Goal: Task Accomplishment & Management: Manage account settings

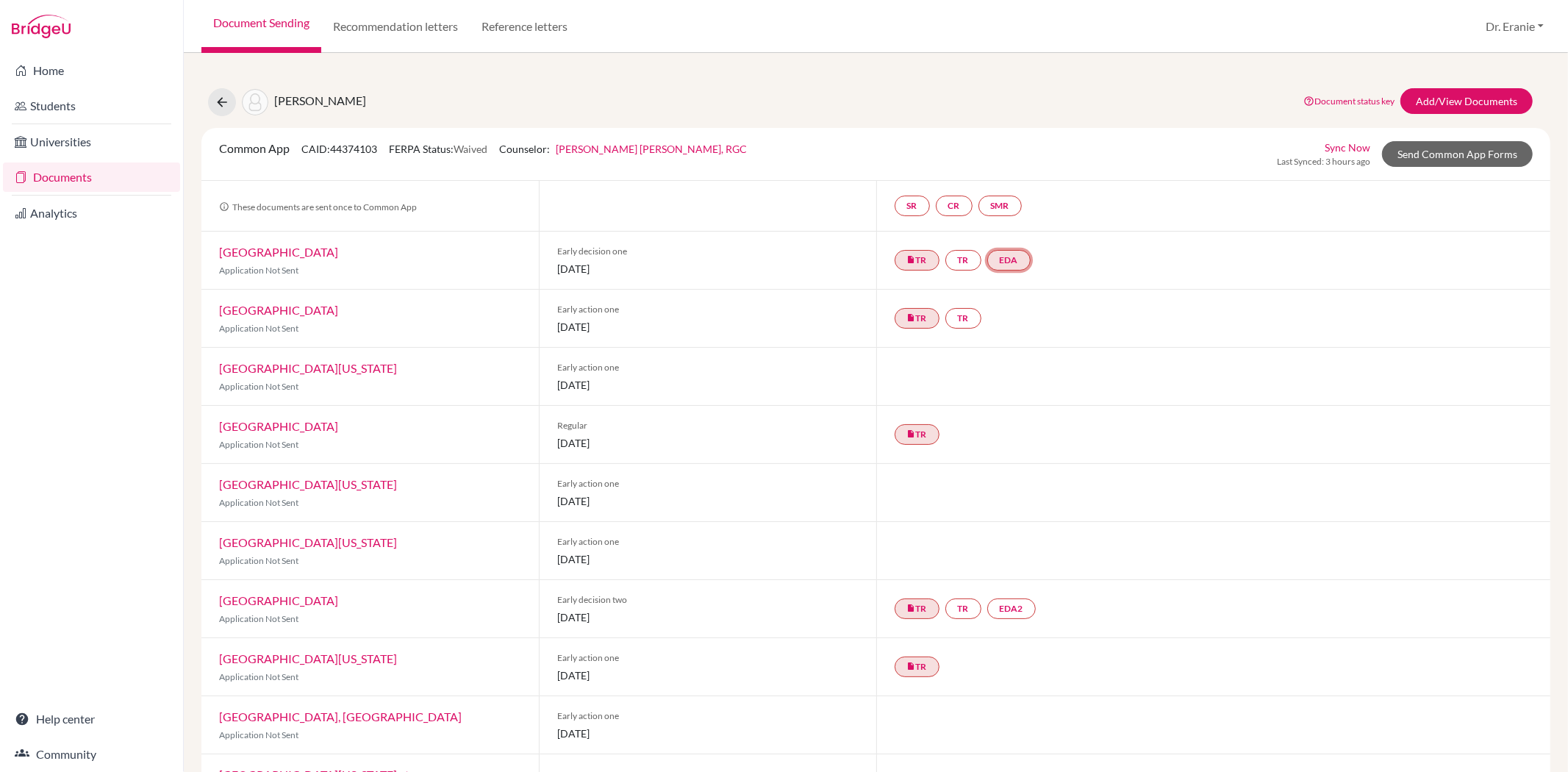
click at [997, 255] on link "EDA" at bounding box center [1008, 260] width 43 height 20
click at [1000, 217] on link "Early decision agreement" at bounding box center [1011, 216] width 115 height 13
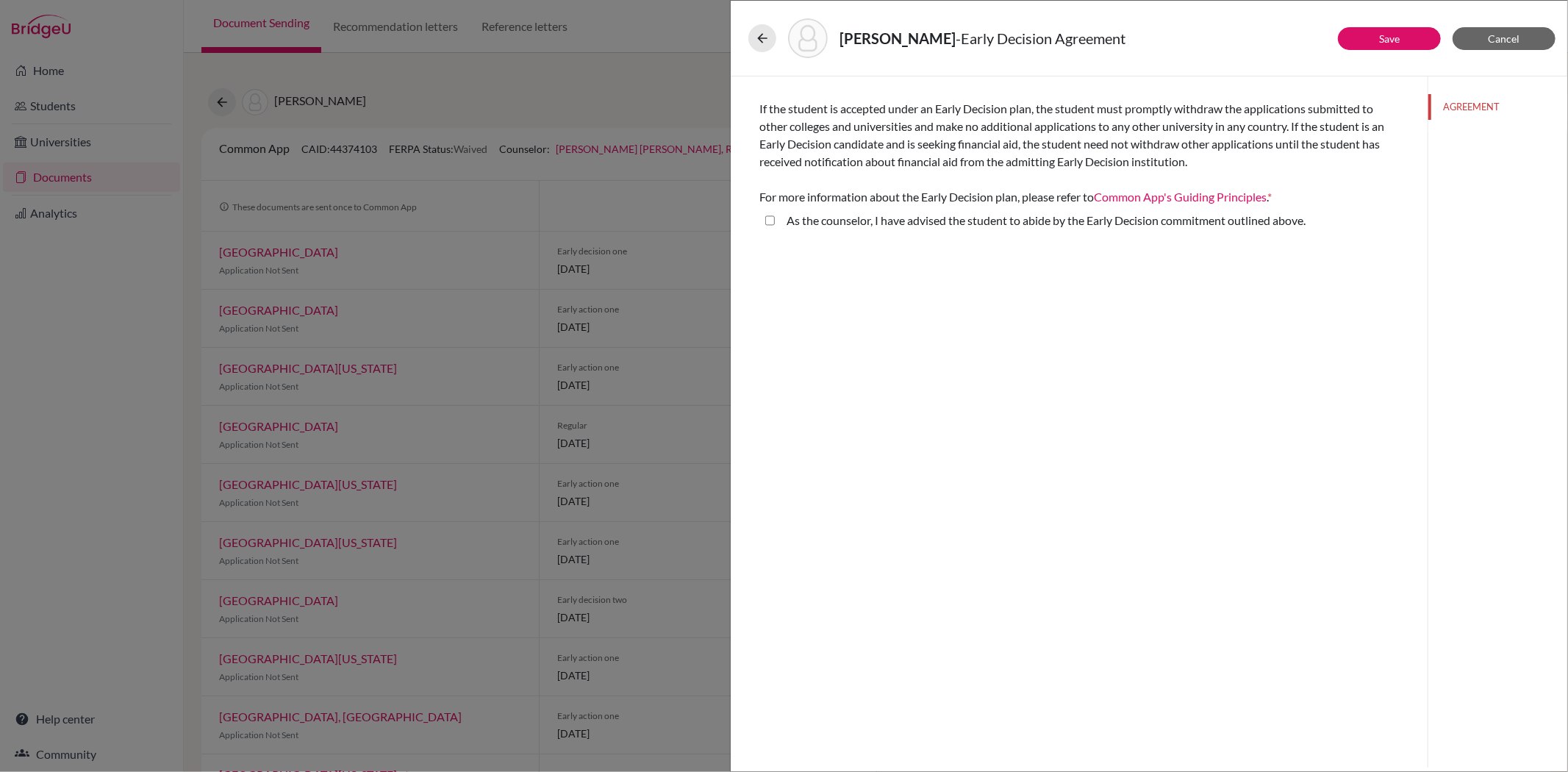
click at [766, 216] on above\ "As the counselor, I have advised the student to abide by the Early Decision com…" at bounding box center [770, 220] width 9 height 17
checkbox above\ "true"
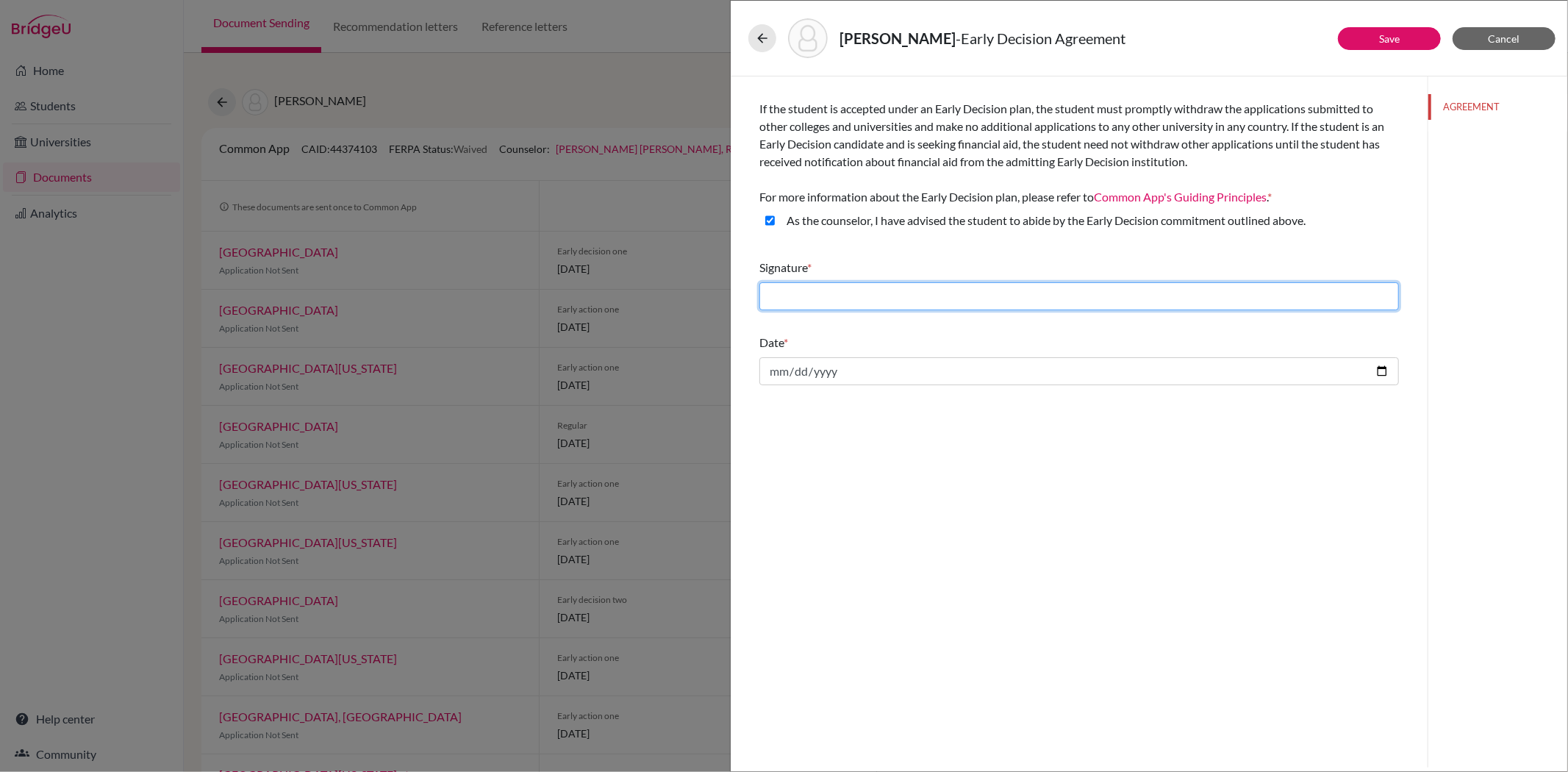
click at [802, 301] on input "text" at bounding box center [1079, 296] width 640 height 28
drag, startPoint x: 923, startPoint y: 297, endPoint x: 755, endPoint y: 296, distance: 168.0
click at [754, 296] on div "If the student is accepted under an Early Decision plan, the student must promp…" at bounding box center [1078, 234] width 675 height 315
type input "Dr. Eranie V. Portillo, RGC"
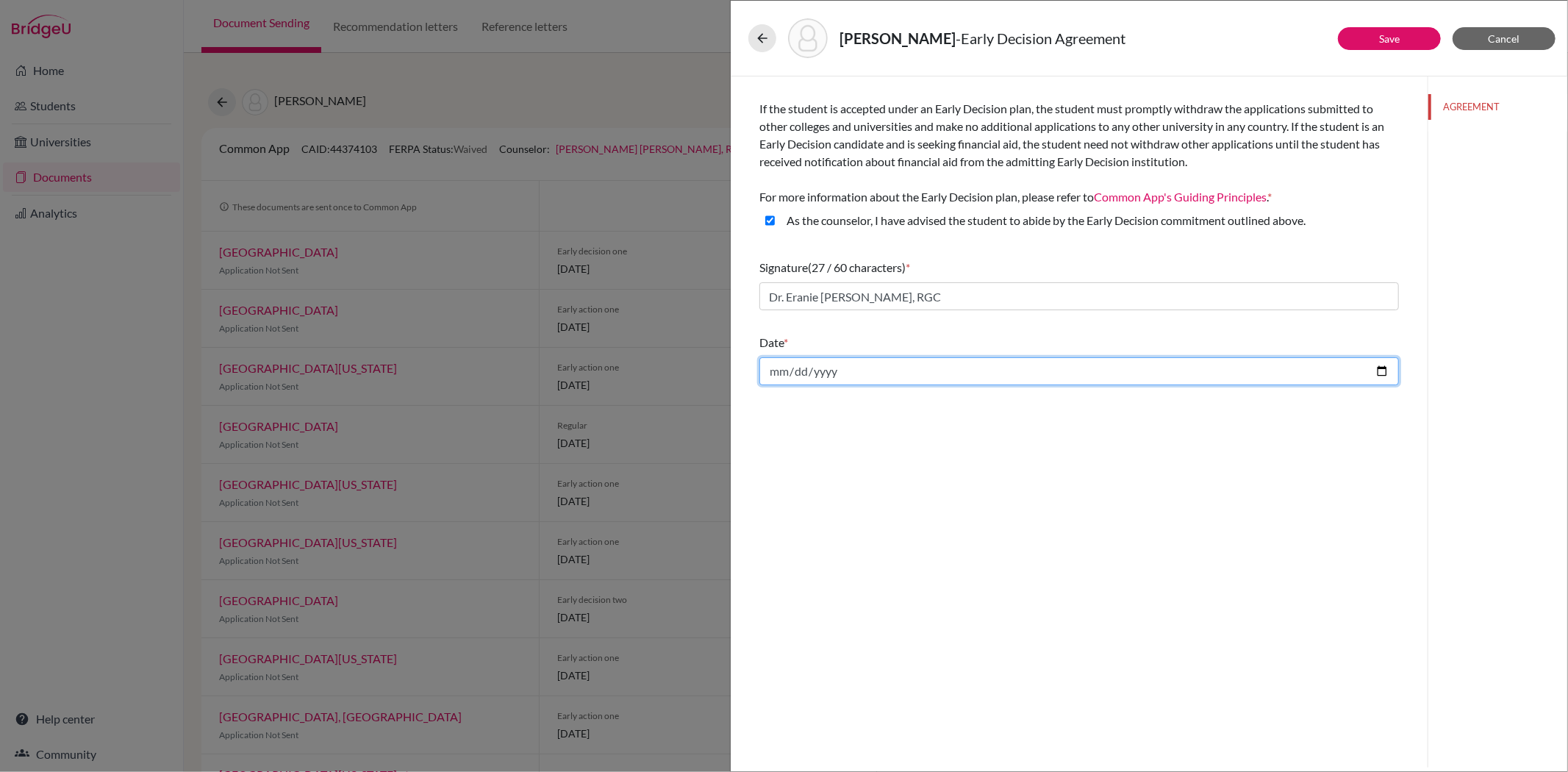
click at [773, 368] on input "date" at bounding box center [1079, 371] width 640 height 28
click at [920, 378] on input "date" at bounding box center [1079, 371] width 640 height 28
click at [1376, 373] on input "date" at bounding box center [1079, 371] width 640 height 28
type input "2025-10-13"
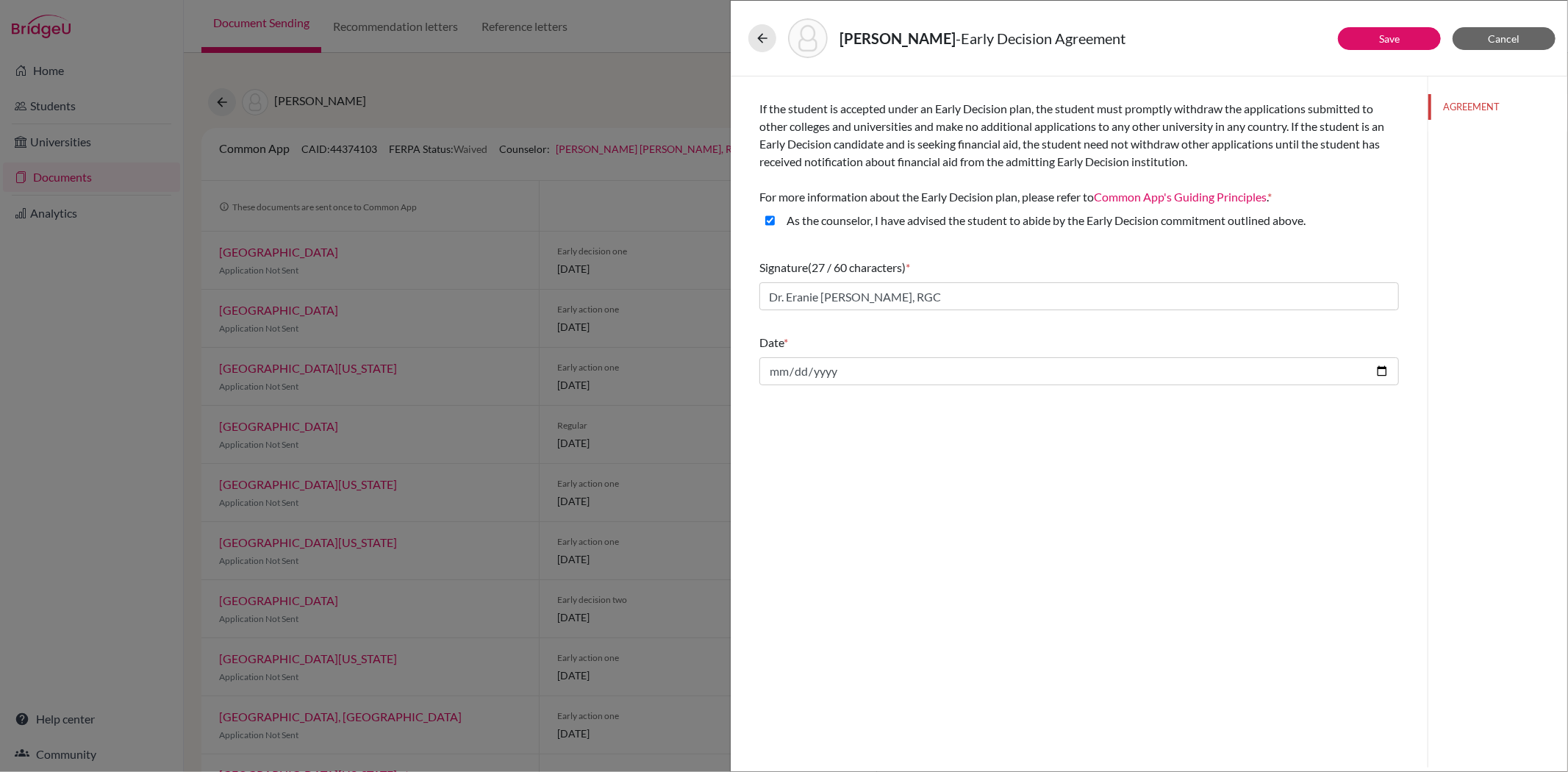
click at [953, 437] on div "If the student is accepted under an Early Decision plan, the student must promp…" at bounding box center [1078, 422] width 697 height 691
click at [1409, 40] on button "Save" at bounding box center [1389, 39] width 103 height 23
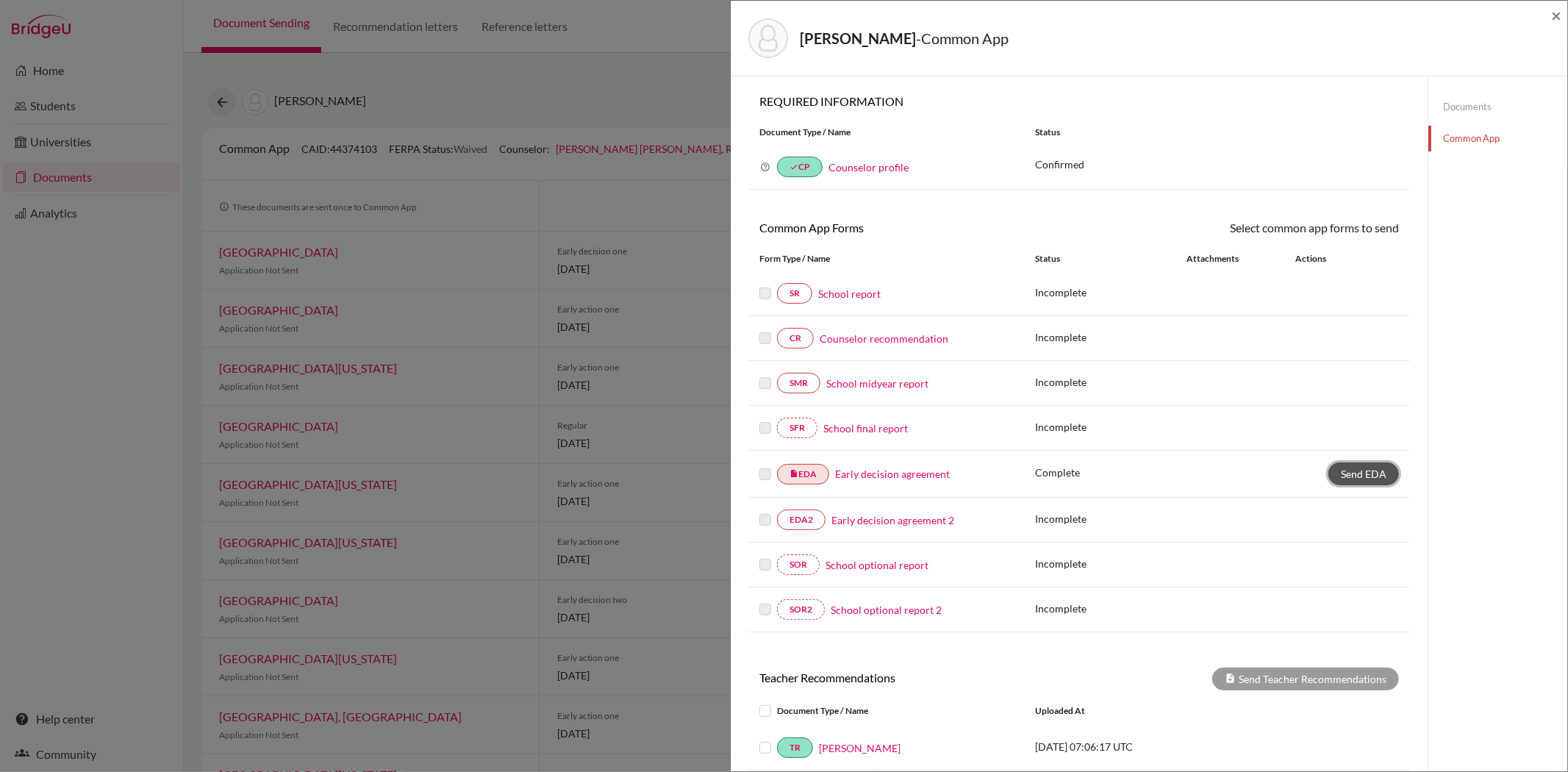
click at [1345, 469] on span "Send EDA" at bounding box center [1364, 474] width 46 height 13
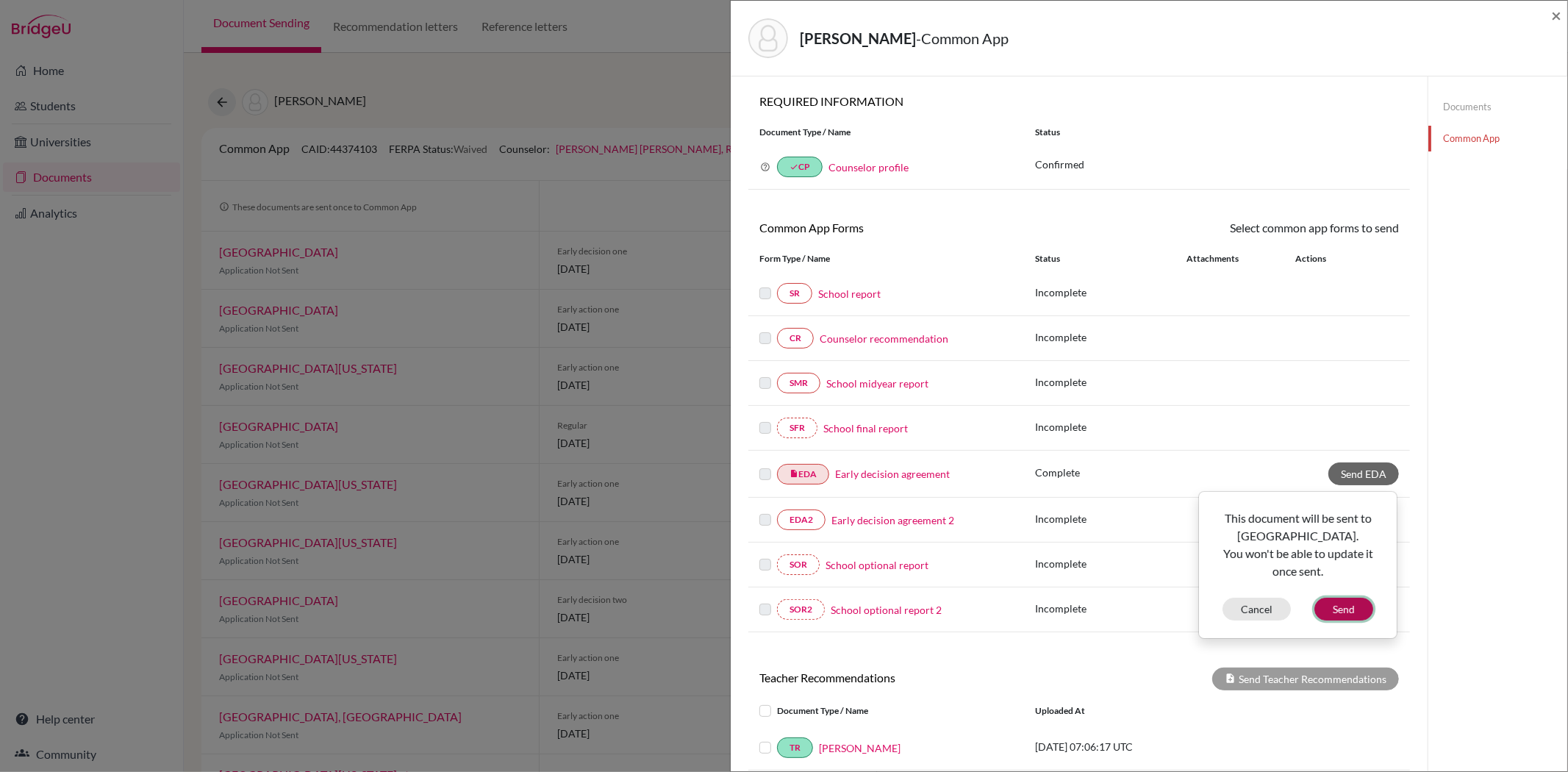
click at [1341, 601] on button "Send" at bounding box center [1344, 608] width 59 height 23
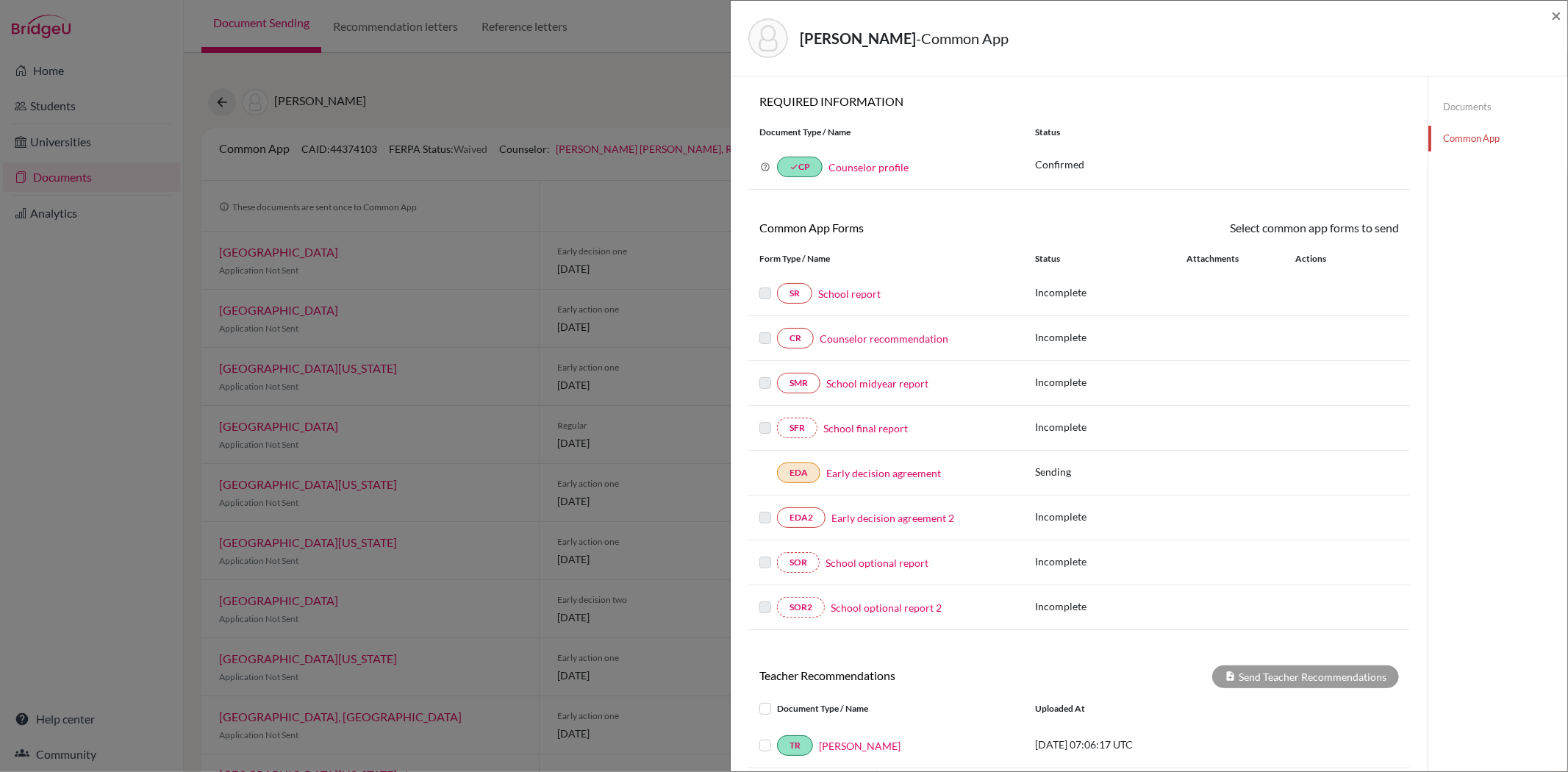
click at [1455, 107] on link "Documents" at bounding box center [1498, 107] width 139 height 26
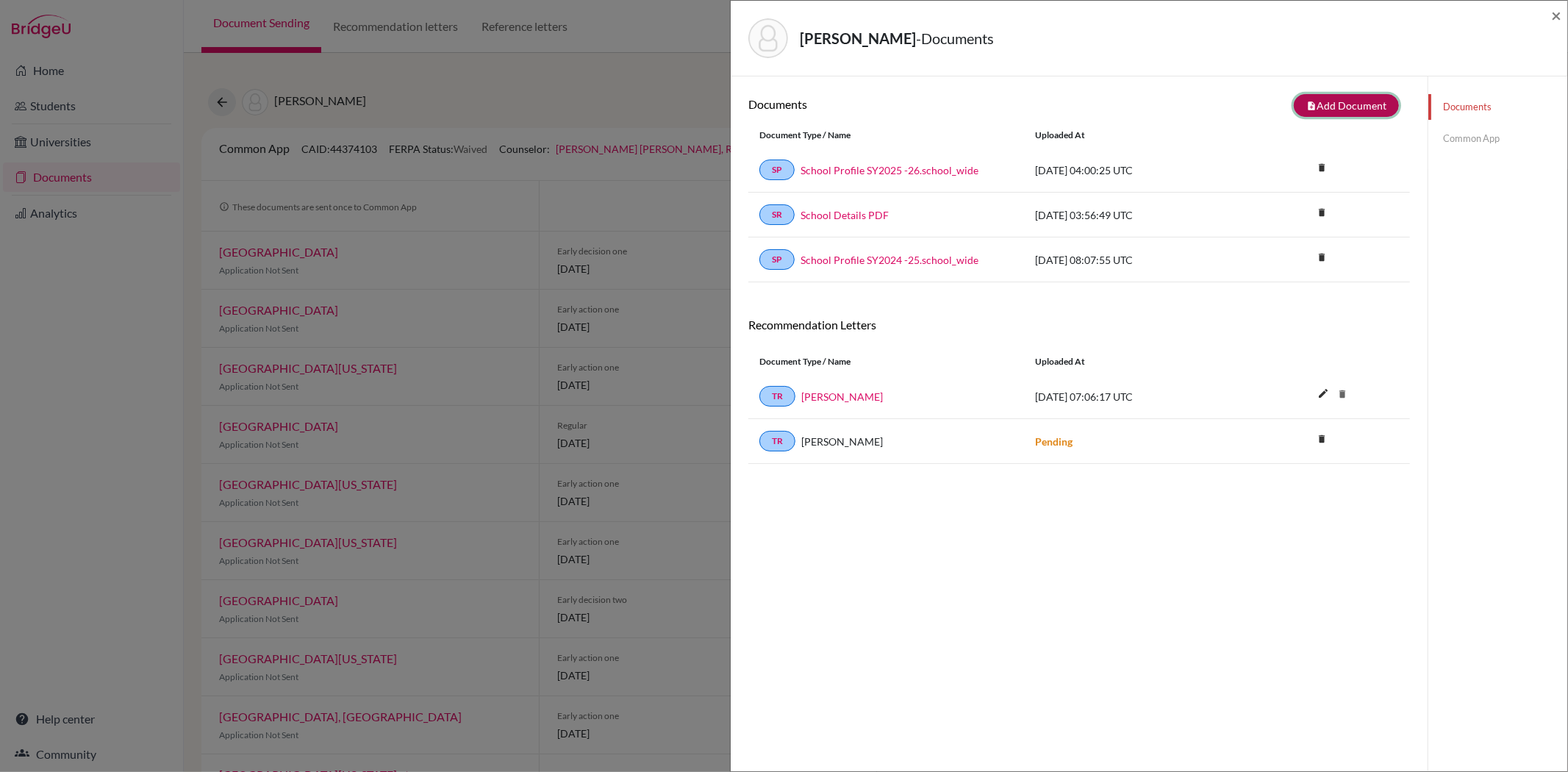
click at [1318, 94] on button "note_add Add Document" at bounding box center [1347, 105] width 105 height 23
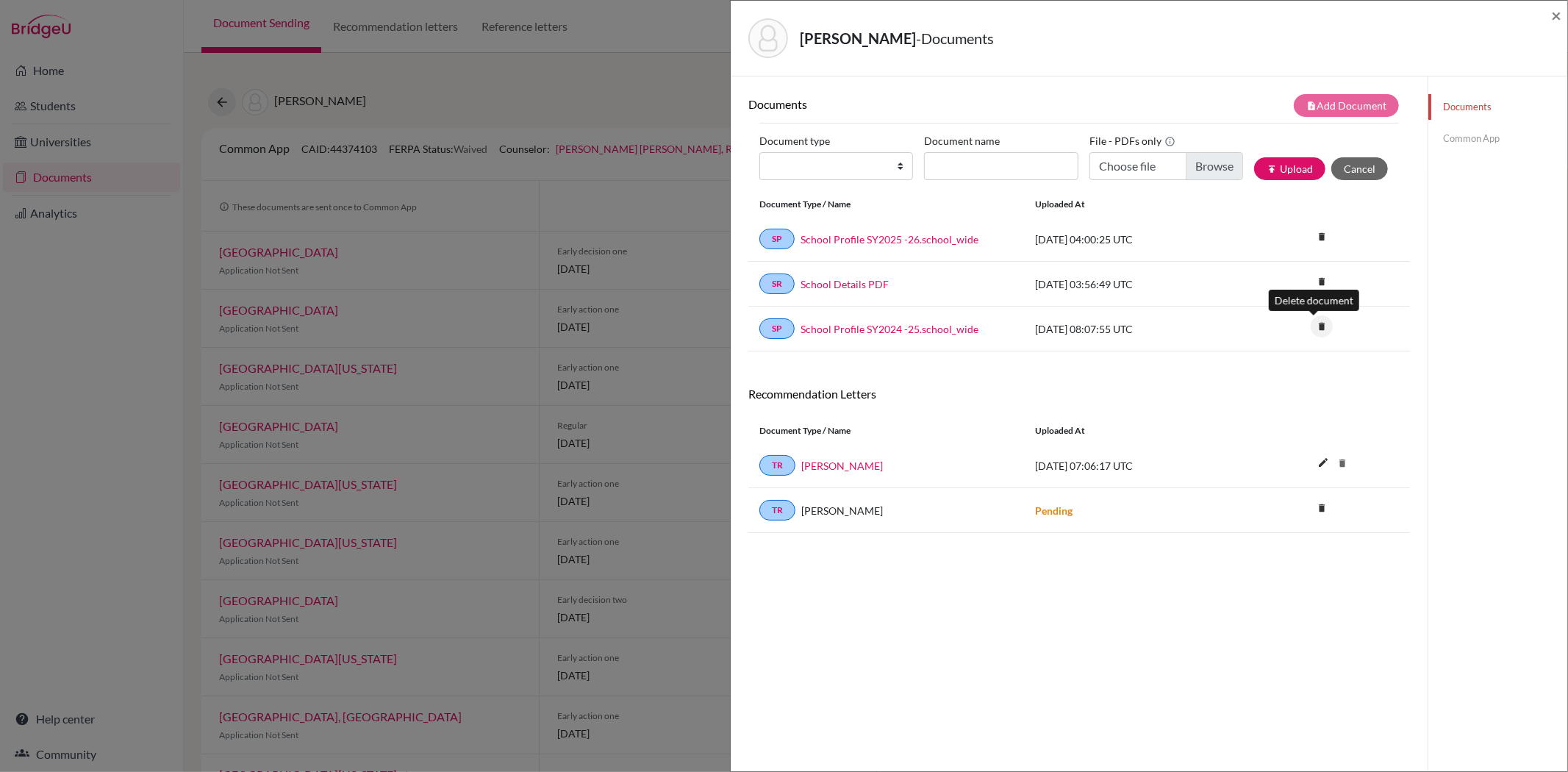
click at [1316, 326] on icon "delete" at bounding box center [1322, 327] width 22 height 22
click at [1250, 408] on button "Delete" at bounding box center [1274, 408] width 67 height 23
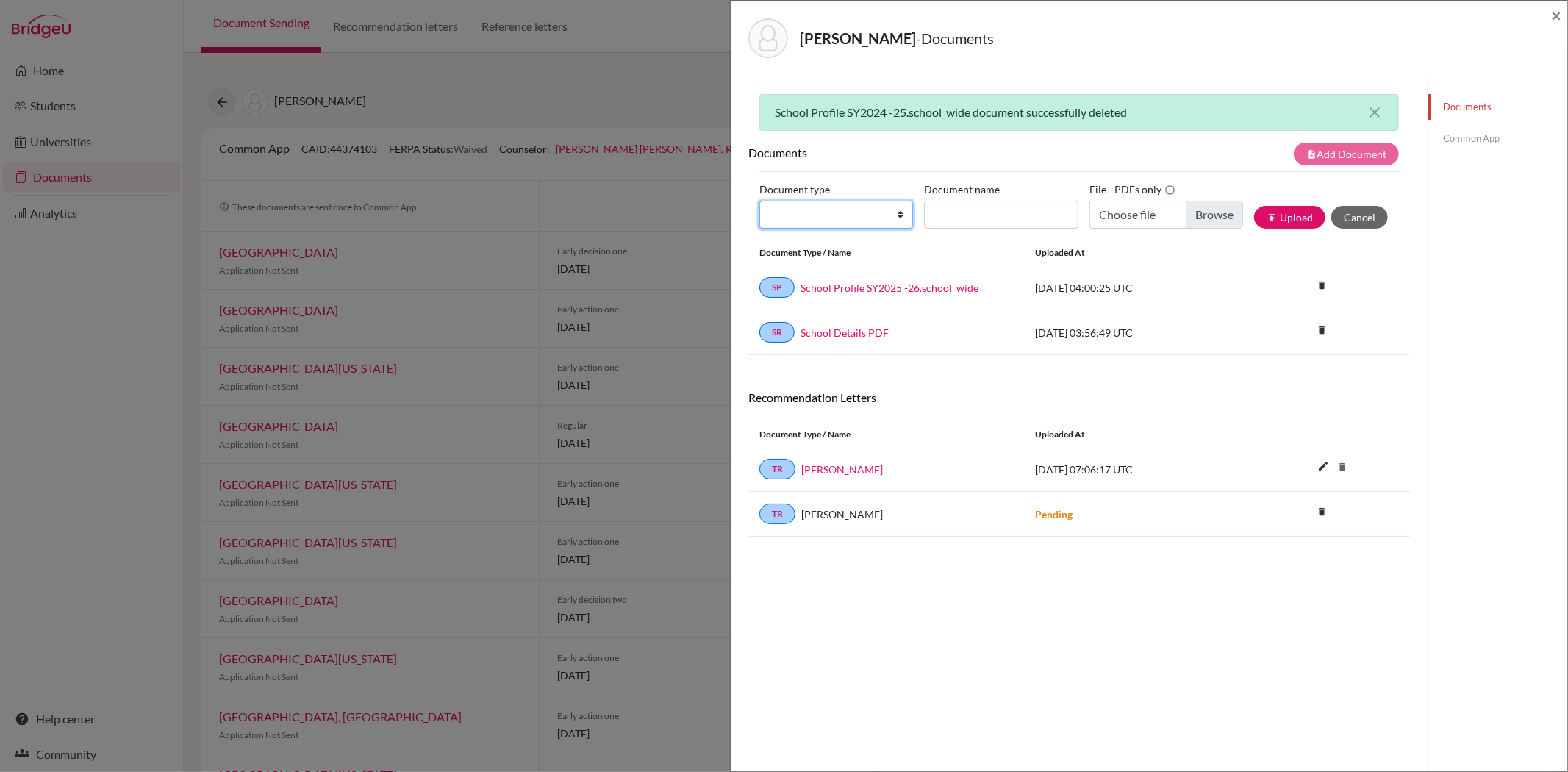
click at [816, 218] on select "Change explanation for Common App reports Counselor recommendation Internationa…" at bounding box center [836, 214] width 153 height 28
select select "44"
click at [760, 201] on select "Change explanation for Common App reports Counselor recommendation Internationa…" at bounding box center [836, 214] width 153 height 28
click at [974, 210] on input "Document name" at bounding box center [1000, 214] width 153 height 28
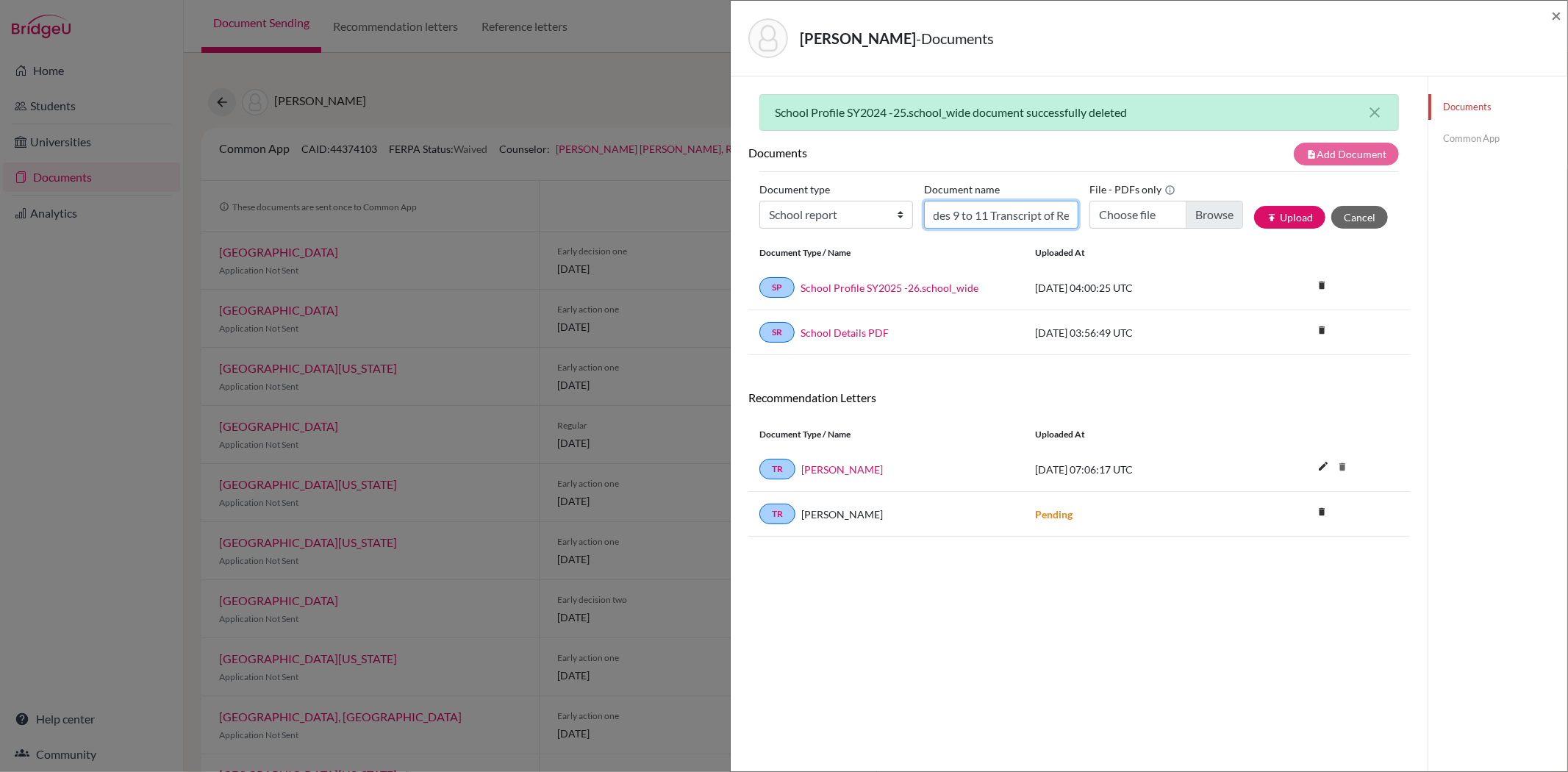
type input "Liyeh Kang Grades 9 to 11 Transcript of Records"
click at [1185, 213] on input "Choose file" at bounding box center [1166, 214] width 153 height 28
type input "C:\fakepath\Liyeh Kang Grades 9 to 11 Transcript of Records.PDF"
click at [1292, 215] on button "publish Upload" at bounding box center [1289, 217] width 72 height 23
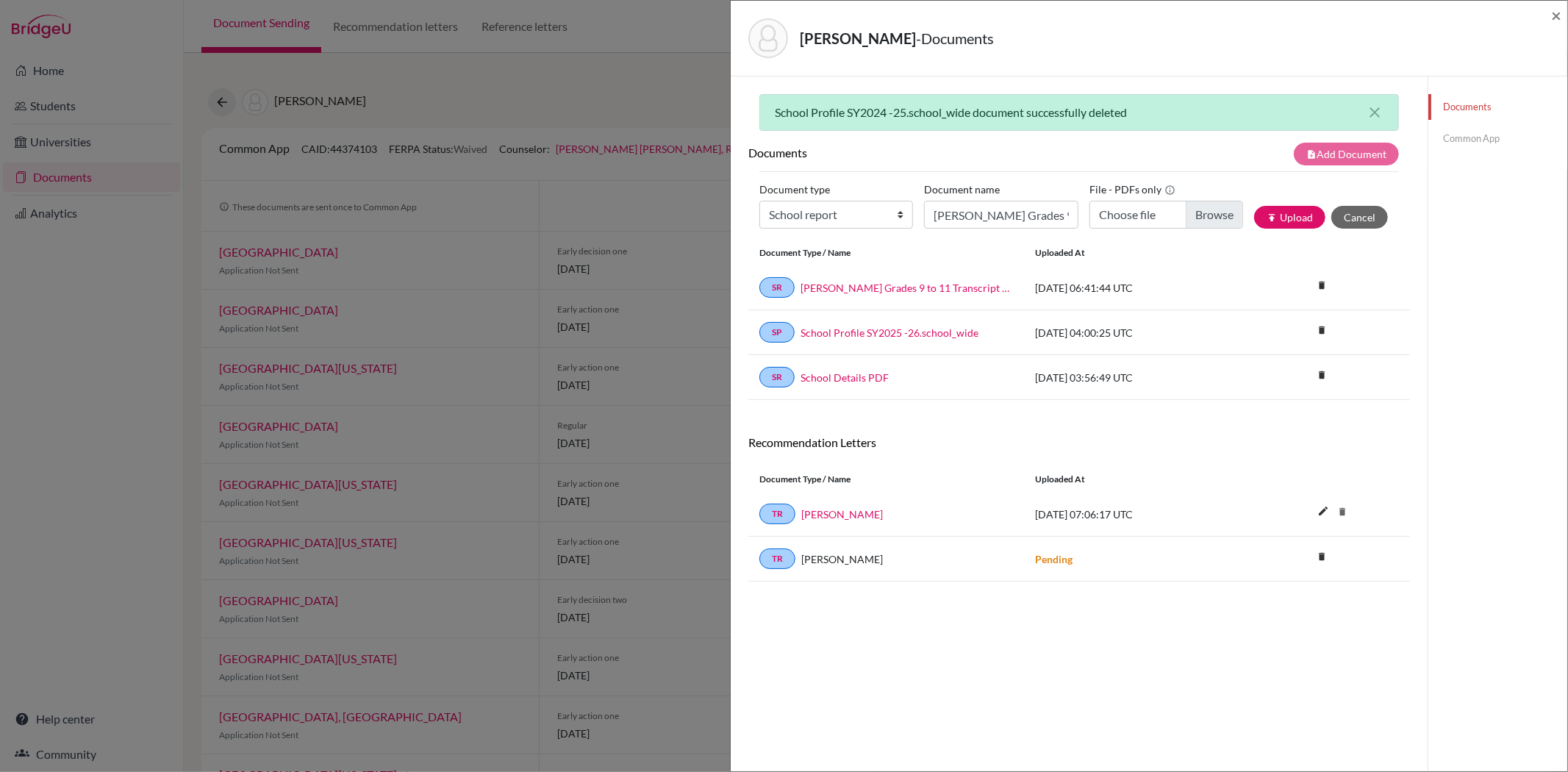
drag, startPoint x: 916, startPoint y: 637, endPoint x: 920, endPoint y: 578, distance: 59.1
click at [916, 637] on div "School Profile SY2024 -25.school_wide document successfully deleted close Docum…" at bounding box center [1079, 463] width 662 height 737
click at [972, 283] on link "Liyeh Kang Grades 9 to 11 Transcript of Records" at bounding box center [907, 288] width 213 height 16
click at [1007, 656] on div "School Profile SY2024 -25.school_wide document successfully deleted close Docum…" at bounding box center [1079, 463] width 662 height 737
click at [1022, 632] on div "School Profile SY2024 -25.school_wide document successfully deleted close Docum…" at bounding box center [1079, 463] width 662 height 737
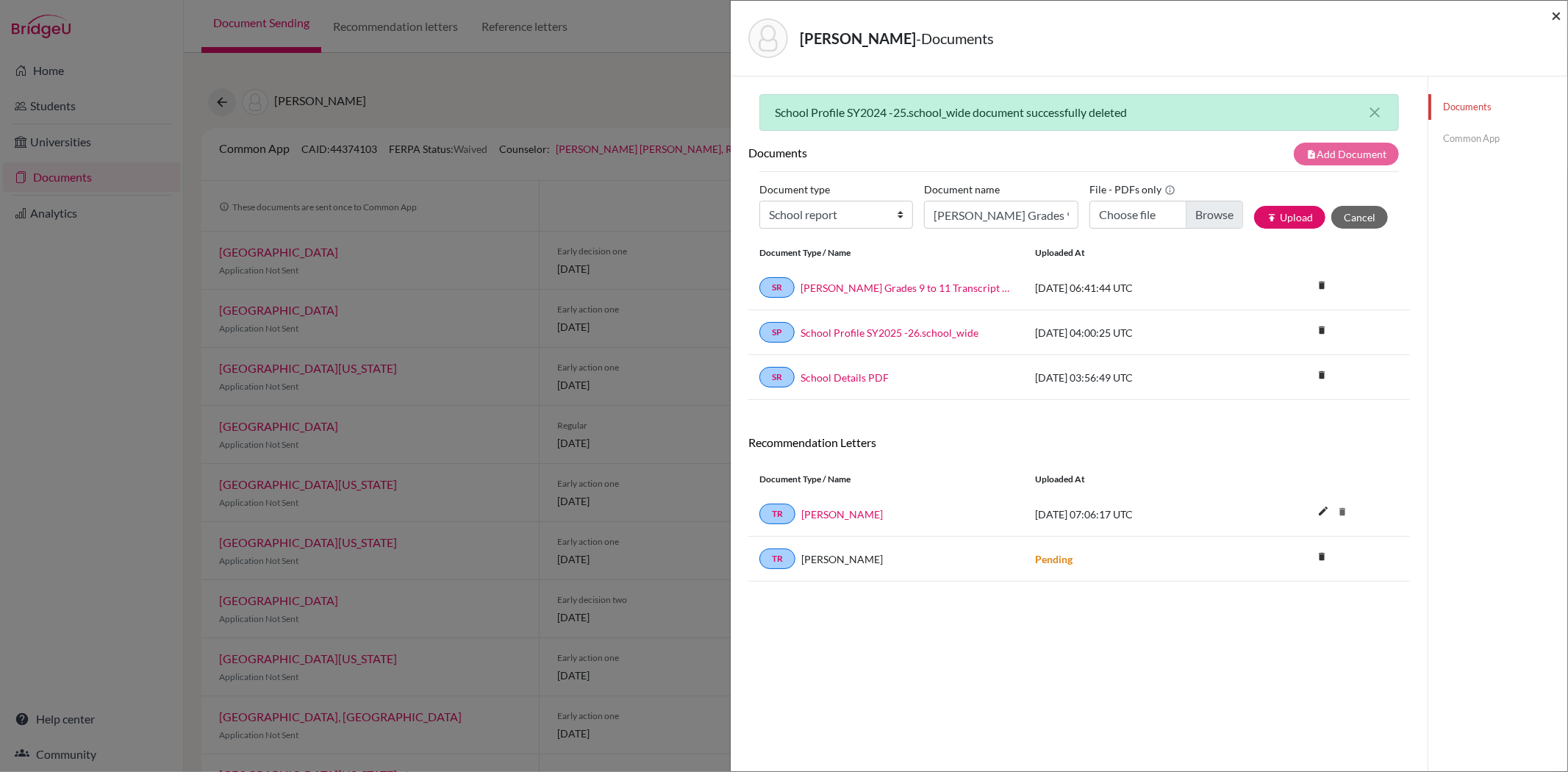
click at [1554, 17] on span "×" at bounding box center [1556, 15] width 10 height 21
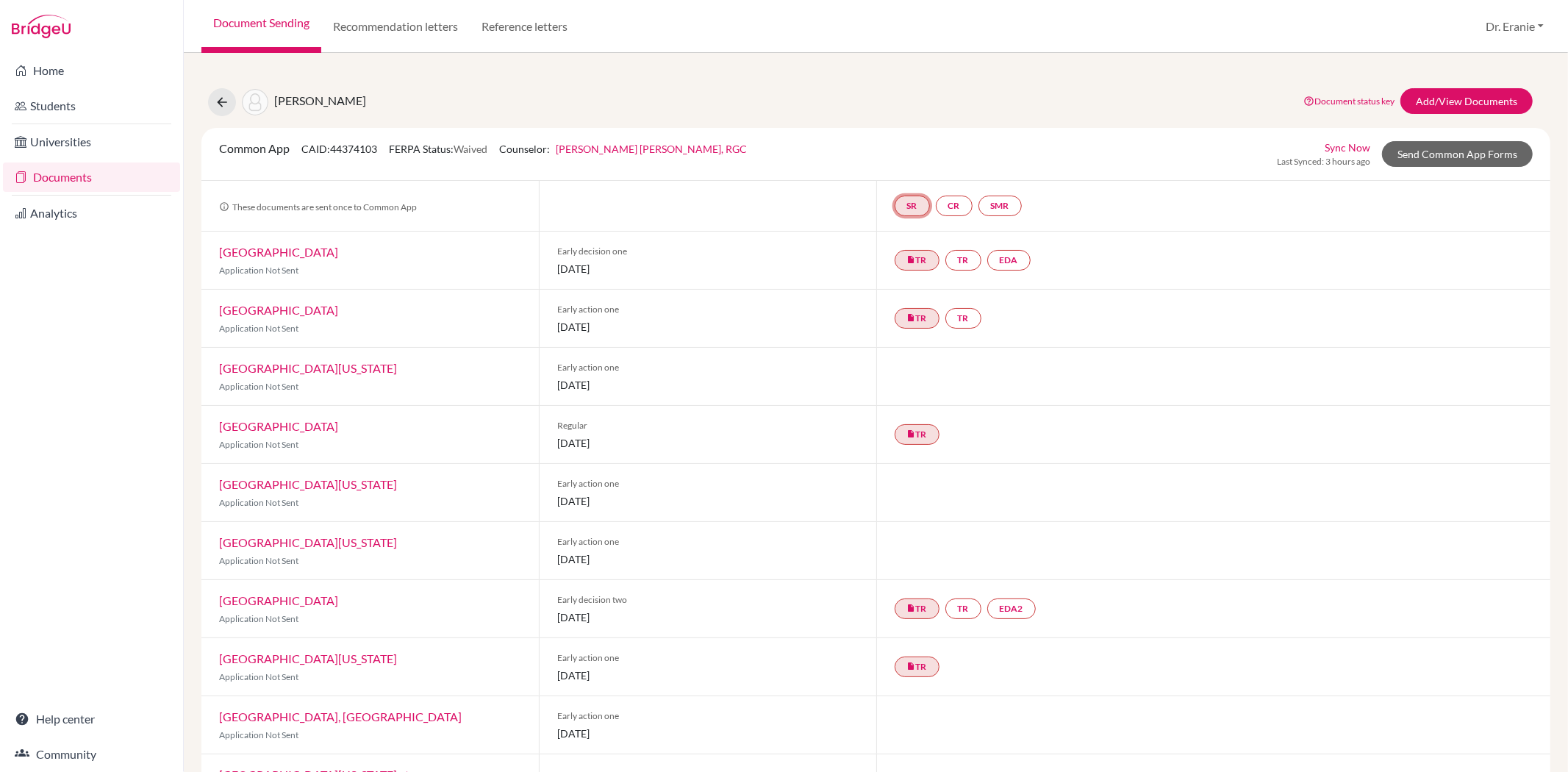
click at [900, 209] on link "SR" at bounding box center [912, 205] width 35 height 20
click at [901, 162] on link "School report" at bounding box center [912, 161] width 62 height 13
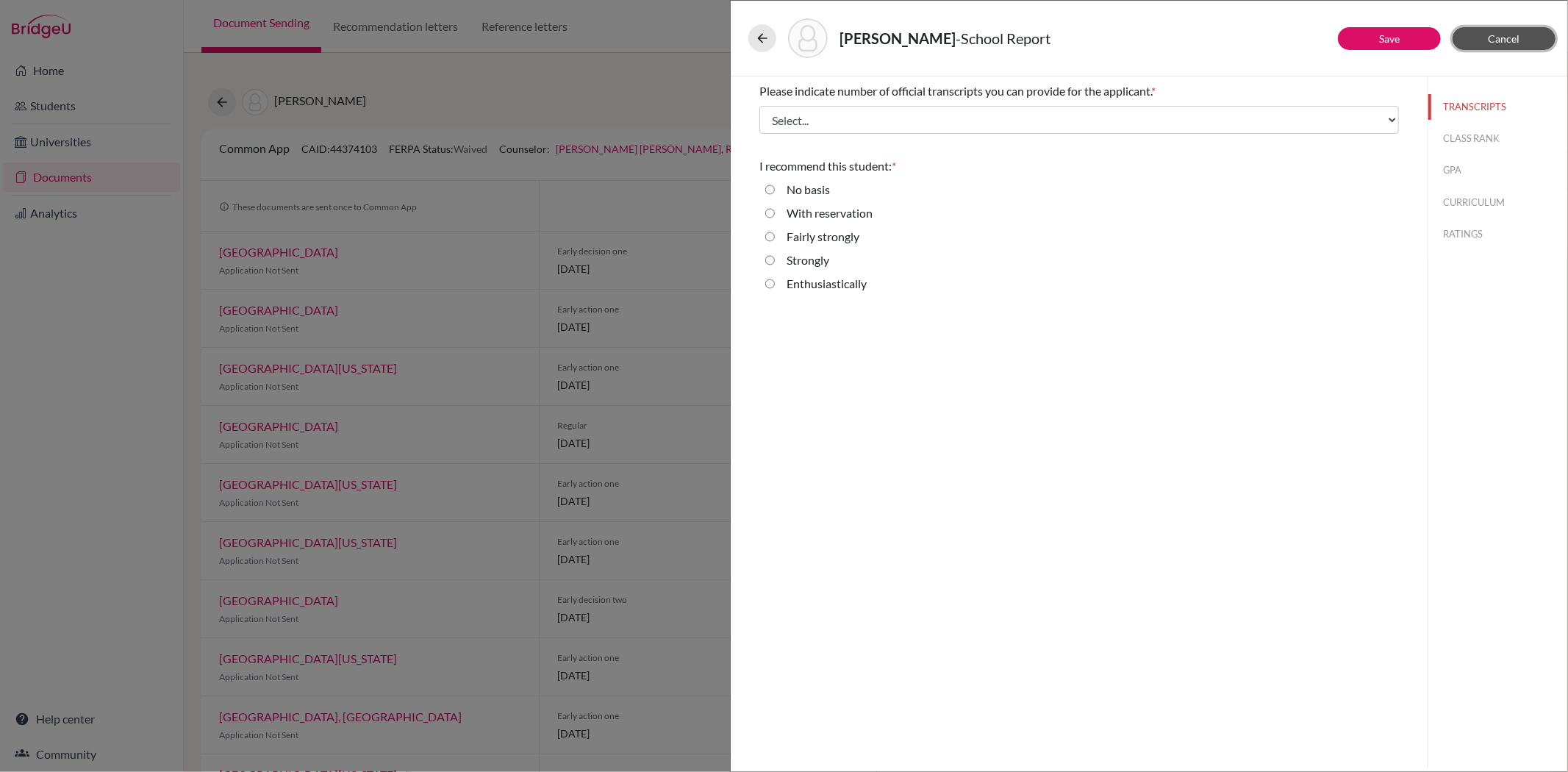
click at [1529, 35] on button "Cancel" at bounding box center [1503, 39] width 103 height 23
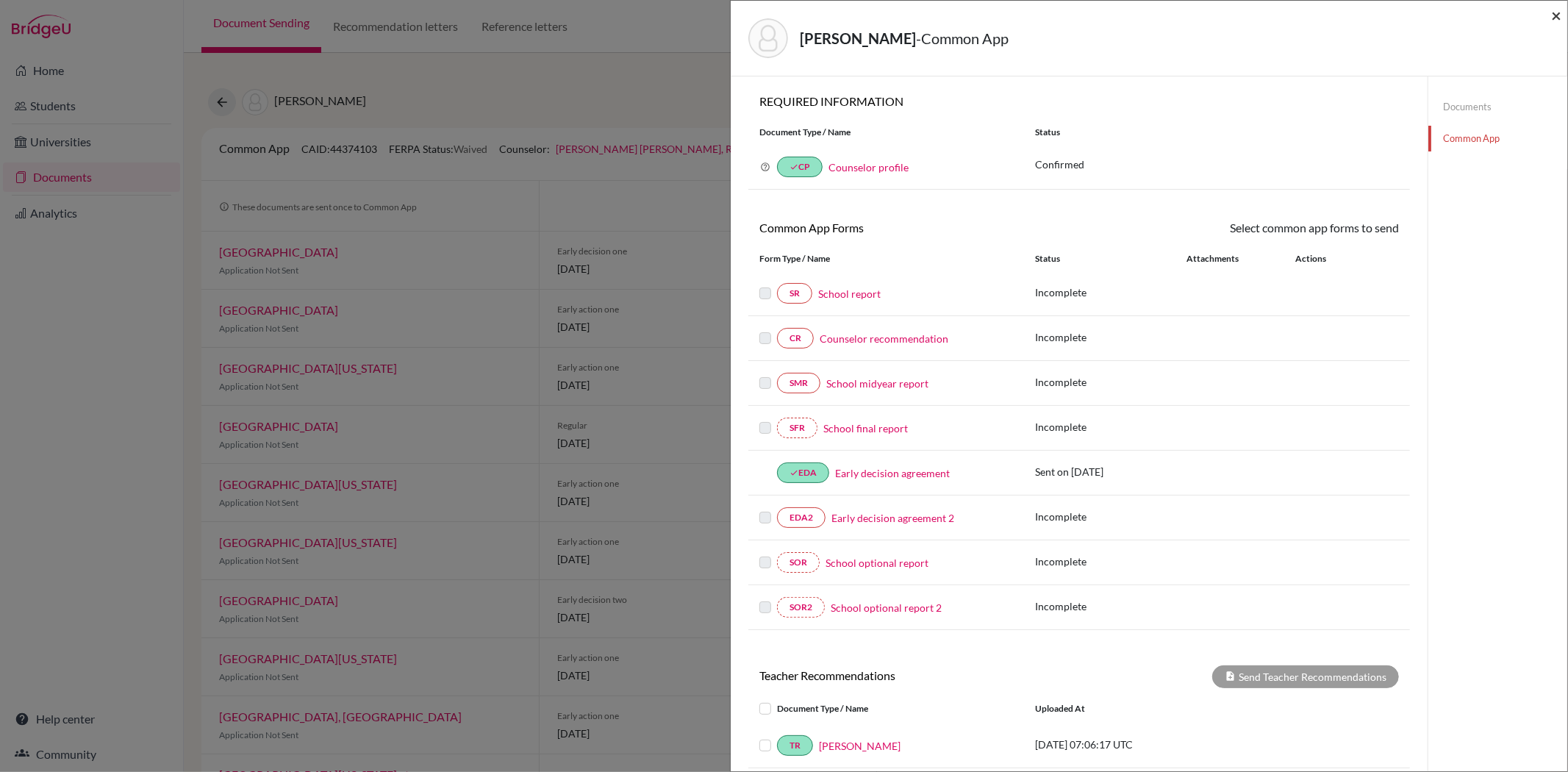
click at [1557, 9] on span "×" at bounding box center [1556, 15] width 10 height 21
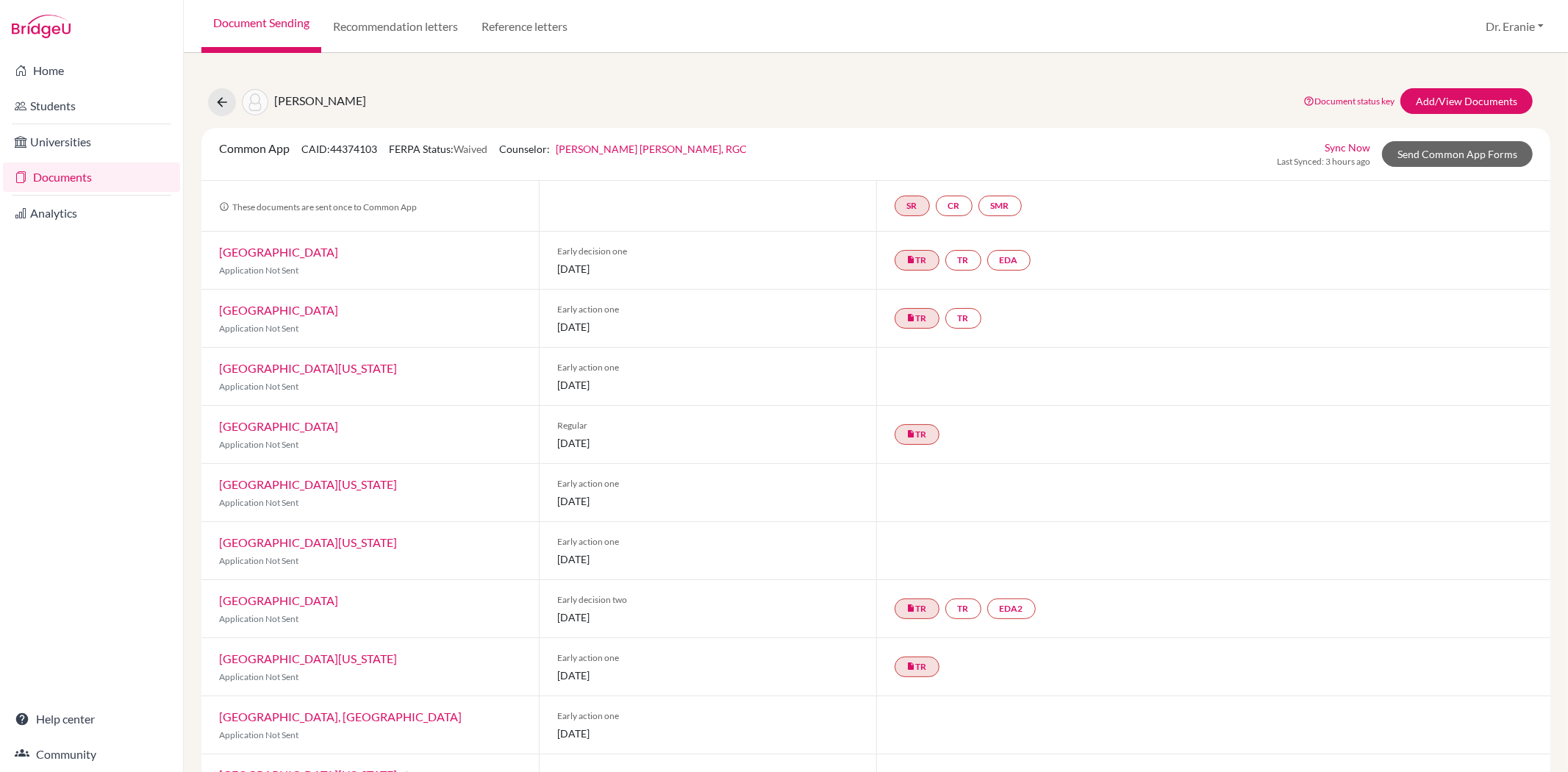
click at [1343, 142] on link "Sync Now" at bounding box center [1348, 147] width 46 height 16
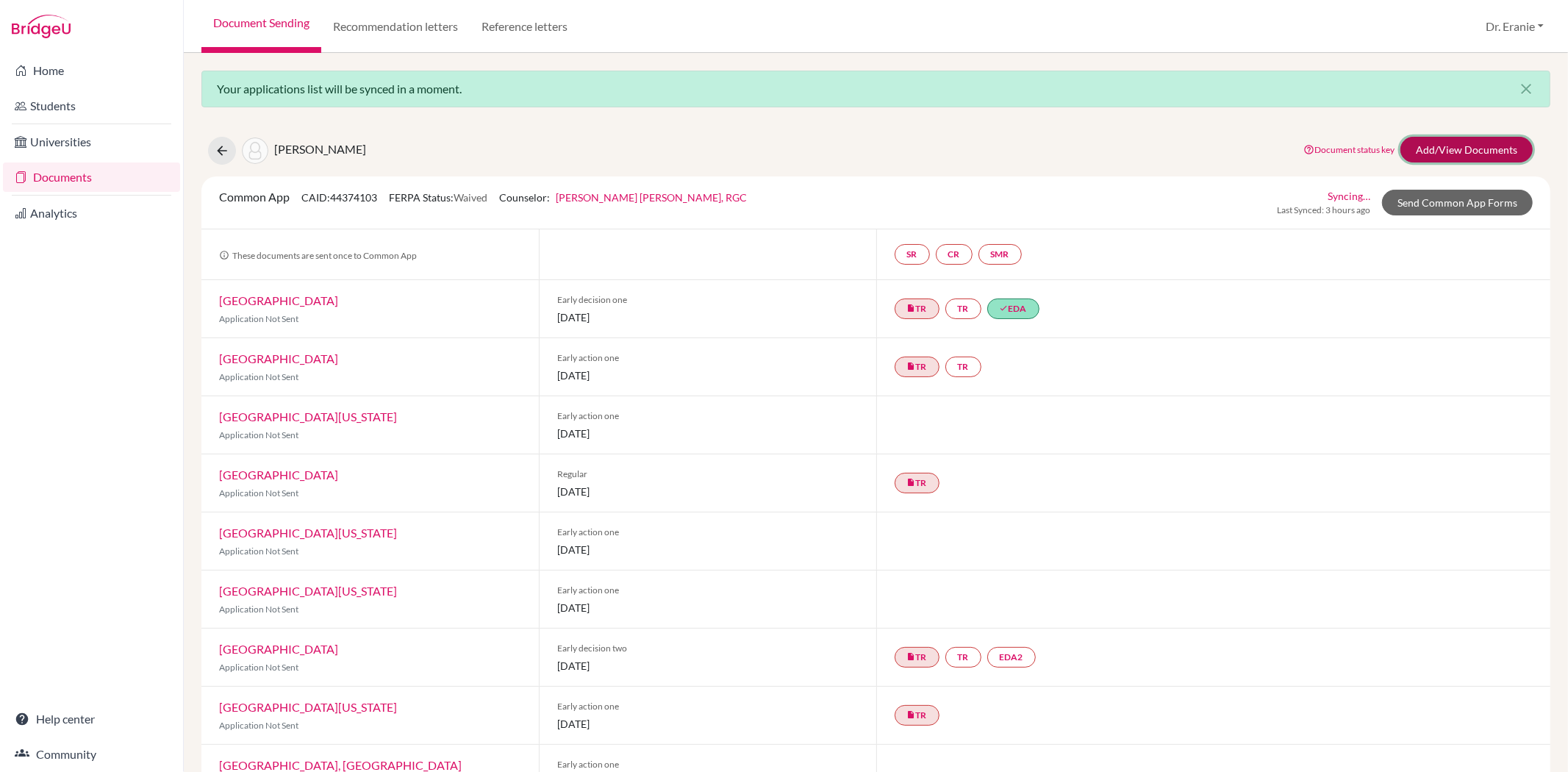
click at [1418, 146] on link "Add/View Documents" at bounding box center [1466, 150] width 132 height 26
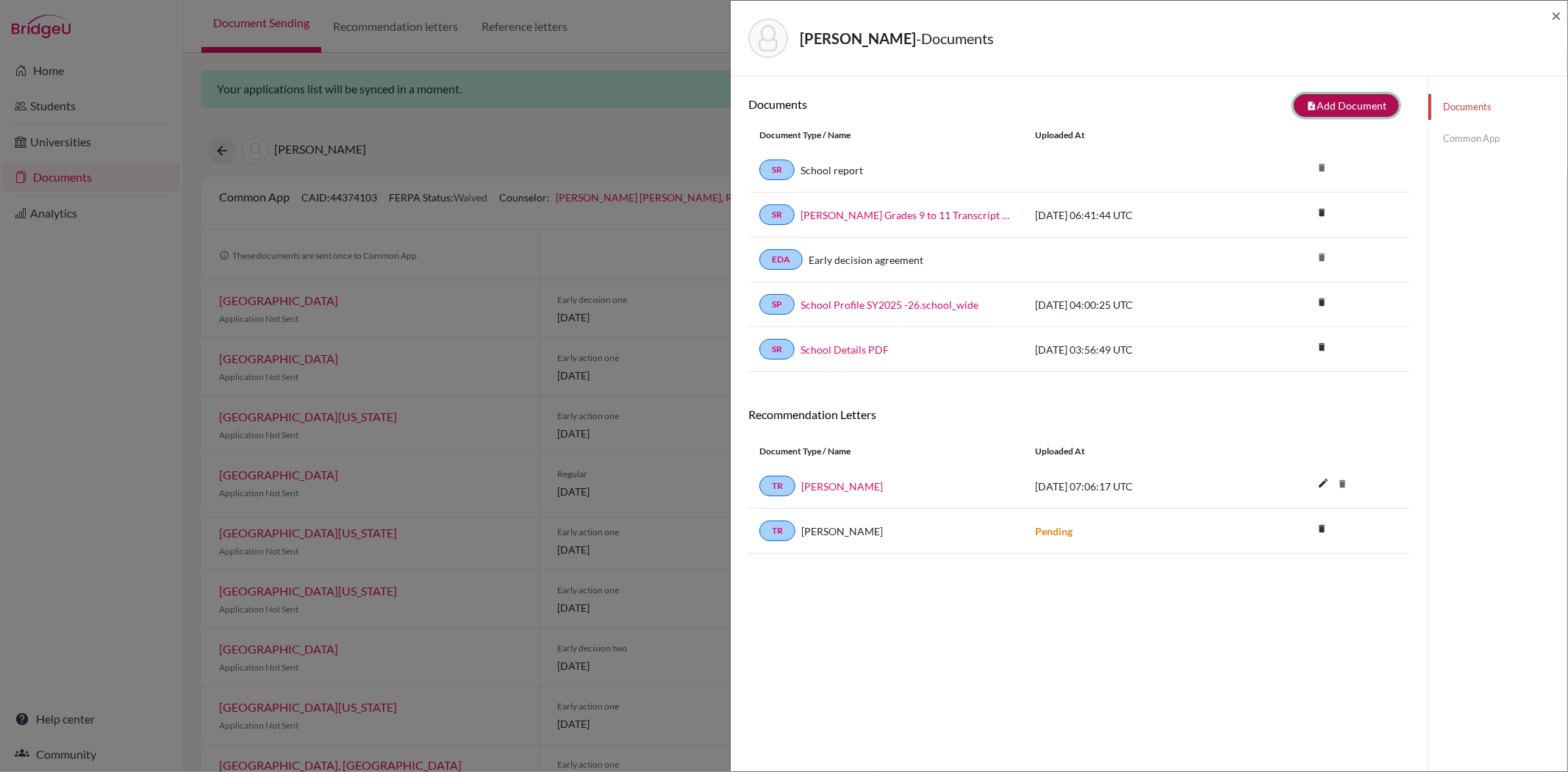
click at [1336, 104] on button "note_add Add Document" at bounding box center [1347, 105] width 105 height 23
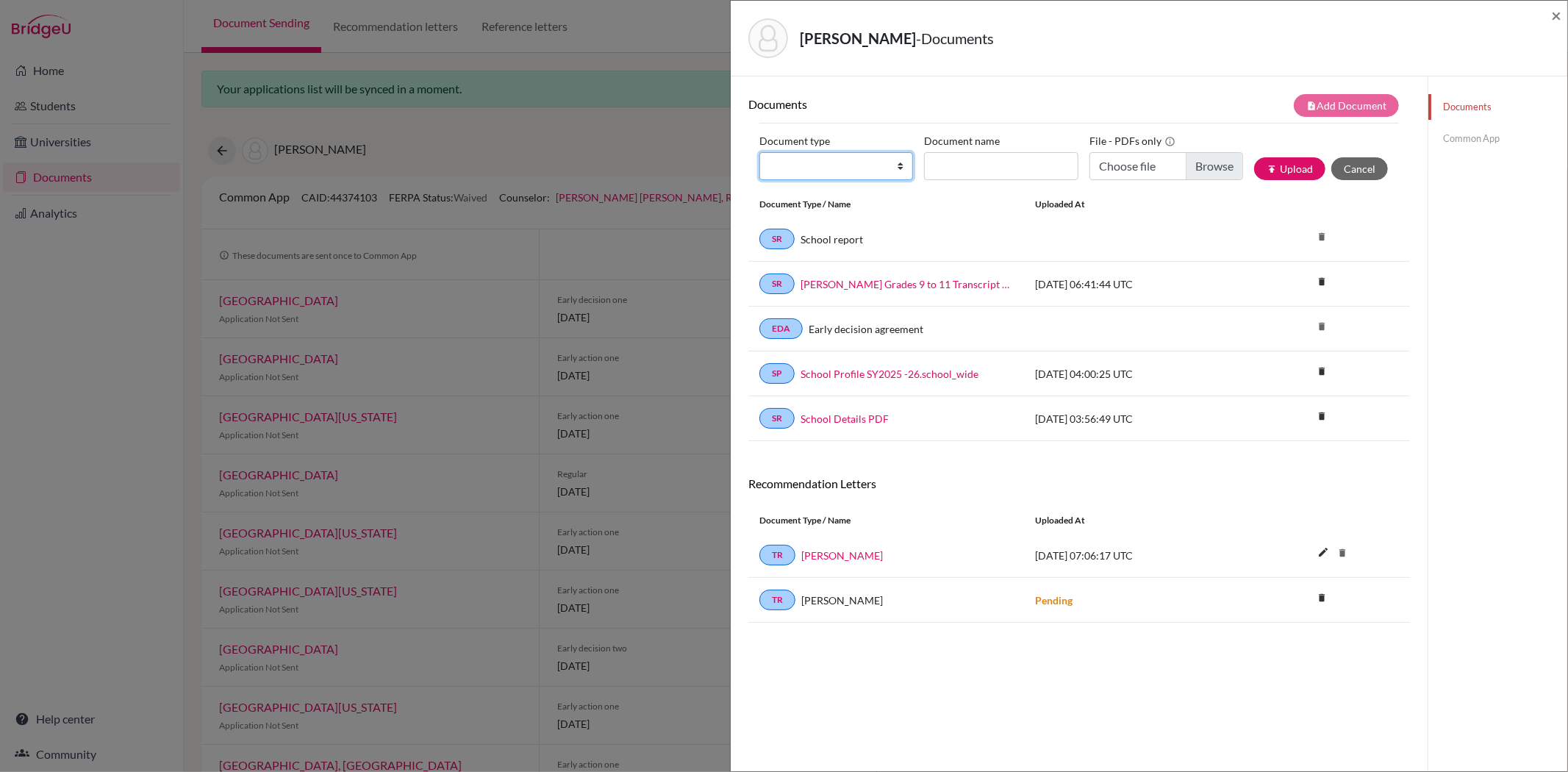
click at [788, 158] on select "Change explanation for Common App reports Counselor recommendation Internationa…" at bounding box center [836, 165] width 153 height 28
select select "45"
click at [760, 152] on select "Change explanation for Common App reports Counselor recommendation Internationa…" at bounding box center [836, 165] width 153 height 28
click at [952, 154] on input "Document name" at bounding box center [1000, 165] width 153 height 28
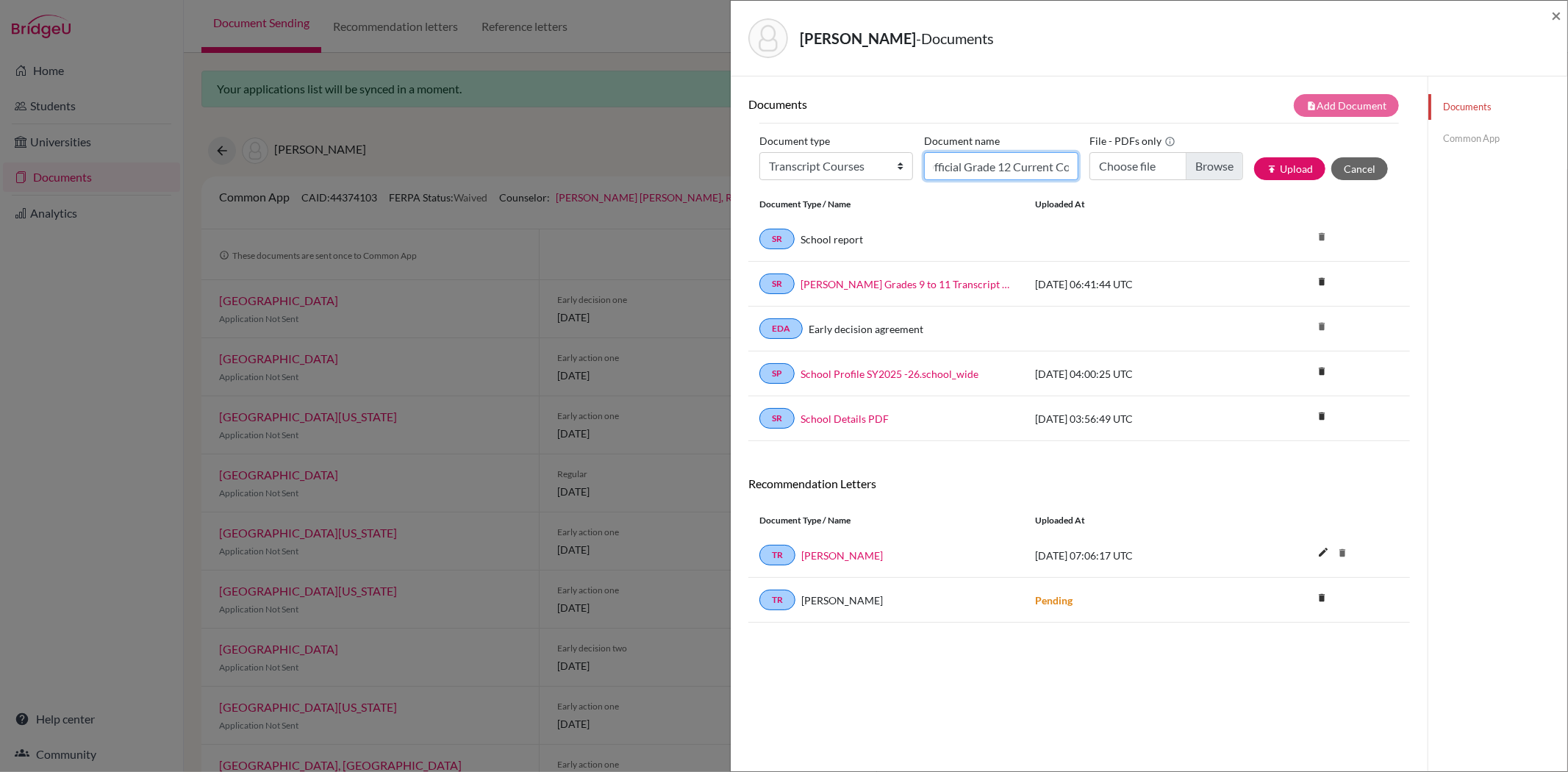
type input "Liyeh Kang Official Grade 12 Current Courses"
click at [1189, 172] on input "Choose file" at bounding box center [1166, 165] width 153 height 28
click at [1008, 161] on input "Liyeh Kang Official Grade 12 Current Courses" at bounding box center [1000, 165] width 153 height 28
click at [1034, 160] on input "Liyeh Kang Official Grade 12 Current Courses" at bounding box center [1000, 165] width 153 height 28
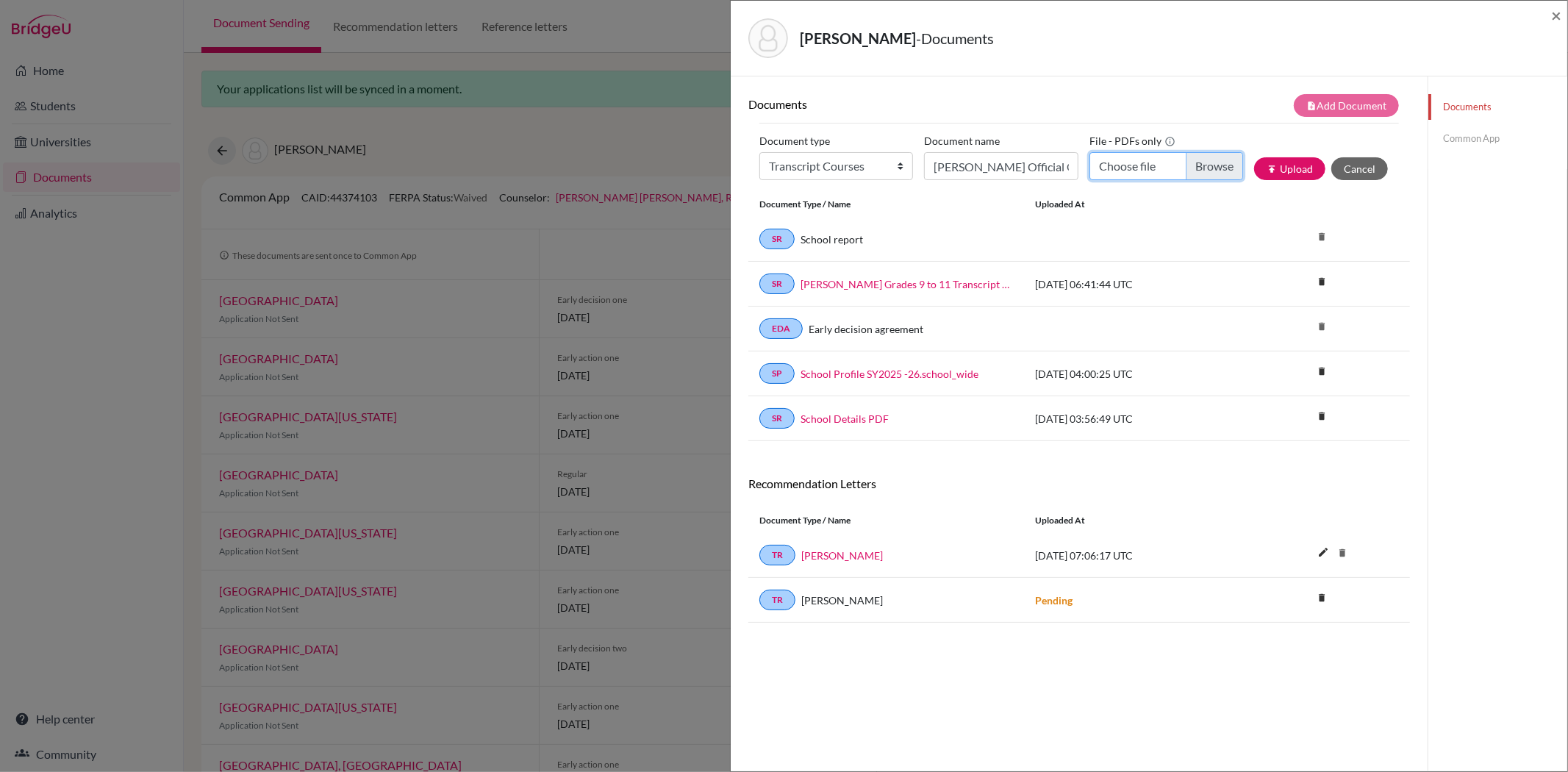
click at [1114, 170] on input "Choose file" at bounding box center [1166, 165] width 153 height 28
type input "C:\fakepath\Ms Liyeh Kang's Official Grade 12 Current Courses.pdf"
click at [1276, 164] on button "publish Upload" at bounding box center [1289, 168] width 72 height 23
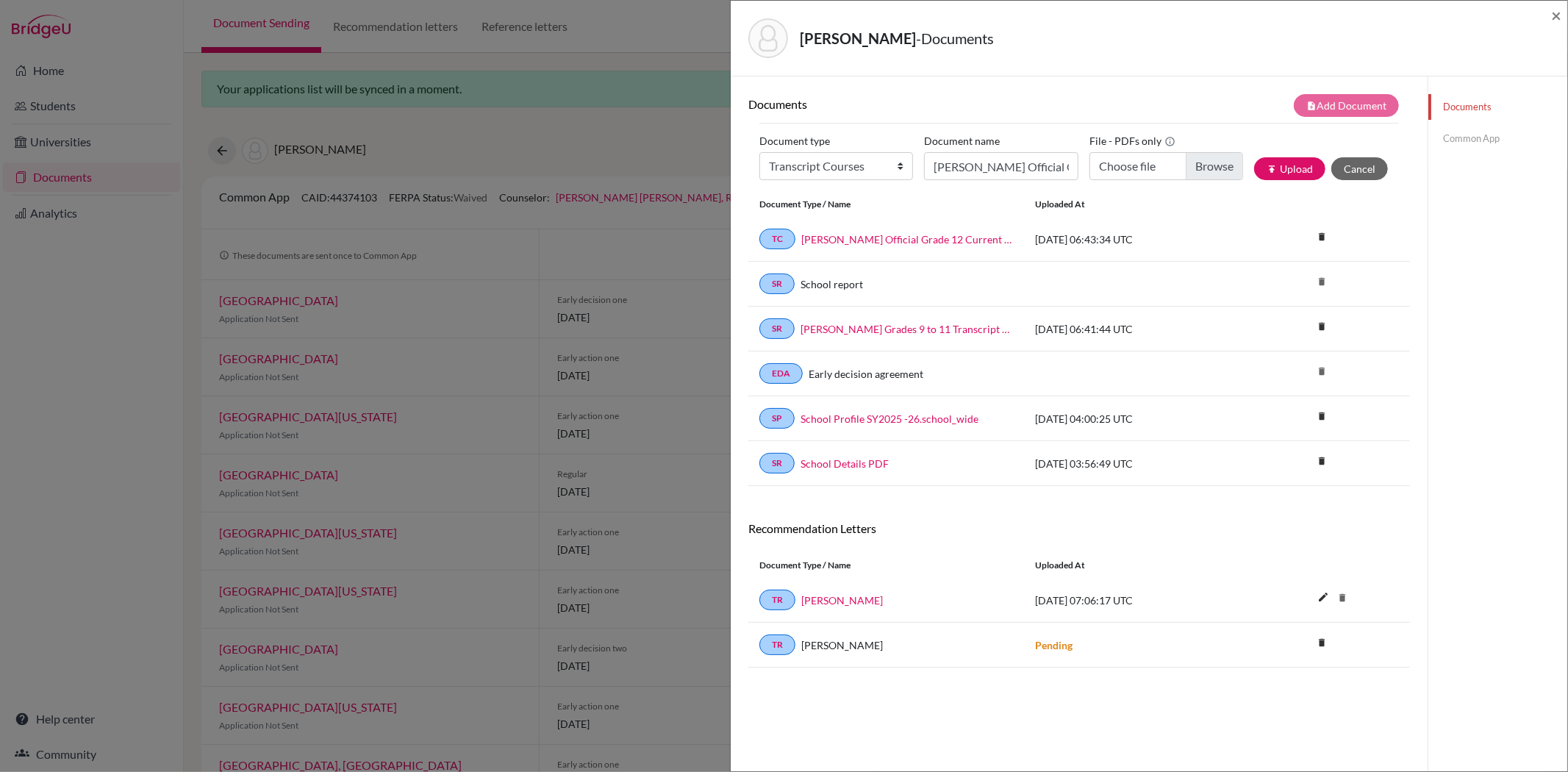
click at [1452, 137] on link "Common App" at bounding box center [1498, 139] width 139 height 26
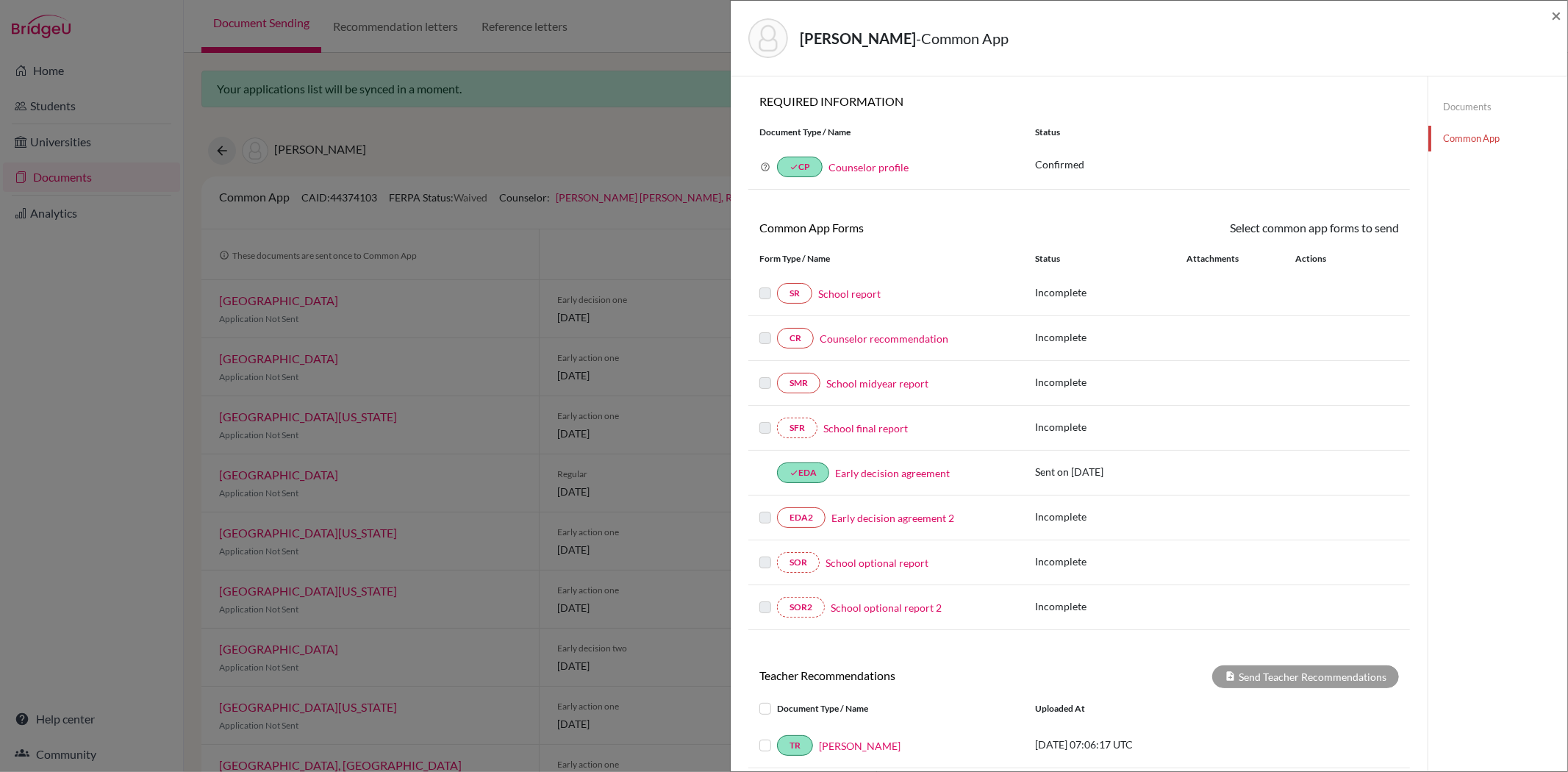
click at [871, 290] on link "School report" at bounding box center [849, 294] width 62 height 16
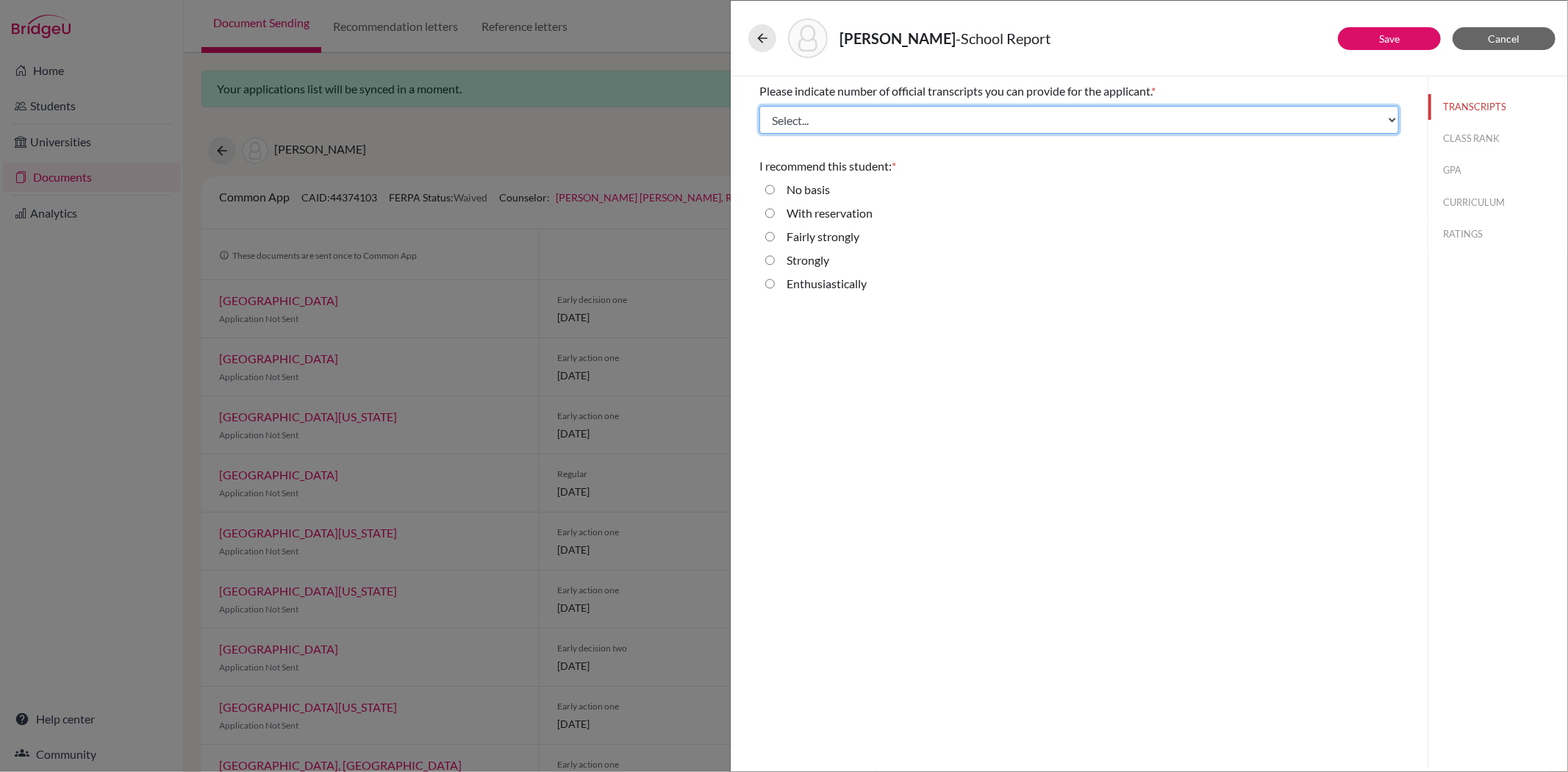
click at [804, 122] on select "Select... 1 2 3 4" at bounding box center [1079, 119] width 640 height 28
select select "1"
click at [760, 105] on select "Select... 1 2 3 4" at bounding box center [1079, 119] width 640 height 28
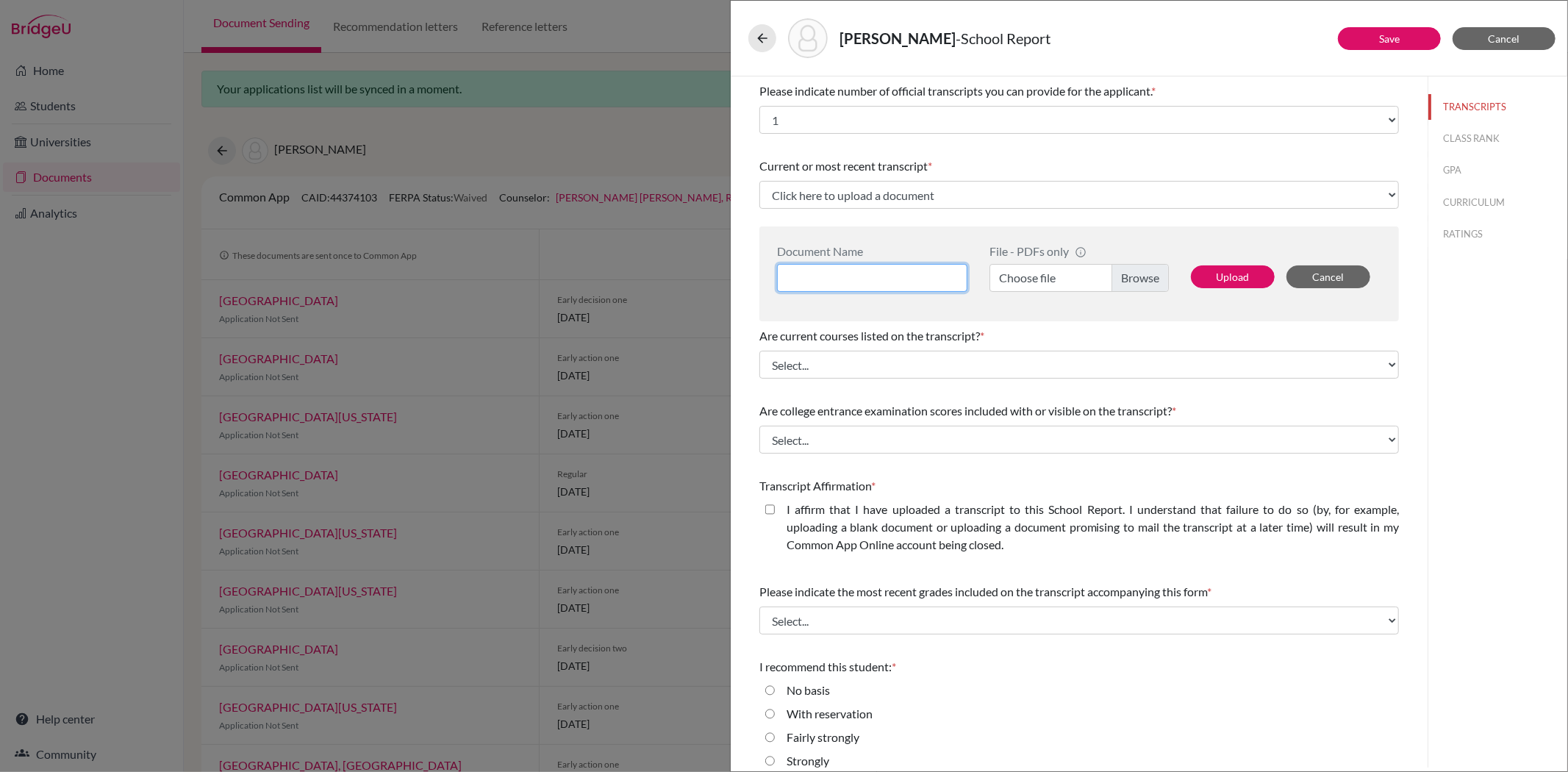
click at [875, 268] on input at bounding box center [872, 277] width 190 height 28
type input "Liyeh Kang Grades 9 to 11 Transcript of Records"
click at [1141, 285] on label "Choose file" at bounding box center [1079, 277] width 179 height 28
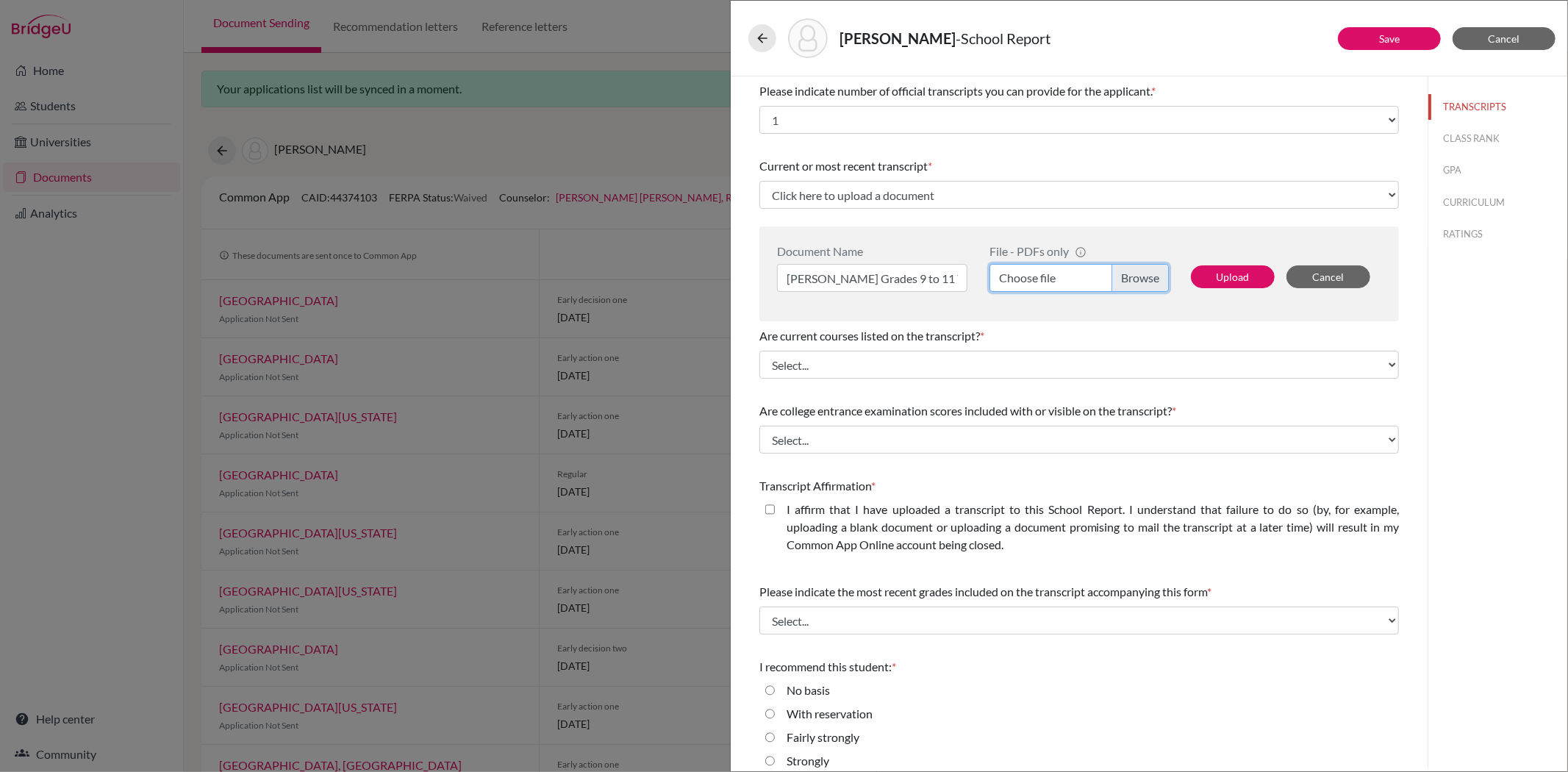
click at [1141, 285] on input "Choose file" at bounding box center [1079, 277] width 179 height 28
click at [1225, 274] on button "Upload" at bounding box center [1233, 276] width 83 height 23
select select "687394"
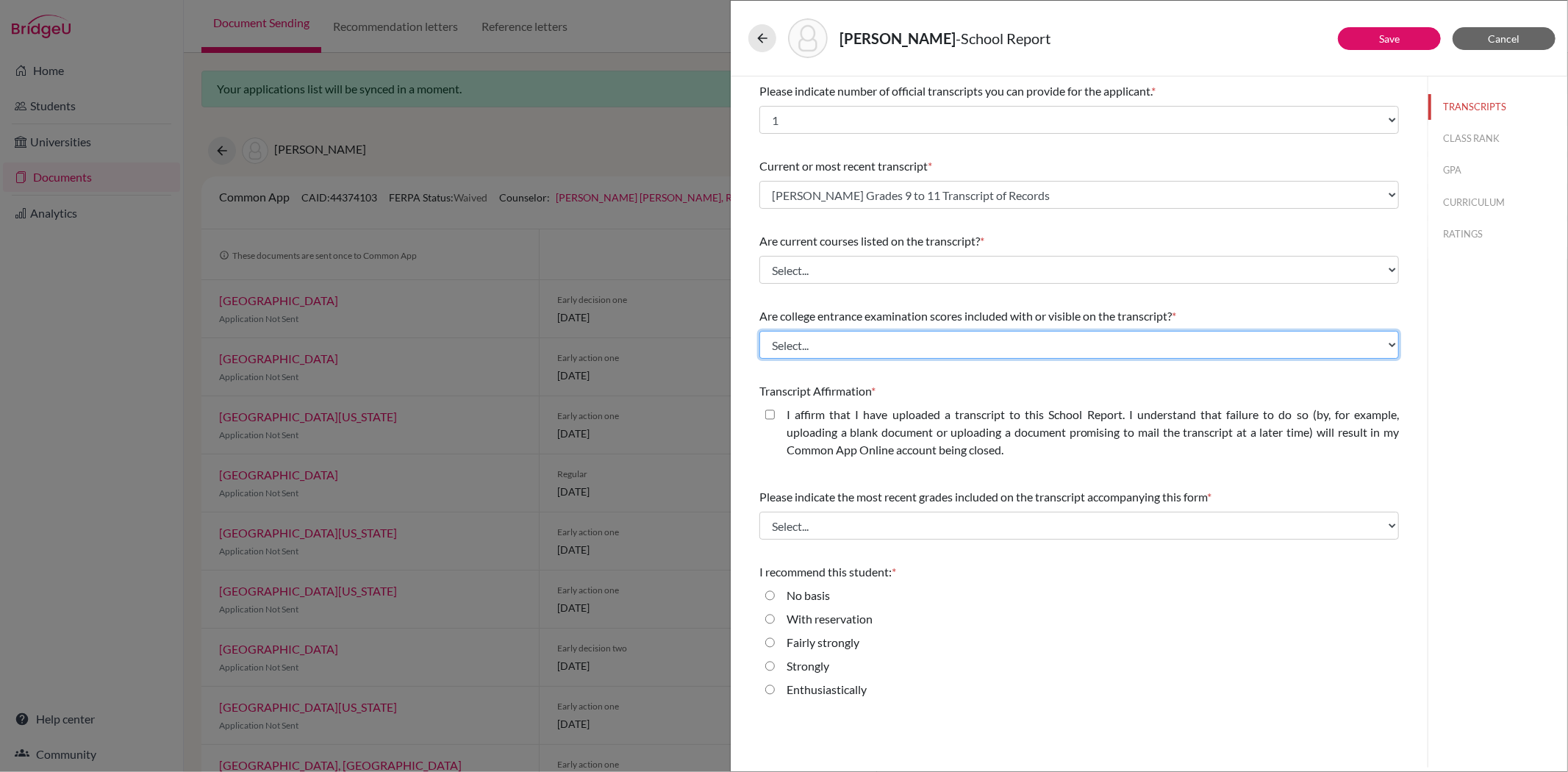
click at [1089, 338] on select "Select... Yes No" at bounding box center [1079, 344] width 640 height 28
select select "1"
click at [760, 331] on select "Select... Yes No" at bounding box center [1079, 344] width 640 height 28
click at [763, 409] on div "I affirm that I have uploaded a transcript to this School Report. I understand …" at bounding box center [1079, 435] width 640 height 59
click at [766, 417] on closed\ "I affirm that I have uploaded a transcript to this School Report. I understand …" at bounding box center [770, 415] width 9 height 17
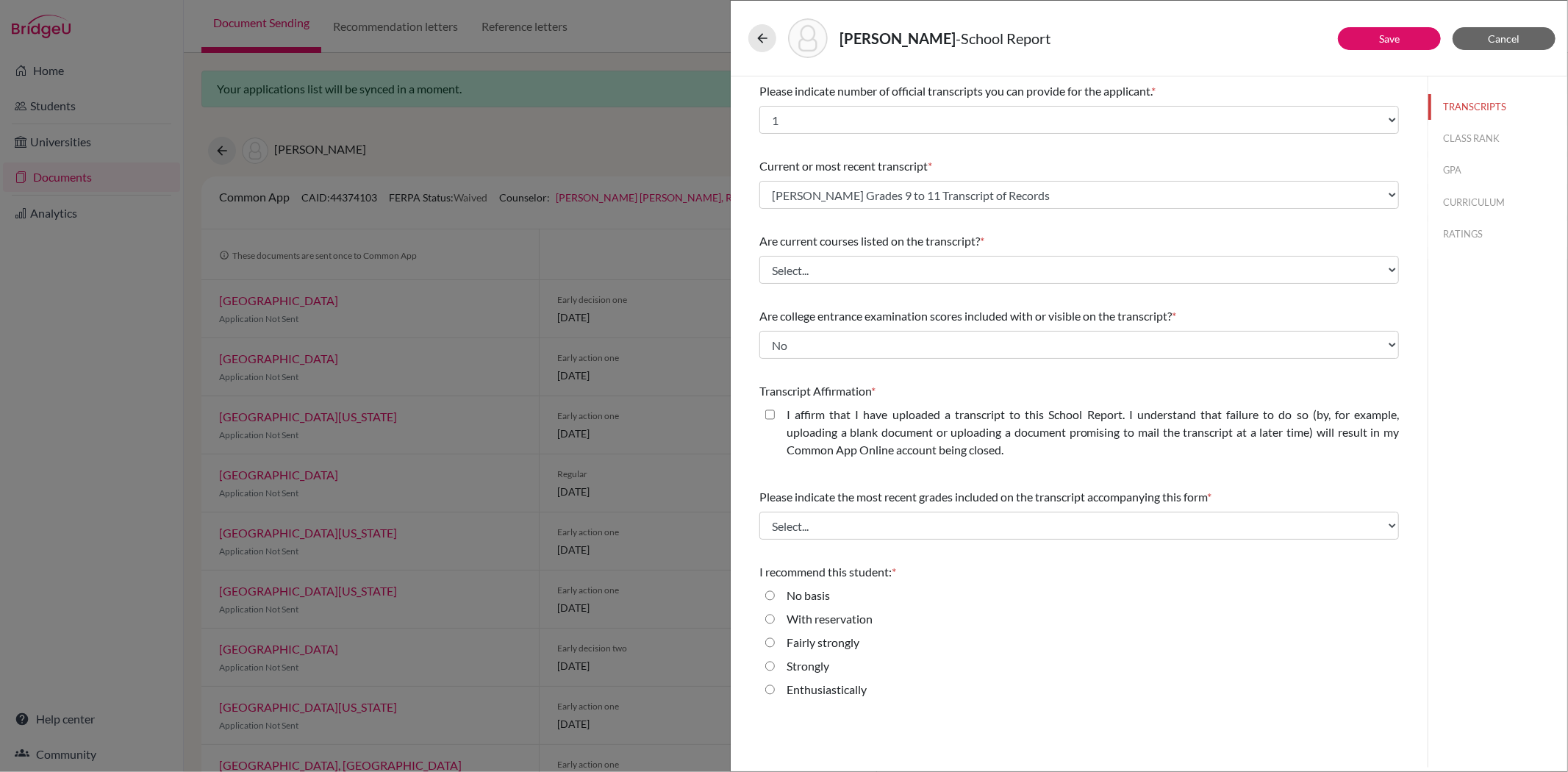
checkbox closed\ "true"
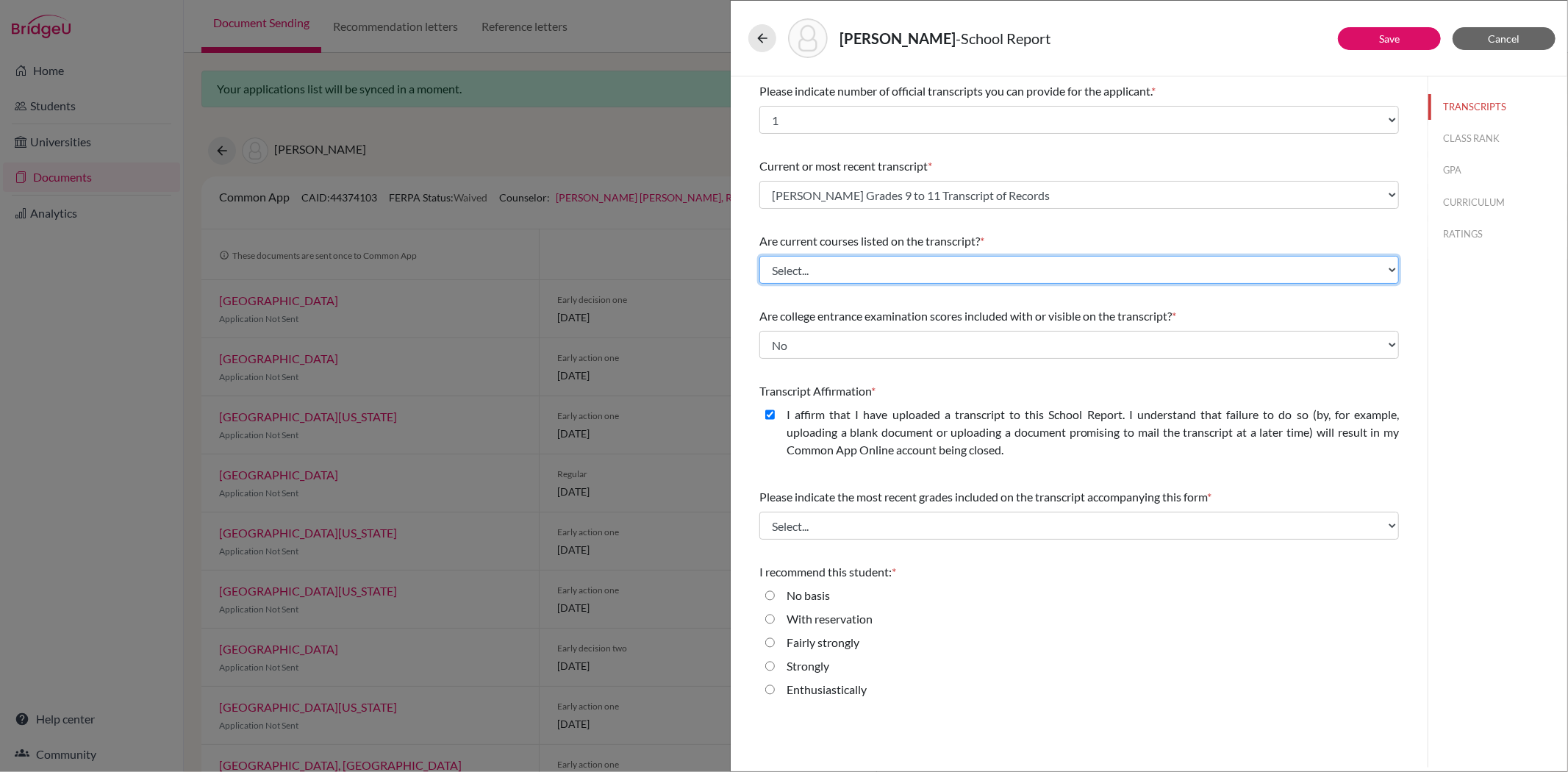
click at [861, 263] on select "Select... Yes No" at bounding box center [1079, 269] width 640 height 28
select select "1"
click at [760, 256] on select "Select... Yes No" at bounding box center [1079, 269] width 640 height 28
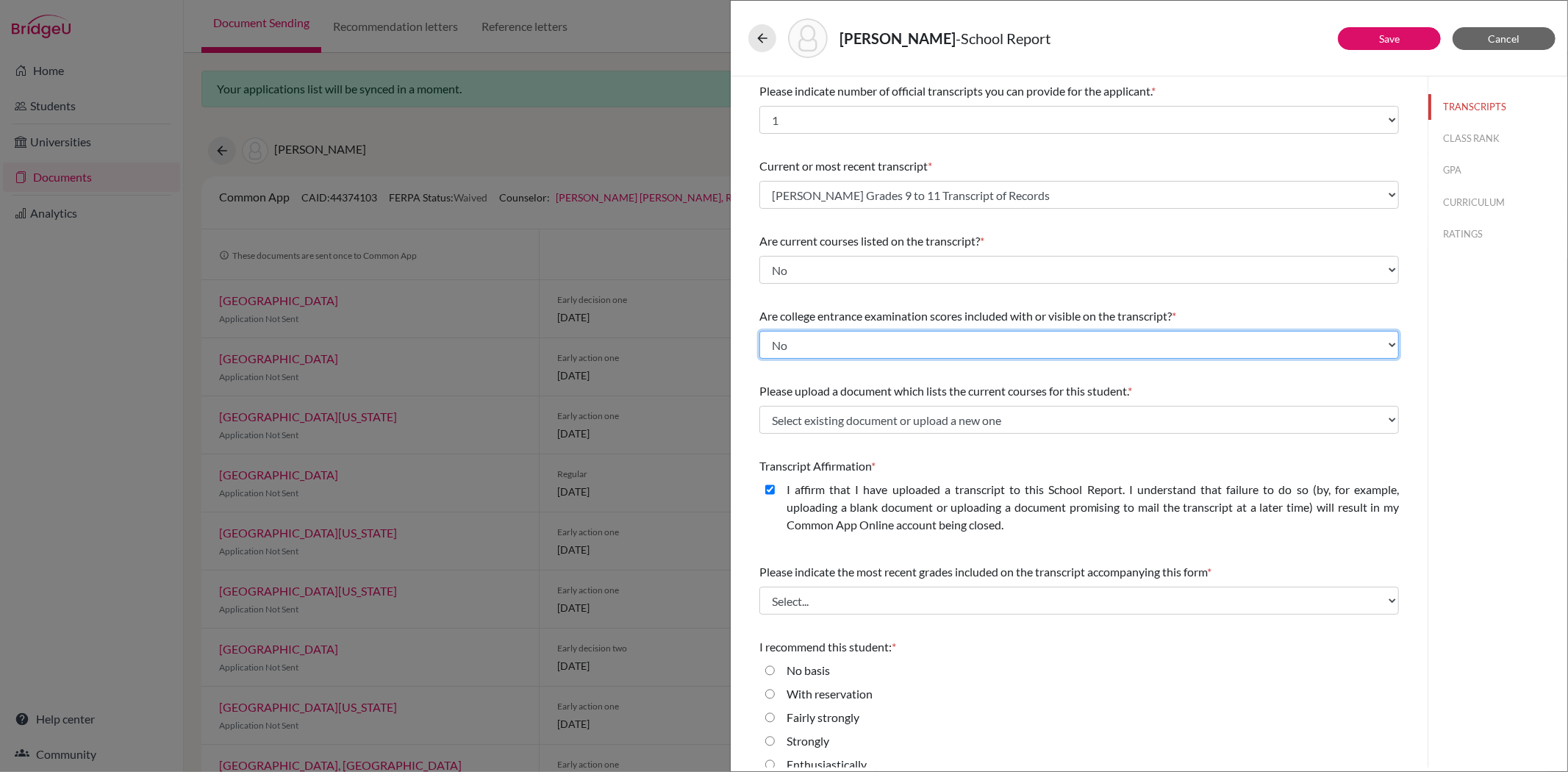
click at [812, 341] on select "Select... Yes No" at bounding box center [1079, 344] width 640 height 28
click at [760, 331] on select "Select... Yes No" at bounding box center [1079, 344] width 640 height 28
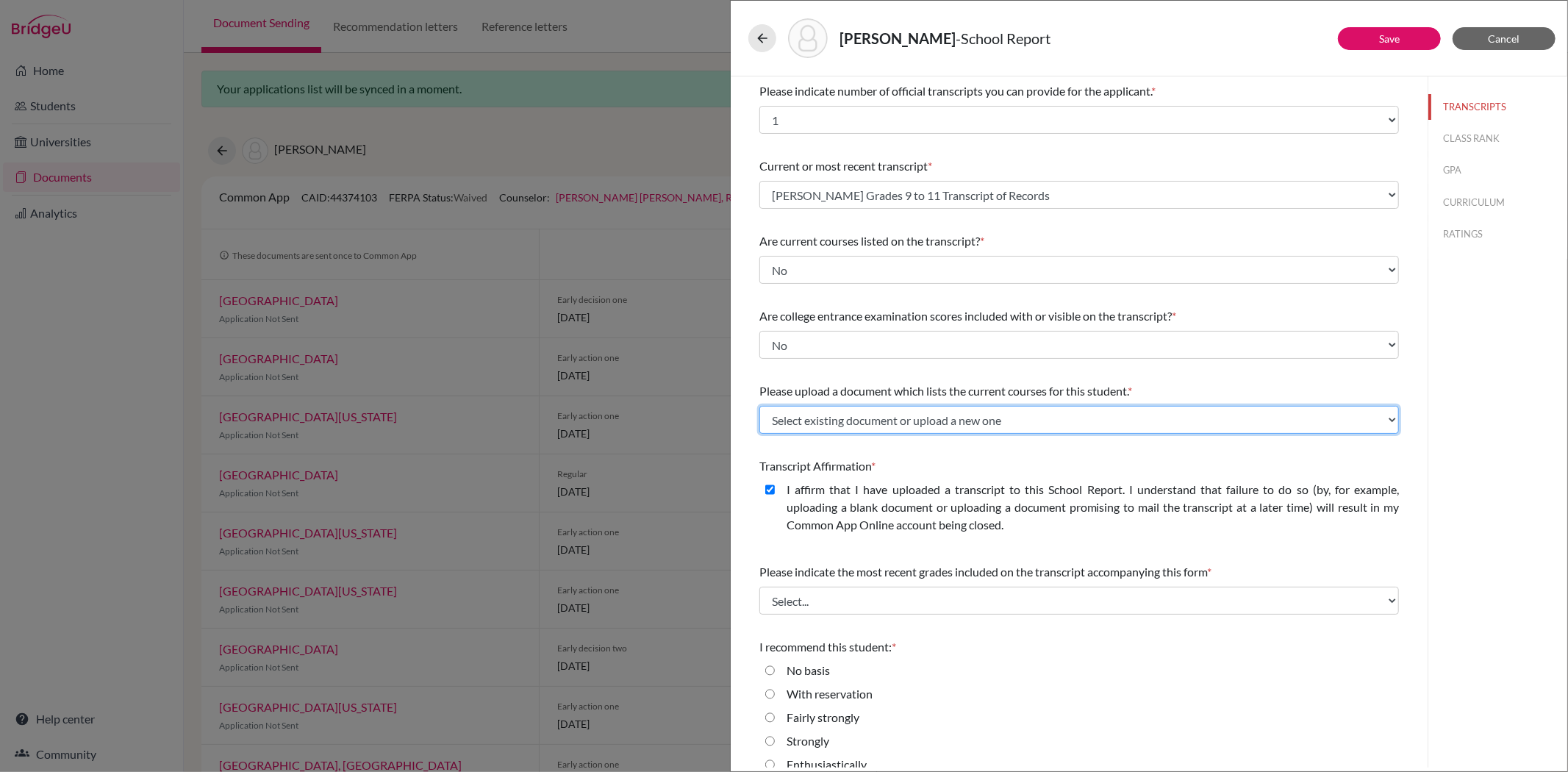
click at [923, 415] on select "Select existing document or upload a new one Liyeh Kang Official Grade 12 Curre…" at bounding box center [1079, 419] width 640 height 28
select select "687393"
click at [760, 406] on select "Select existing document or upload a new one Liyeh Kang Official Grade 12 Curre…" at bounding box center [1079, 419] width 640 height 28
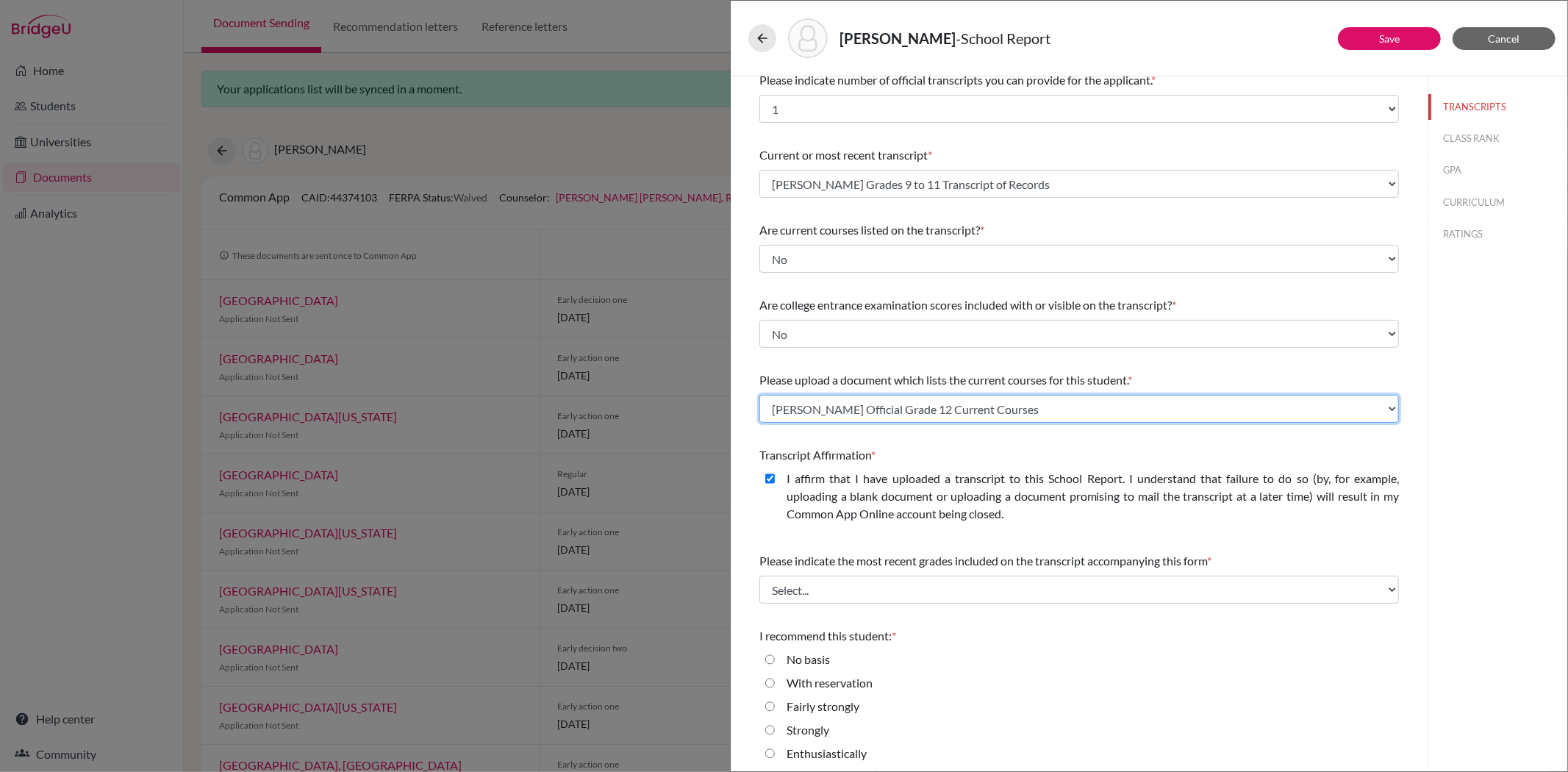
scroll to position [17, 0]
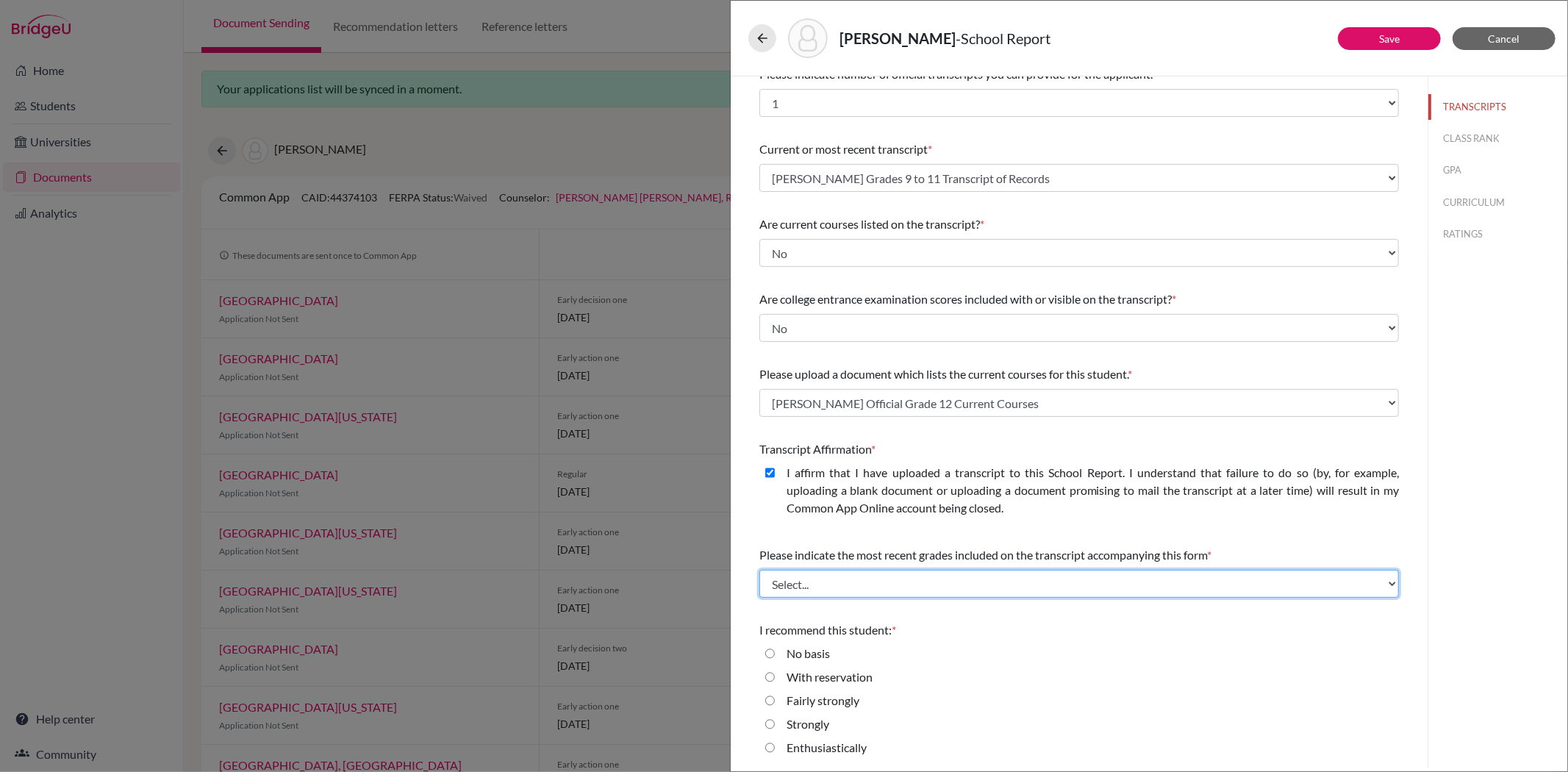
click at [790, 581] on select "Select... Final junior year grades 1st Quarter senior year grades 2nd Quarter/1…" at bounding box center [1079, 583] width 640 height 28
click at [801, 588] on select "Select... Final junior year grades 1st Quarter senior year grades 2nd Quarter/1…" at bounding box center [1079, 583] width 640 height 28
select select "0"
click at [760, 570] on select "Select... Final junior year grades 1st Quarter senior year grades 2nd Quarter/1…" at bounding box center [1079, 583] width 640 height 28
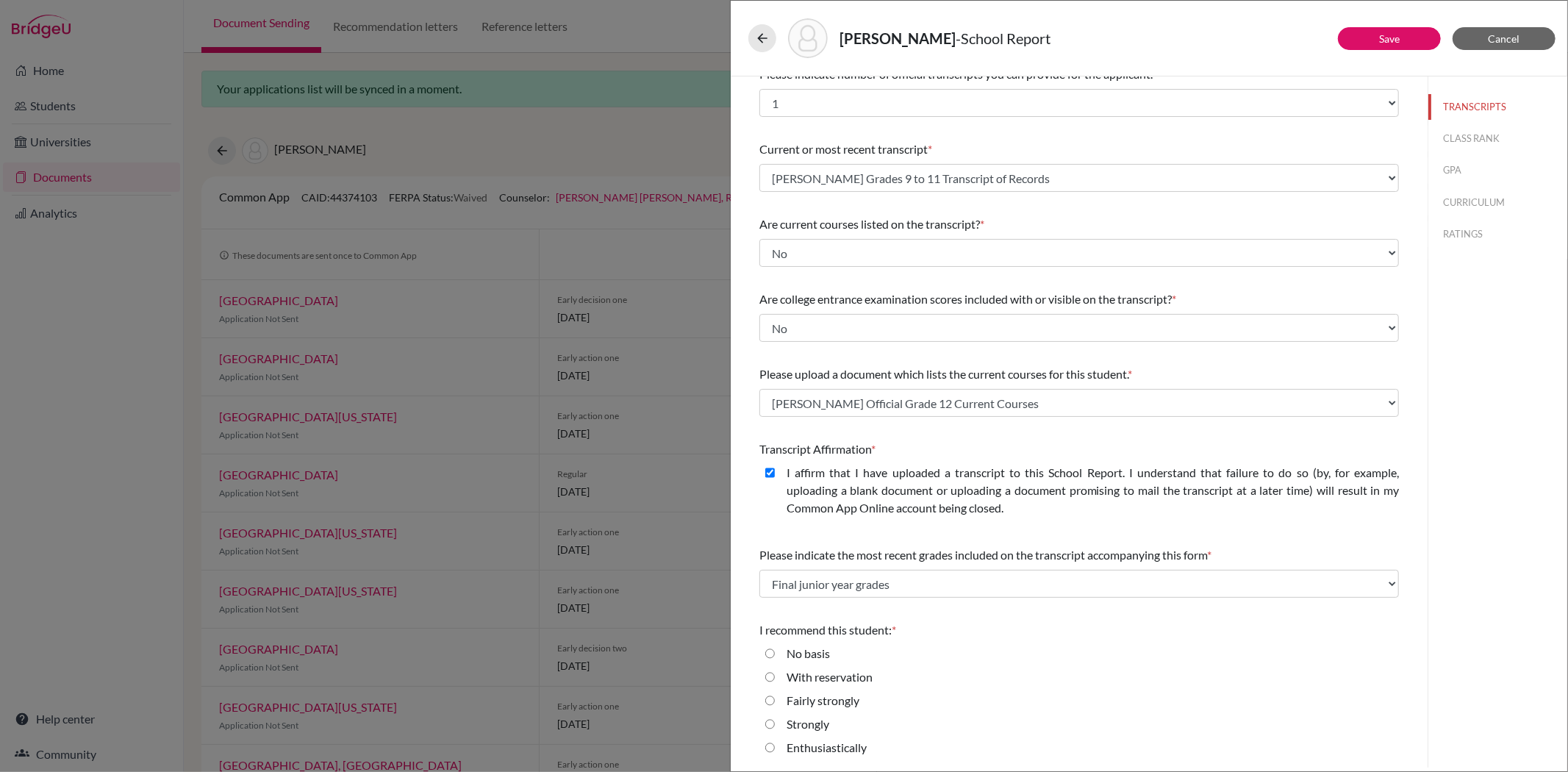
click at [770, 745] on input "Enthusiastically" at bounding box center [770, 748] width 9 height 17
radio input "true"
click at [766, 725] on input "Strongly" at bounding box center [770, 724] width 9 height 17
radio input "true"
click at [1469, 140] on button "CLASS RANK" at bounding box center [1498, 139] width 139 height 26
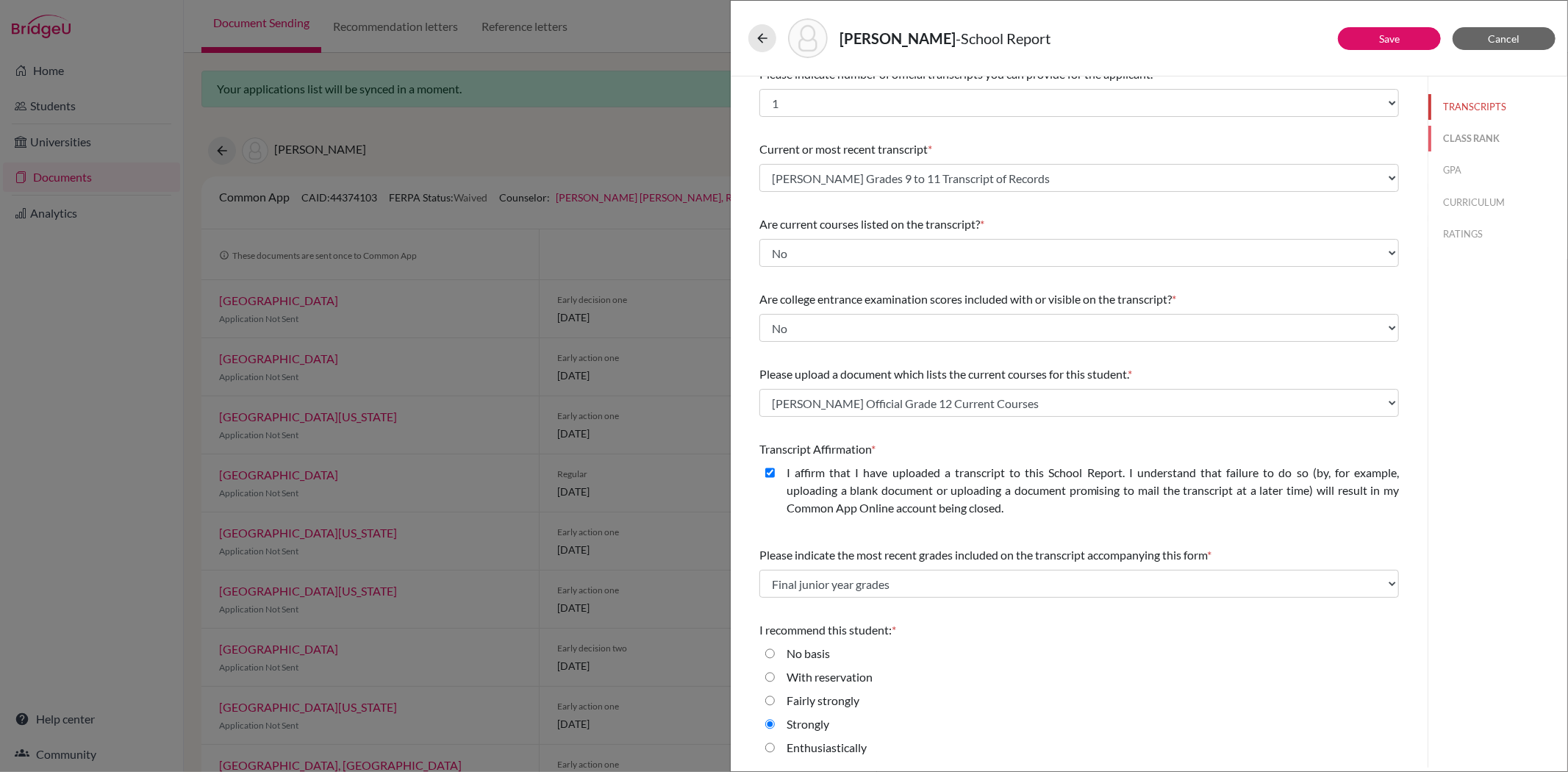
scroll to position [0, 0]
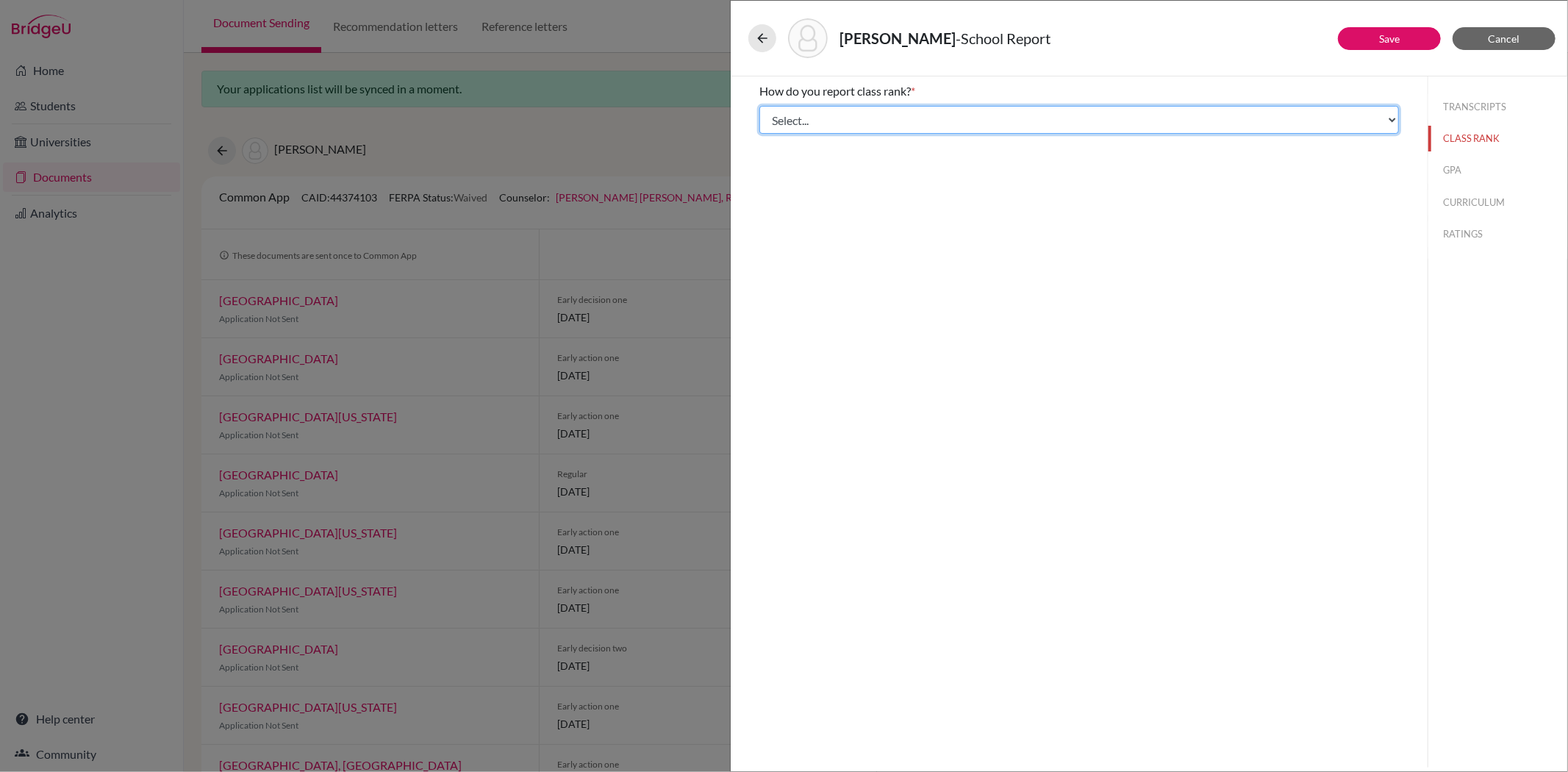
click at [818, 128] on select "Select... Exact Decile Quintile Quartile None" at bounding box center [1079, 119] width 640 height 28
select select "1"
click at [760, 105] on select "Select... Exact Decile Quintile Quartile None" at bounding box center [1079, 119] width 640 height 28
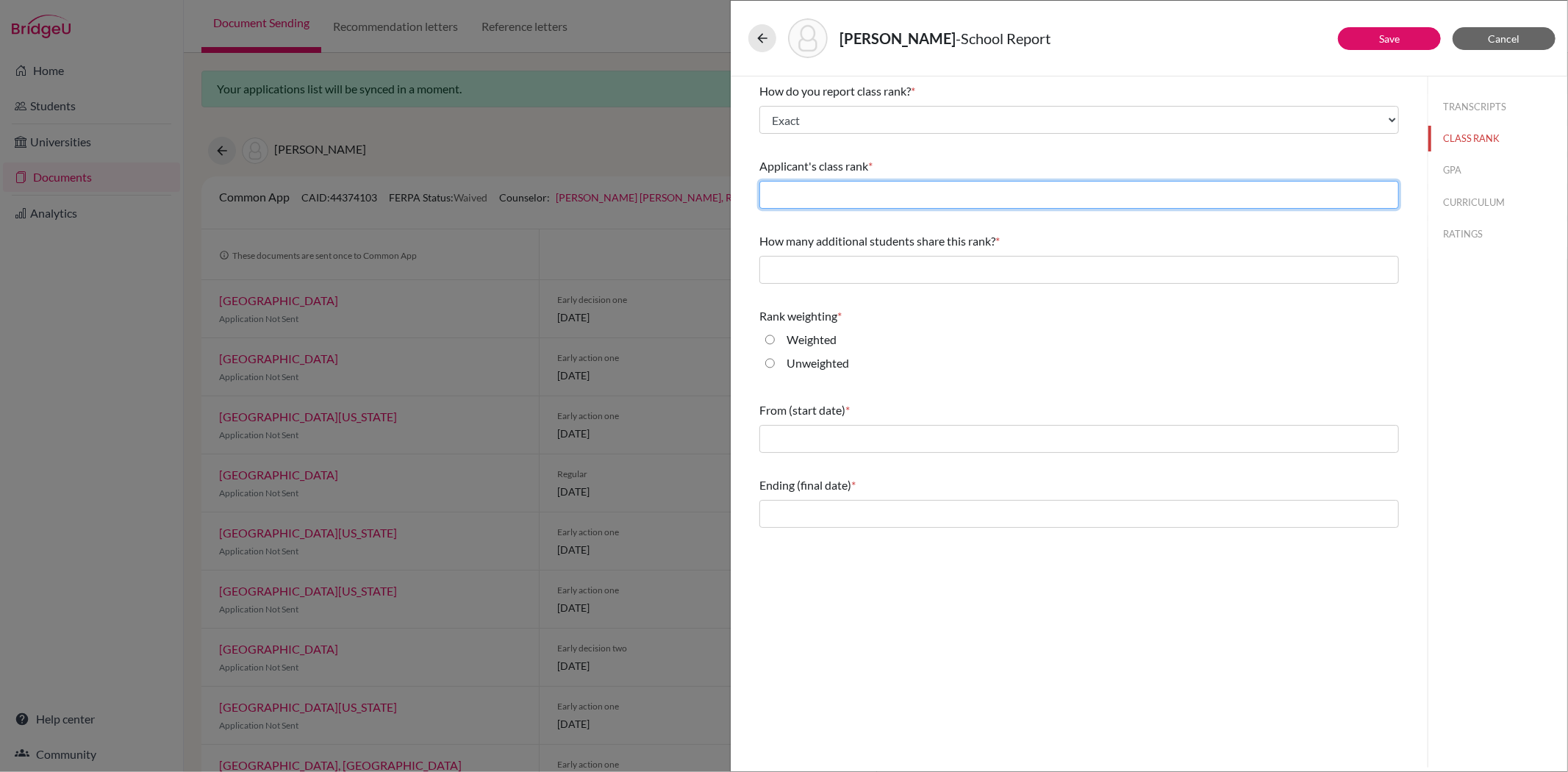
click at [789, 190] on input "text" at bounding box center [1079, 194] width 640 height 28
type input "1"
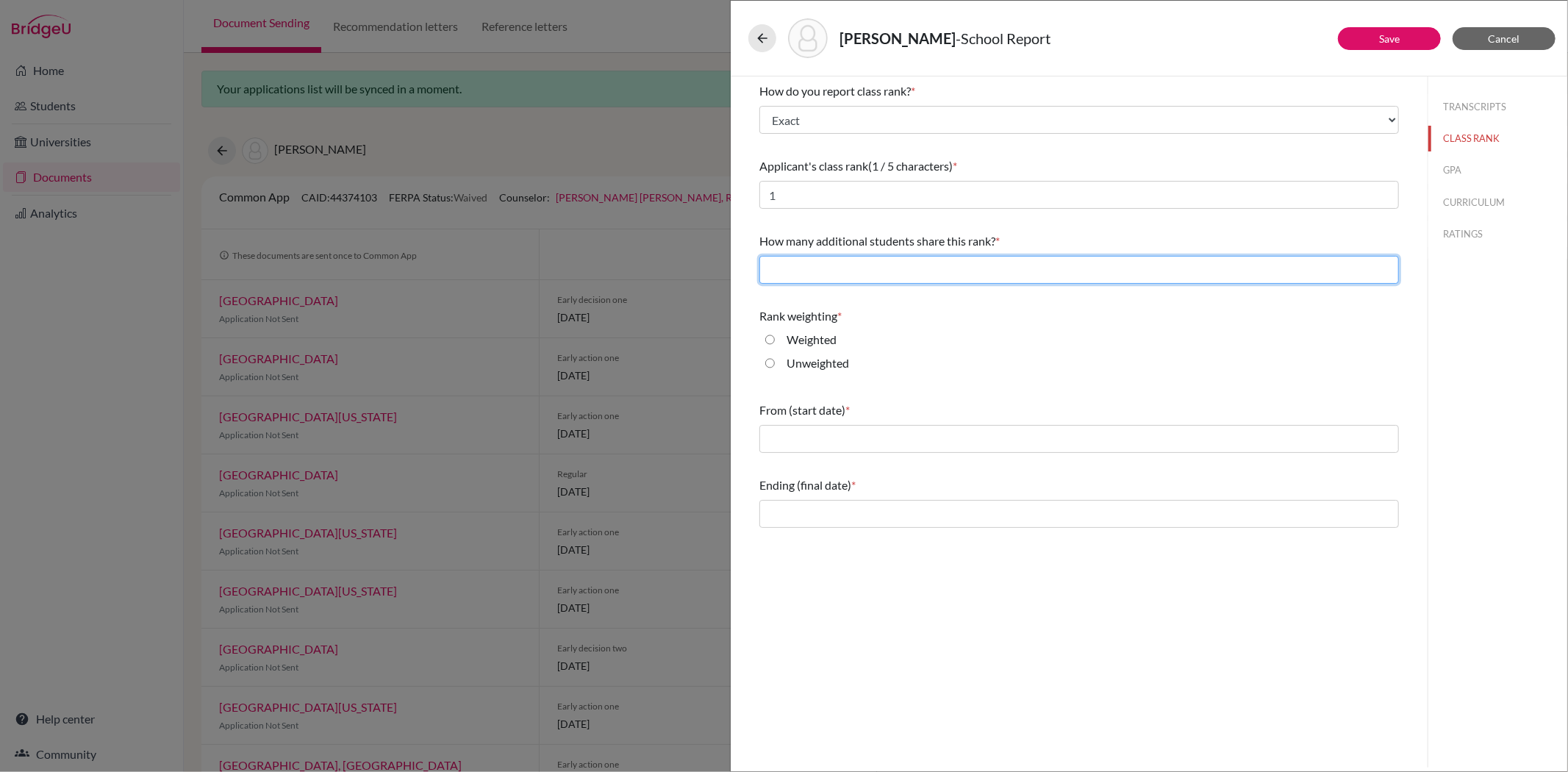
click at [797, 273] on input "text" at bounding box center [1079, 269] width 640 height 28
type input "0"
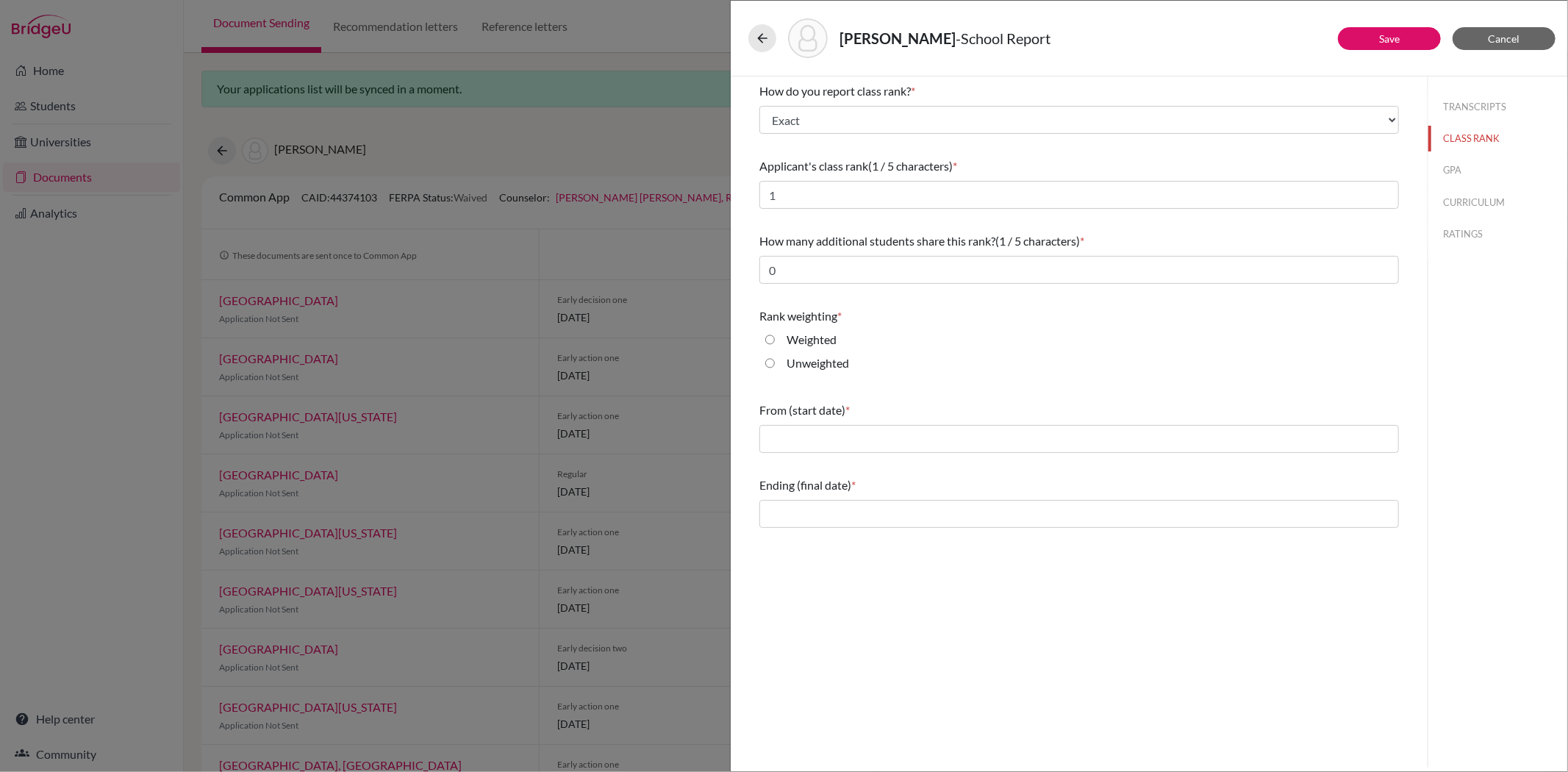
click at [770, 339] on input "Weighted" at bounding box center [770, 339] width 9 height 17
radio input "true"
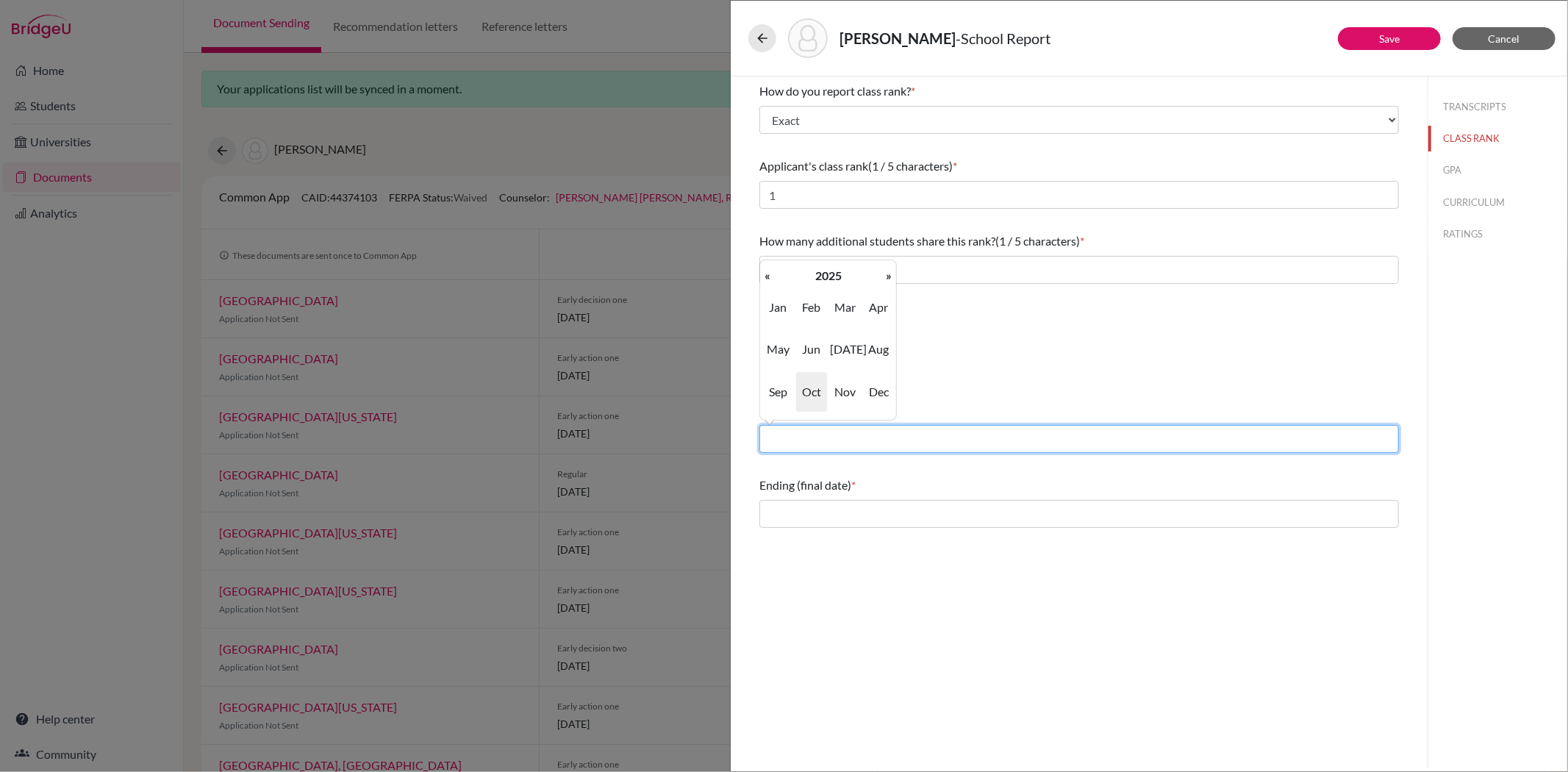
click at [797, 442] on input "text" at bounding box center [1079, 438] width 640 height 28
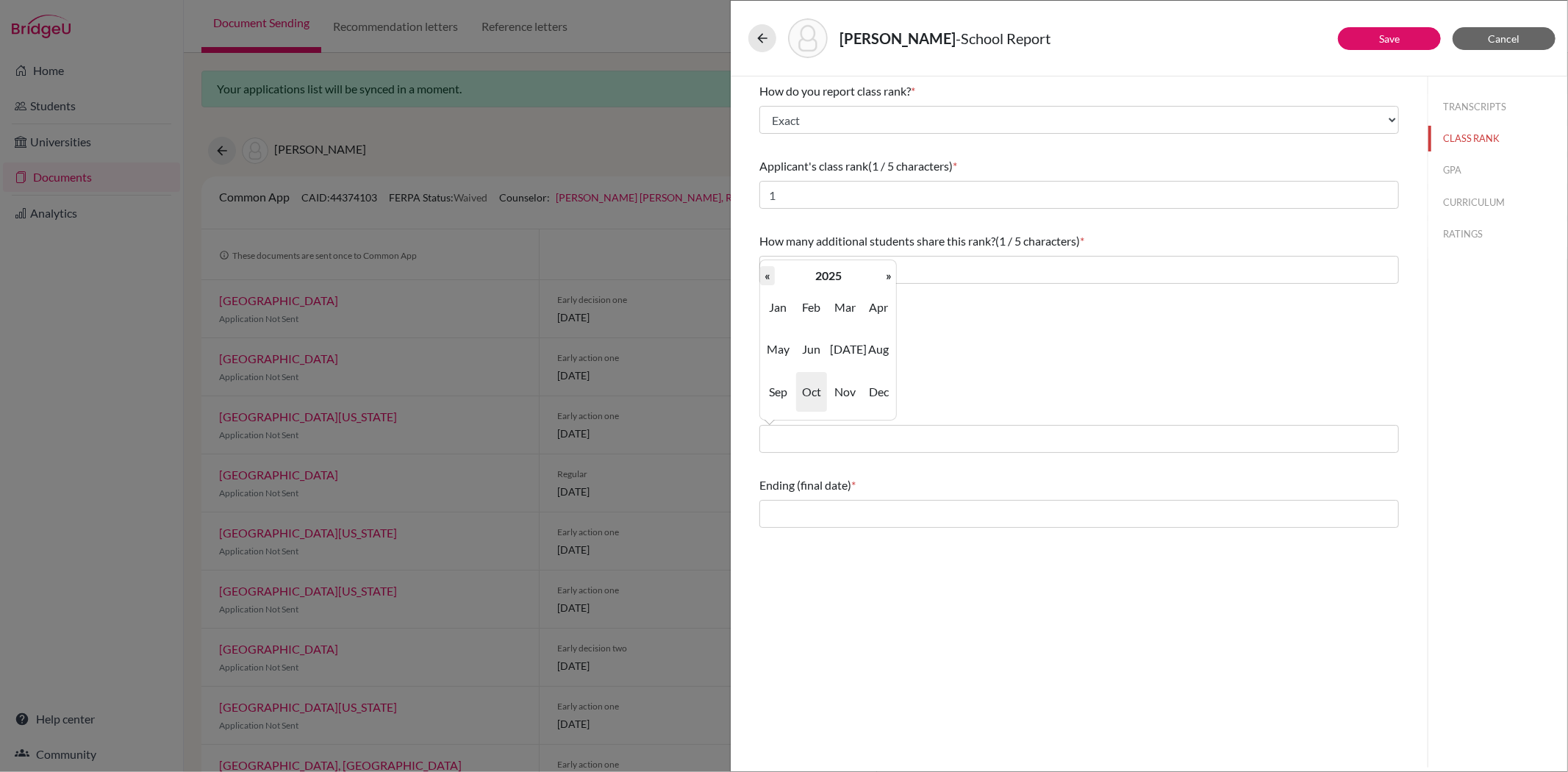
click at [770, 277] on th "«" at bounding box center [767, 275] width 15 height 19
click at [877, 349] on span "Aug" at bounding box center [878, 349] width 31 height 39
type input "08/2022"
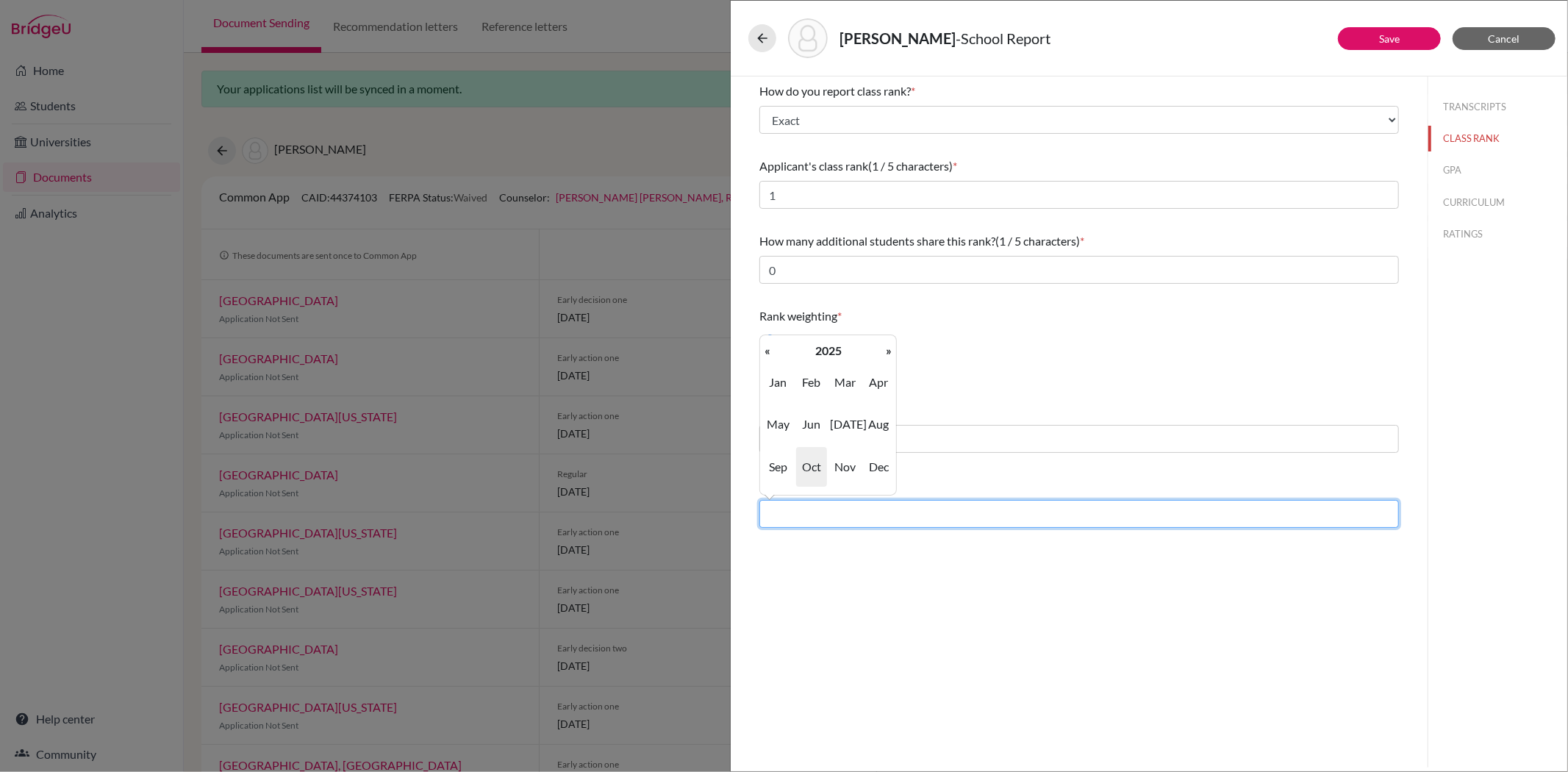
click at [818, 517] on input "text" at bounding box center [1079, 513] width 640 height 28
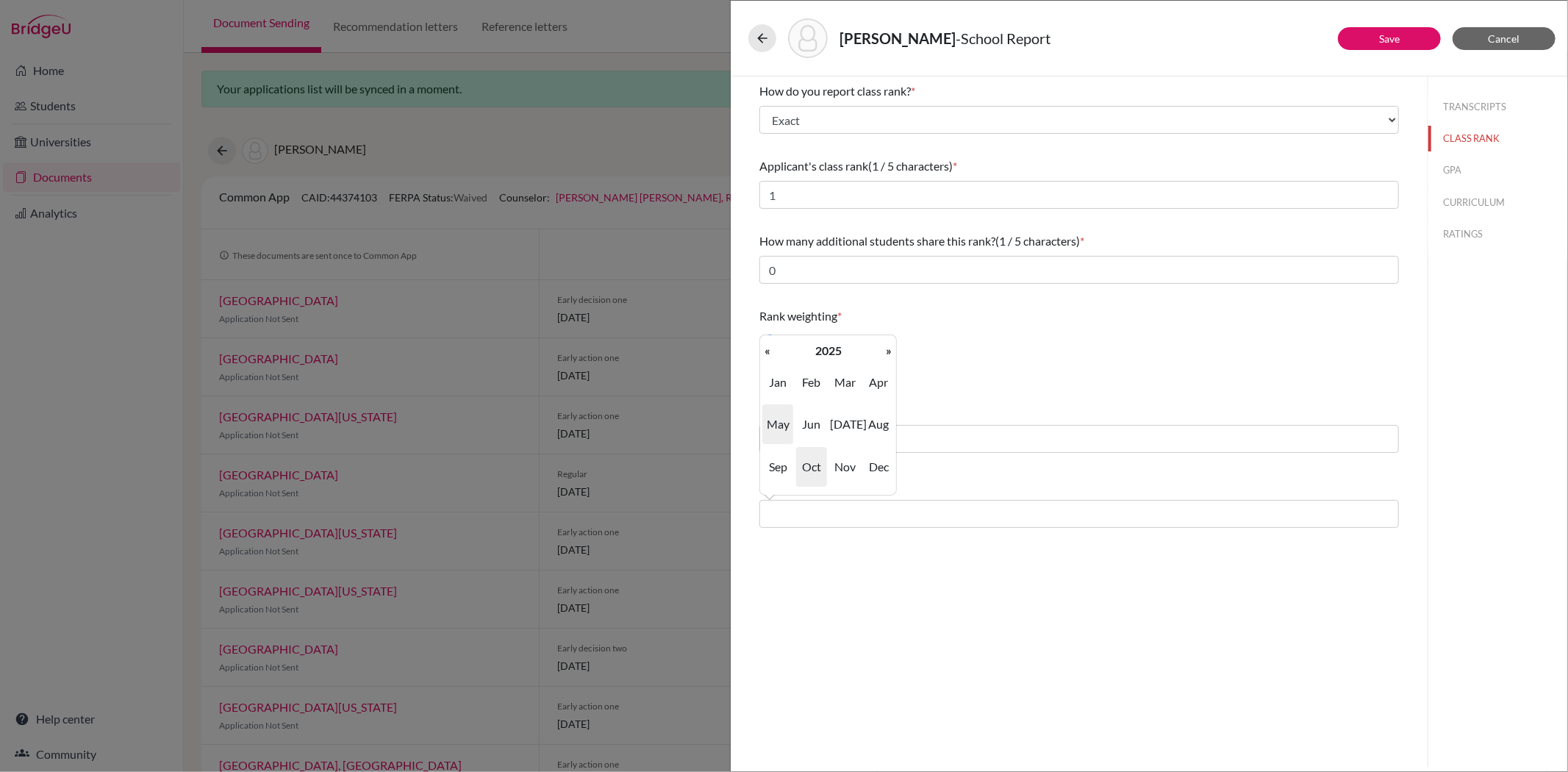
click at [778, 417] on span "May" at bounding box center [777, 424] width 31 height 39
type input "05/2025"
click at [762, 41] on icon at bounding box center [762, 38] width 15 height 15
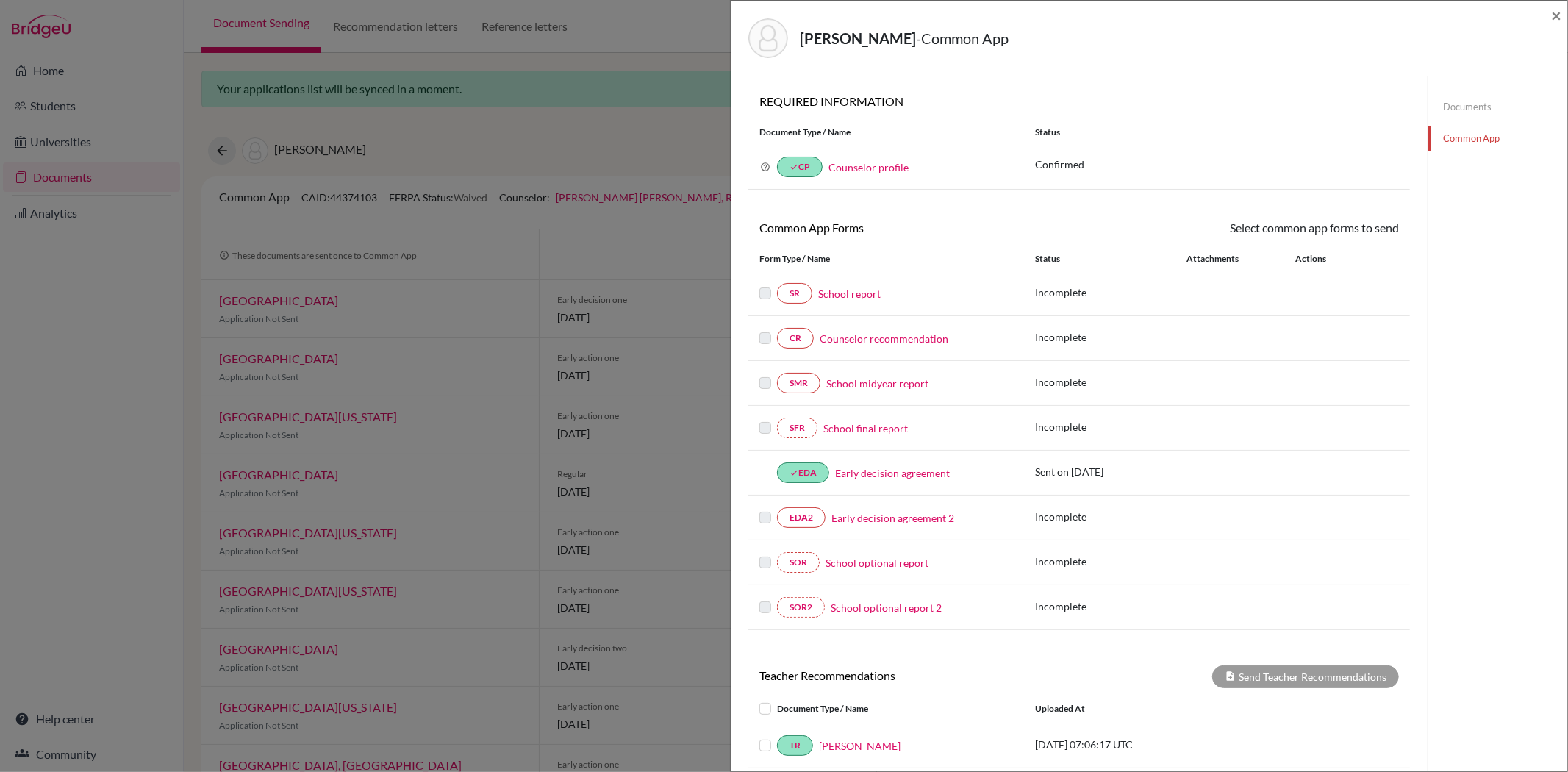
click at [874, 427] on link "School final report" at bounding box center [865, 428] width 84 height 16
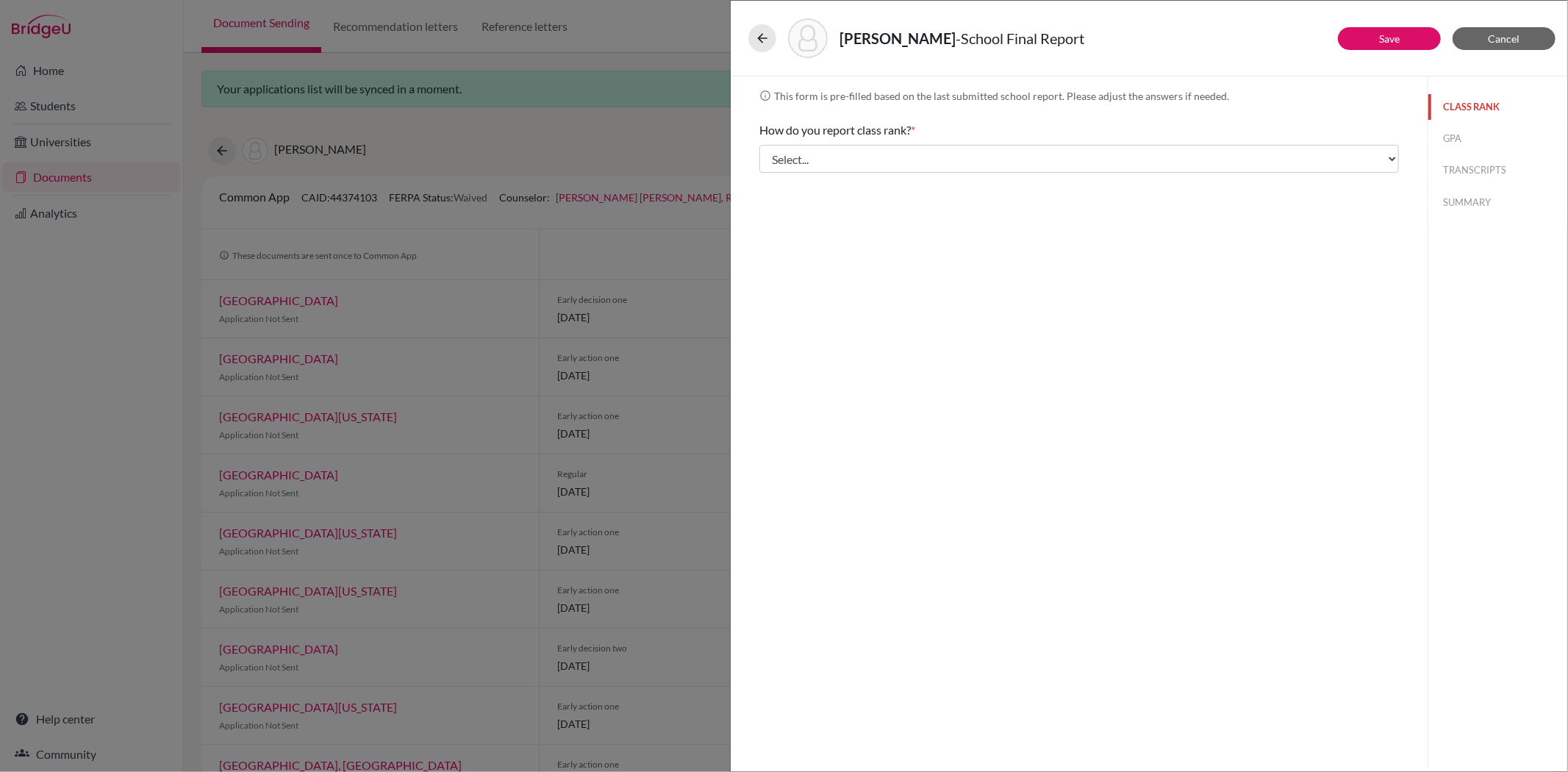
click at [1474, 107] on button "CLASS RANK" at bounding box center [1498, 107] width 139 height 26
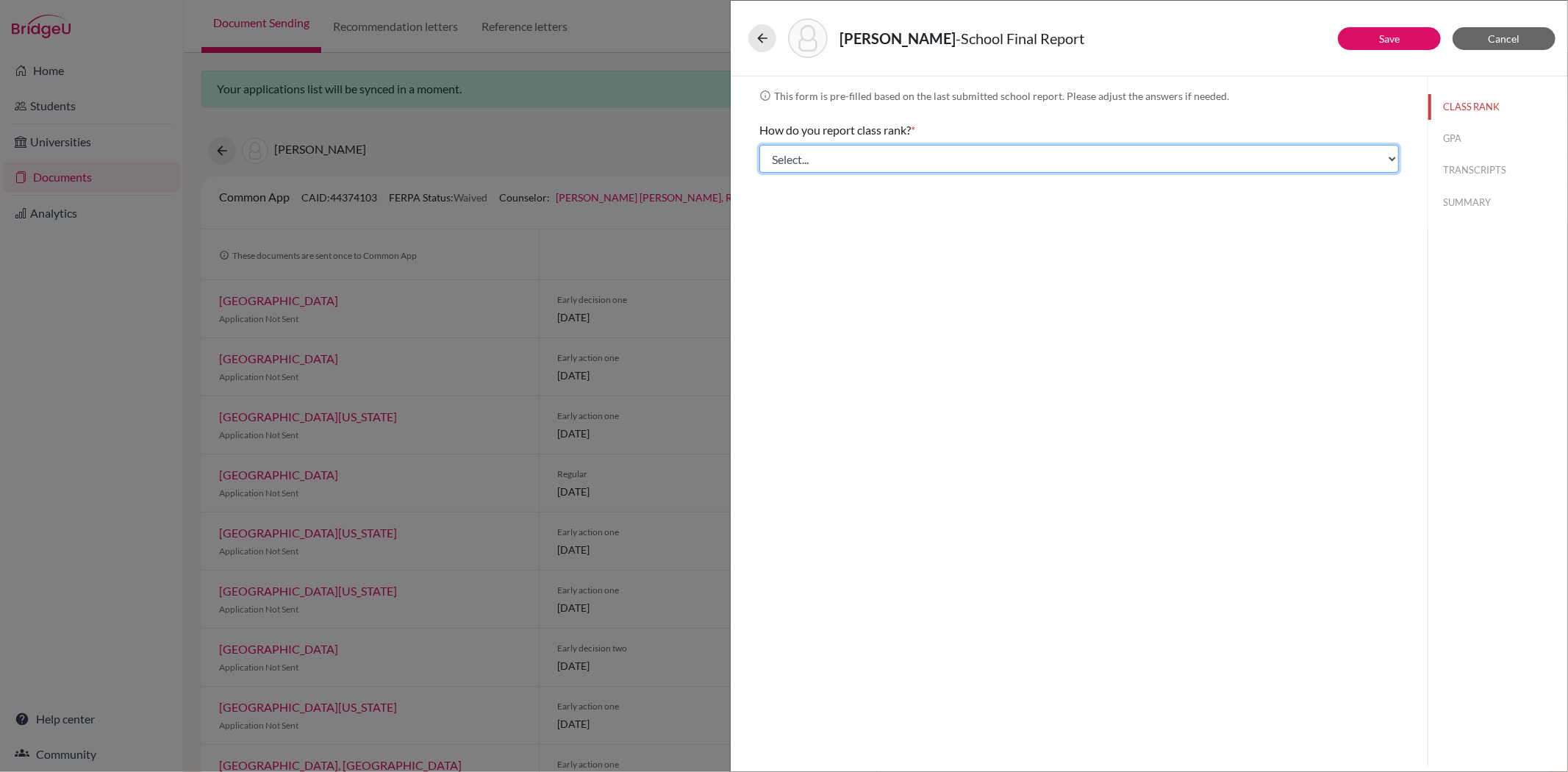
click at [1396, 156] on select "Select... Exact Decile Quintile Quartile None" at bounding box center [1079, 158] width 640 height 28
select select "1"
click at [760, 145] on select "Select... Exact Decile Quintile Quartile None" at bounding box center [1079, 158] width 640 height 28
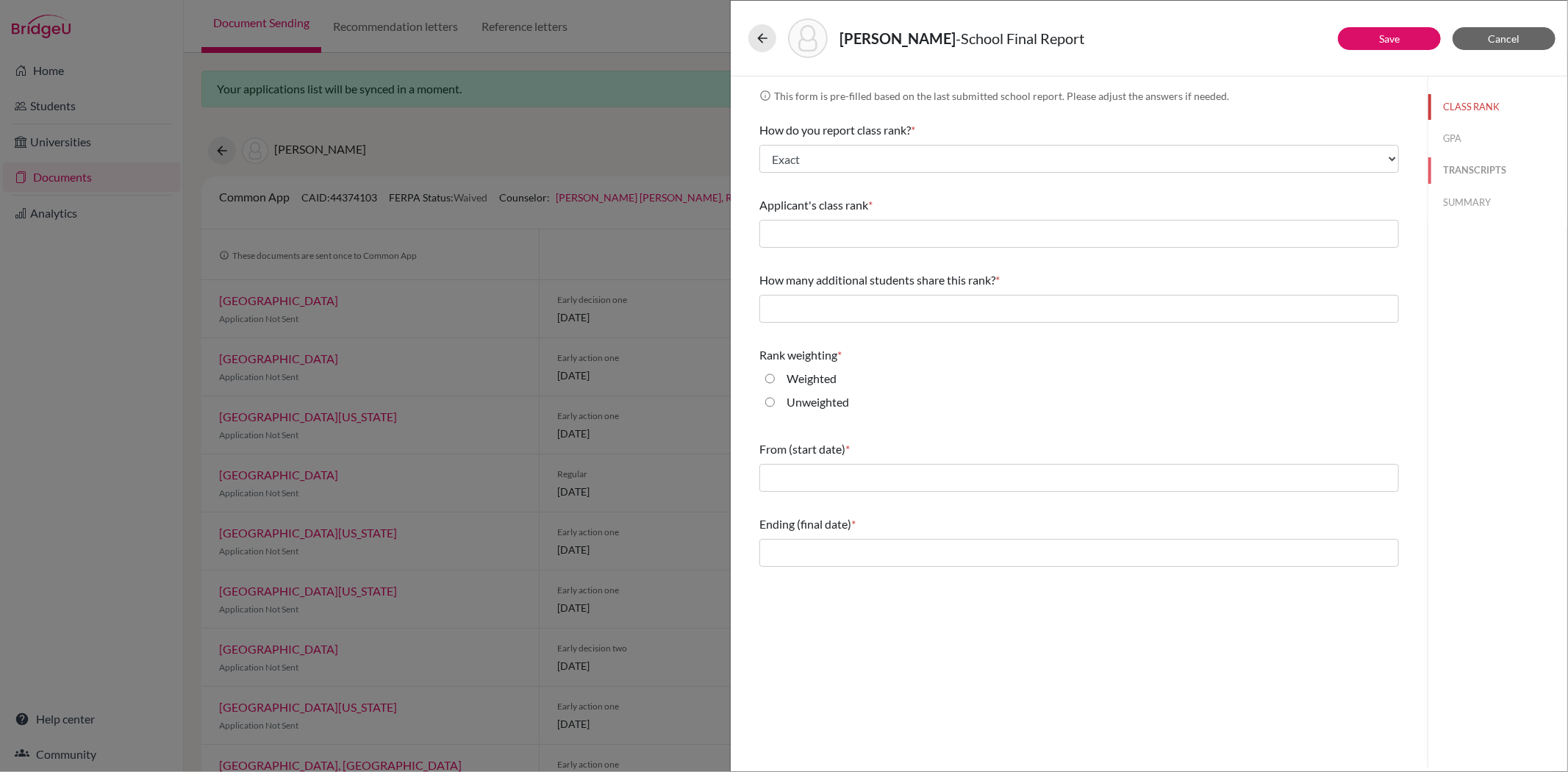
click at [1458, 173] on button "TRANSCRIPTS" at bounding box center [1498, 170] width 139 height 26
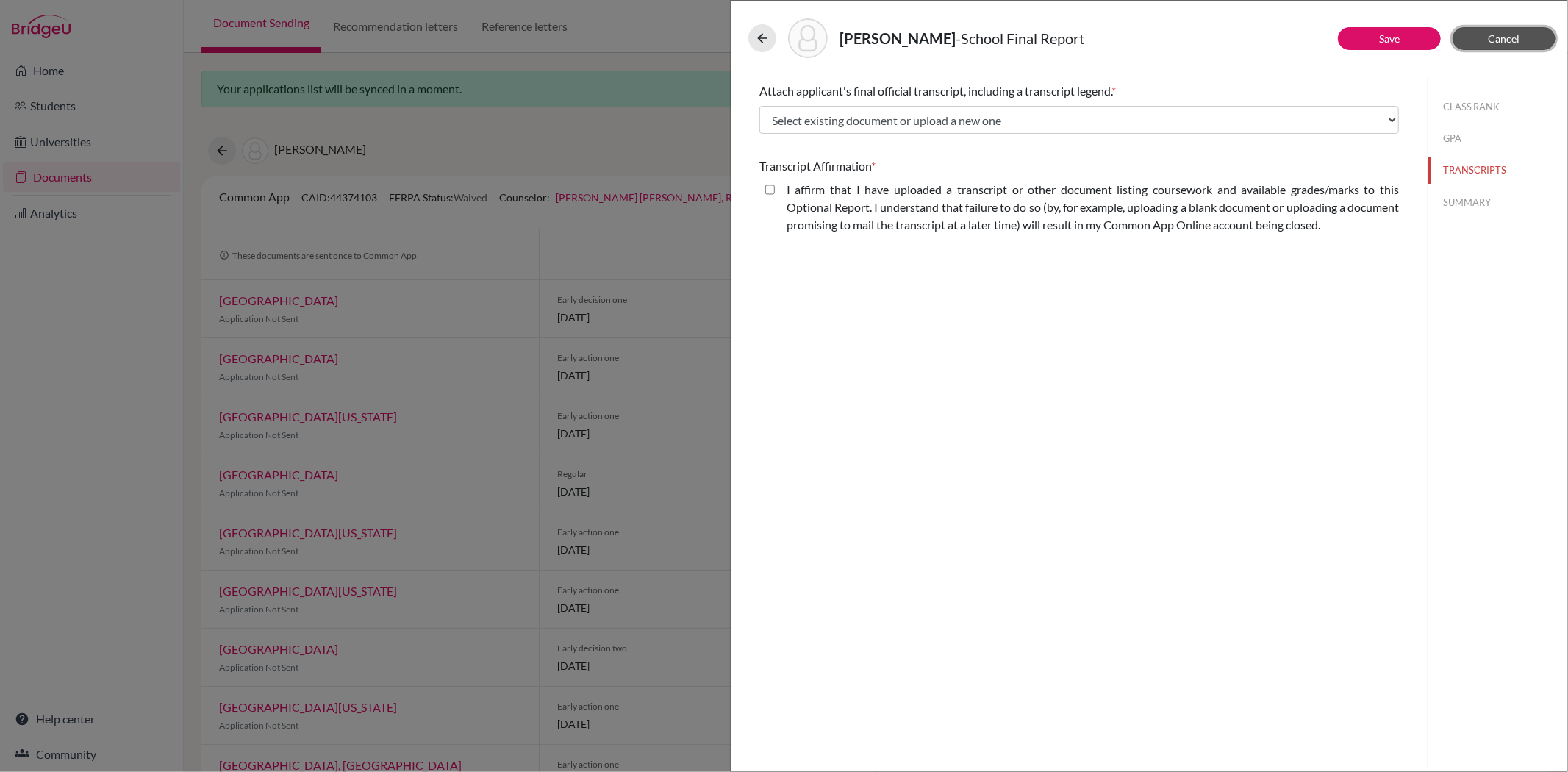
click at [1504, 35] on span "Cancel" at bounding box center [1504, 39] width 31 height 13
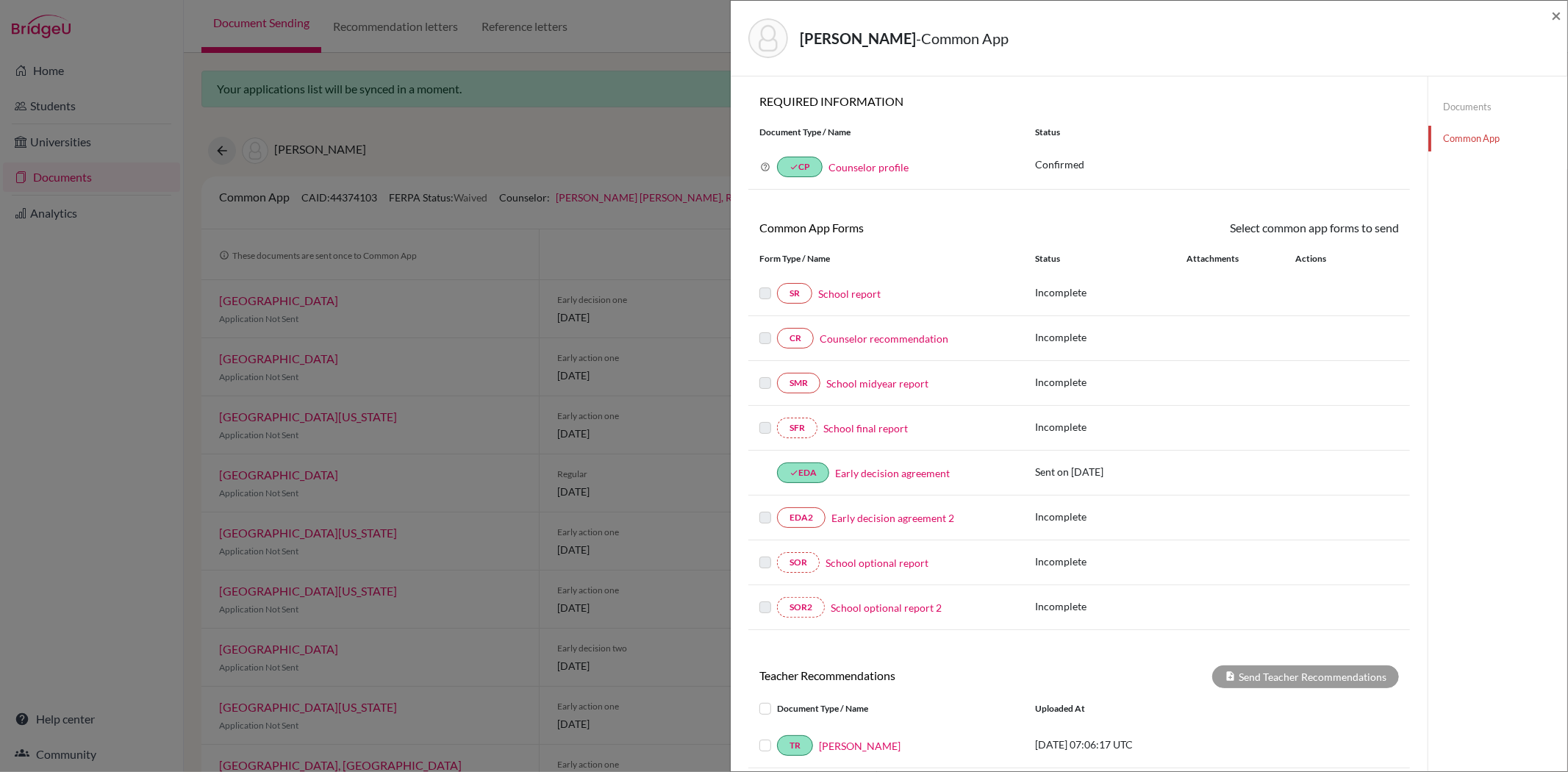
click at [840, 294] on link "School report" at bounding box center [849, 294] width 62 height 16
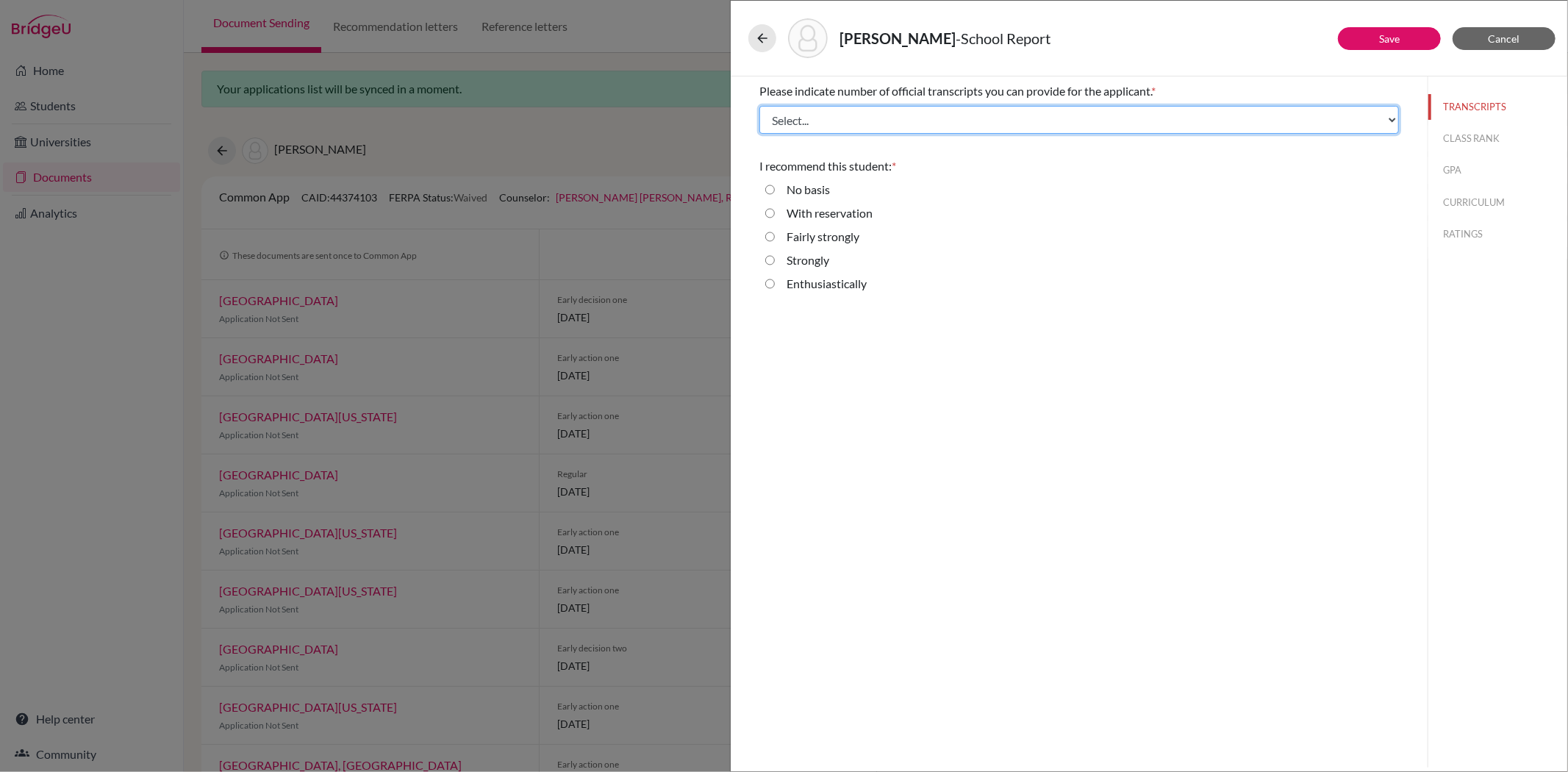
click at [803, 118] on select "Select... 1 2 3 4" at bounding box center [1079, 119] width 640 height 28
click at [817, 332] on div "Please indicate number of official transcripts you can provide for the applican…" at bounding box center [1078, 422] width 697 height 691
click at [774, 260] on input "Strongly" at bounding box center [770, 260] width 9 height 17
radio input "true"
click at [1464, 138] on button "CLASS RANK" at bounding box center [1498, 139] width 139 height 26
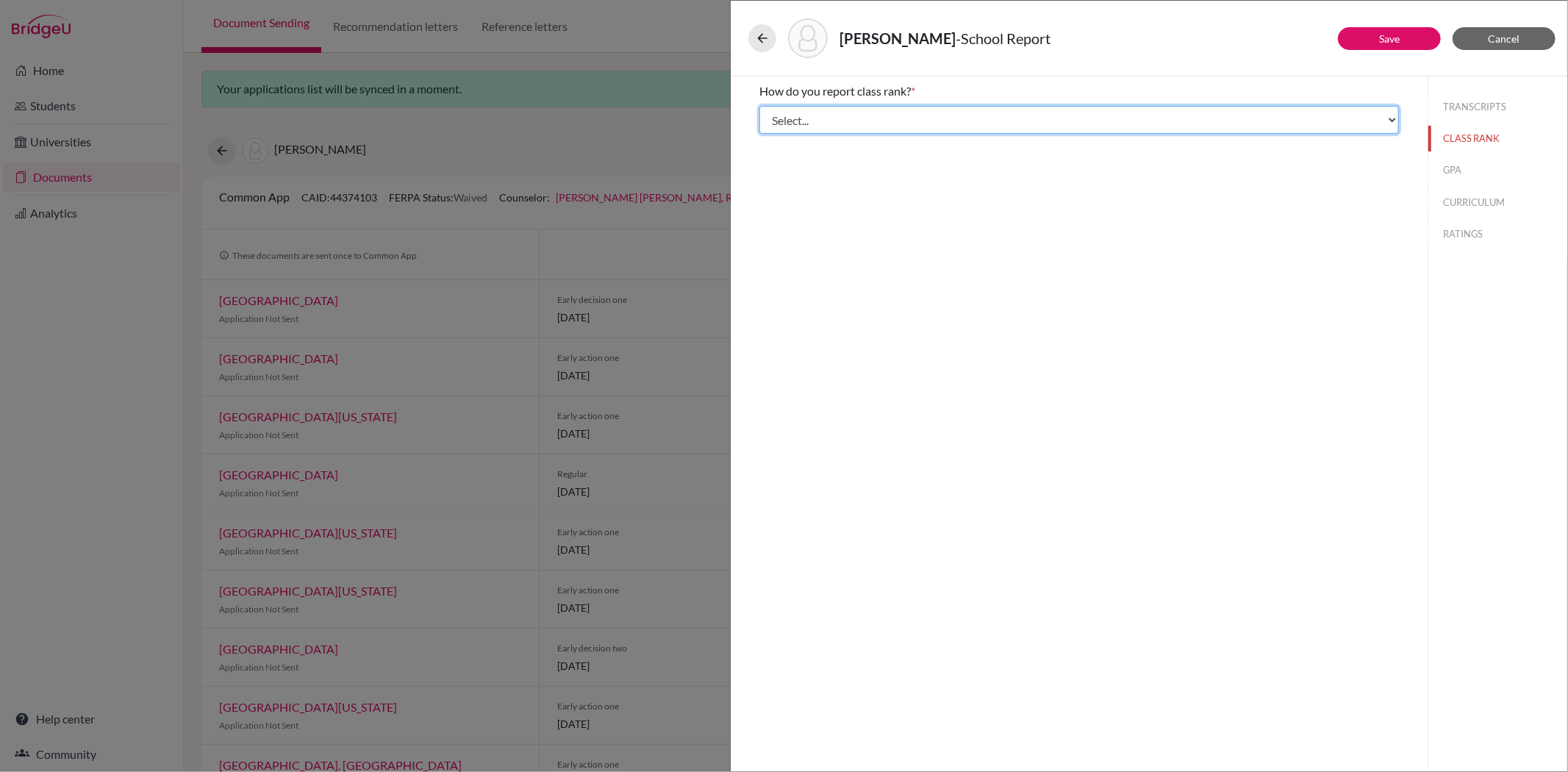
click at [864, 124] on select "Select... Exact Decile Quintile Quartile None" at bounding box center [1079, 119] width 640 height 28
select select "1"
click at [760, 105] on select "Select... Exact Decile Quintile Quartile None" at bounding box center [1079, 119] width 640 height 28
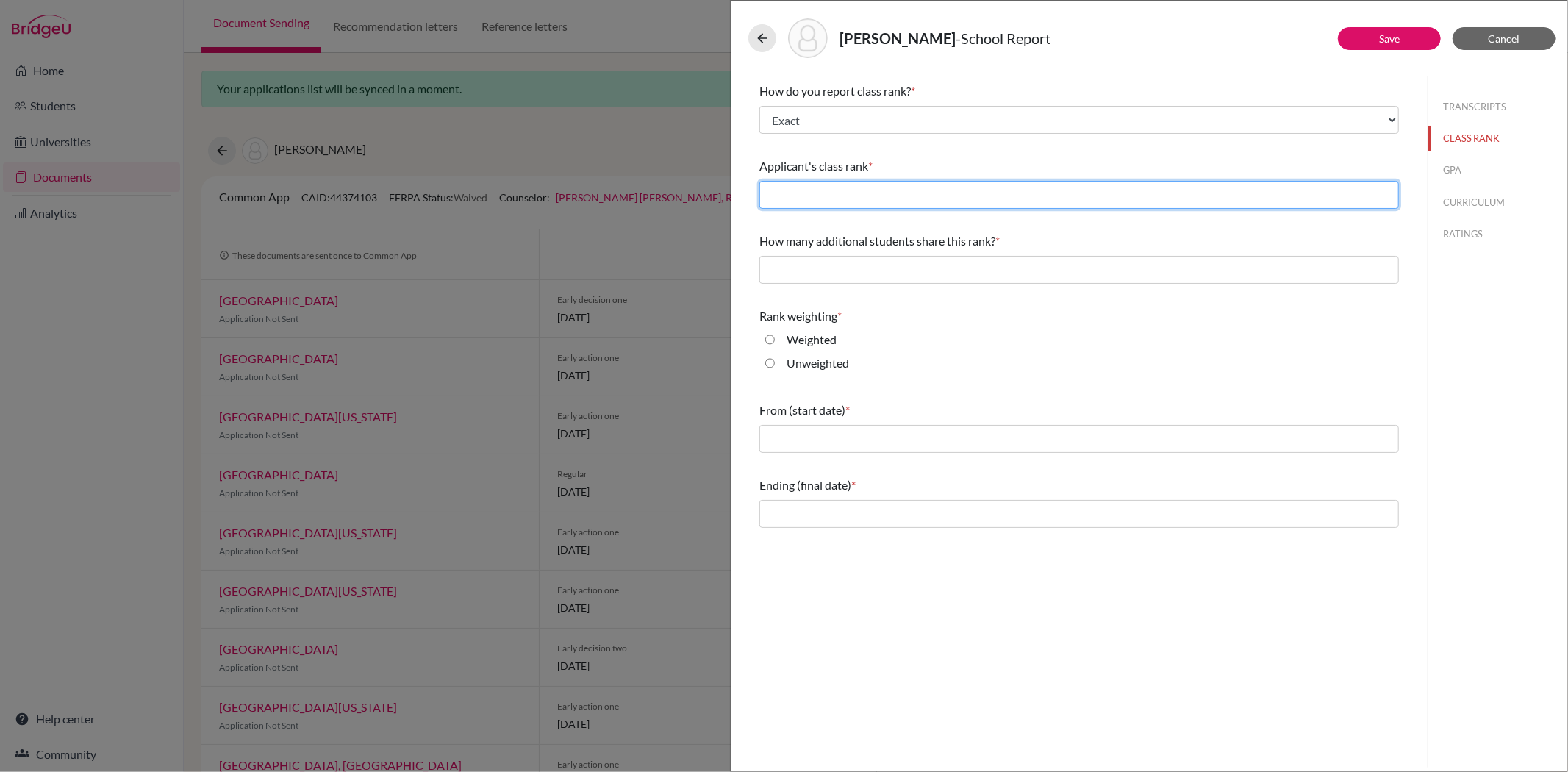
click at [815, 194] on input "text" at bounding box center [1079, 194] width 640 height 28
type input "1"
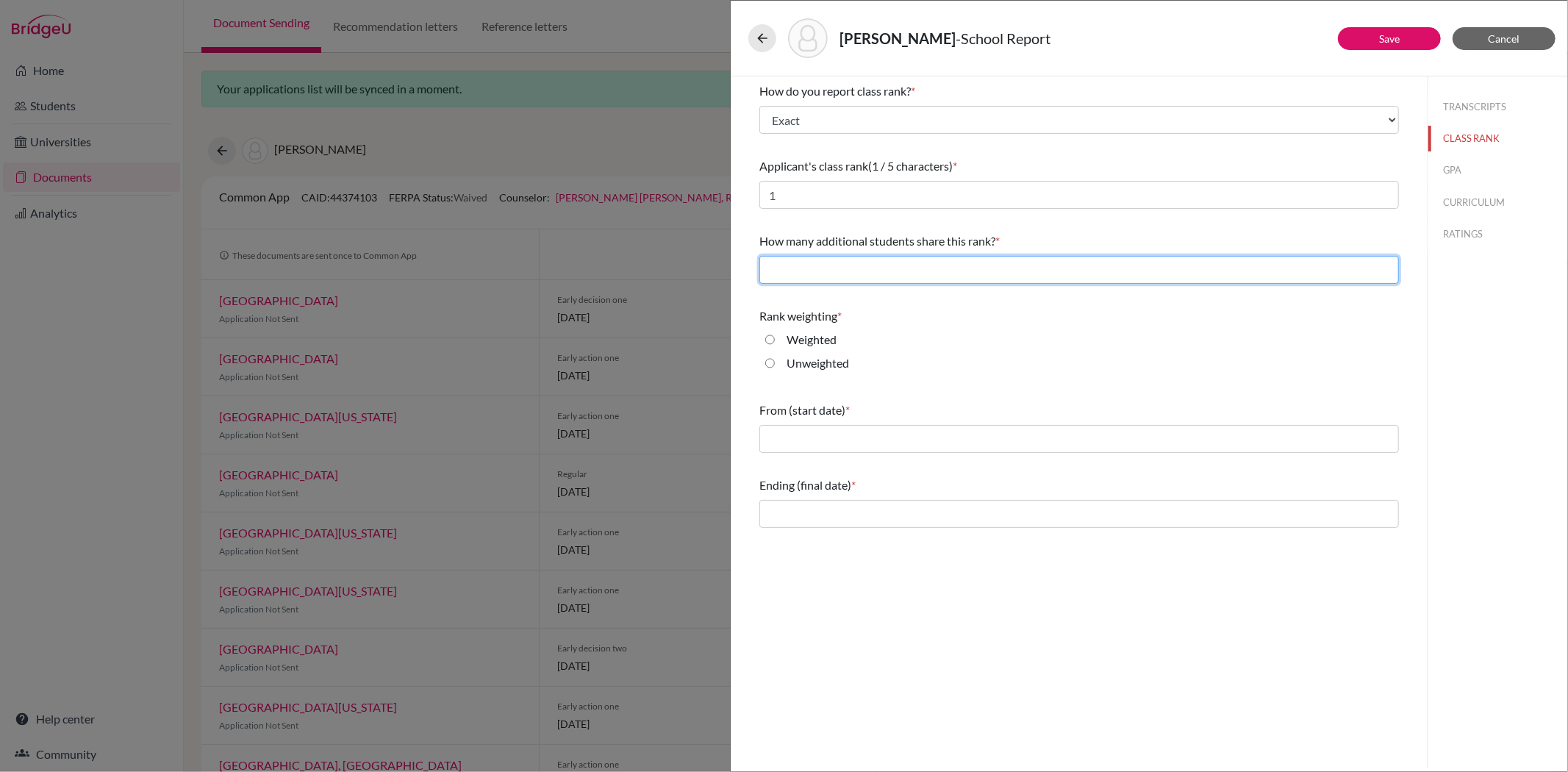
click at [800, 265] on input "text" at bounding box center [1079, 269] width 640 height 28
type input "0"
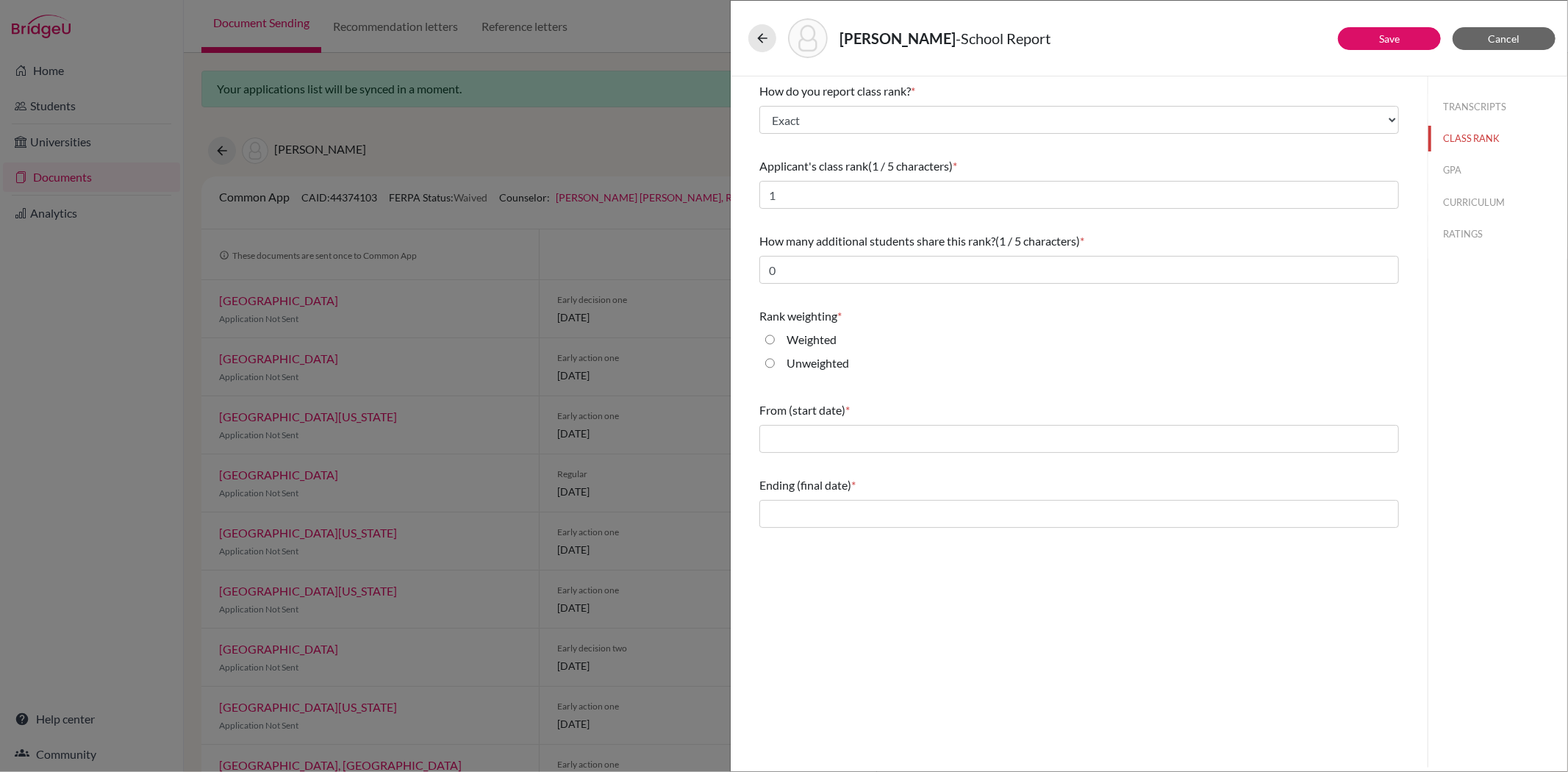
click at [806, 338] on label "Weighted" at bounding box center [812, 339] width 50 height 17
click at [775, 338] on input "Weighted" at bounding box center [770, 339] width 9 height 17
radio input "true"
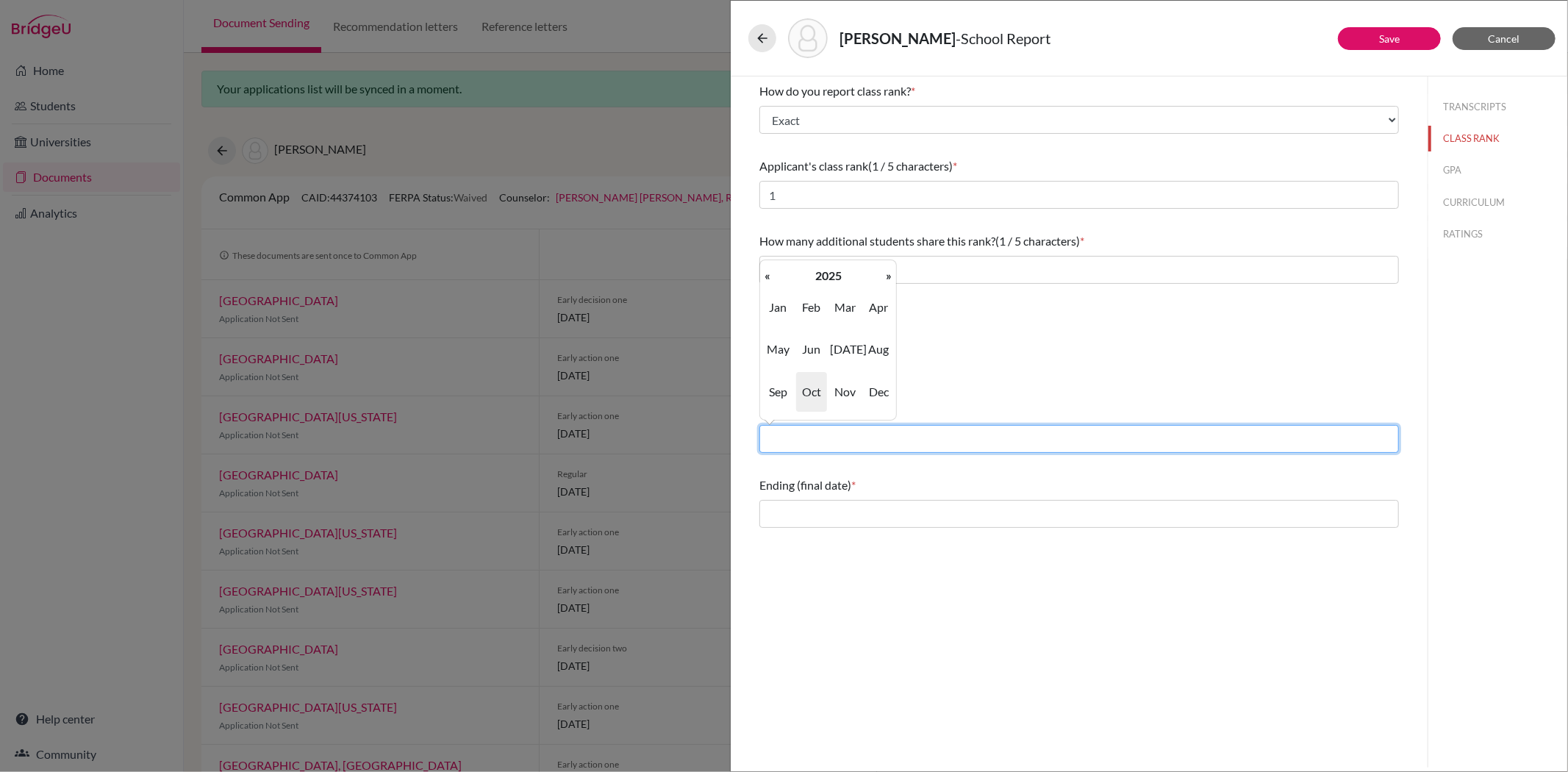
click at [785, 445] on input "text" at bounding box center [1079, 438] width 640 height 28
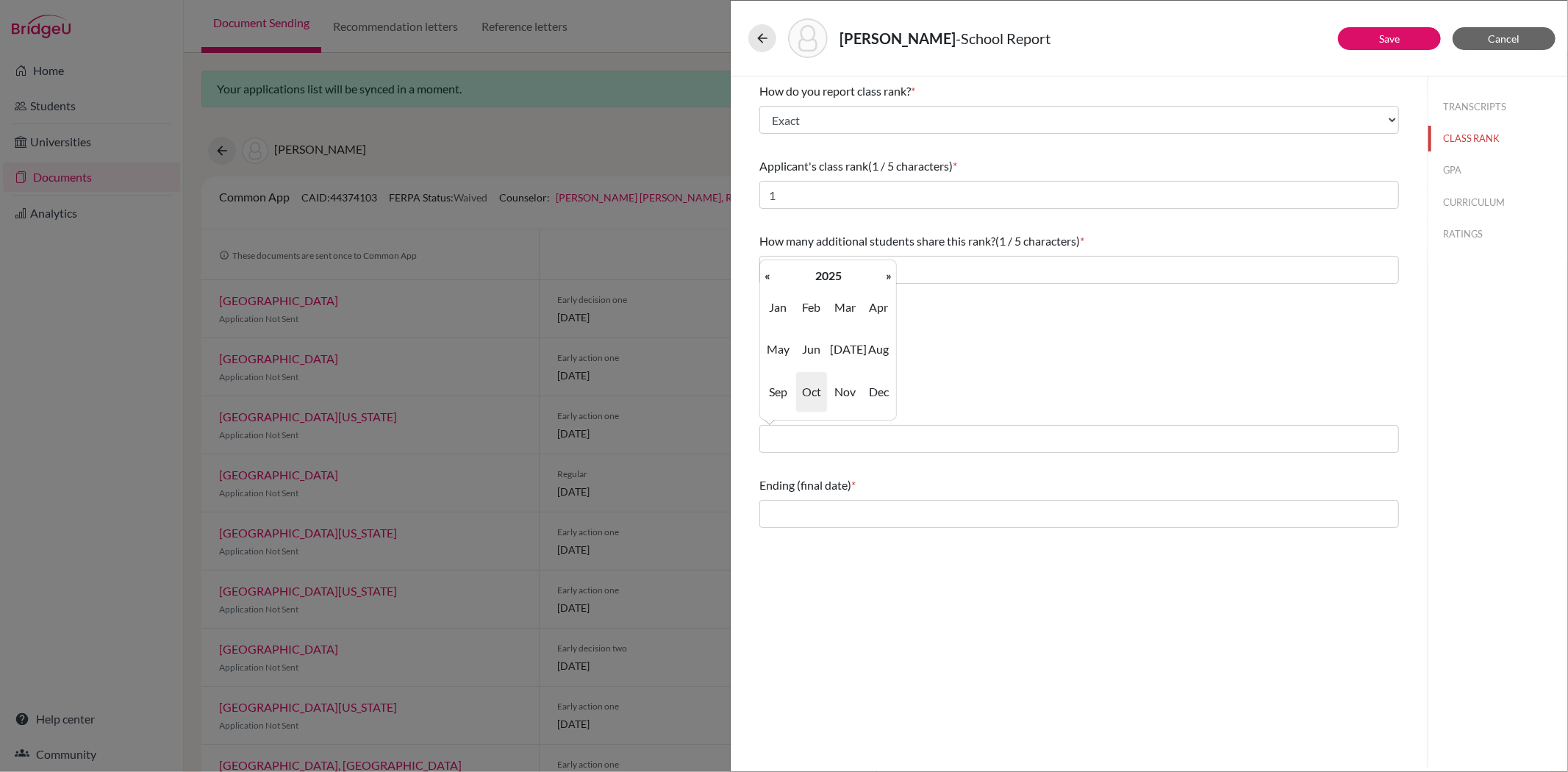
click at [790, 584] on div "How do you report class rank? * Select... Exact Decile Quintile Quartile None A…" at bounding box center [1078, 422] width 697 height 691
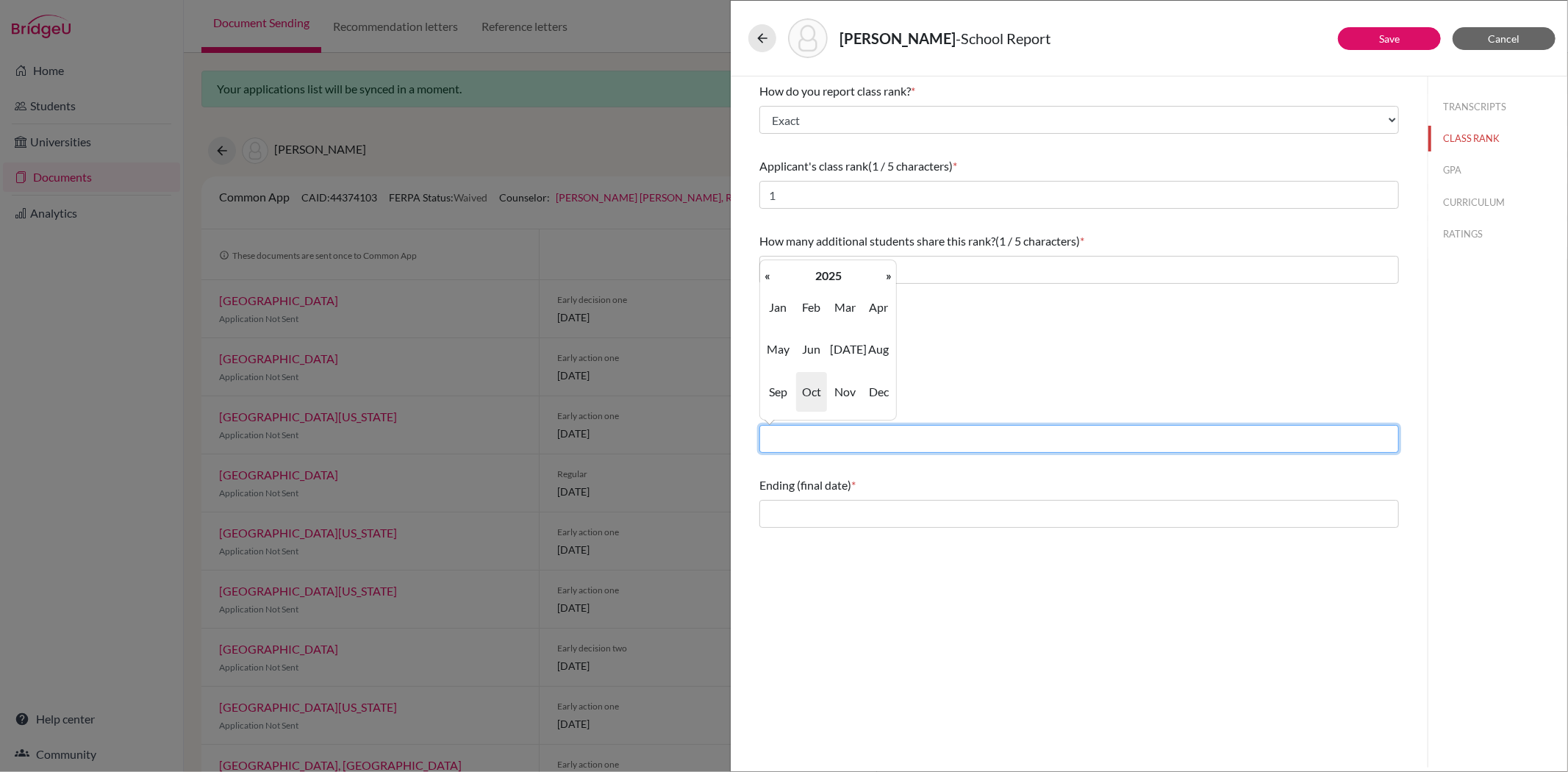
click at [796, 437] on input "text" at bounding box center [1079, 438] width 640 height 28
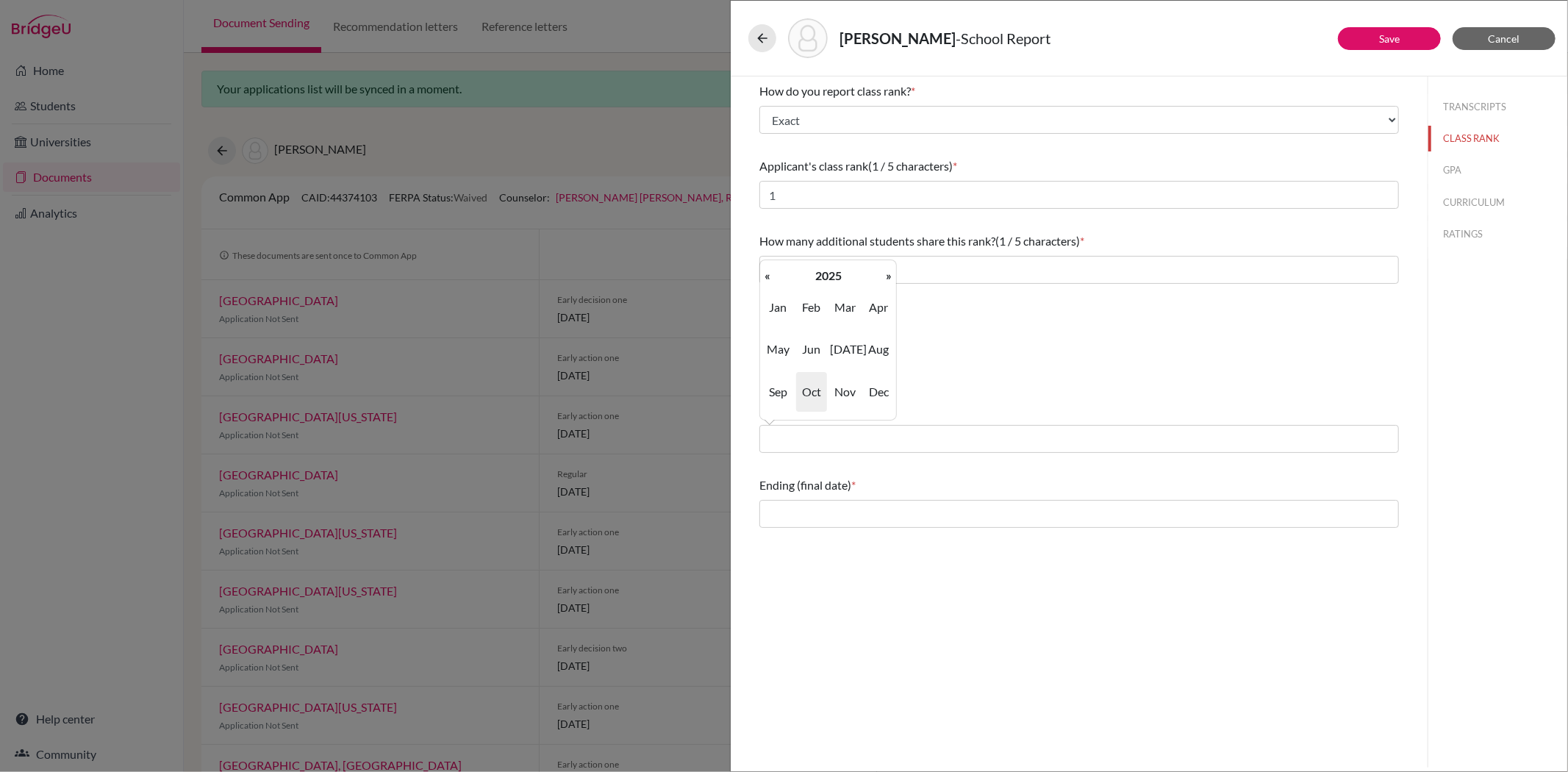
click at [758, 268] on div "How do you report class rank? * Select... Exact Decile Quintile Quartile None A…" at bounding box center [1078, 305] width 675 height 457
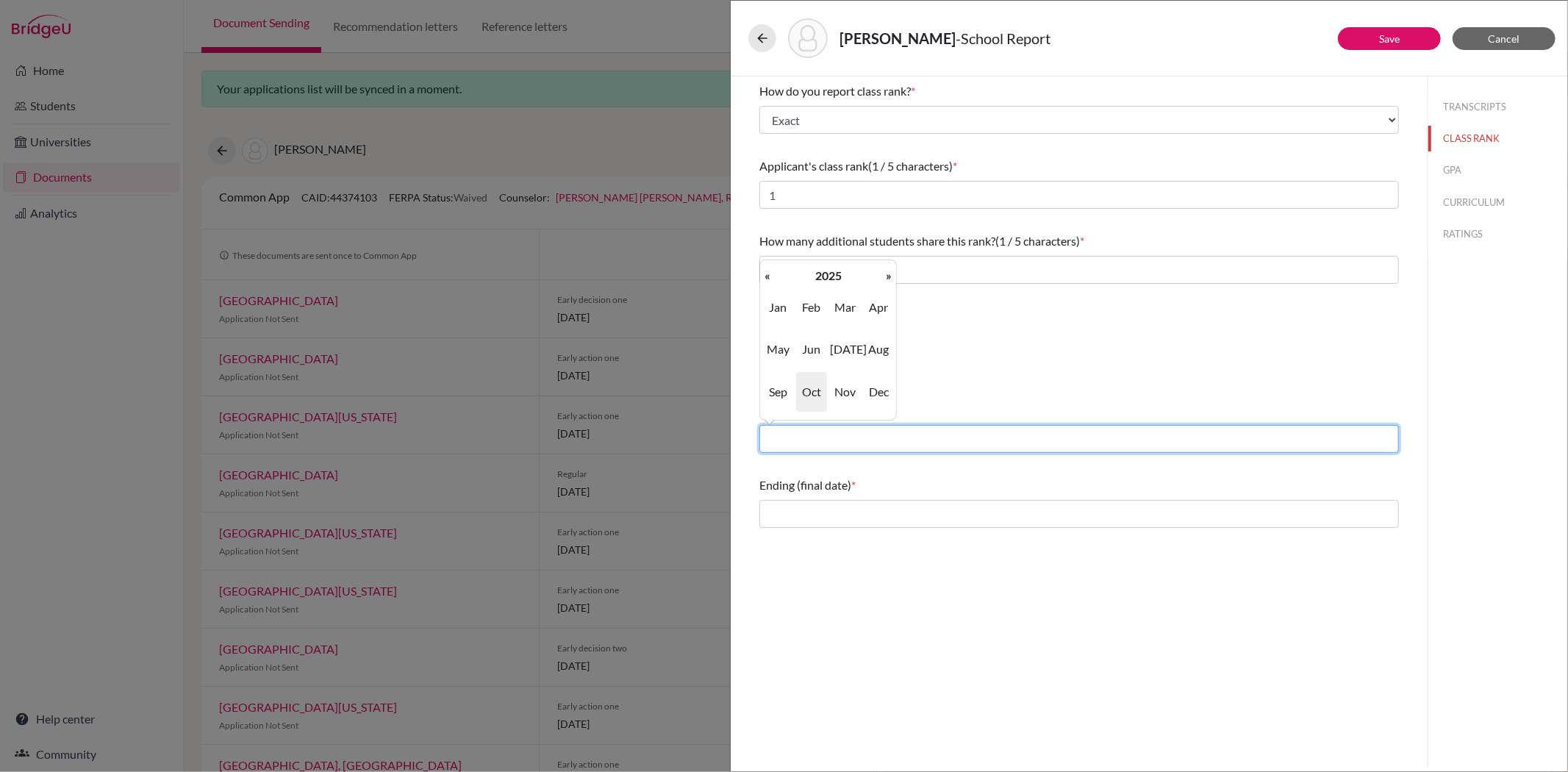
click at [804, 441] on input "text" at bounding box center [1079, 438] width 640 height 28
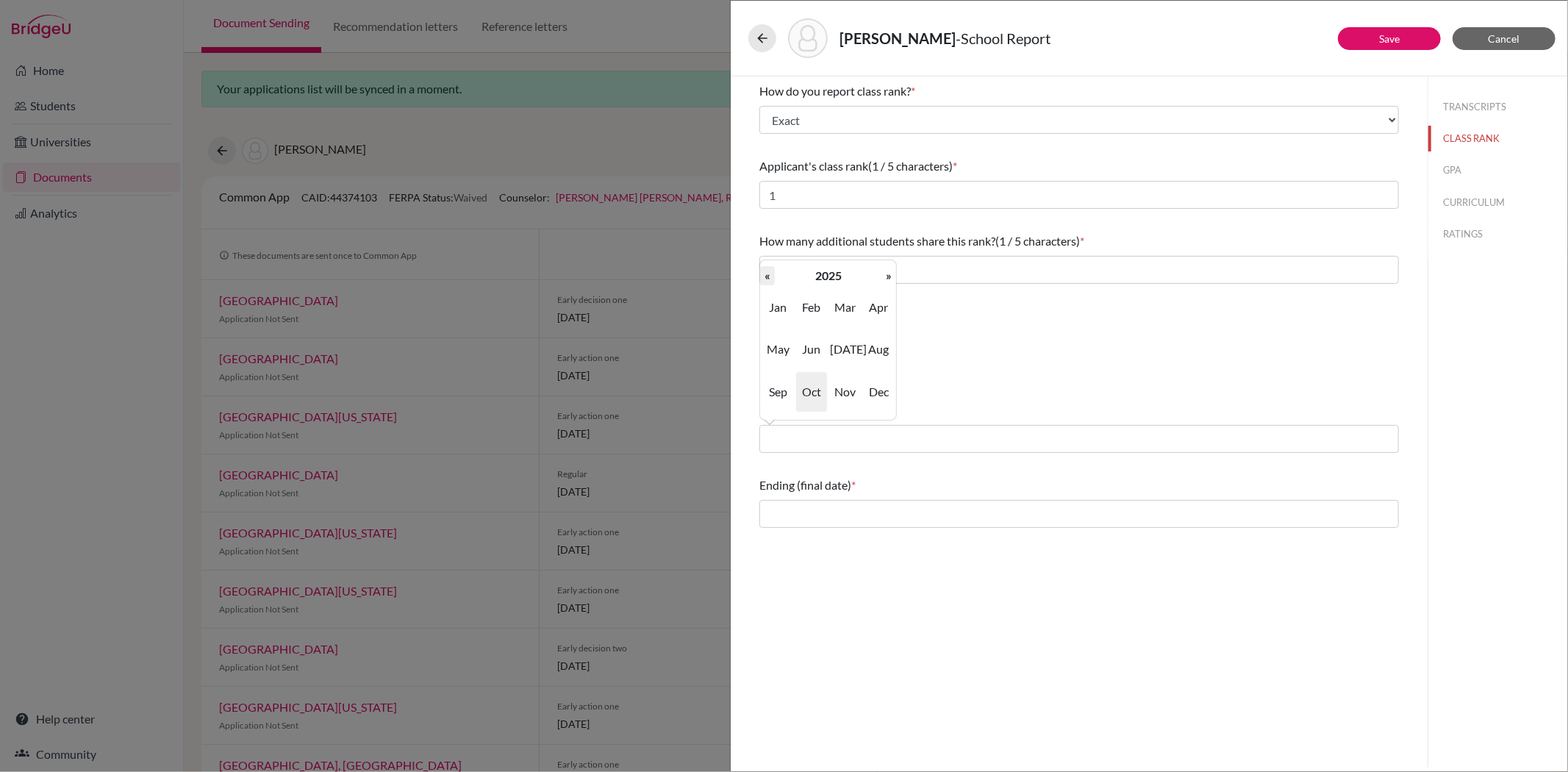
click at [766, 280] on th "«" at bounding box center [767, 275] width 15 height 19
click at [768, 280] on th "«" at bounding box center [767, 275] width 15 height 19
click at [878, 351] on span "Aug" at bounding box center [878, 349] width 31 height 39
type input "08/2022"
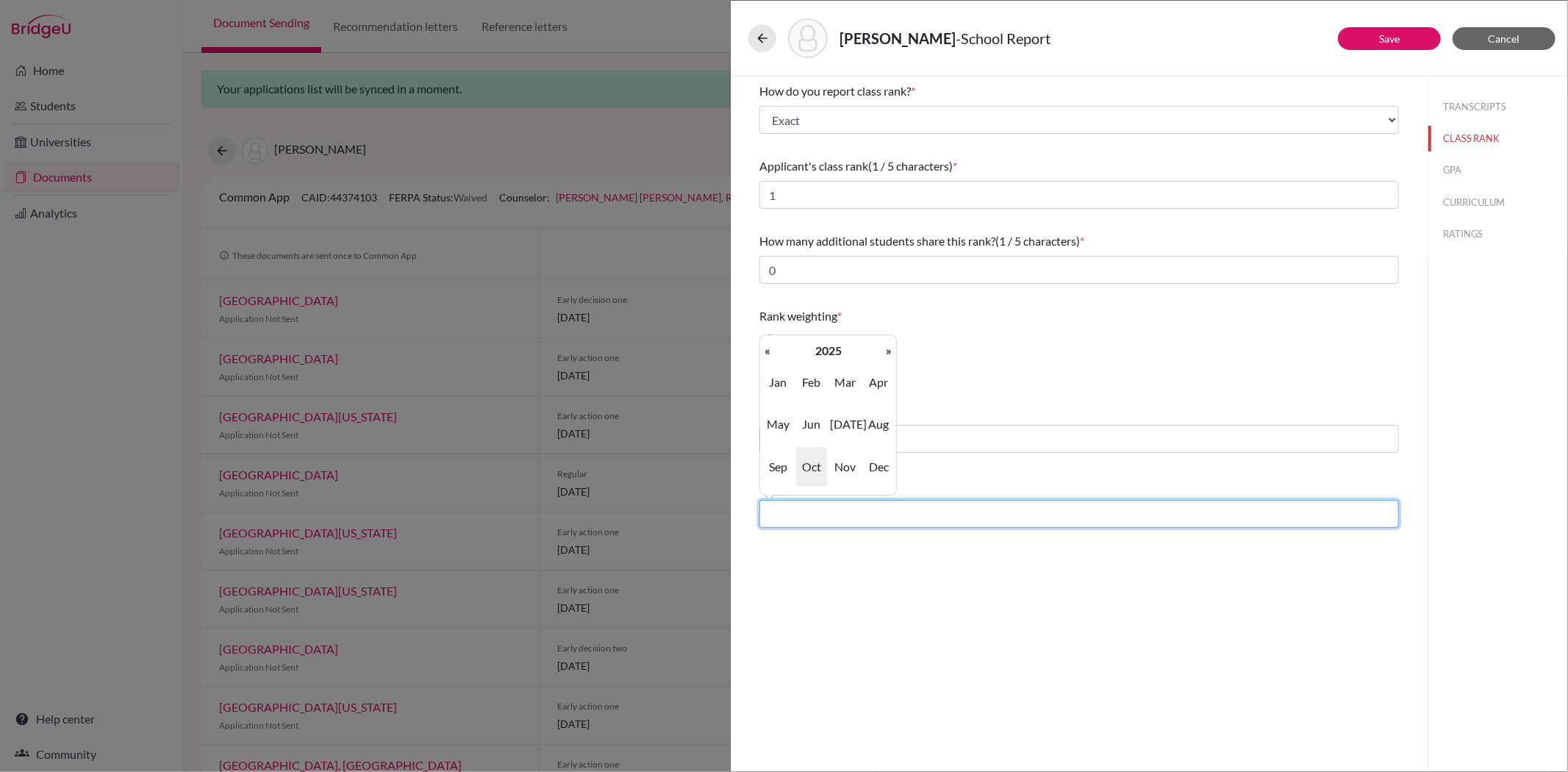
click at [840, 518] on input "text" at bounding box center [1079, 513] width 640 height 28
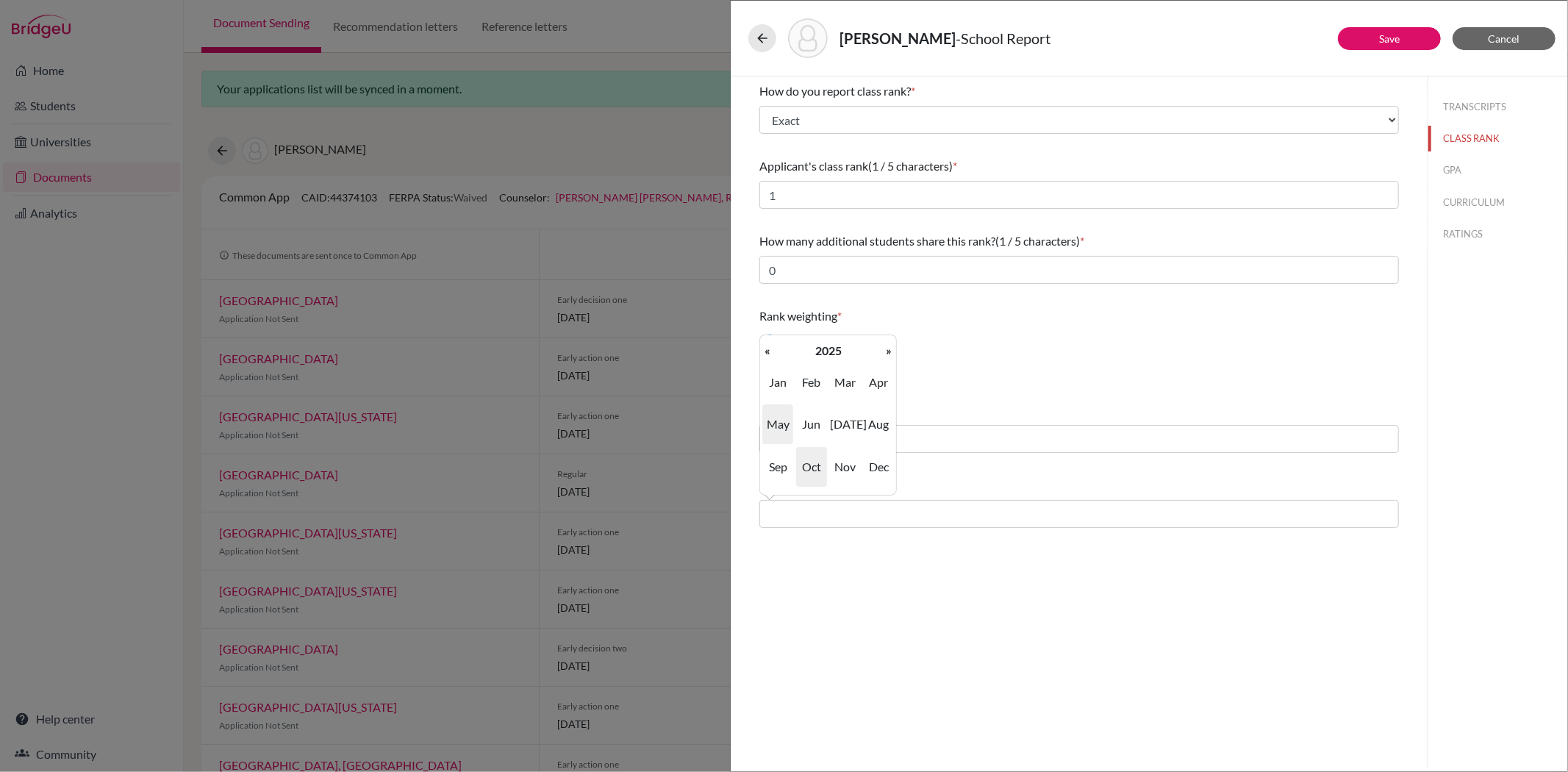
click at [785, 419] on span "May" at bounding box center [777, 424] width 31 height 39
type input "05/2025"
click at [1443, 171] on button "GPA" at bounding box center [1498, 170] width 139 height 26
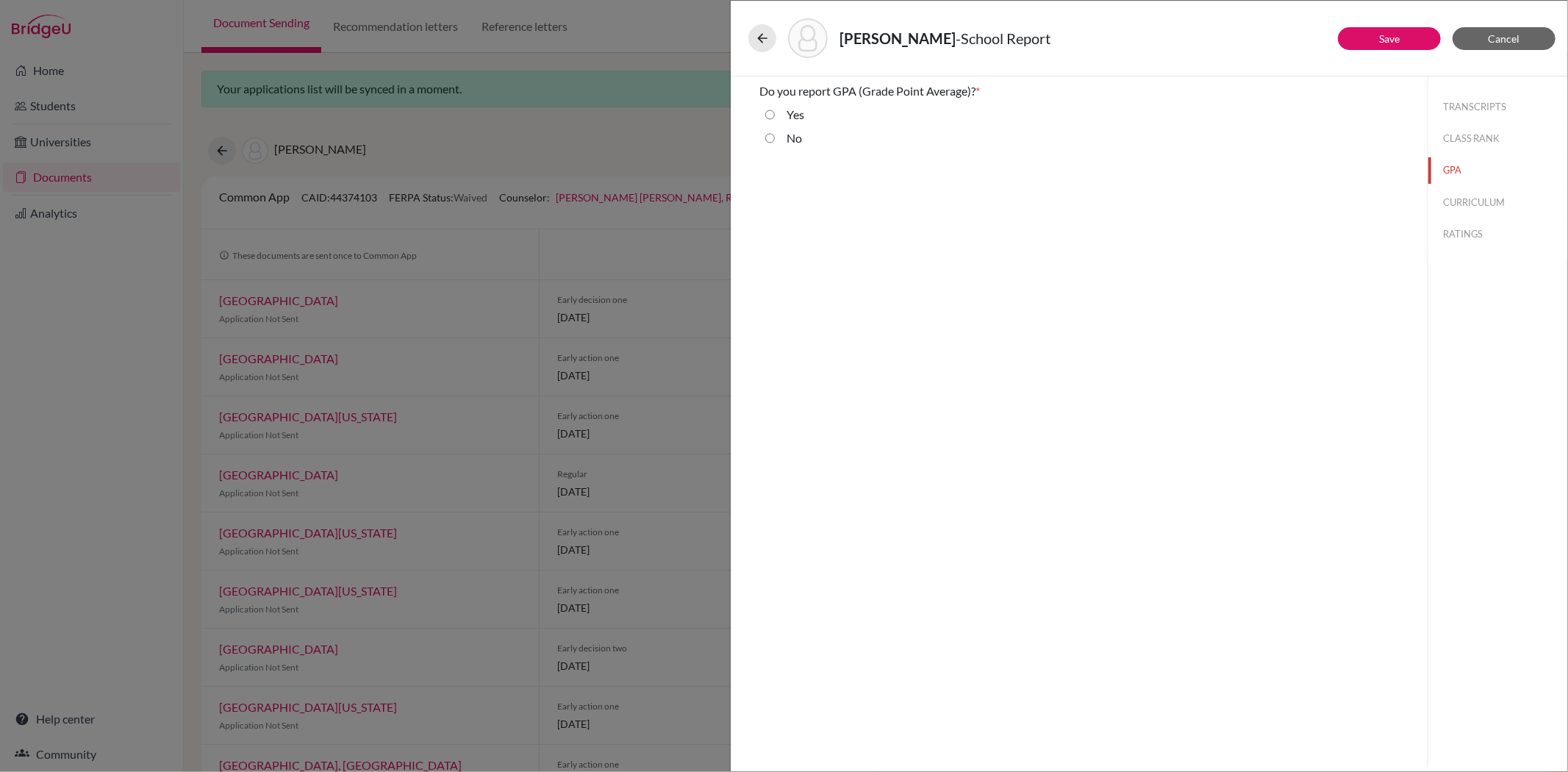
click at [777, 112] on div "Yes" at bounding box center [789, 117] width 29 height 24
click at [767, 113] on input "Yes" at bounding box center [770, 114] width 9 height 17
radio input "true"
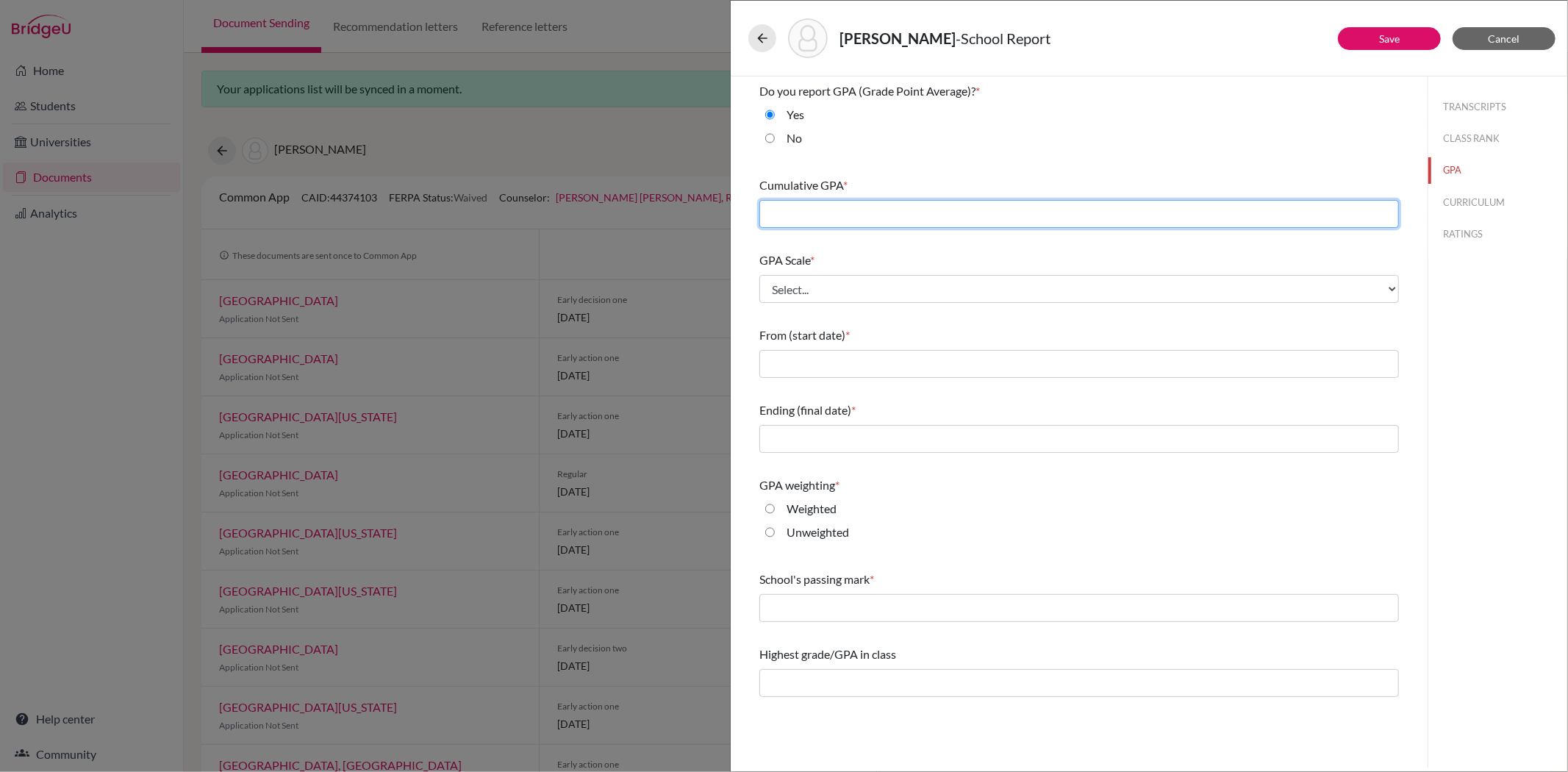
click at [790, 211] on input "text" at bounding box center [1079, 213] width 640 height 28
type input "4.22"
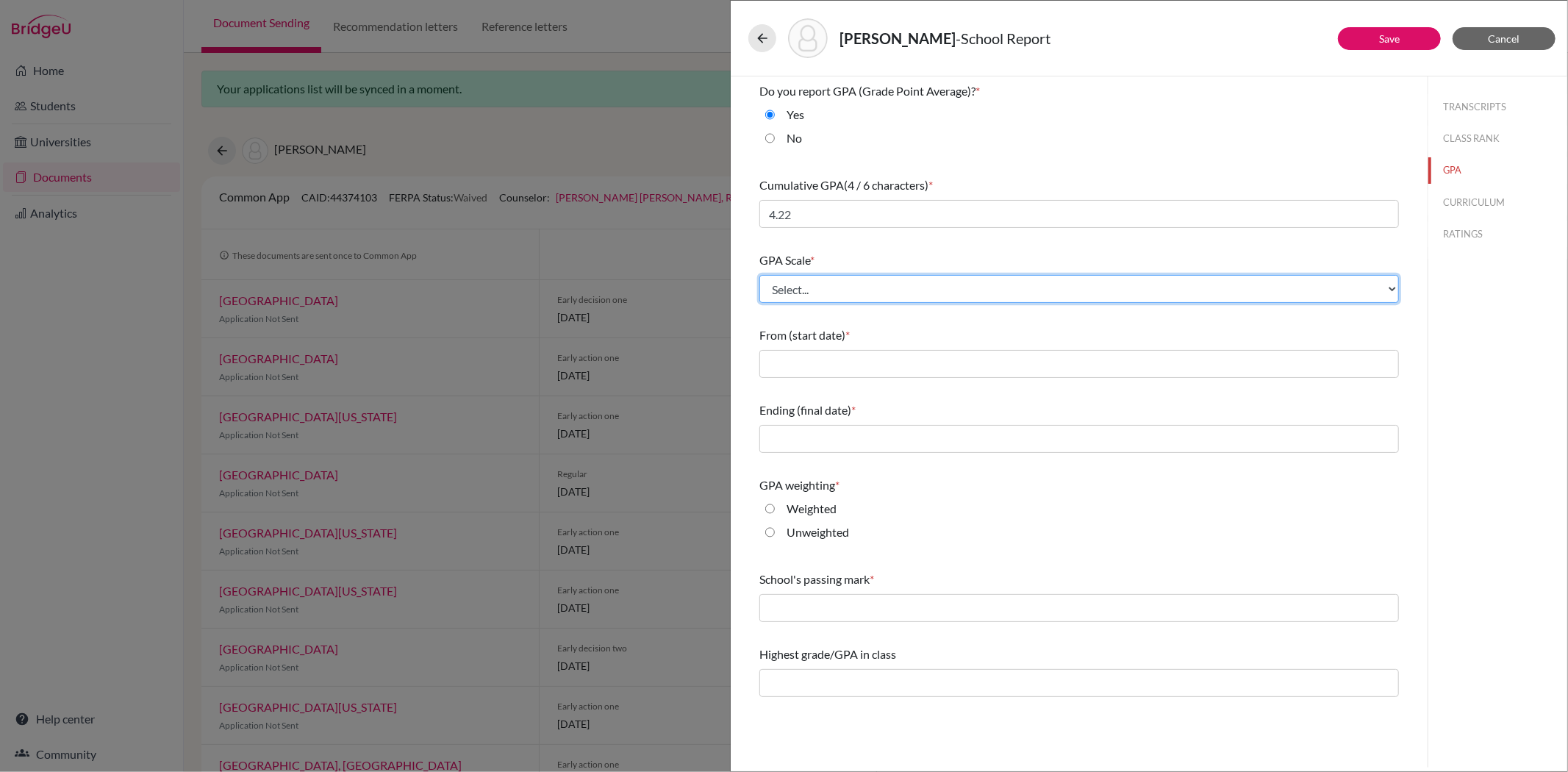
click at [823, 283] on select "Select... 4 5 6 7 8 9 10 11 12 13 14 15 16 17 18 19 20 100" at bounding box center [1079, 288] width 640 height 28
click at [760, 275] on select "Select... 4 5 6 7 8 9 10 11 12 13 14 15 16 17 18 19 20 100" at bounding box center [1079, 288] width 640 height 28
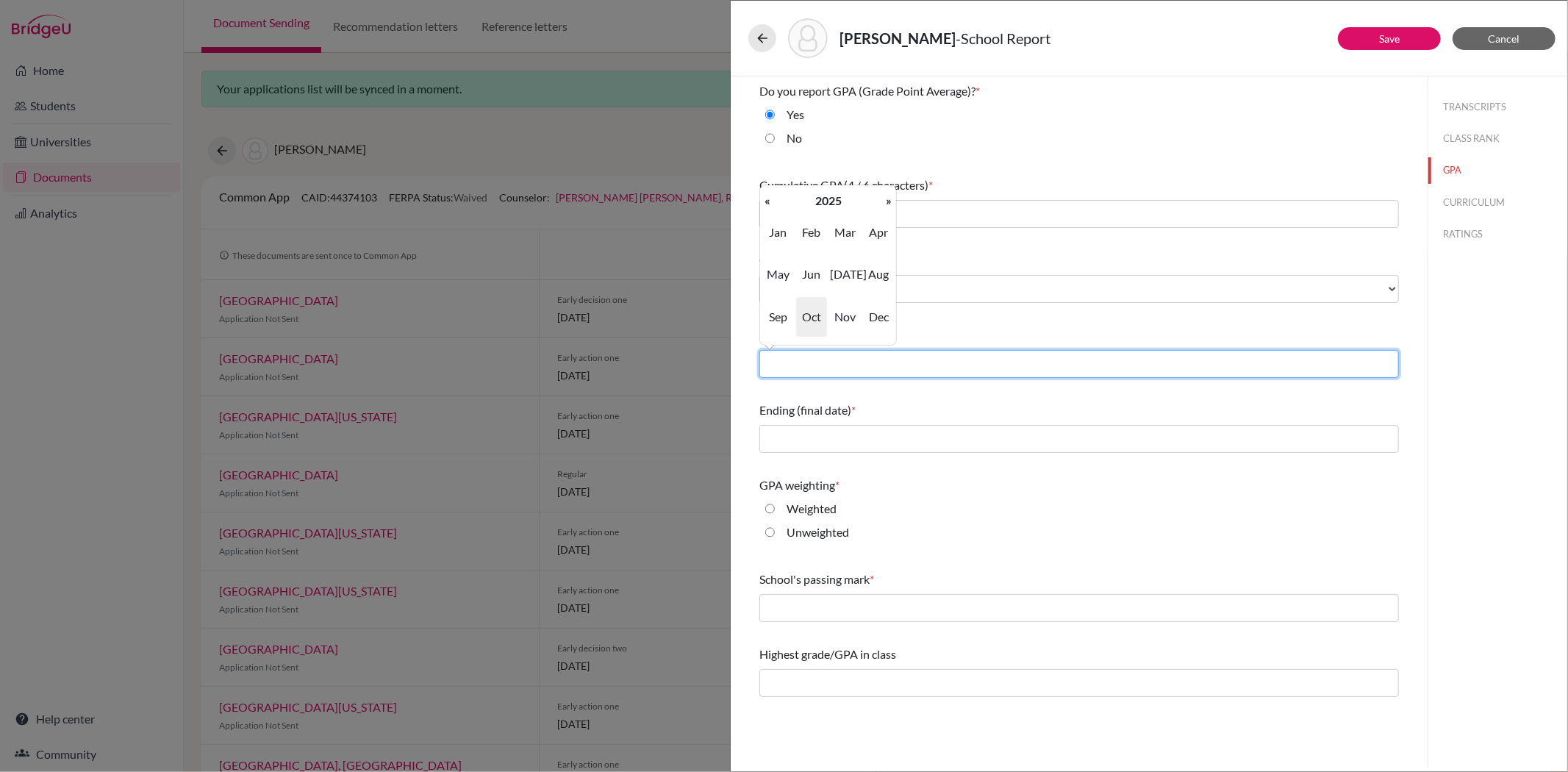
click at [846, 360] on input "text" at bounding box center [1079, 364] width 640 height 28
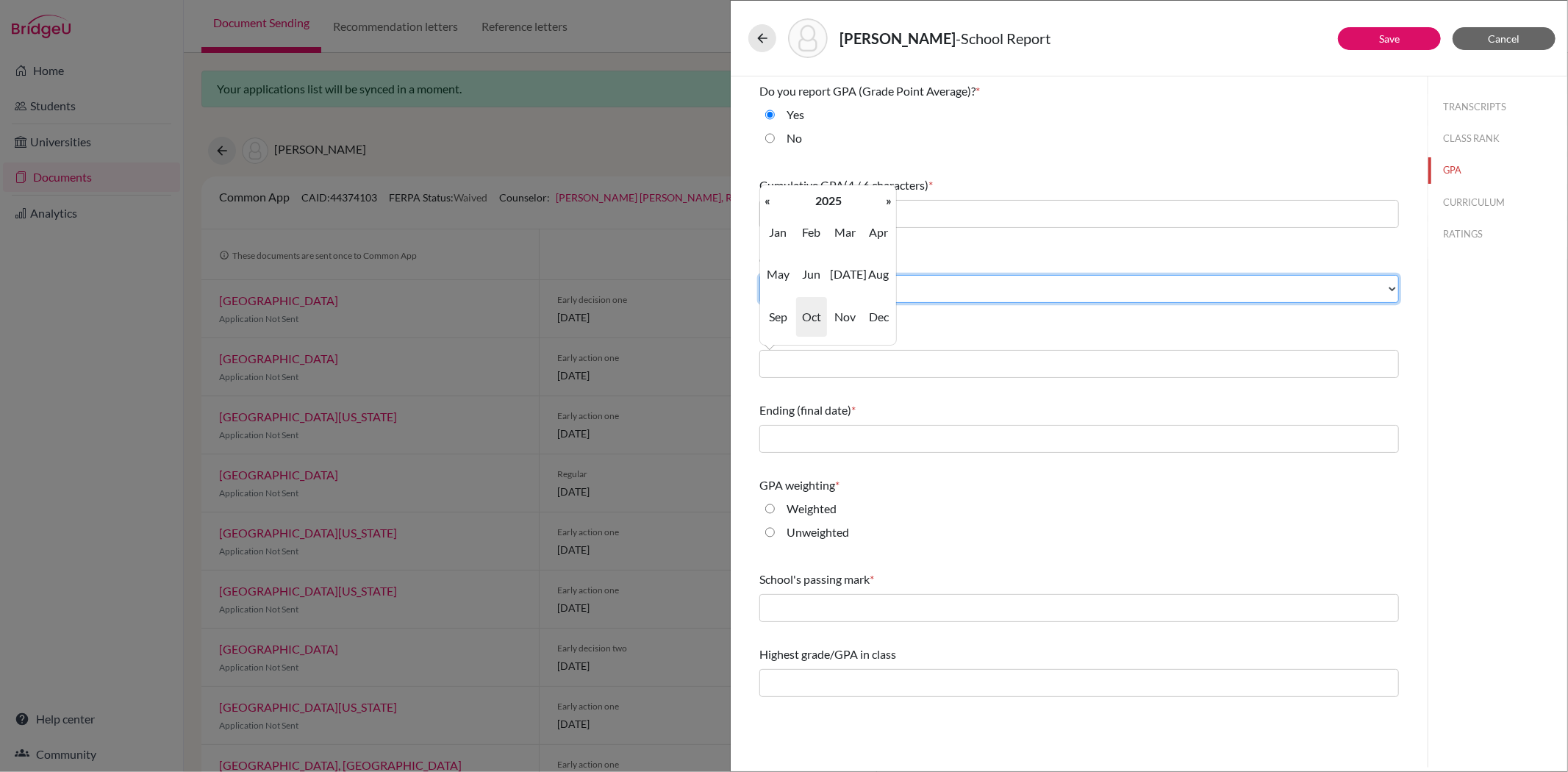
click at [958, 288] on select "Select... 4 5 6 7 8 9 10 11 12 13 14 15 16 17 18 19 20 100" at bounding box center [1079, 288] width 640 height 28
click at [899, 283] on select "Select... 4 5 6 7 8 9 10 11 12 13 14 15 16 17 18 19 20 100" at bounding box center [1079, 288] width 640 height 28
select select "4"
click at [760, 275] on select "Select... 4 5 6 7 8 9 10 11 12 13 14 15 16 17 18 19 20 100" at bounding box center [1079, 288] width 640 height 28
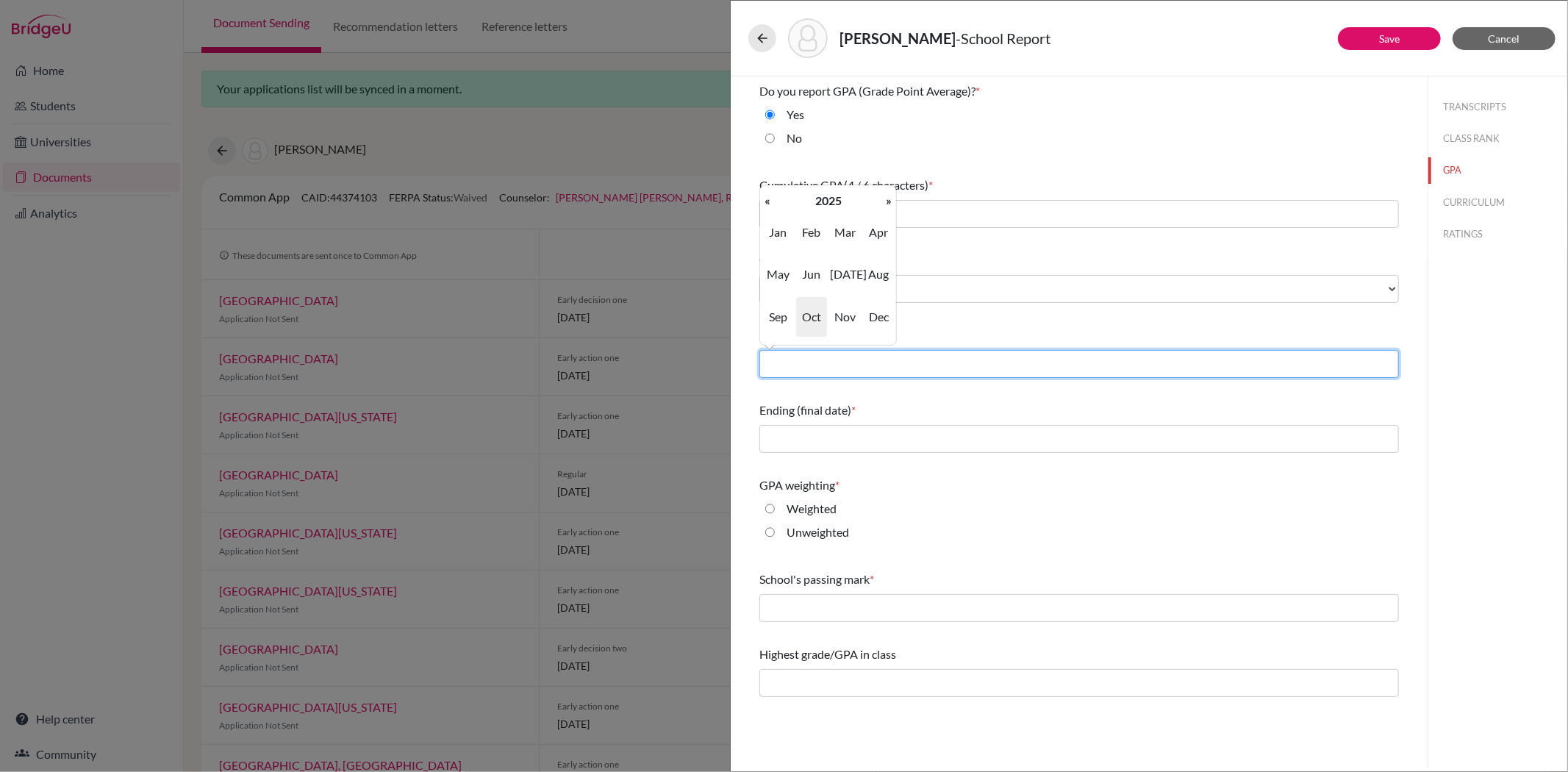
click at [795, 364] on input "text" at bounding box center [1079, 364] width 640 height 28
type input "08/2022"
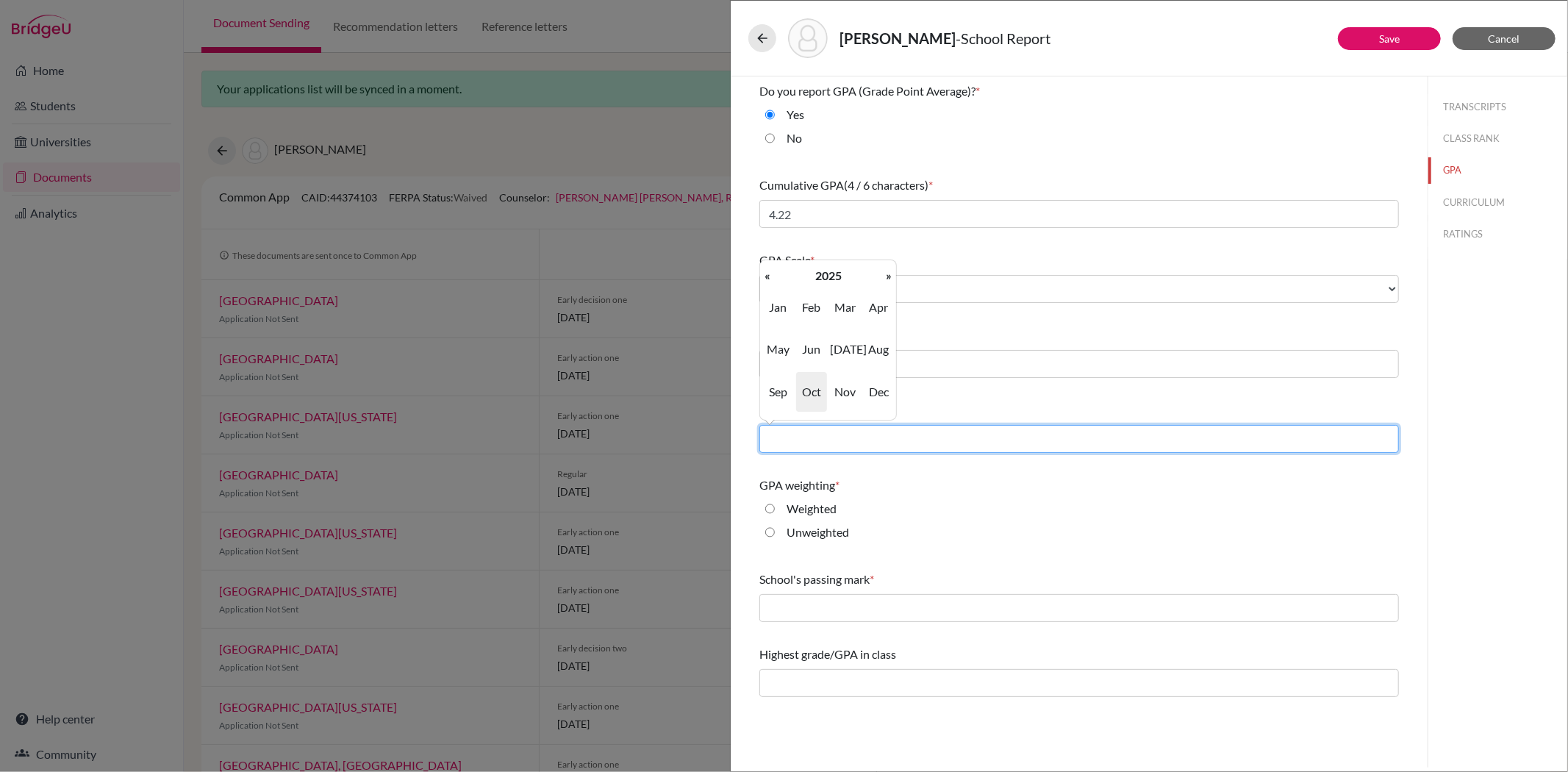
click at [818, 437] on input "text" at bounding box center [1079, 438] width 640 height 28
type input "05/2025"
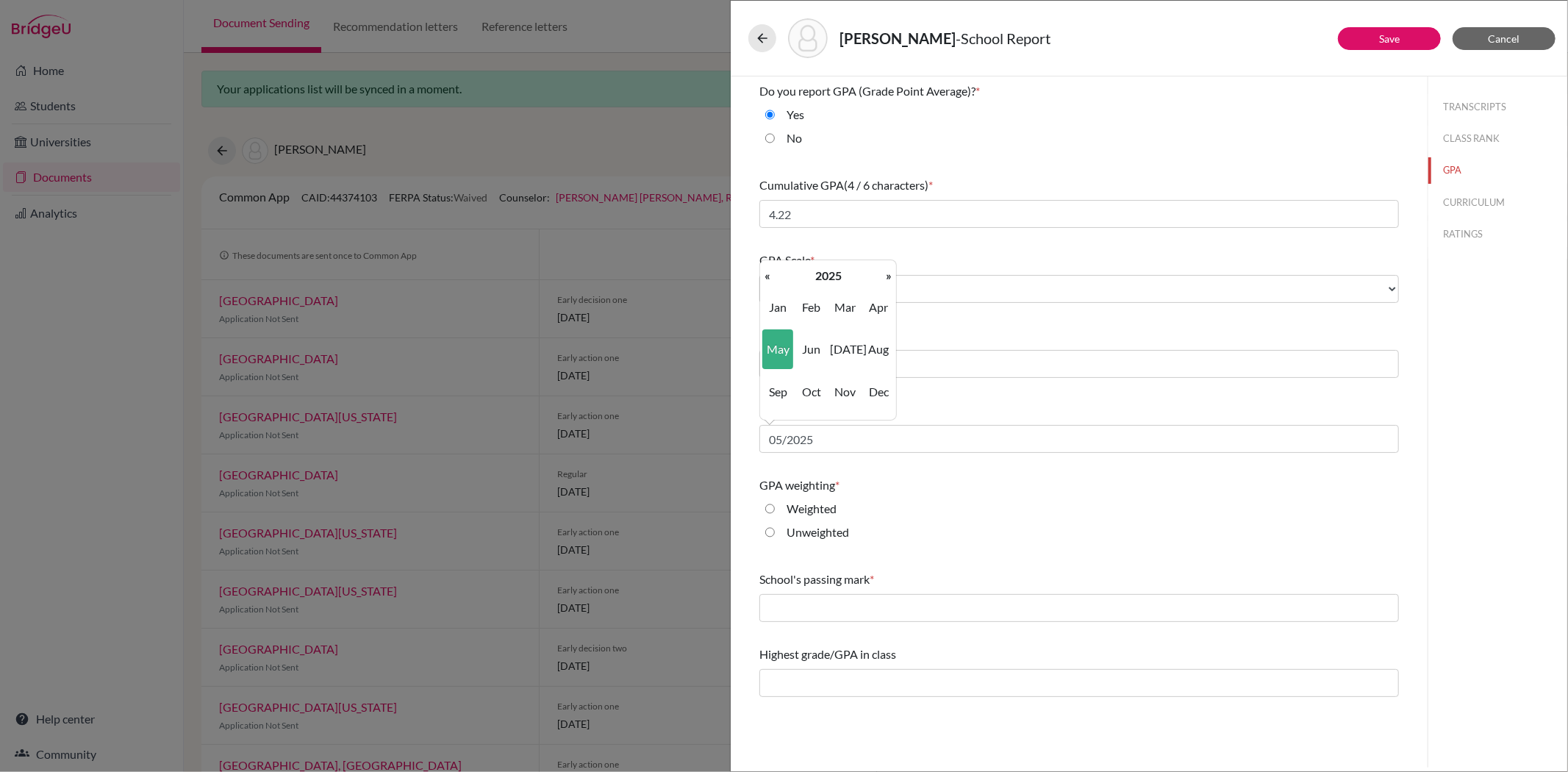
click at [772, 505] on input "Weighted" at bounding box center [770, 508] width 9 height 17
radio input "true"
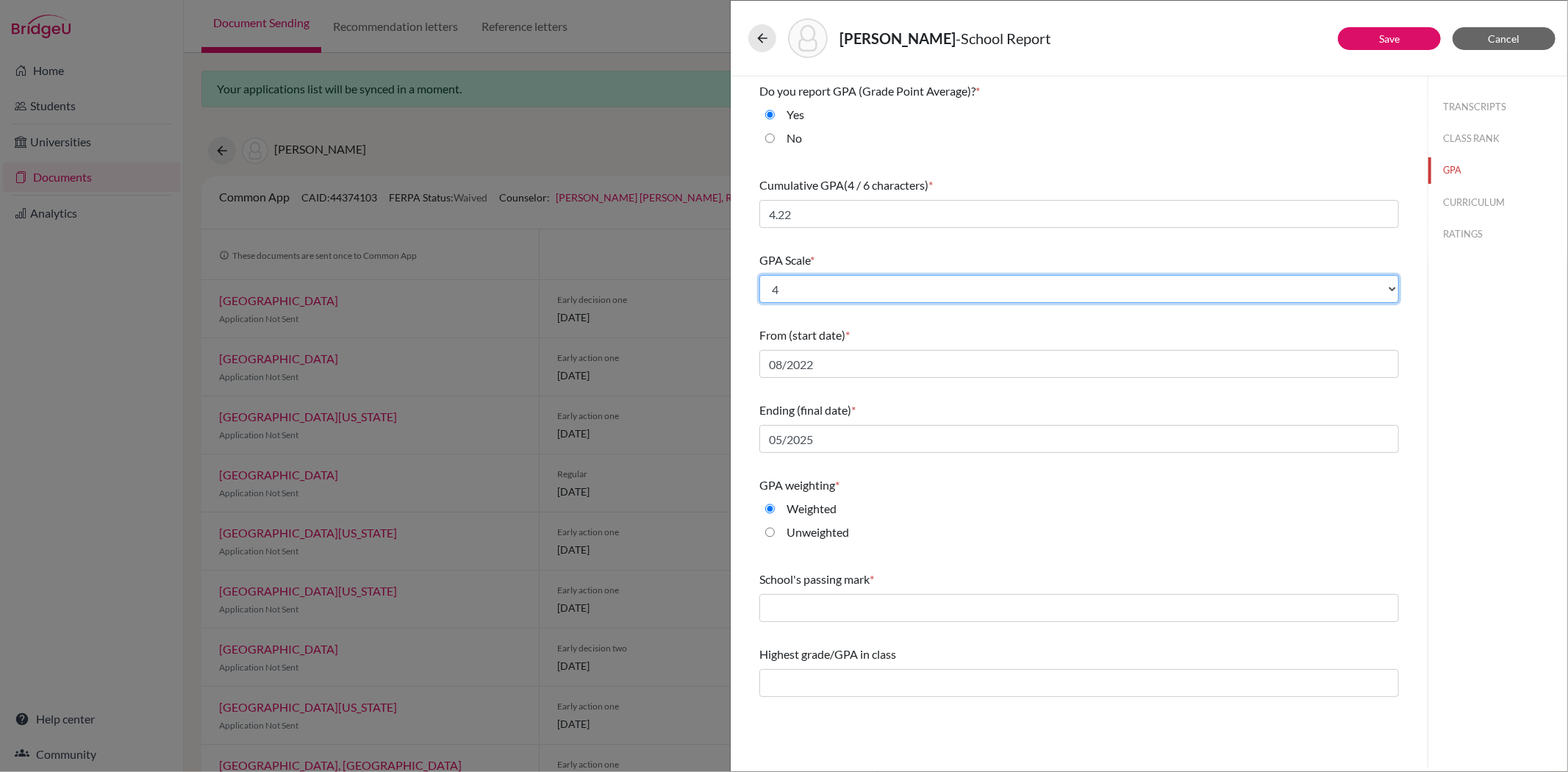
click at [865, 283] on select "Select... 4 5 6 7 8 9 10 11 12 13 14 15 16 17 18 19 20 100" at bounding box center [1079, 288] width 640 height 28
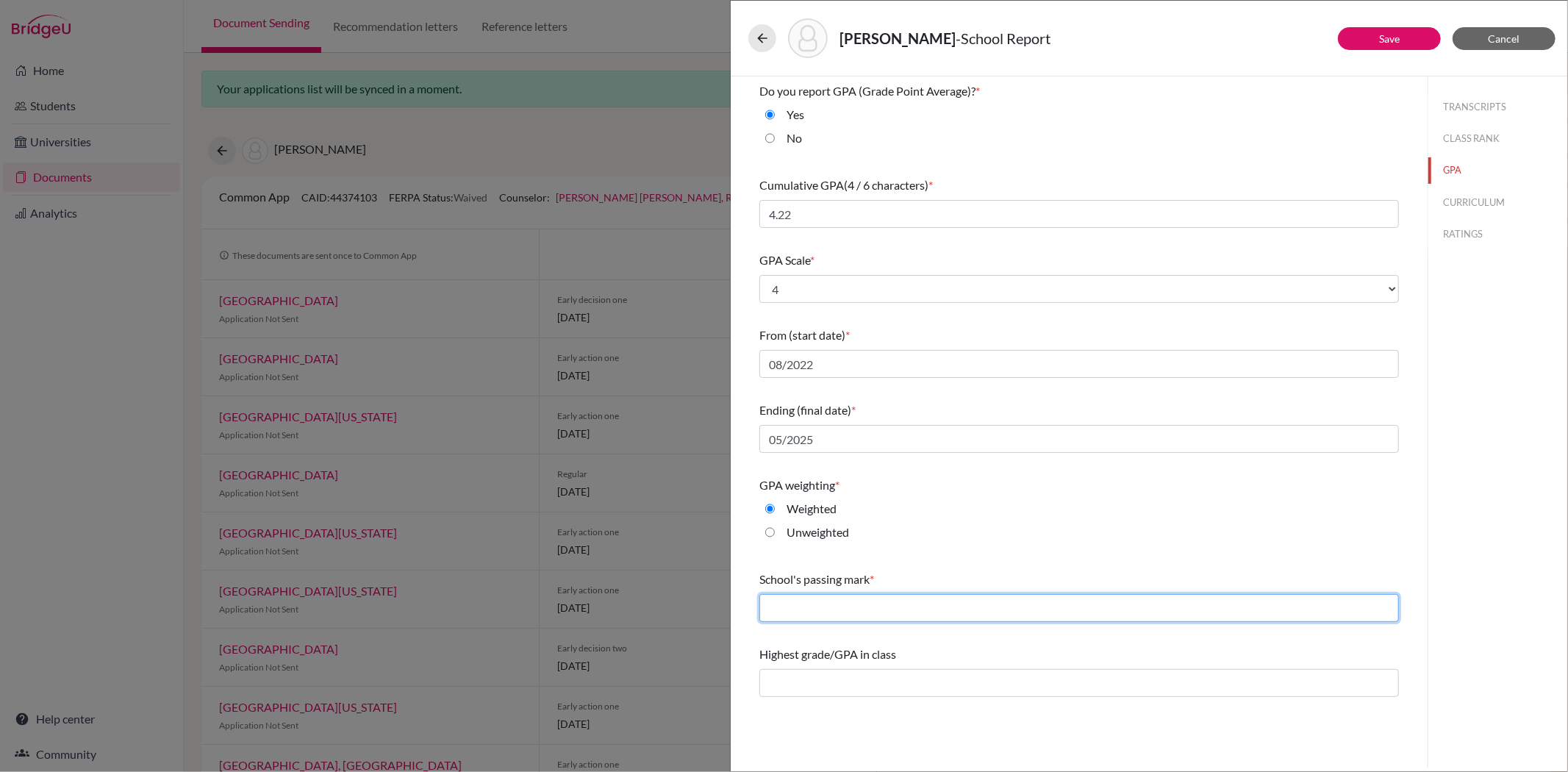
click at [840, 614] on input "text" at bounding box center [1079, 608] width 640 height 28
type input "60"
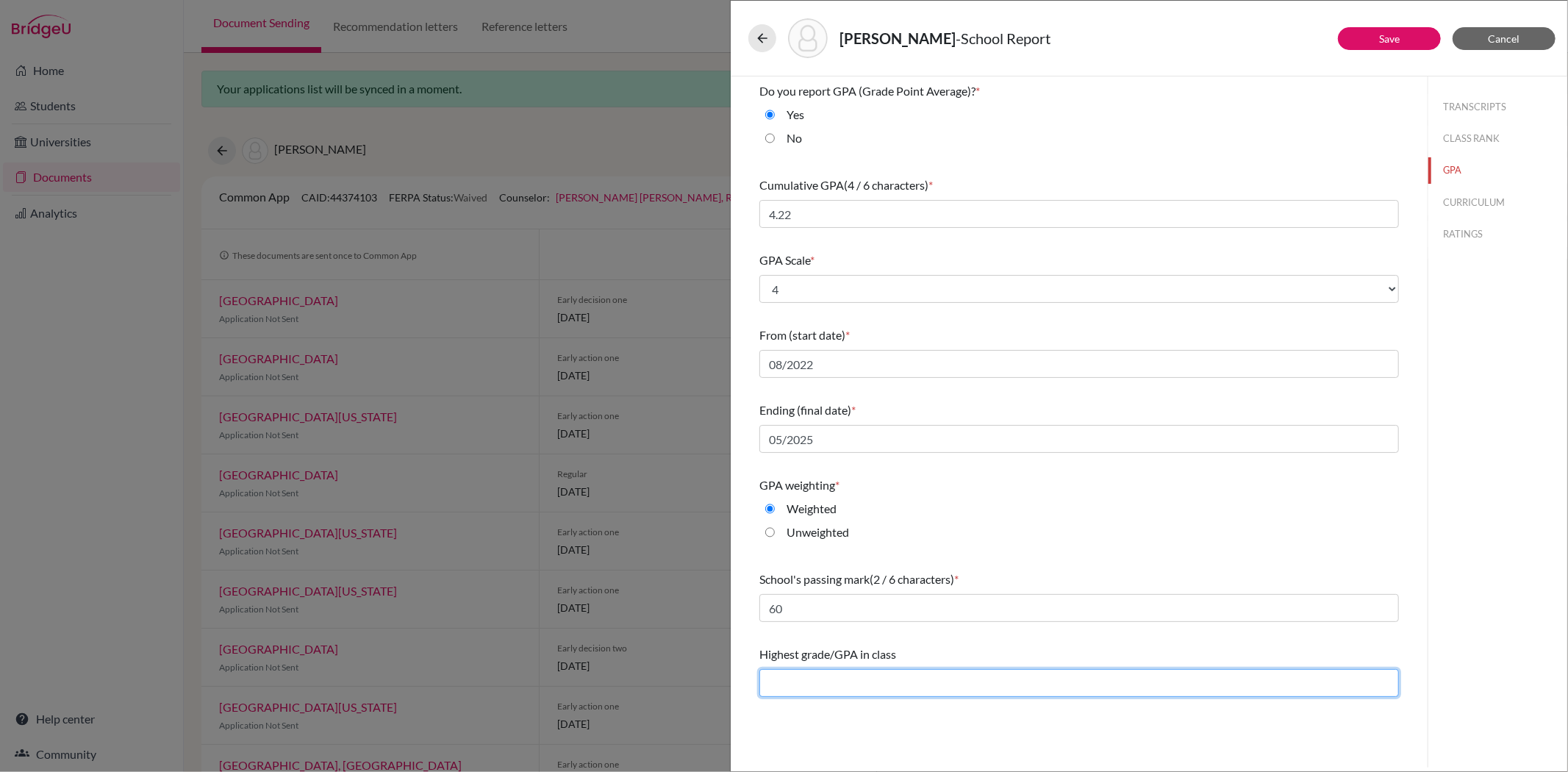
click at [855, 679] on input "text" at bounding box center [1079, 682] width 640 height 28
type input "4.22"
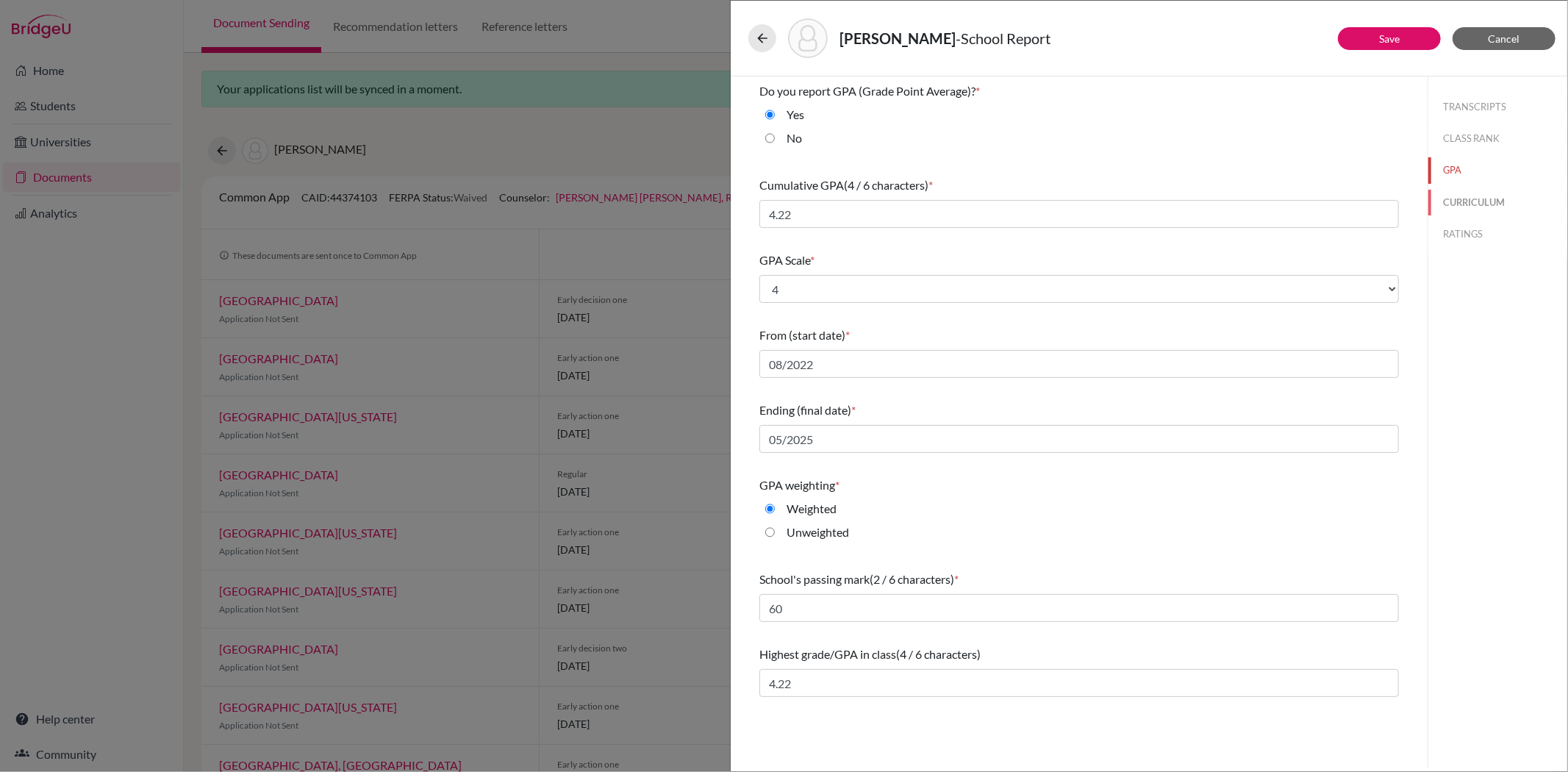
click at [1468, 190] on button "CURRICULUM" at bounding box center [1498, 202] width 139 height 26
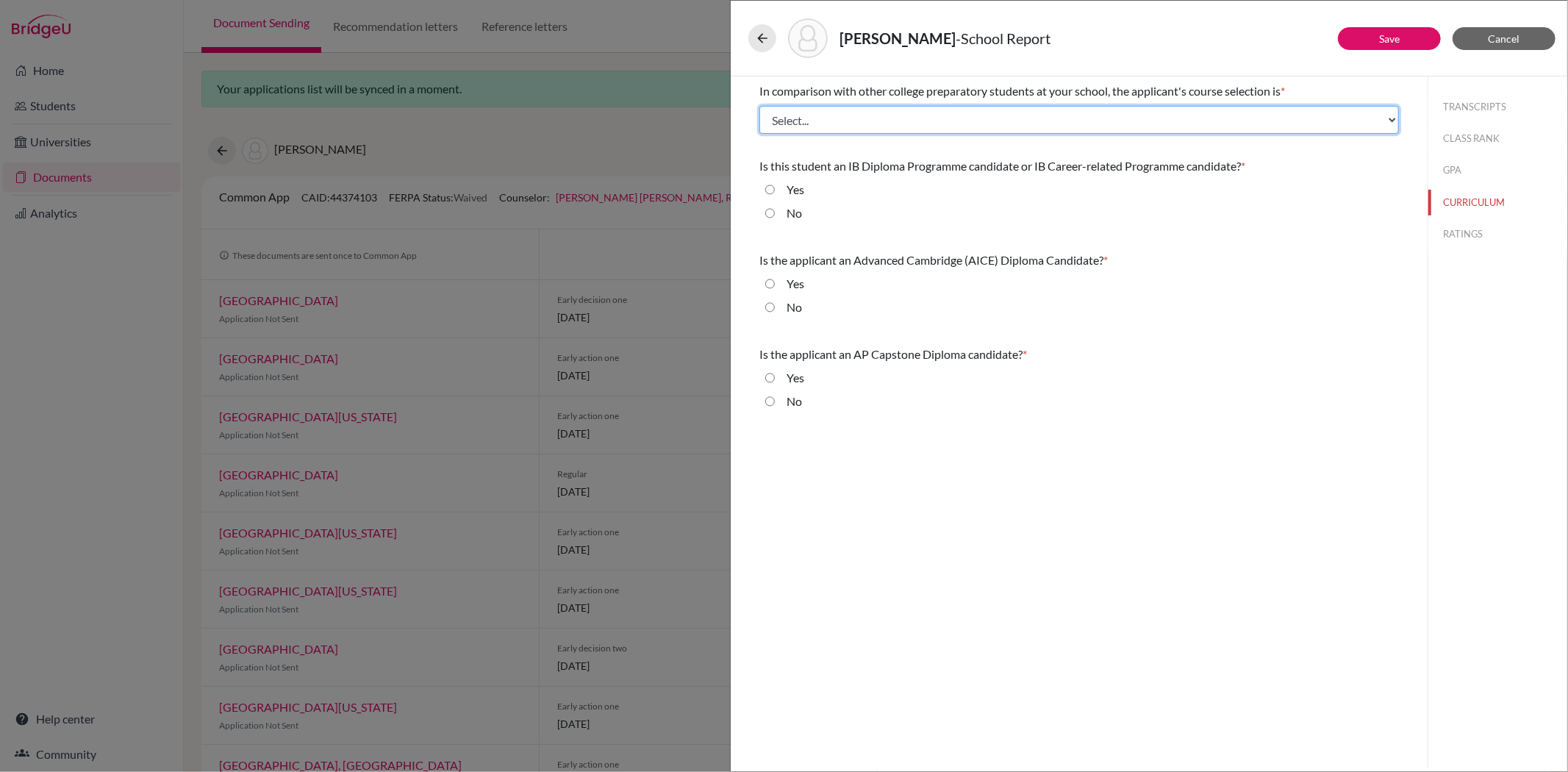
click at [780, 114] on select "Select... Less than demanding Average Demanding Very demanding Most demanding P…" at bounding box center [1079, 119] width 640 height 28
select select "4"
click at [760, 105] on select "Select... Less than demanding Average Demanding Very demanding Most demanding P…" at bounding box center [1079, 119] width 640 height 28
click at [767, 215] on input "No" at bounding box center [770, 213] width 9 height 17
radio input "true"
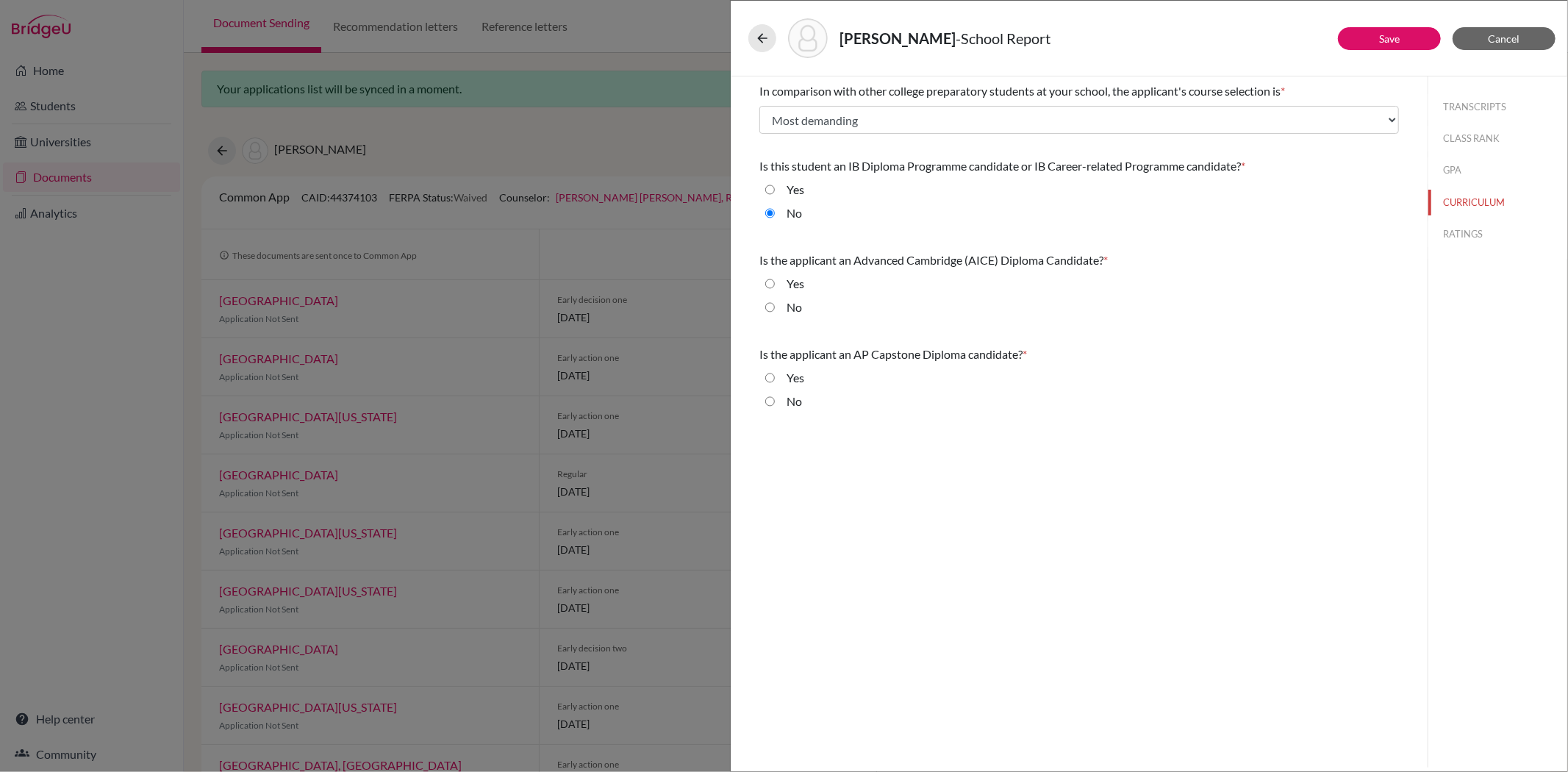
click at [770, 306] on input "No" at bounding box center [770, 307] width 9 height 17
radio input "true"
click at [771, 373] on input "Yes" at bounding box center [770, 378] width 9 height 17
radio input "true"
click at [1366, 38] on button "Save" at bounding box center [1389, 39] width 103 height 23
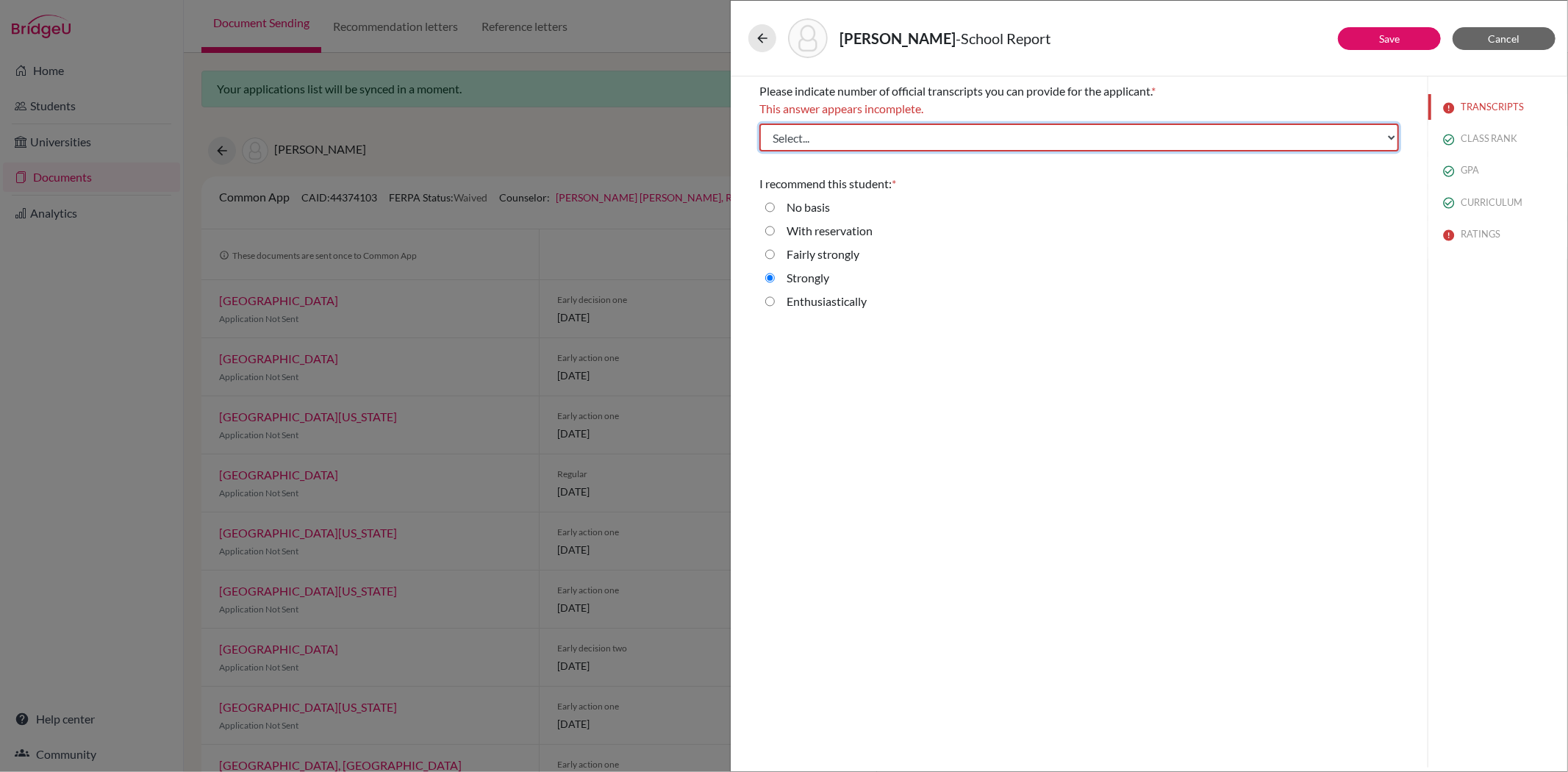
click at [1041, 133] on select "Select... 1 2 3 4" at bounding box center [1079, 137] width 640 height 28
select select "1"
click at [760, 124] on select "Select... 1 2 3 4" at bounding box center [1079, 137] width 640 height 28
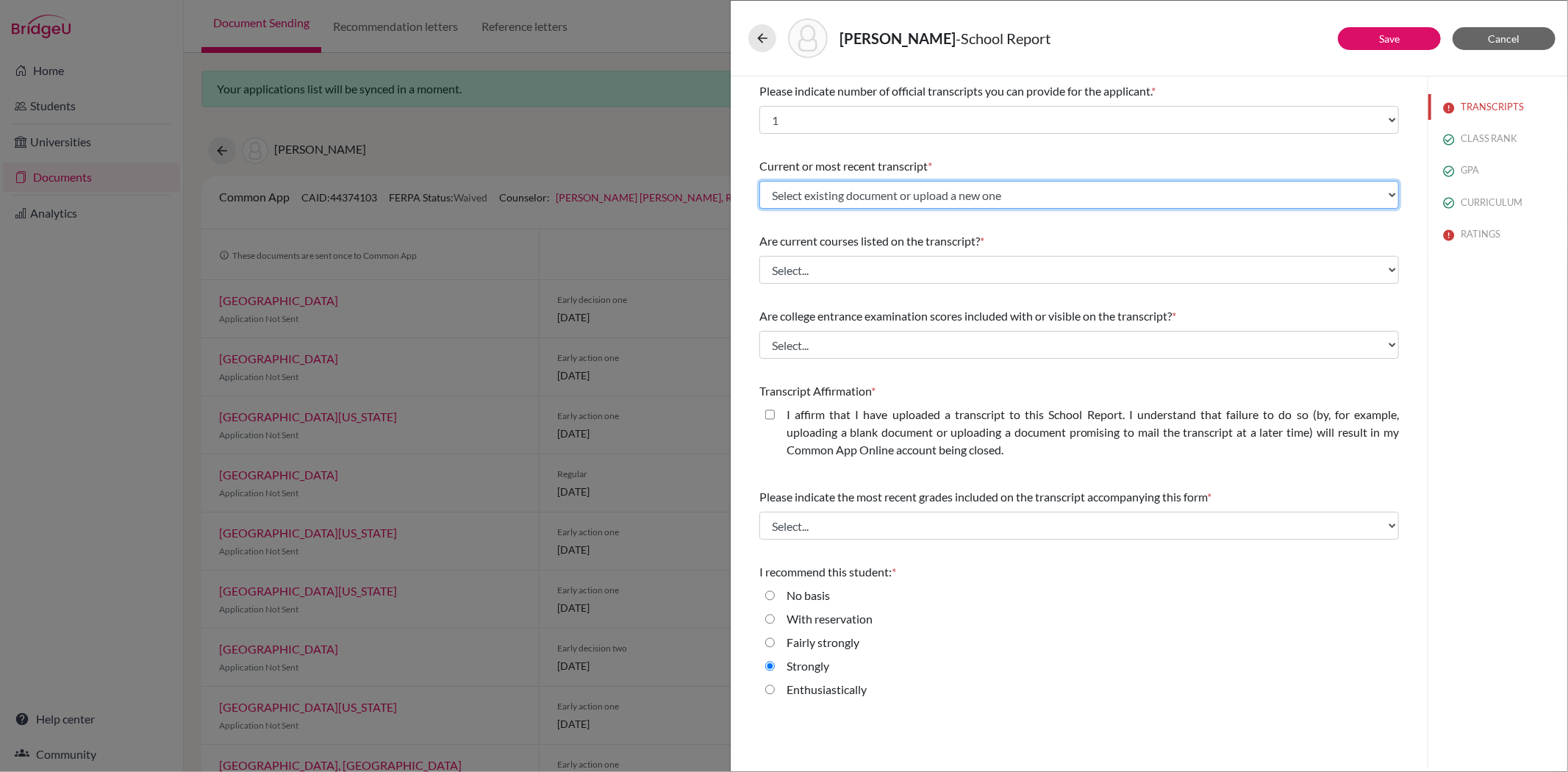
click at [968, 190] on select "Select existing document or upload a new one Liyeh Kang Grades 9 to 11 Transcri…" at bounding box center [1079, 194] width 640 height 28
select select "687394"
click at [760, 181] on select "Select existing document or upload a new one Liyeh Kang Grades 9 to 11 Transcri…" at bounding box center [1079, 194] width 640 height 28
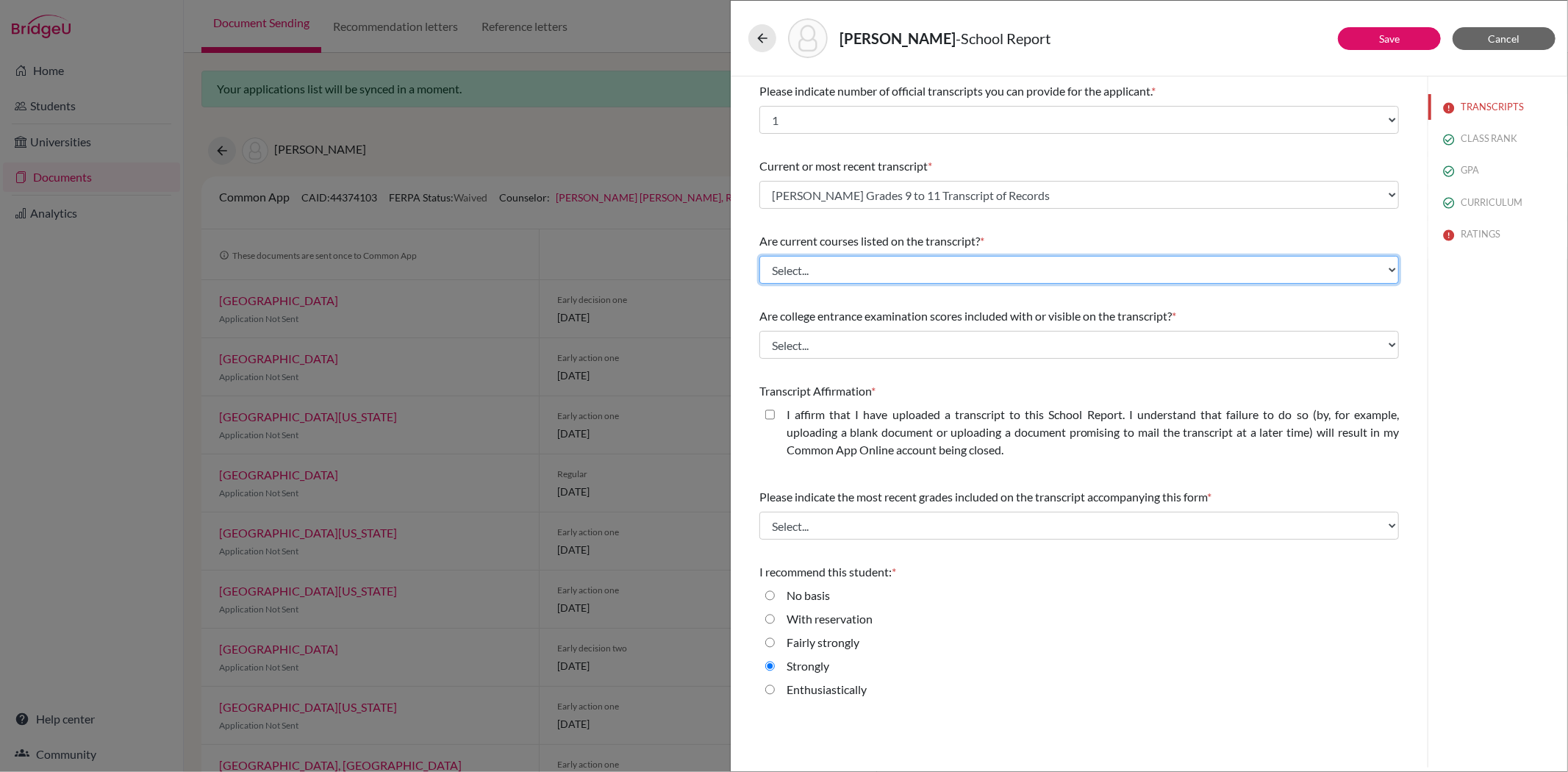
click at [937, 269] on select "Select... Yes No" at bounding box center [1079, 269] width 640 height 28
select select "1"
click at [760, 256] on select "Select... Yes No" at bounding box center [1079, 269] width 640 height 28
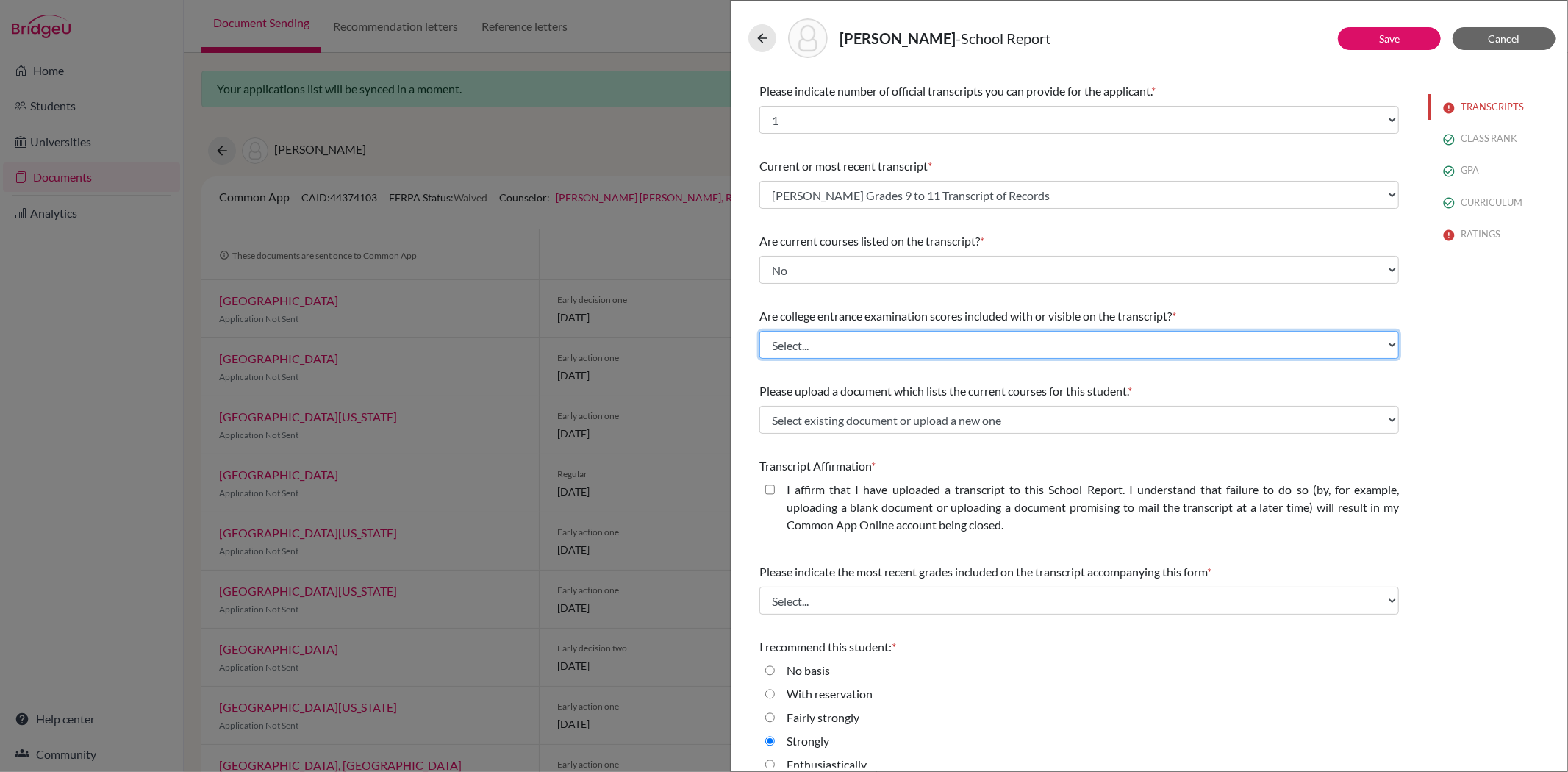
click at [847, 345] on select "Select... Yes No" at bounding box center [1079, 344] width 640 height 28
select select "1"
click at [760, 331] on select "Select... Yes No" at bounding box center [1079, 344] width 640 height 28
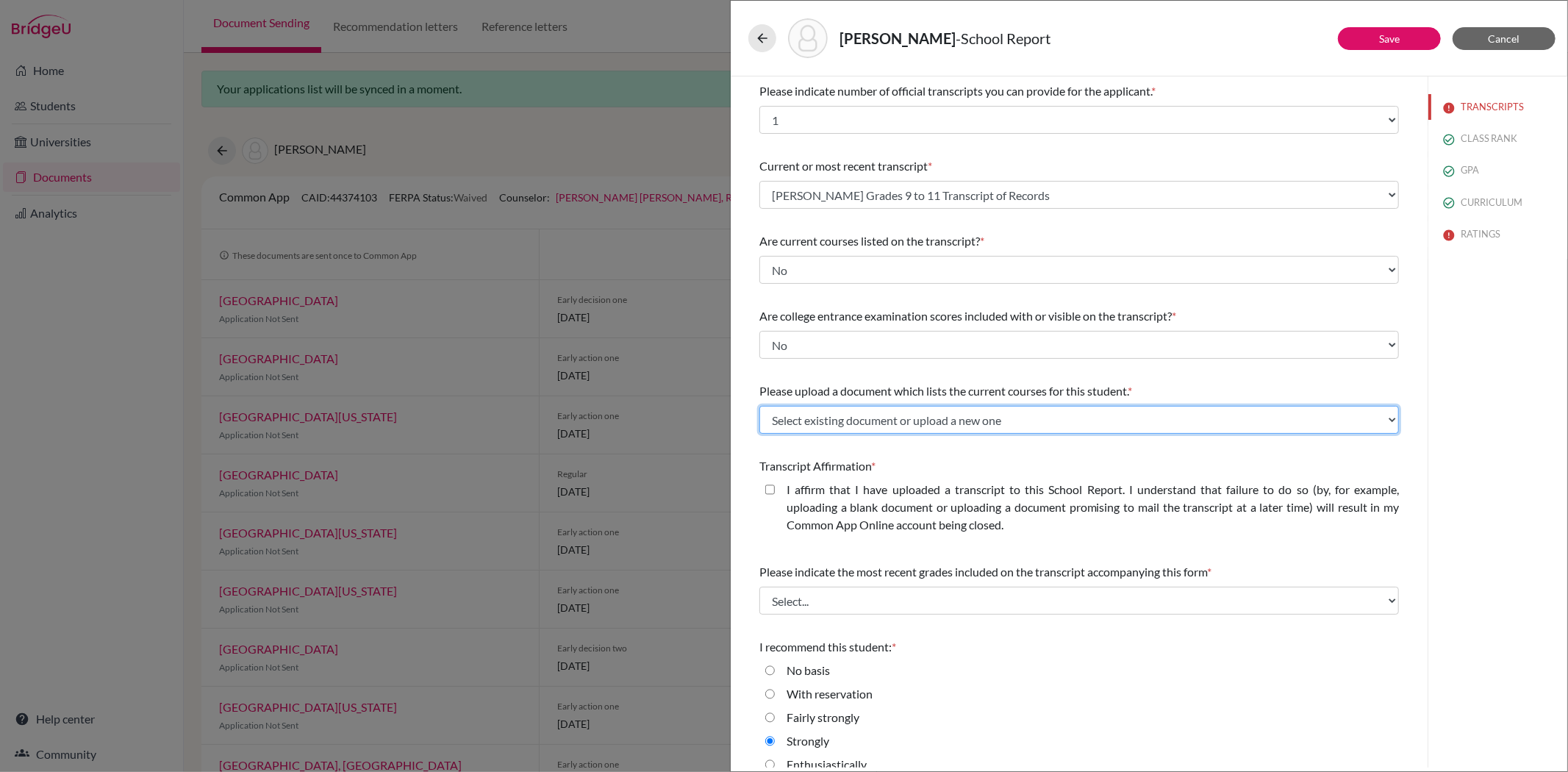
click at [813, 424] on select "Select existing document or upload a new one Liyeh Kang Official Grade 12 Curre…" at bounding box center [1079, 419] width 640 height 28
select select "687393"
click at [760, 406] on select "Select existing document or upload a new one Liyeh Kang Official Grade 12 Curre…" at bounding box center [1079, 419] width 640 height 28
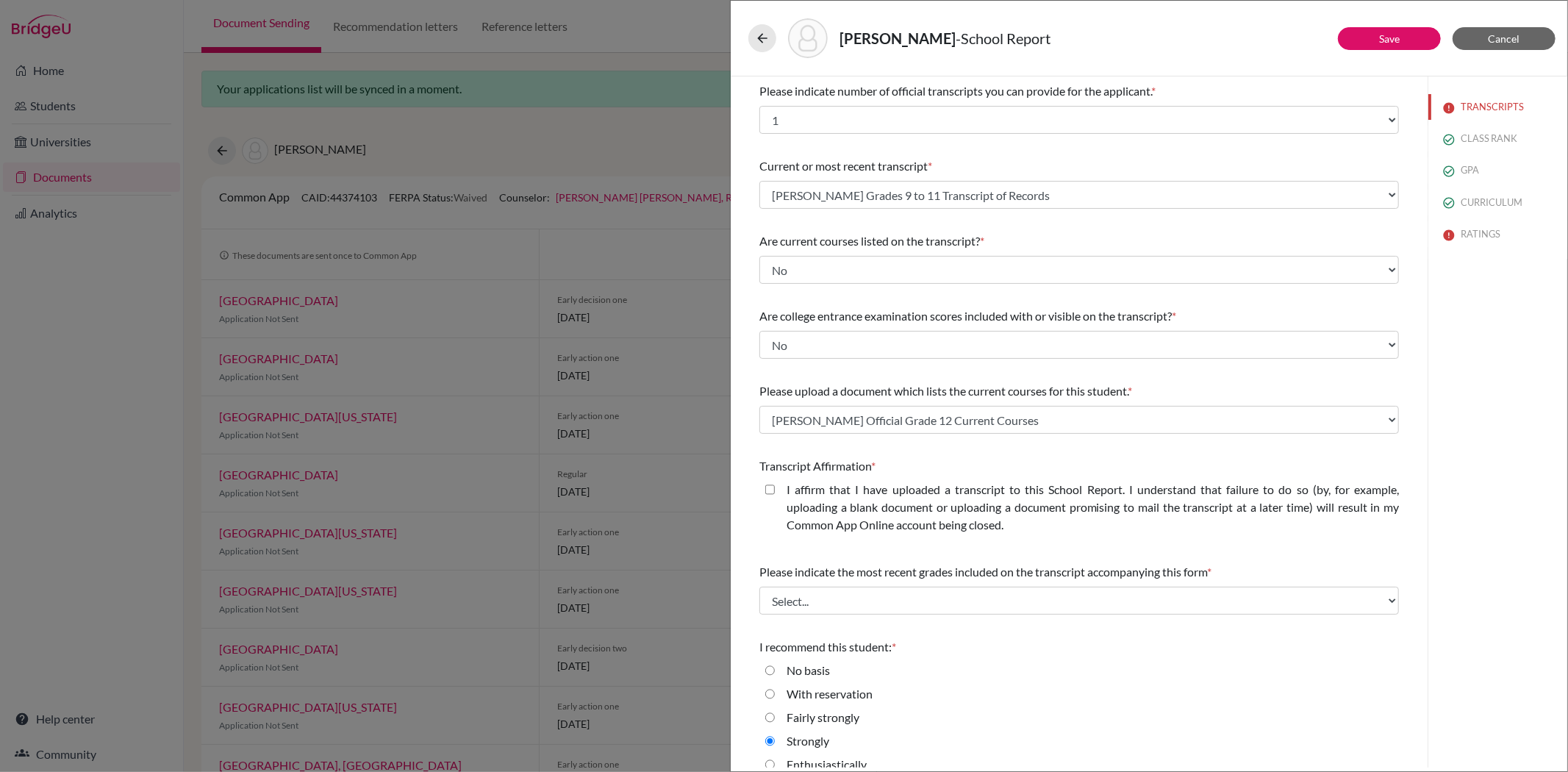
click at [775, 493] on div "I affirm that I have uploaded a transcript to this School Report. I understand …" at bounding box center [1086, 510] width 624 height 59
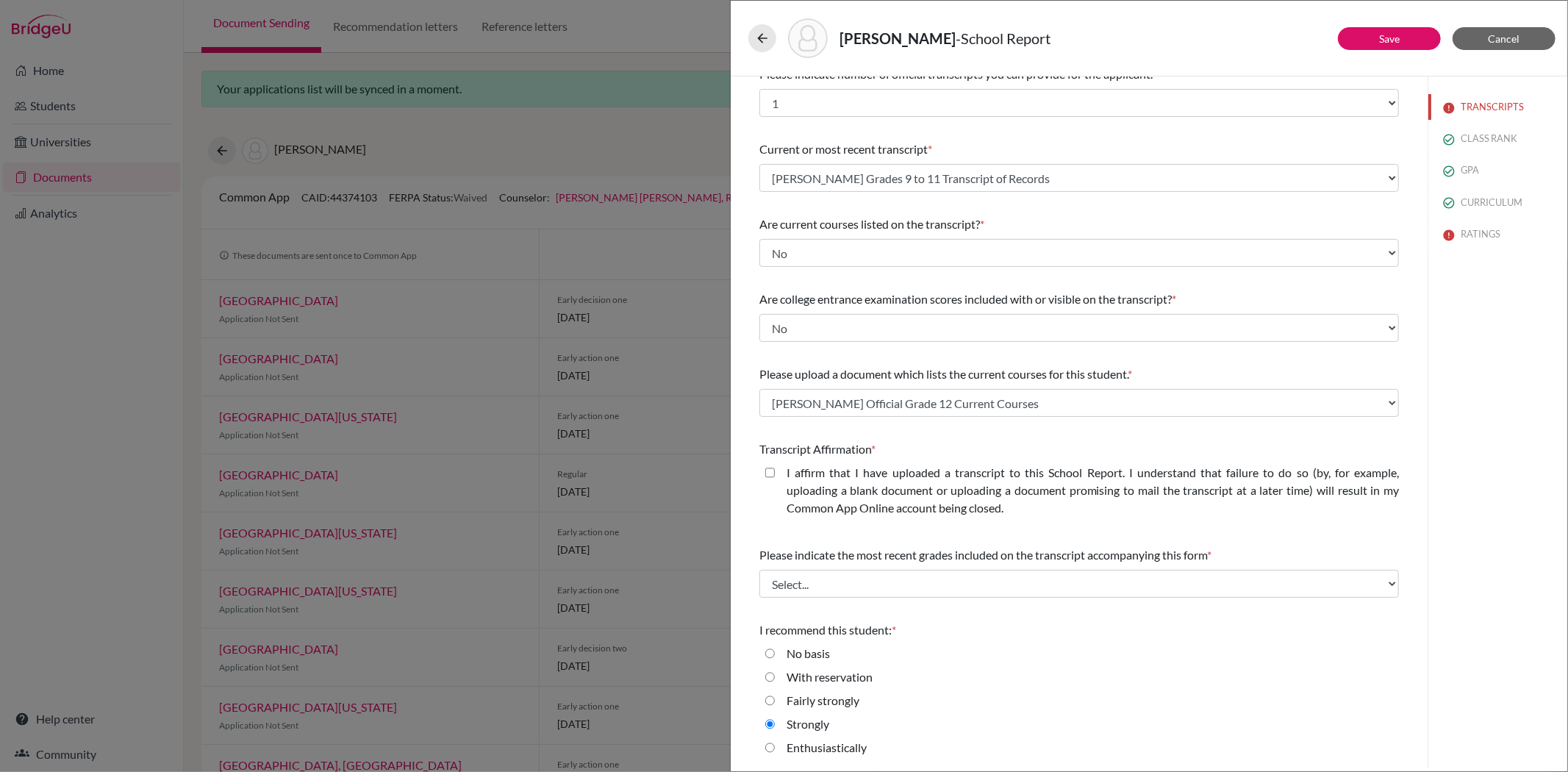
click at [769, 471] on closed\ "I affirm that I have uploaded a transcript to this School Report. I understand …" at bounding box center [770, 472] width 9 height 17
checkbox closed\ "true"
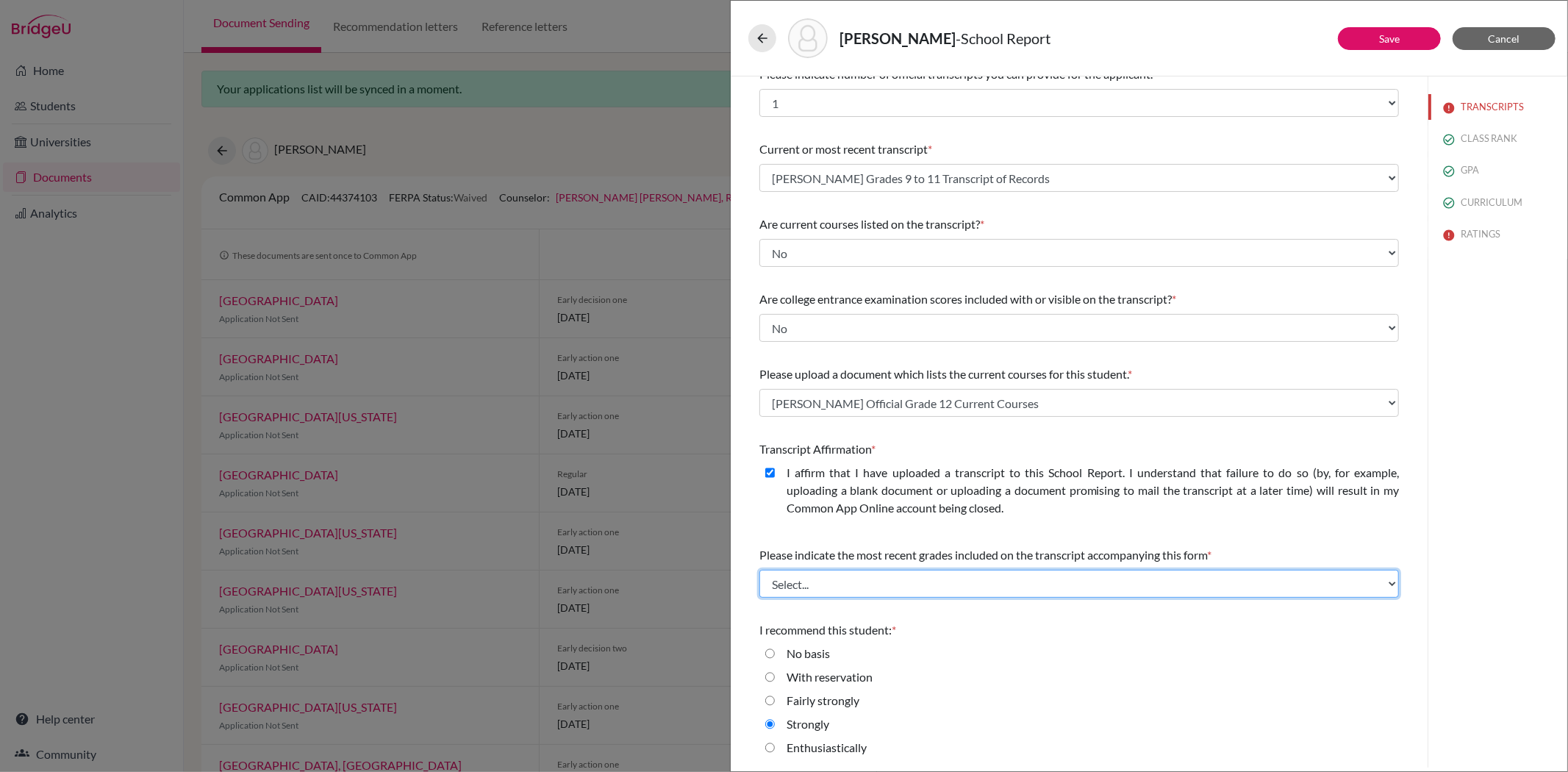
click at [812, 586] on select "Select... Final junior year grades 1st Quarter senior year grades 2nd Quarter/1…" at bounding box center [1079, 583] width 640 height 28
select select "0"
click at [760, 570] on select "Select... Final junior year grades 1st Quarter senior year grades 2nd Quarter/1…" at bounding box center [1079, 583] width 640 height 28
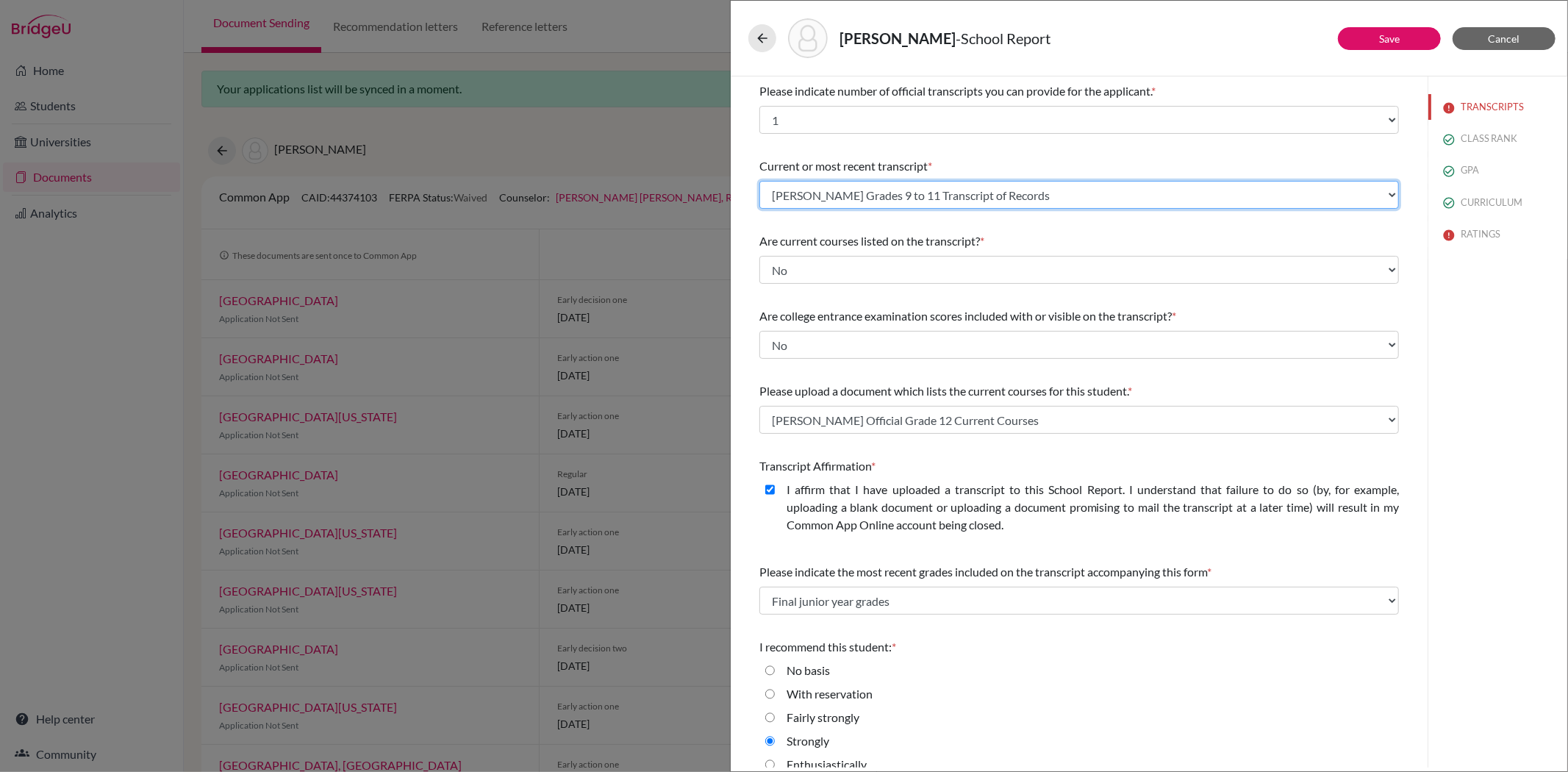
click at [1045, 195] on select "Select existing document or upload a new one Liyeh Kang Grades 9 to 11 Transcri…" at bounding box center [1079, 194] width 640 height 28
click at [760, 181] on select "Select existing document or upload a new one Liyeh Kang Grades 9 to 11 Transcri…" at bounding box center [1079, 194] width 640 height 28
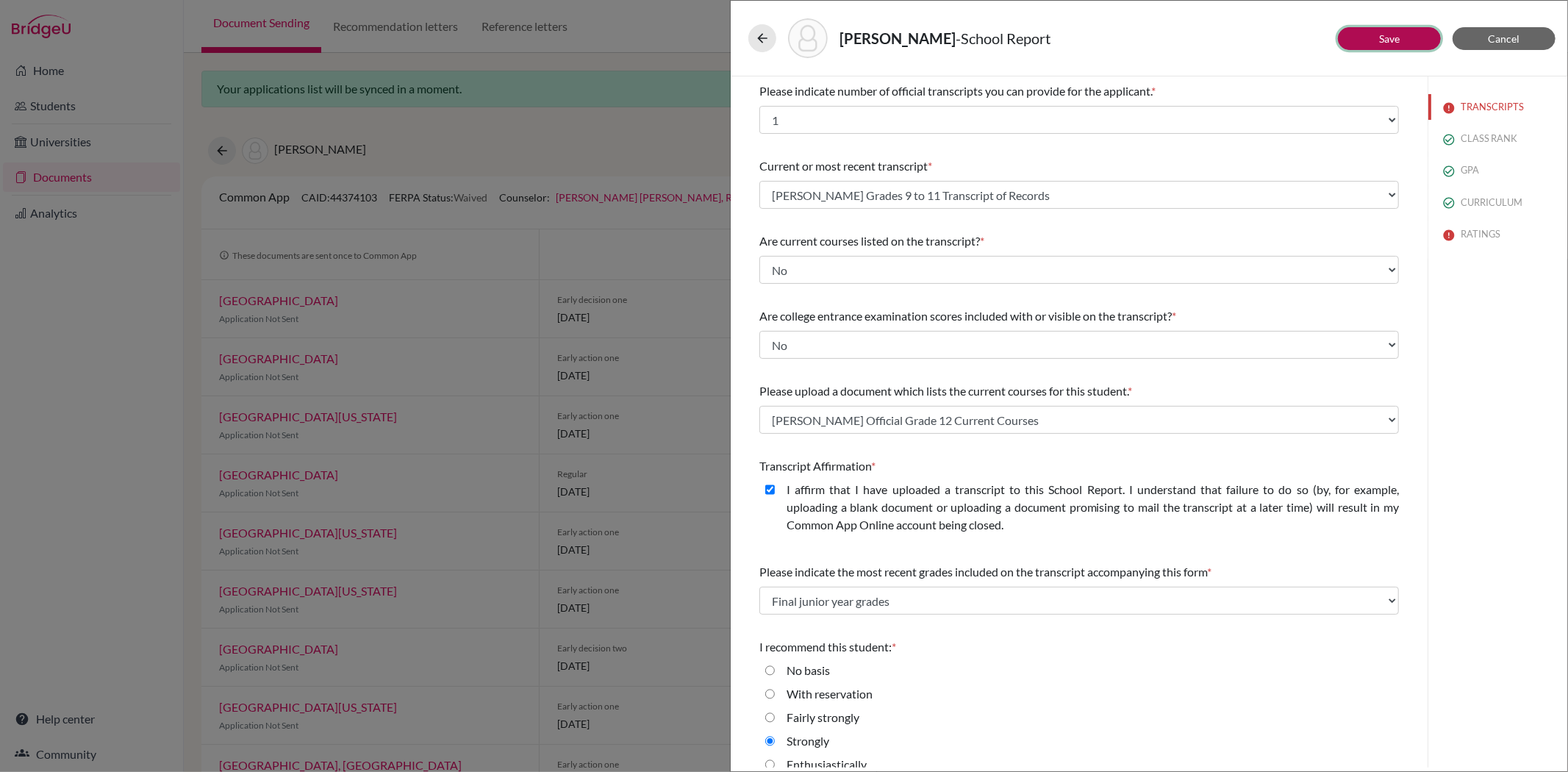
click at [1391, 35] on link "Save" at bounding box center [1389, 39] width 20 height 13
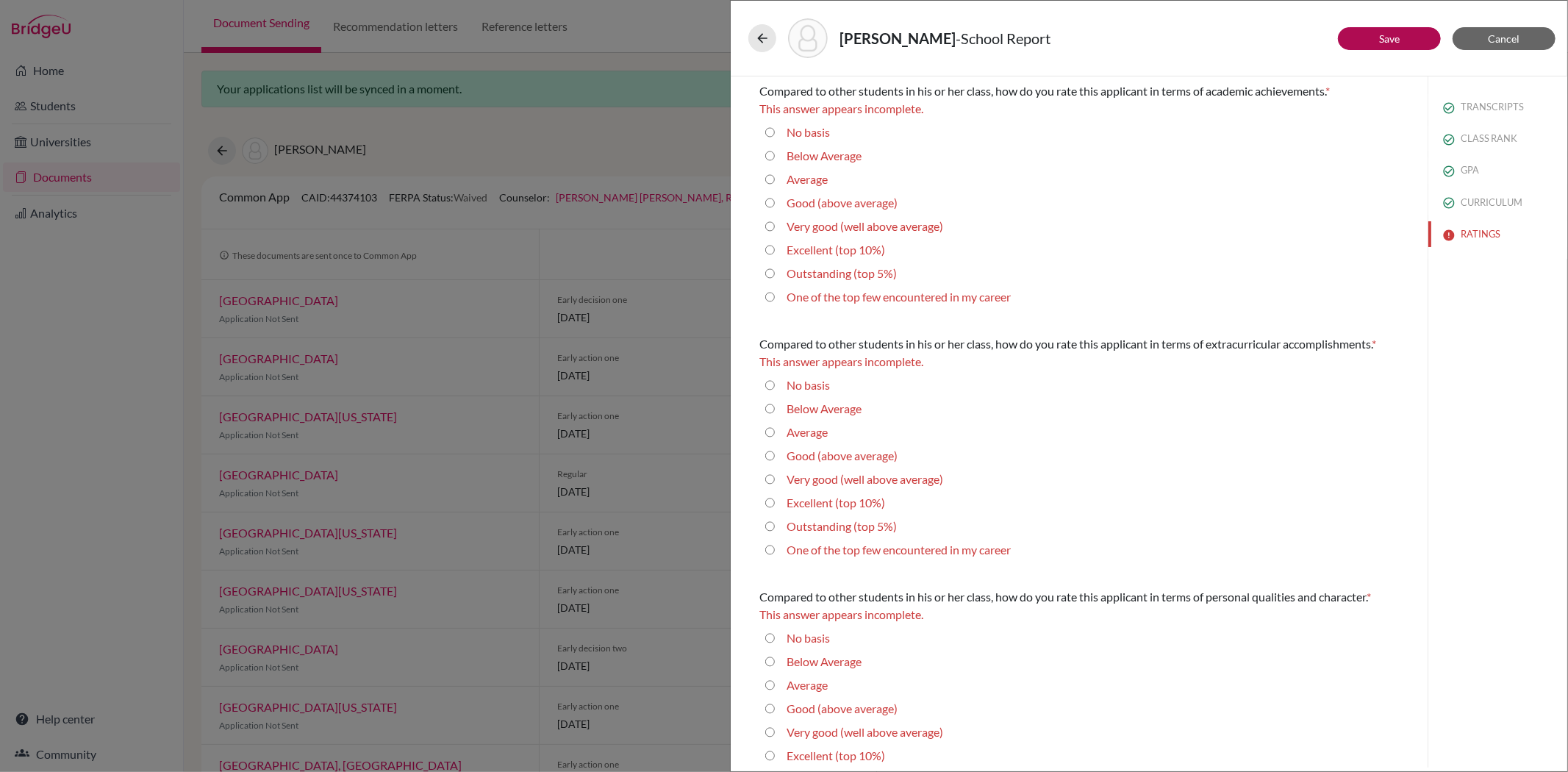
click at [770, 272] on 5\%\) "Outstanding (top 5%)" at bounding box center [770, 273] width 9 height 17
radio 5\%\) "true"
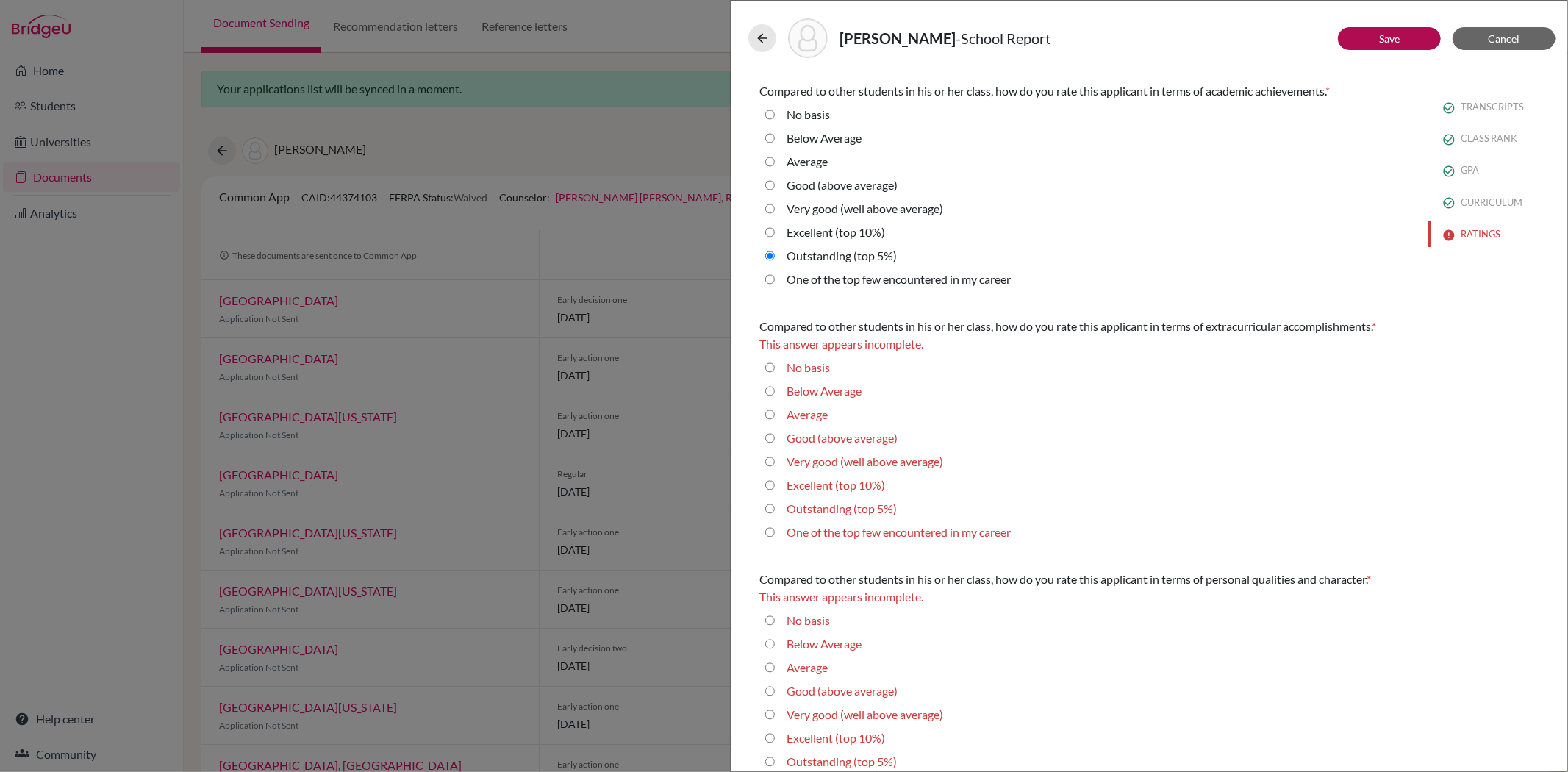
click at [770, 505] on 5\%\) "Outstanding (top 5%)" at bounding box center [770, 508] width 9 height 17
radio 5\%\) "true"
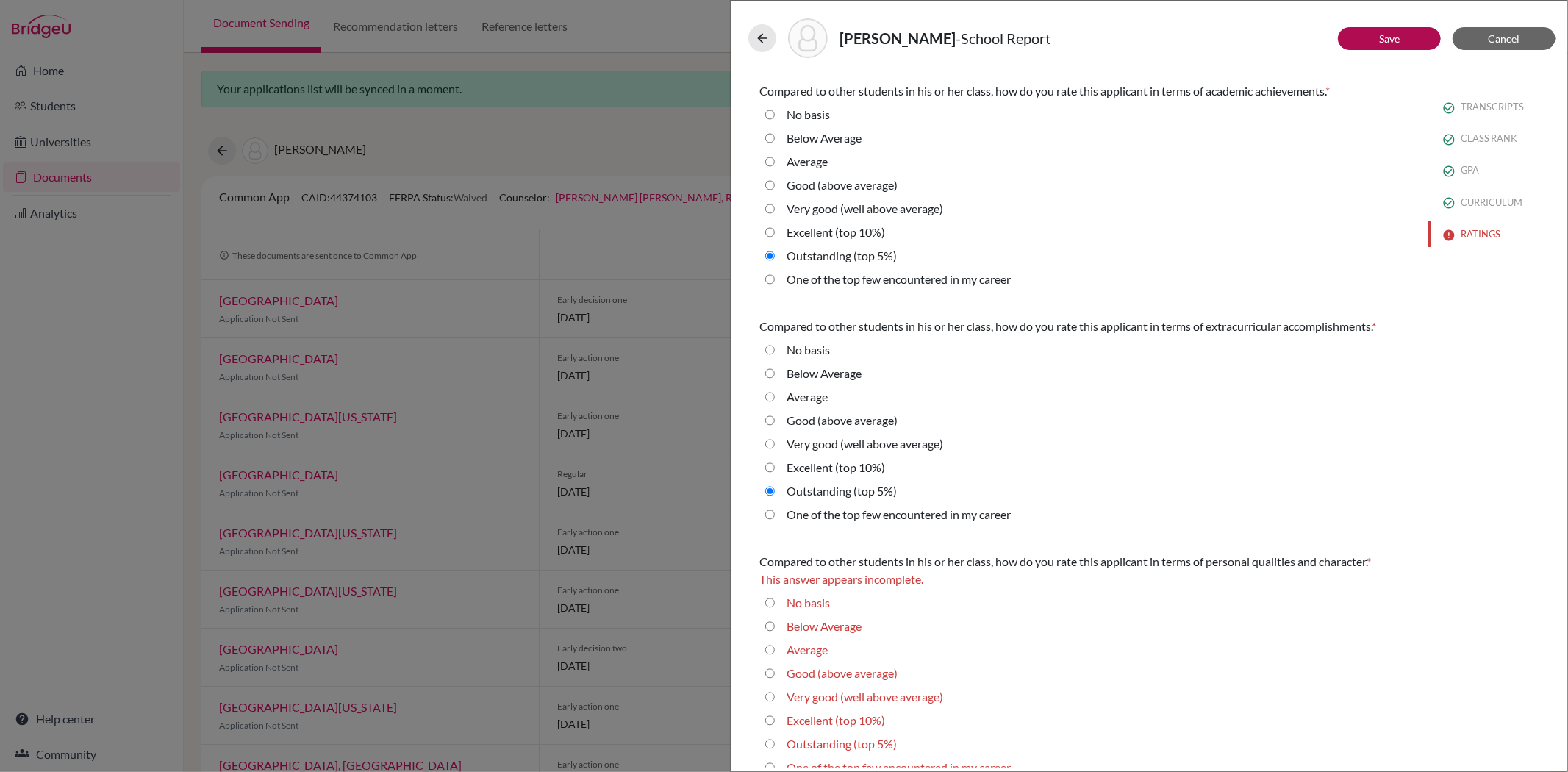
click at [768, 281] on career "One of the top few encountered in my career" at bounding box center [770, 279] width 9 height 17
radio career "true"
click at [767, 258] on 5\%\) "Outstanding (top 5%)" at bounding box center [770, 256] width 9 height 17
radio 5\%\) "true"
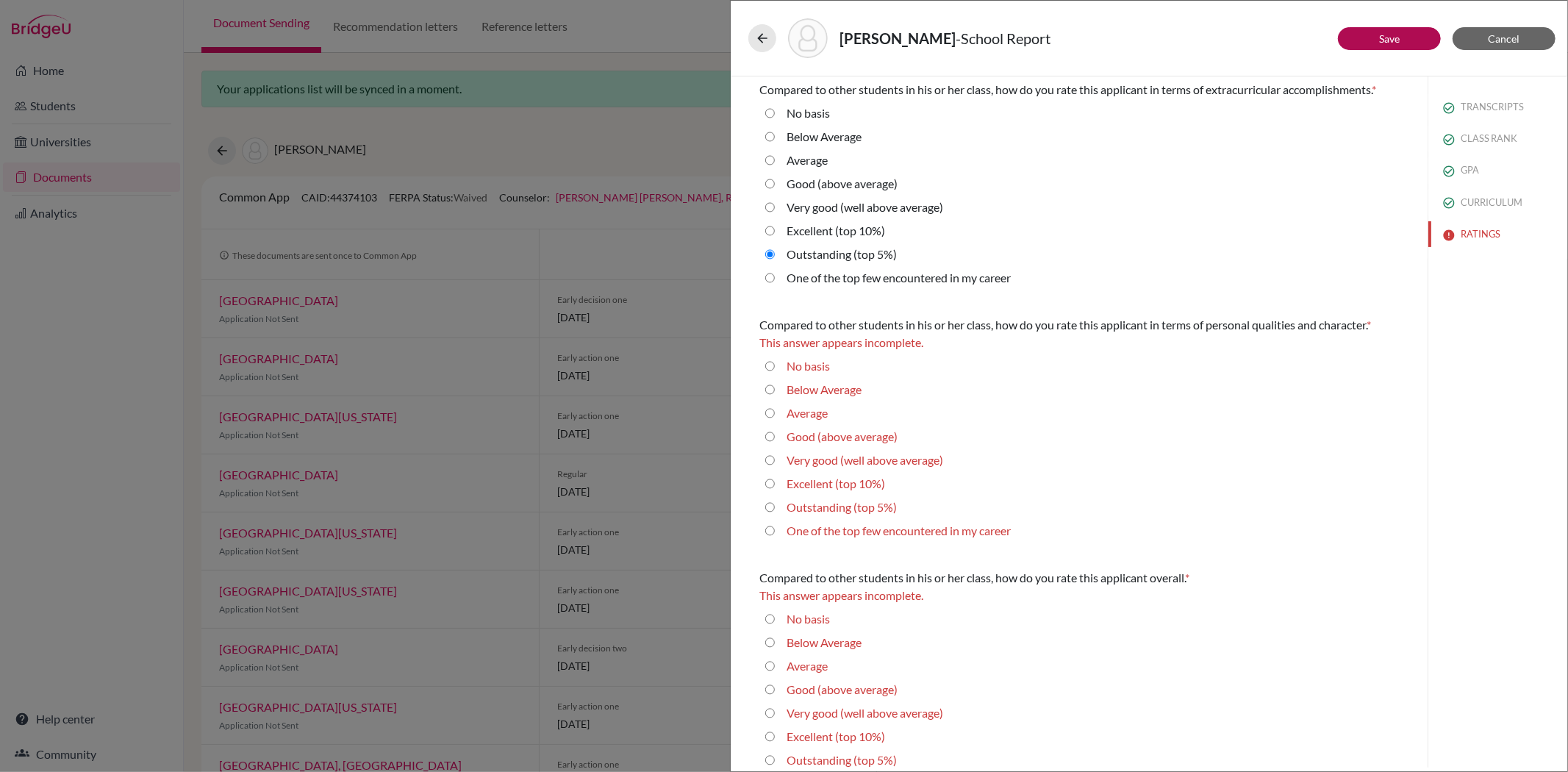
scroll to position [245, 0]
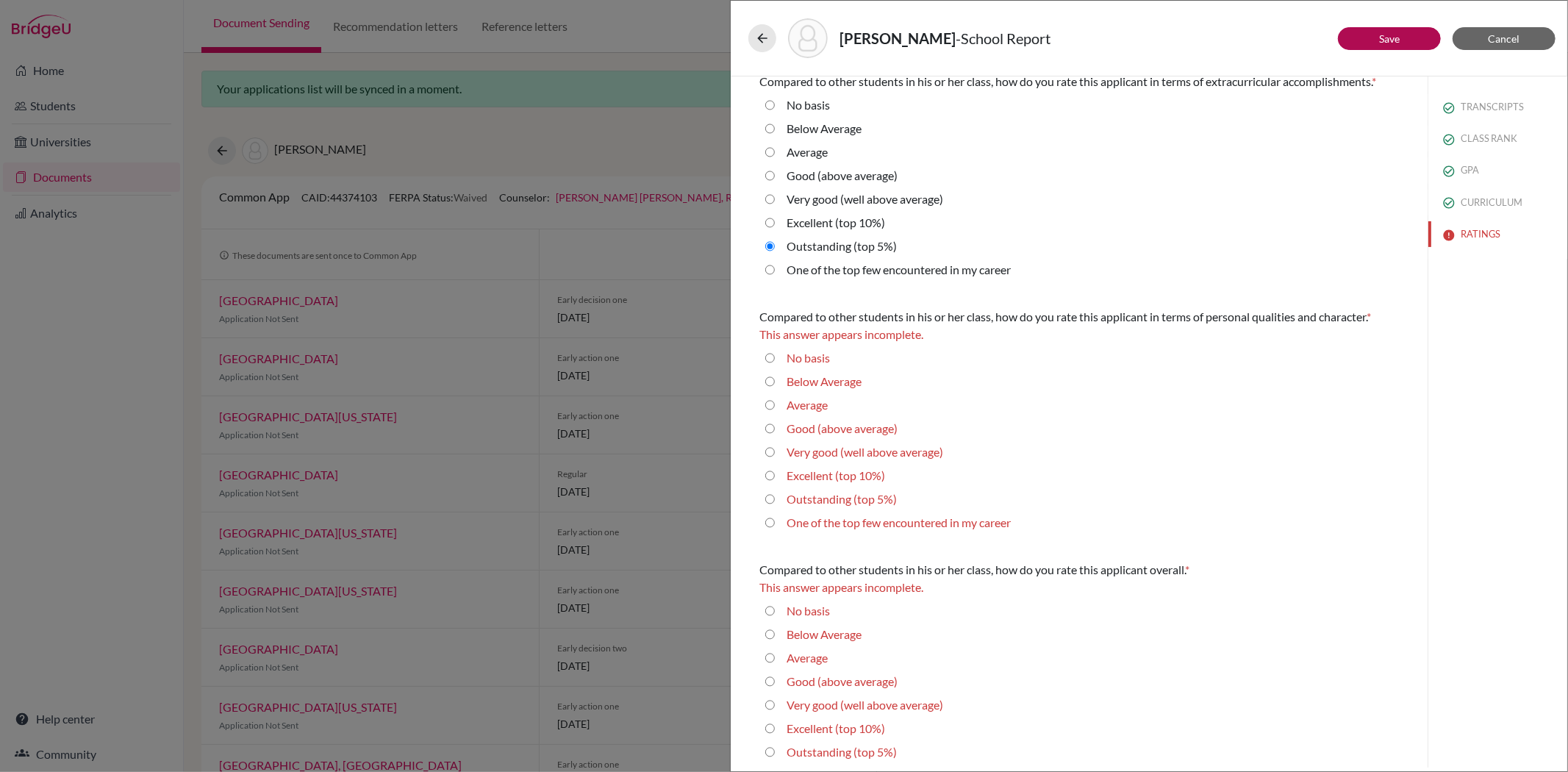
click at [771, 503] on 5\%\) "Outstanding (top 5%)" at bounding box center [770, 499] width 9 height 17
radio 5\%\) "true"
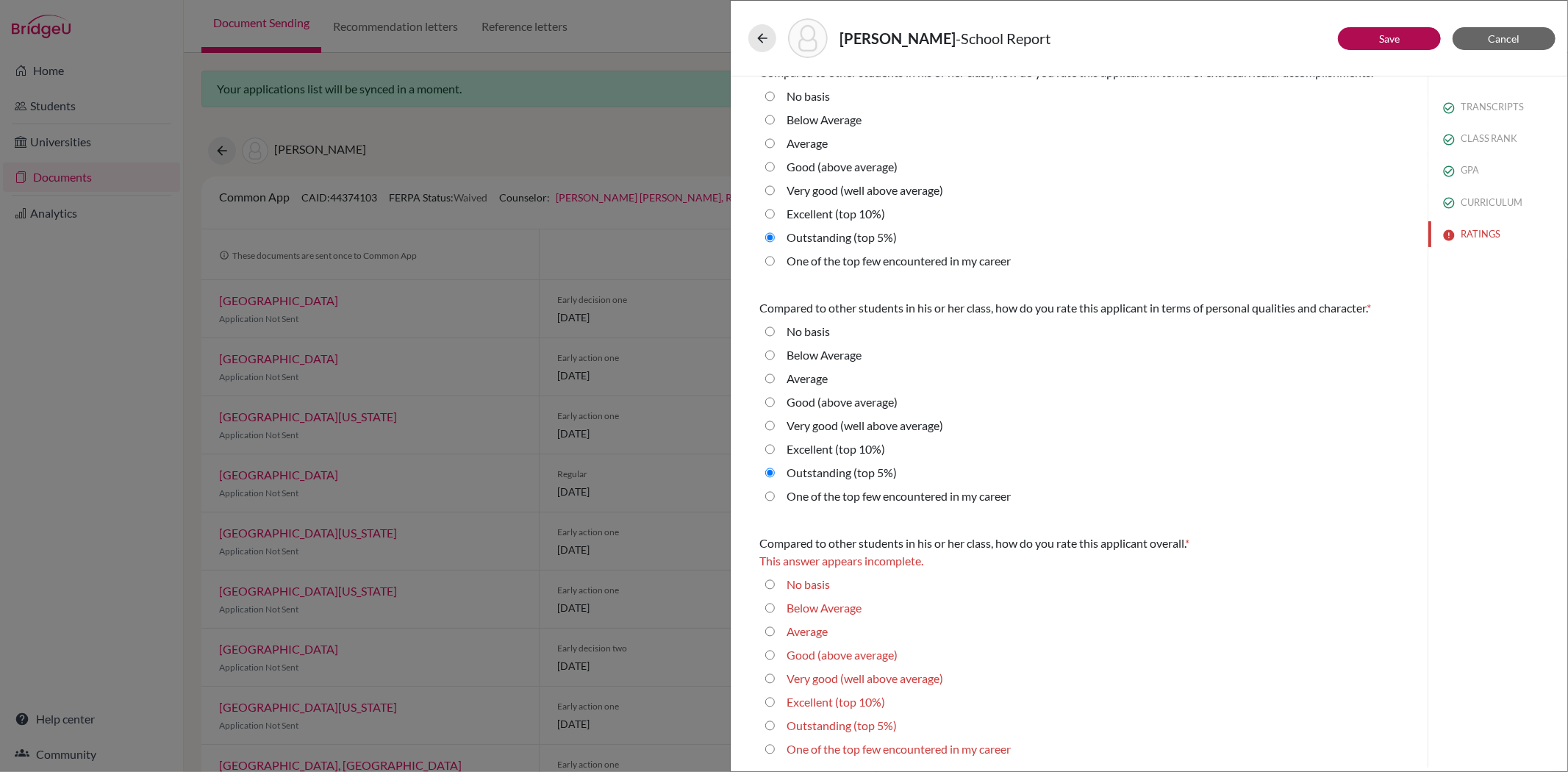
scroll to position [255, 0]
click at [767, 722] on 5\%\) "Outstanding (top 5%)" at bounding box center [770, 724] width 9 height 17
radio 5\%\) "true"
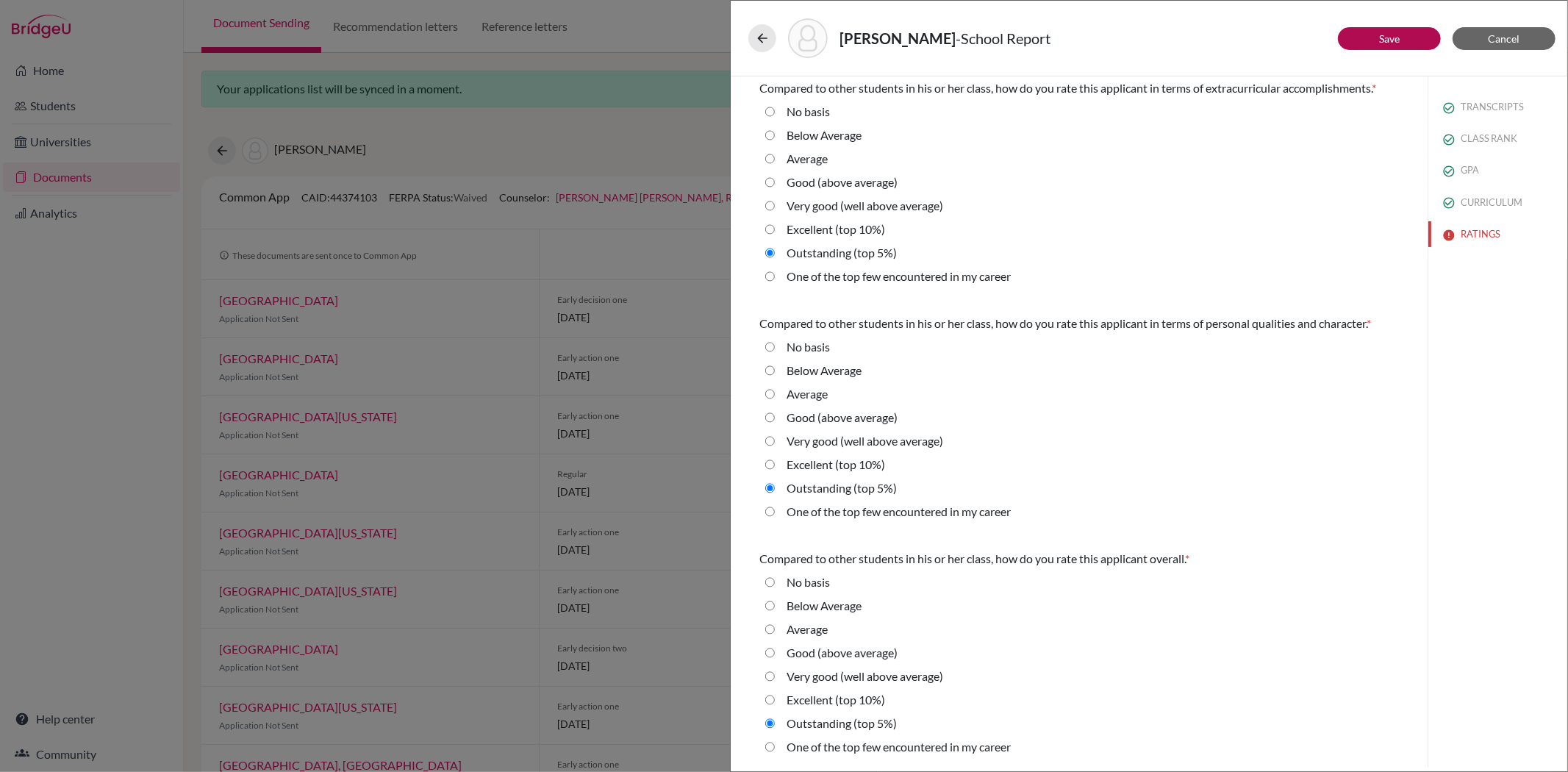
scroll to position [238, 0]
click at [1397, 39] on link "Save" at bounding box center [1389, 39] width 20 height 13
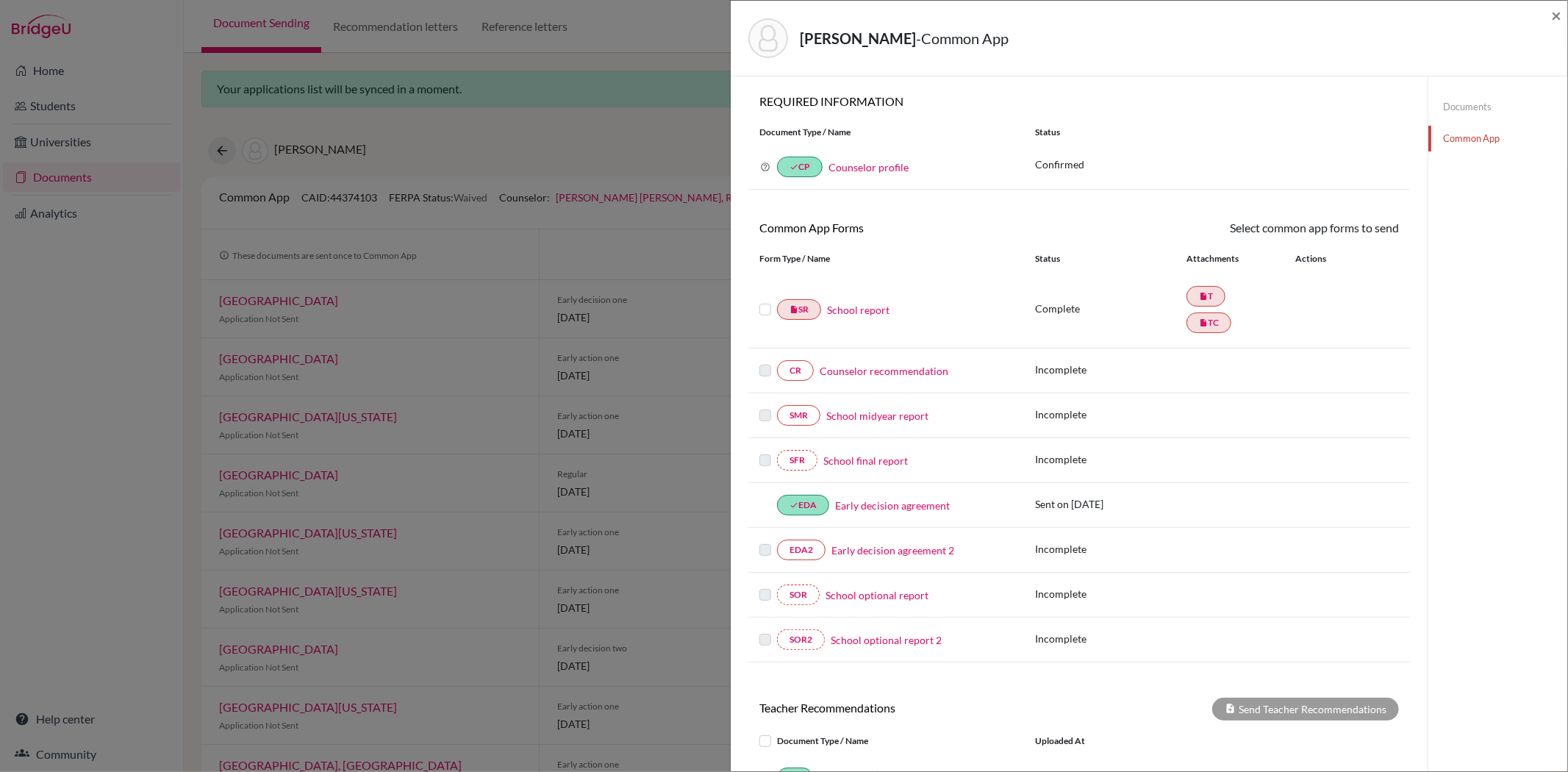
click at [764, 301] on label at bounding box center [765, 301] width 12 height 0
click at [0, 0] on input "checkbox" at bounding box center [0, 0] width 0 height 0
click at [1360, 228] on link "Send" at bounding box center [1369, 230] width 61 height 23
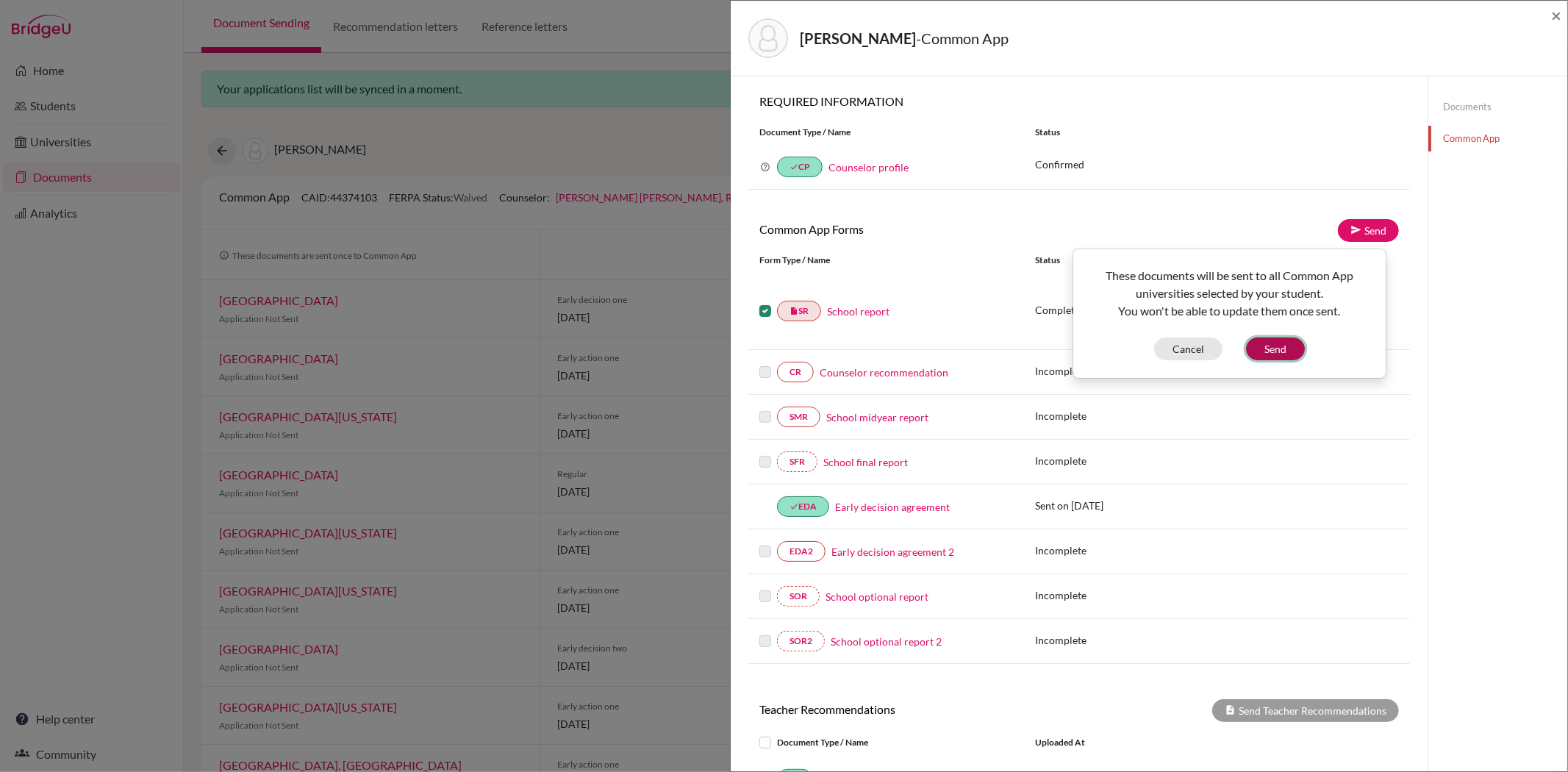
click at [1282, 355] on button "Send" at bounding box center [1275, 349] width 59 height 23
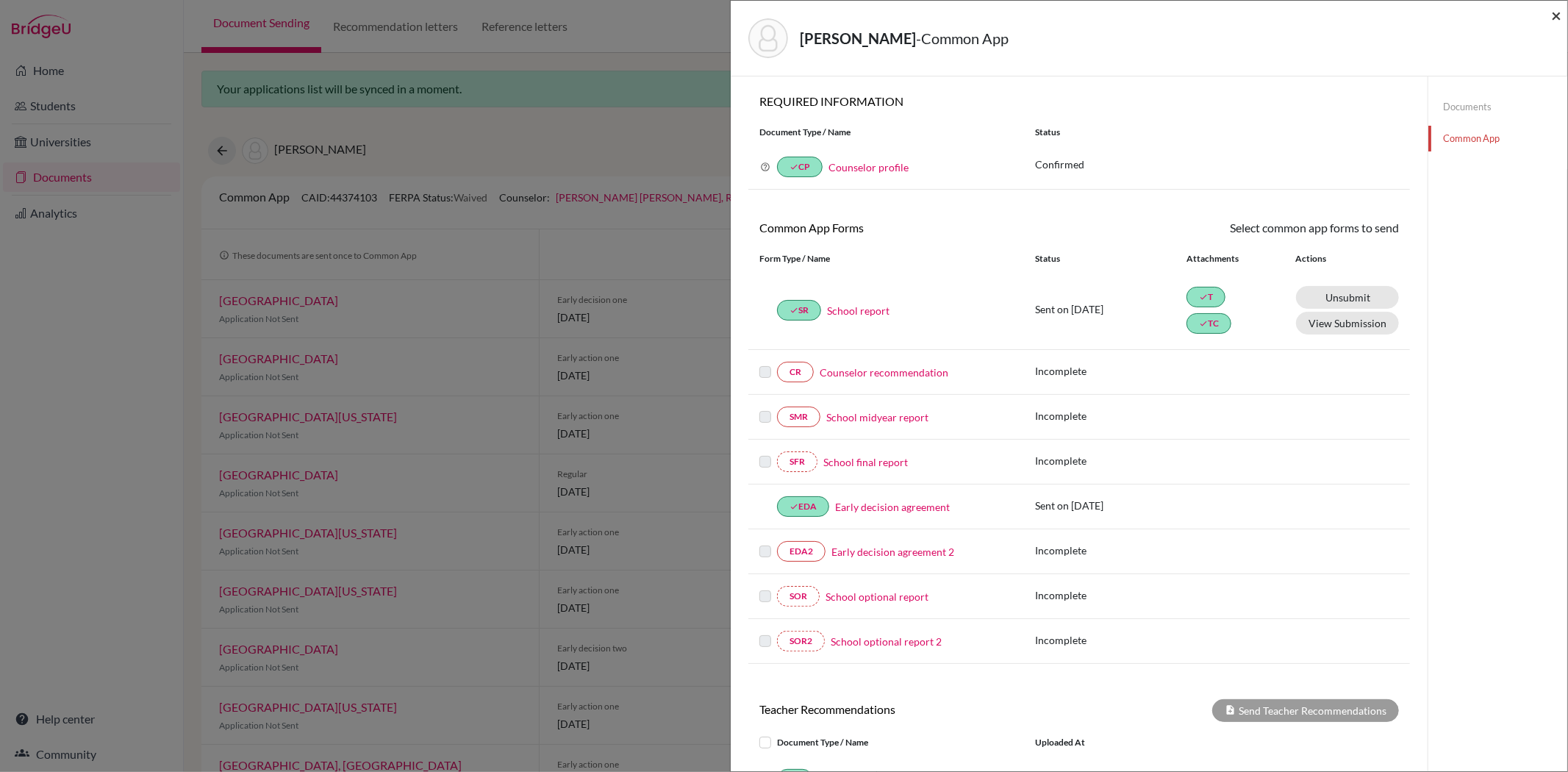
click at [1561, 11] on span "×" at bounding box center [1556, 15] width 10 height 21
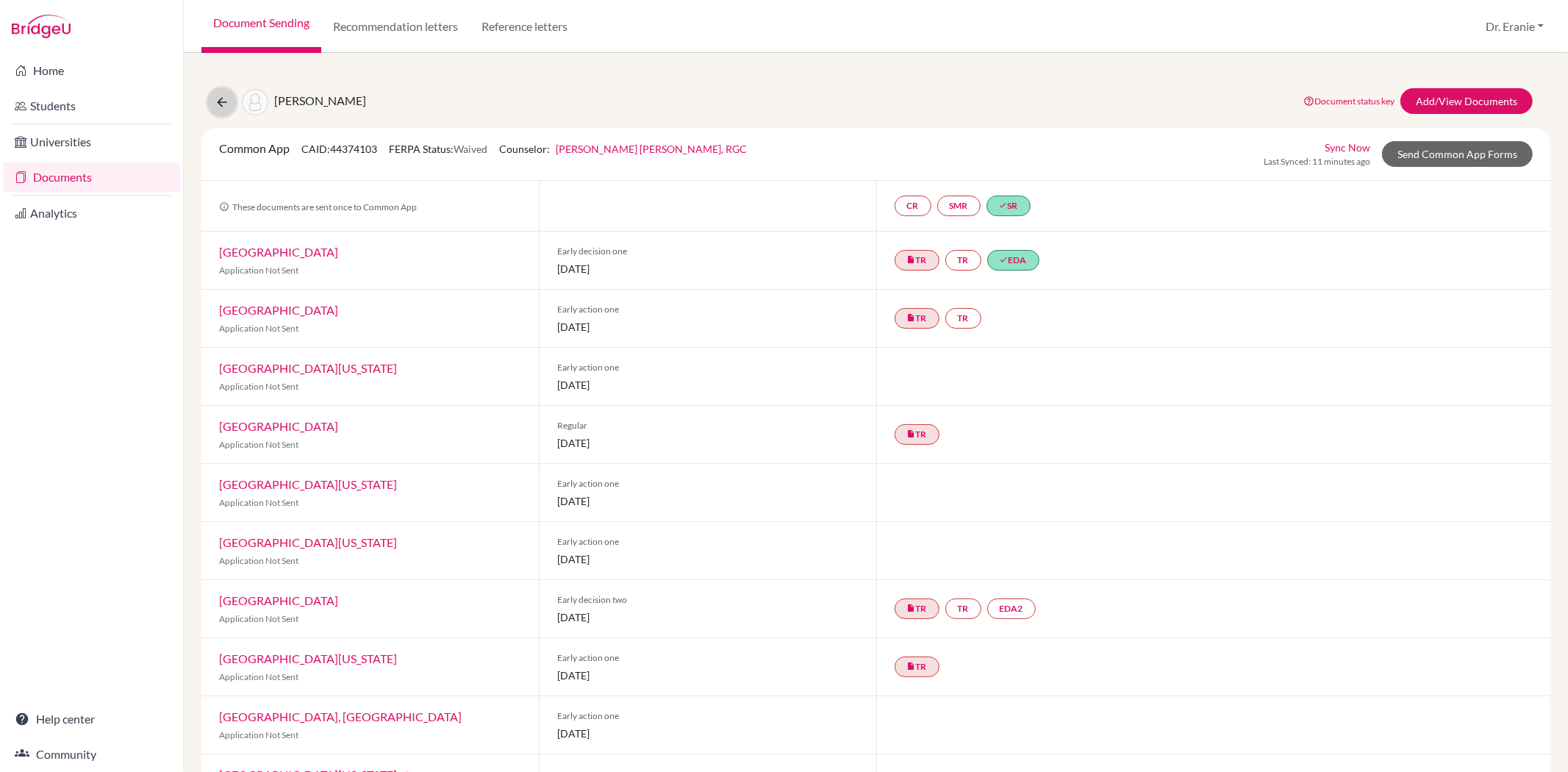
click at [223, 96] on icon at bounding box center [222, 102] width 15 height 15
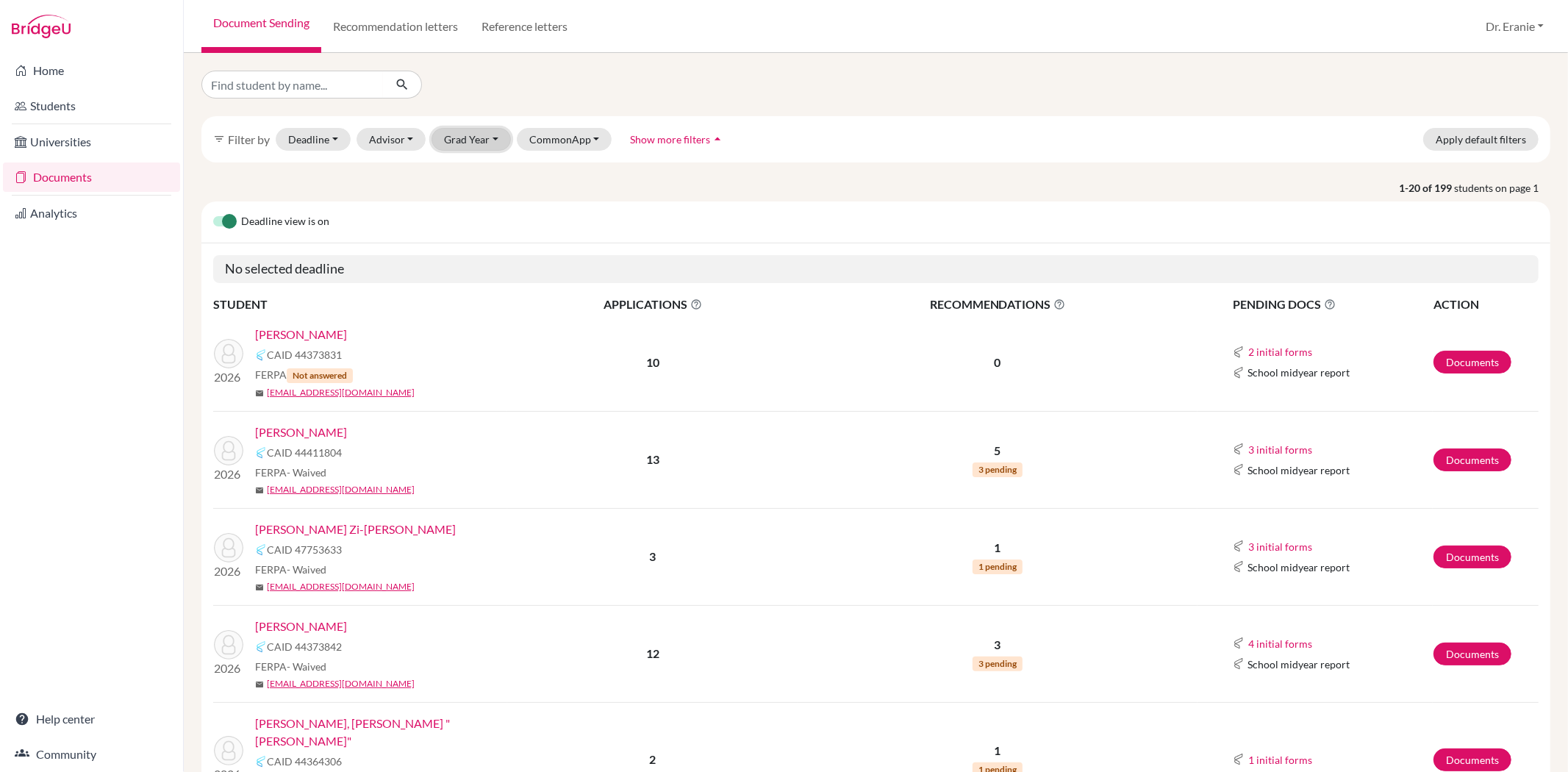
click at [480, 139] on button "Grad Year" at bounding box center [471, 139] width 80 height 23
click at [462, 184] on button "2026" at bounding box center [475, 194] width 87 height 24
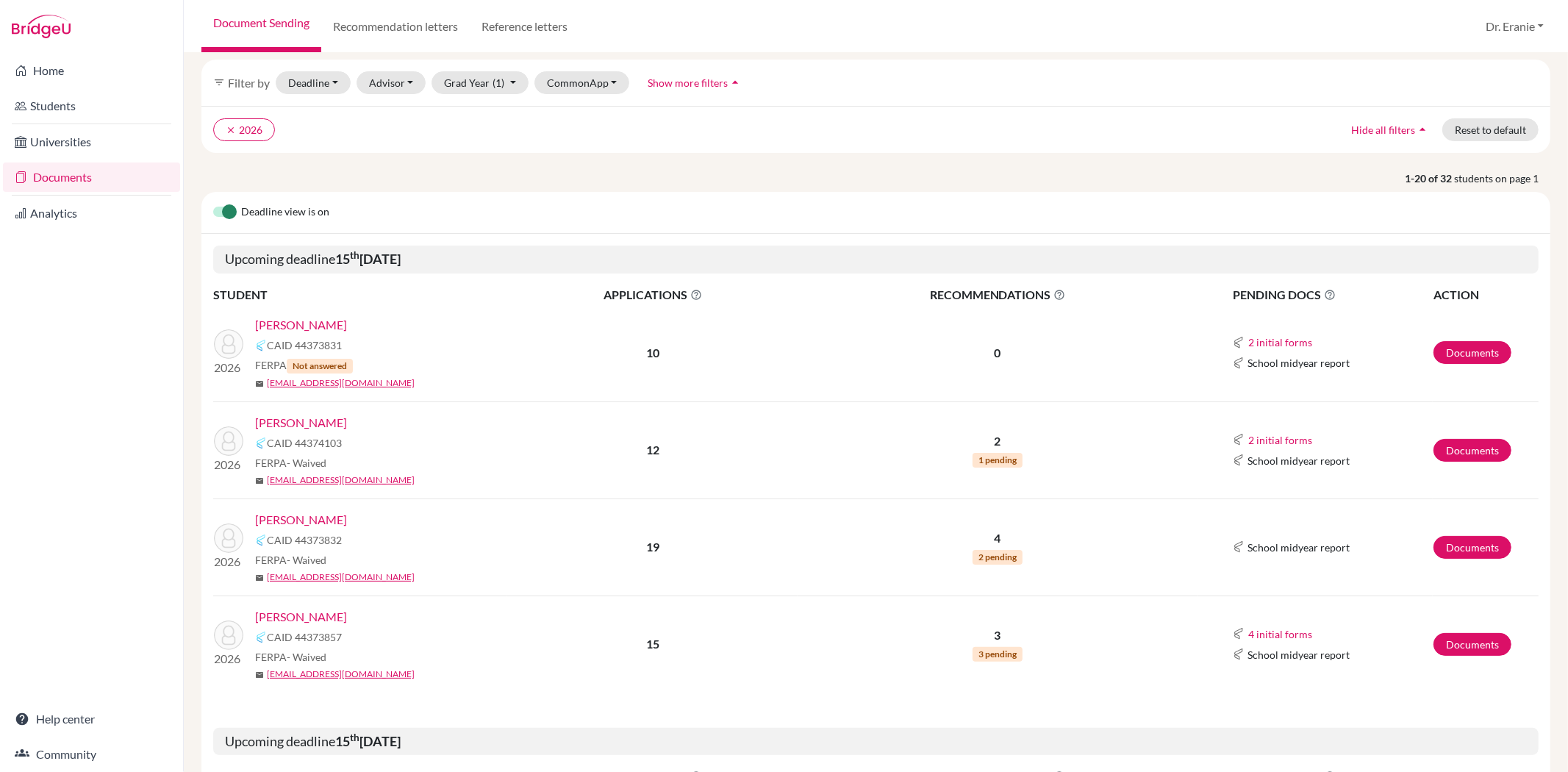
scroll to position [82, 0]
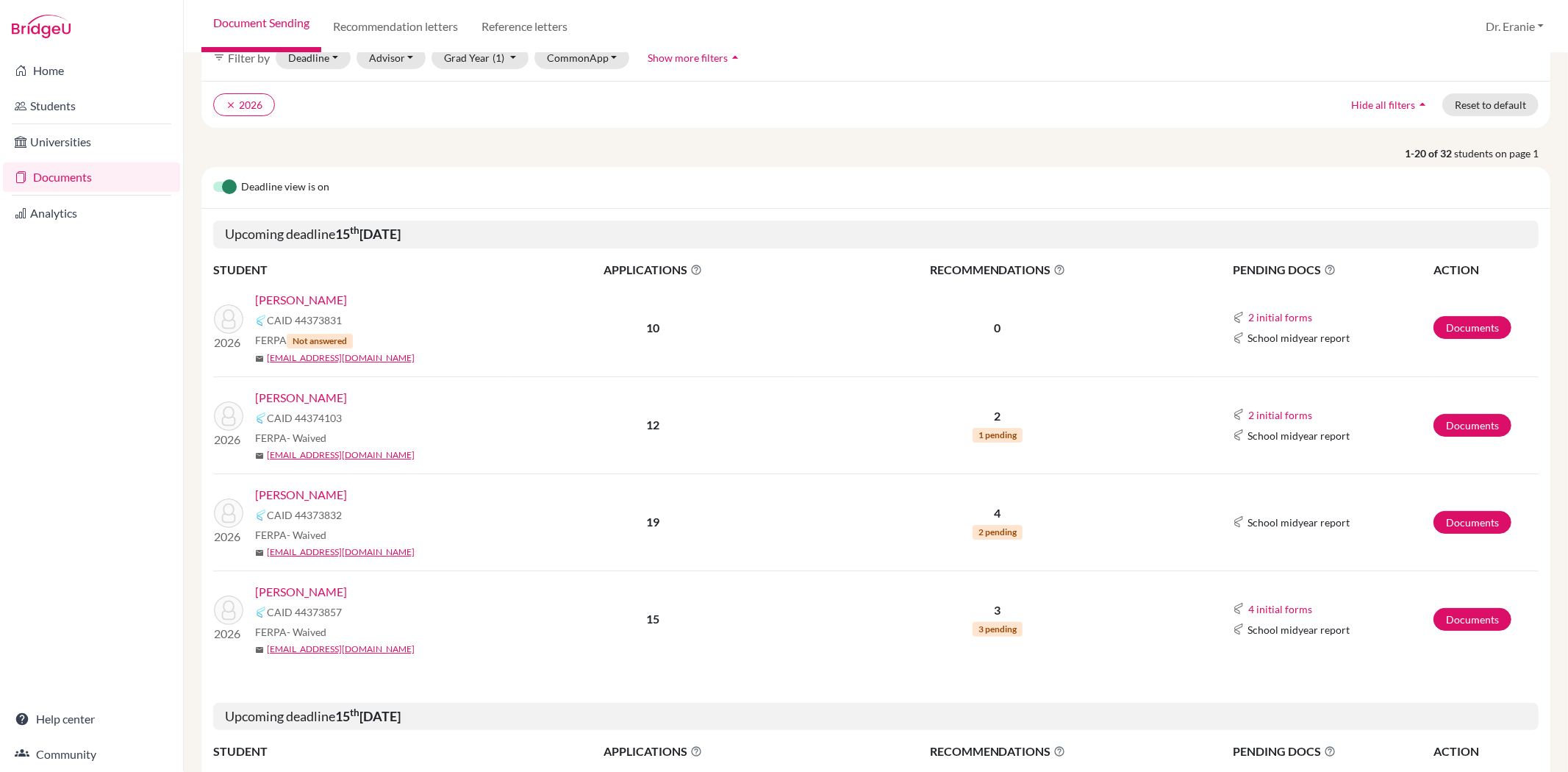
click at [304, 493] on link "[PERSON_NAME]" at bounding box center [301, 494] width 92 height 17
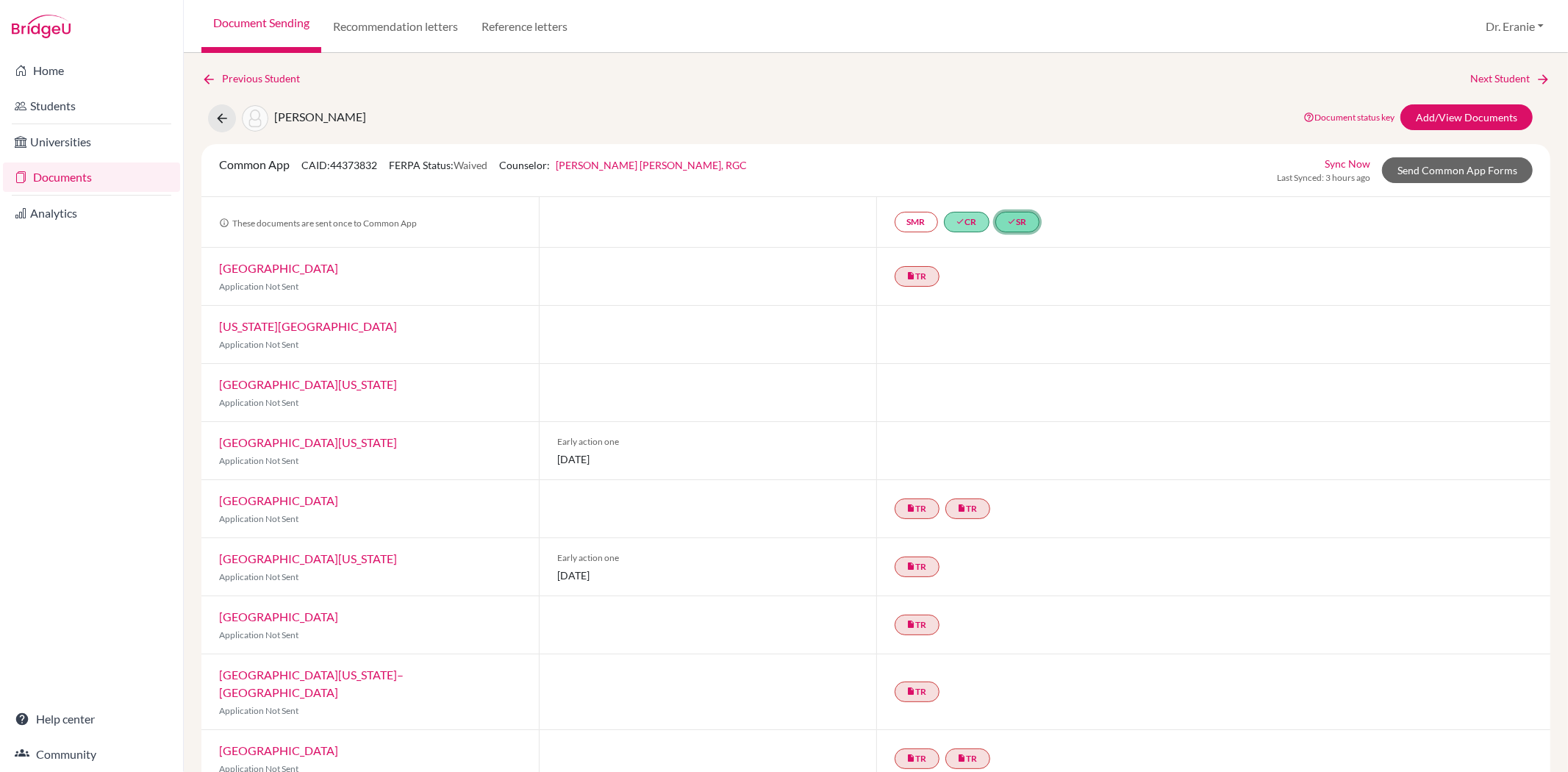
click at [1011, 224] on icon "done" at bounding box center [1011, 221] width 9 height 9
click at [1022, 161] on link "School report" at bounding box center [1010, 161] width 62 height 13
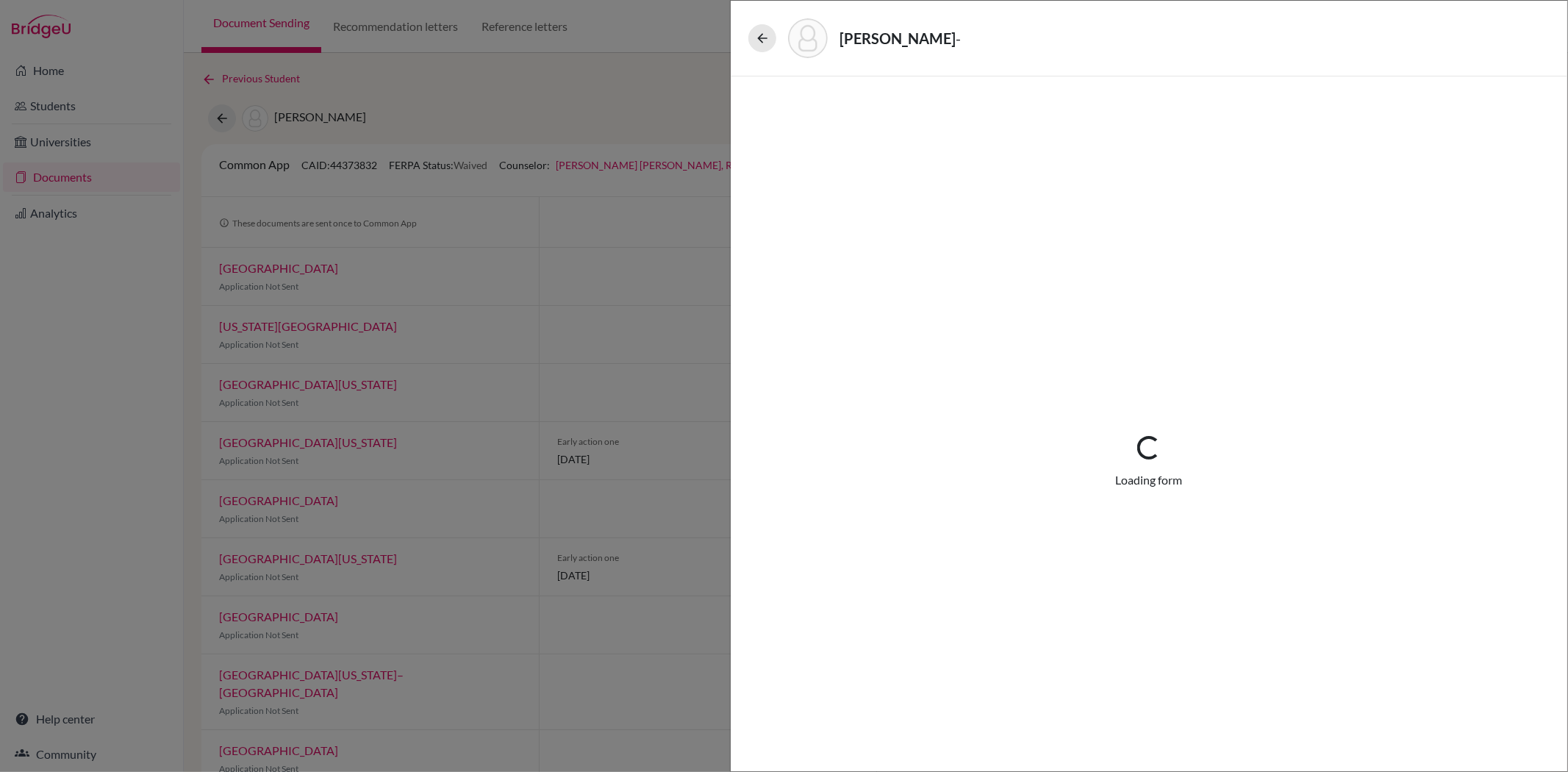
select select "1"
select select "687065"
select select "1"
select select "687063"
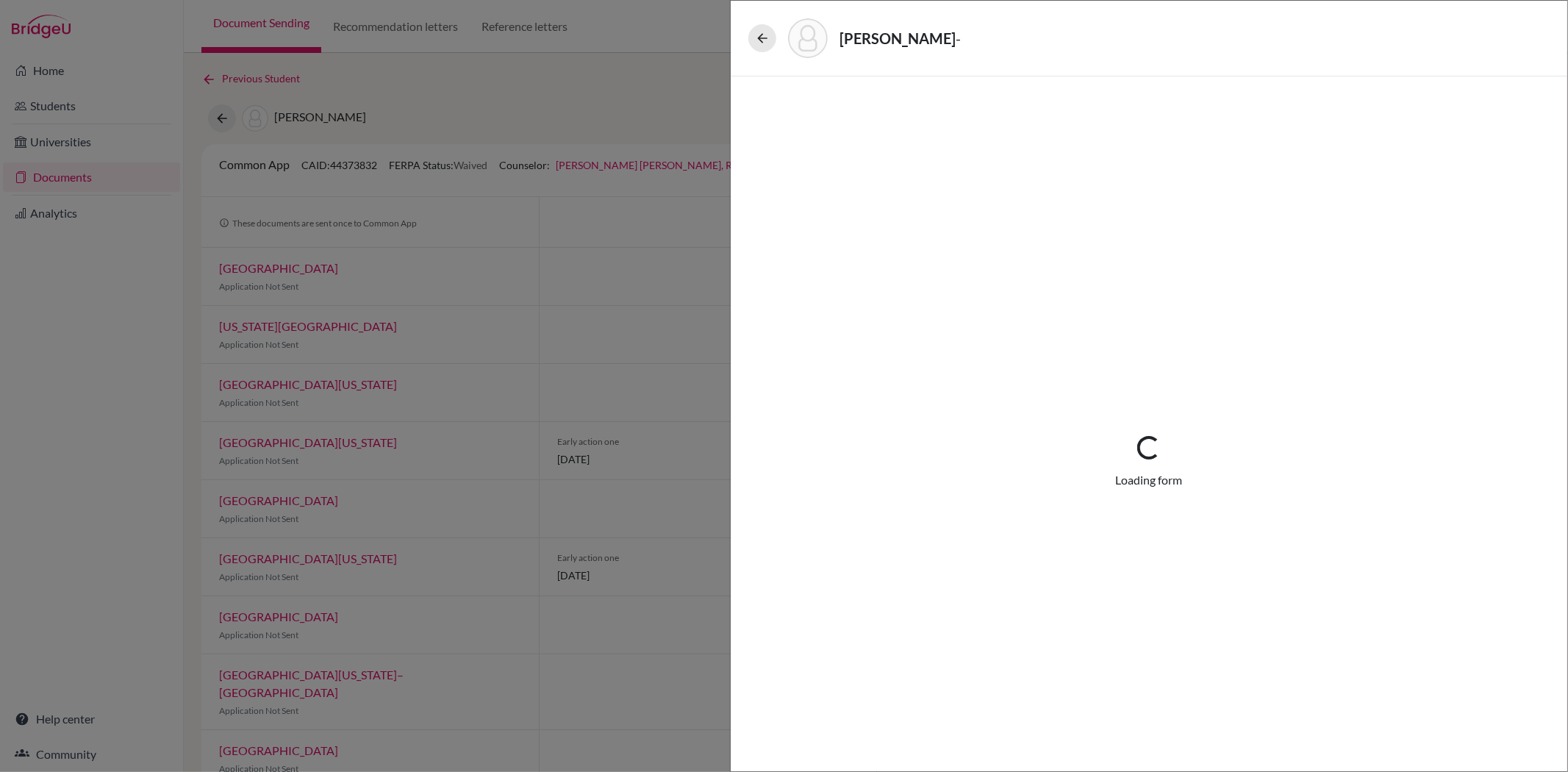
select select "0"
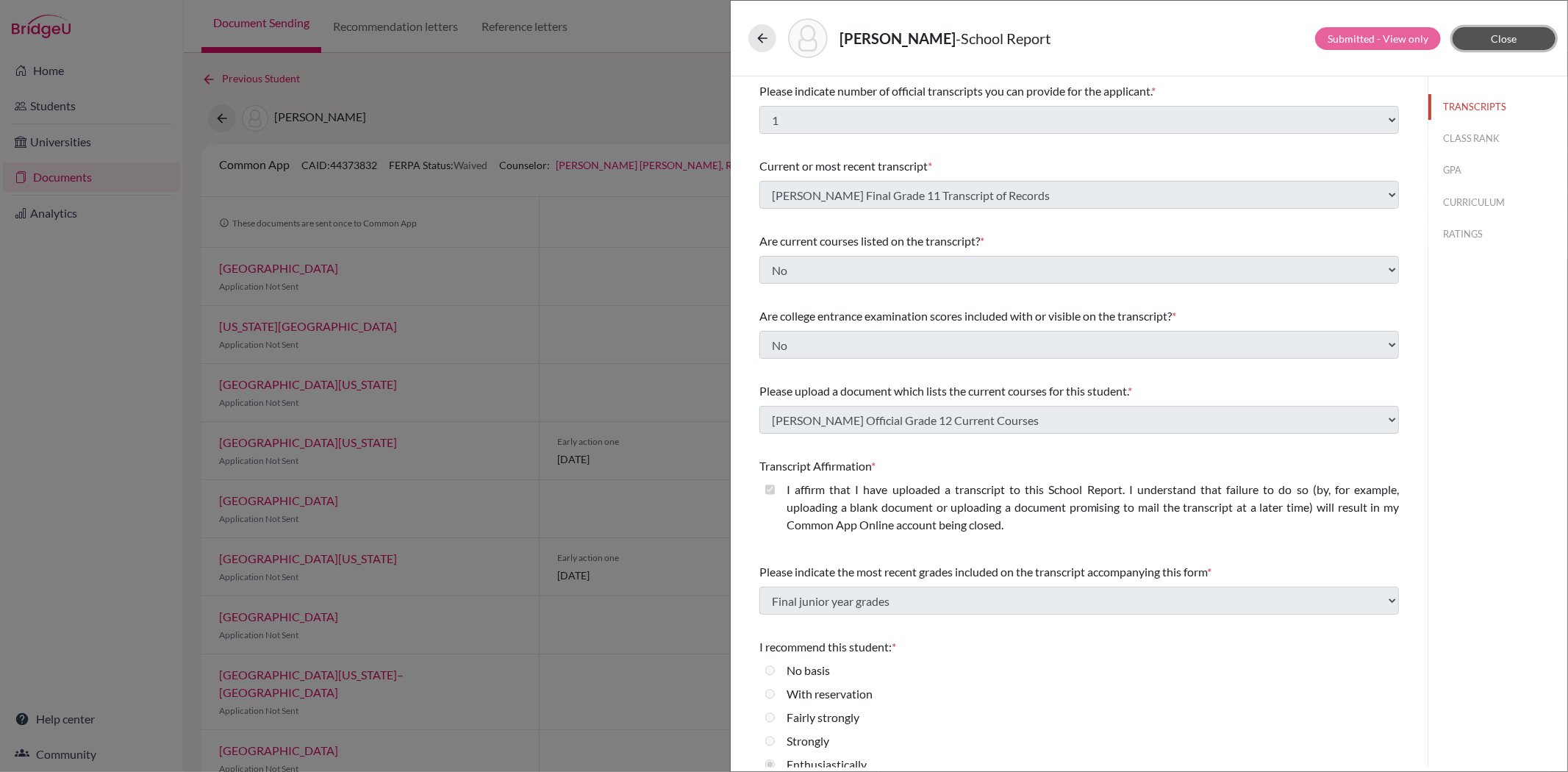
click at [1511, 37] on span "Close" at bounding box center [1504, 39] width 26 height 13
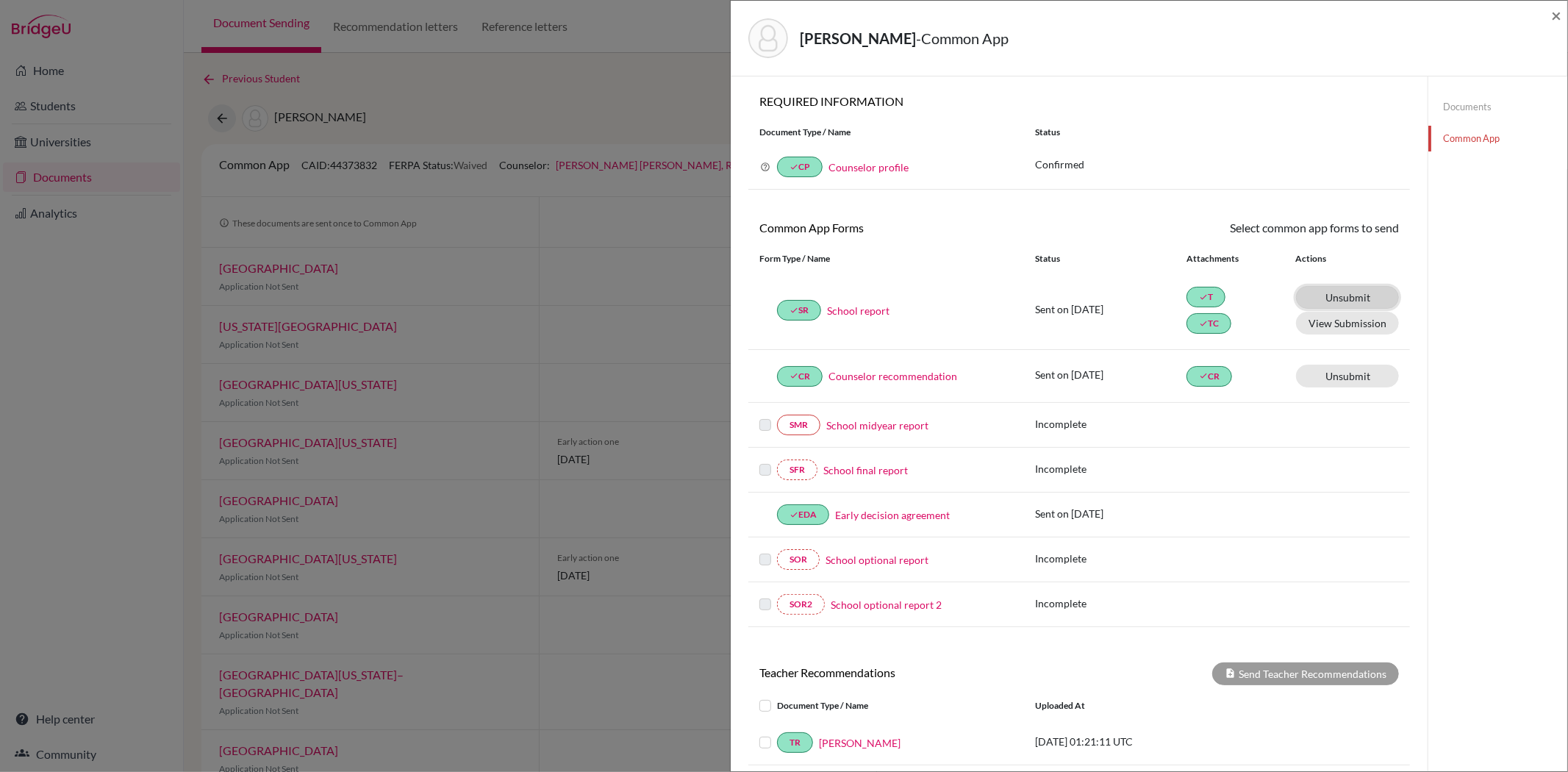
click at [1341, 292] on link "Unsubmit This document will be un-submitted from all Common App universities it…" at bounding box center [1348, 297] width 103 height 23
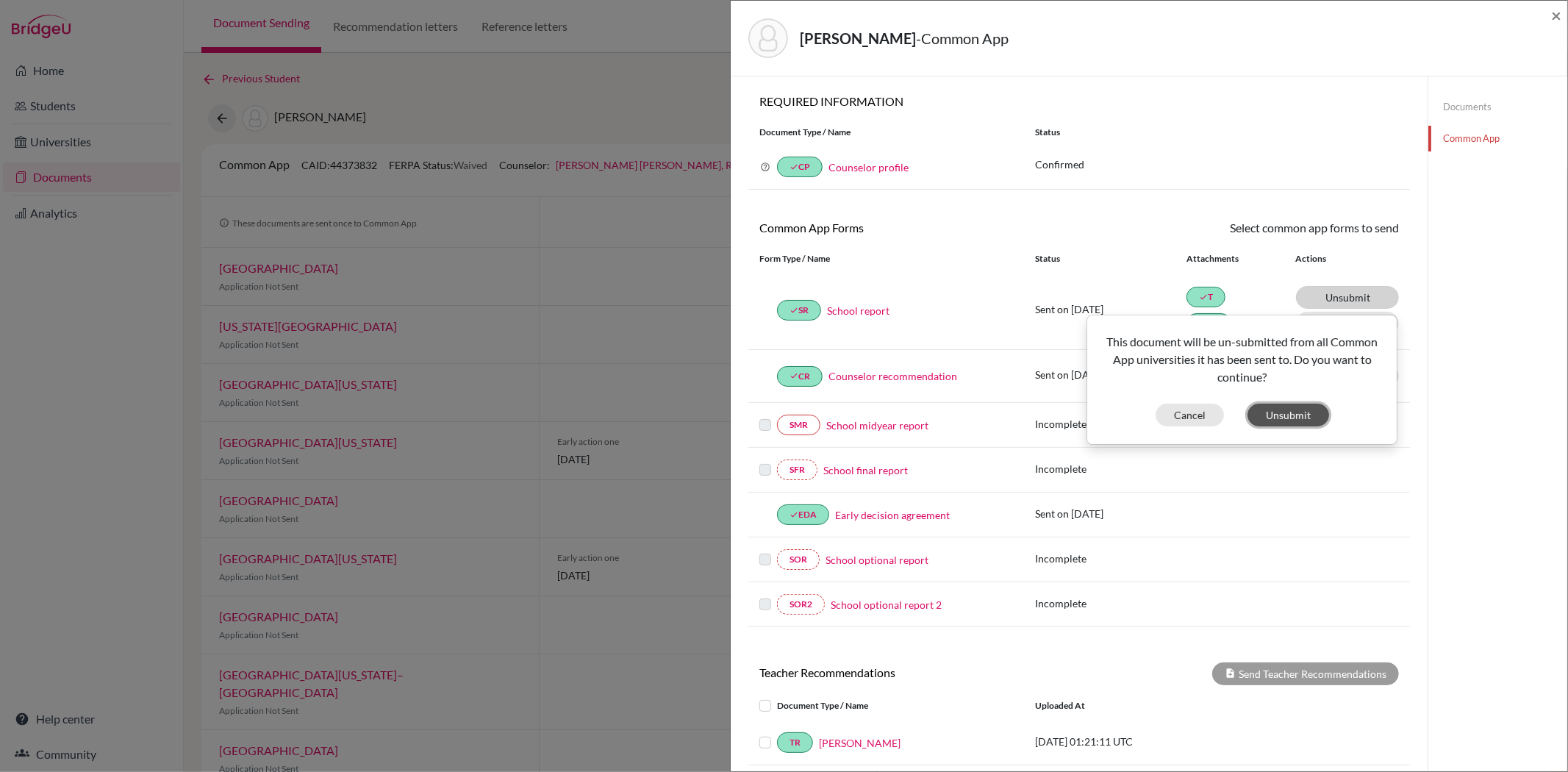
click at [1286, 409] on button "Unsubmit" at bounding box center [1289, 415] width 82 height 23
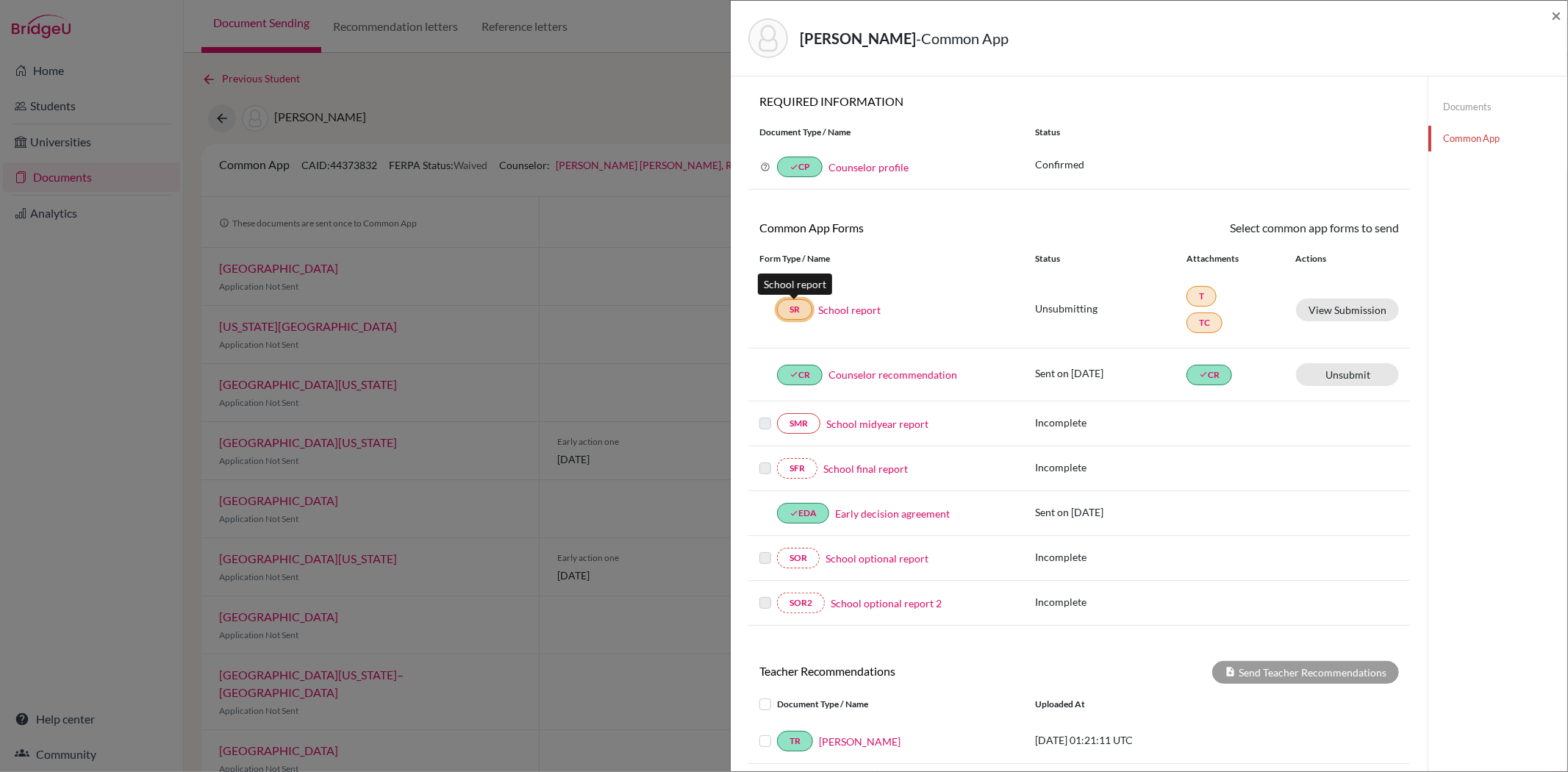
click at [789, 311] on link "SR" at bounding box center [794, 309] width 35 height 20
click at [838, 311] on link "School report" at bounding box center [849, 310] width 62 height 16
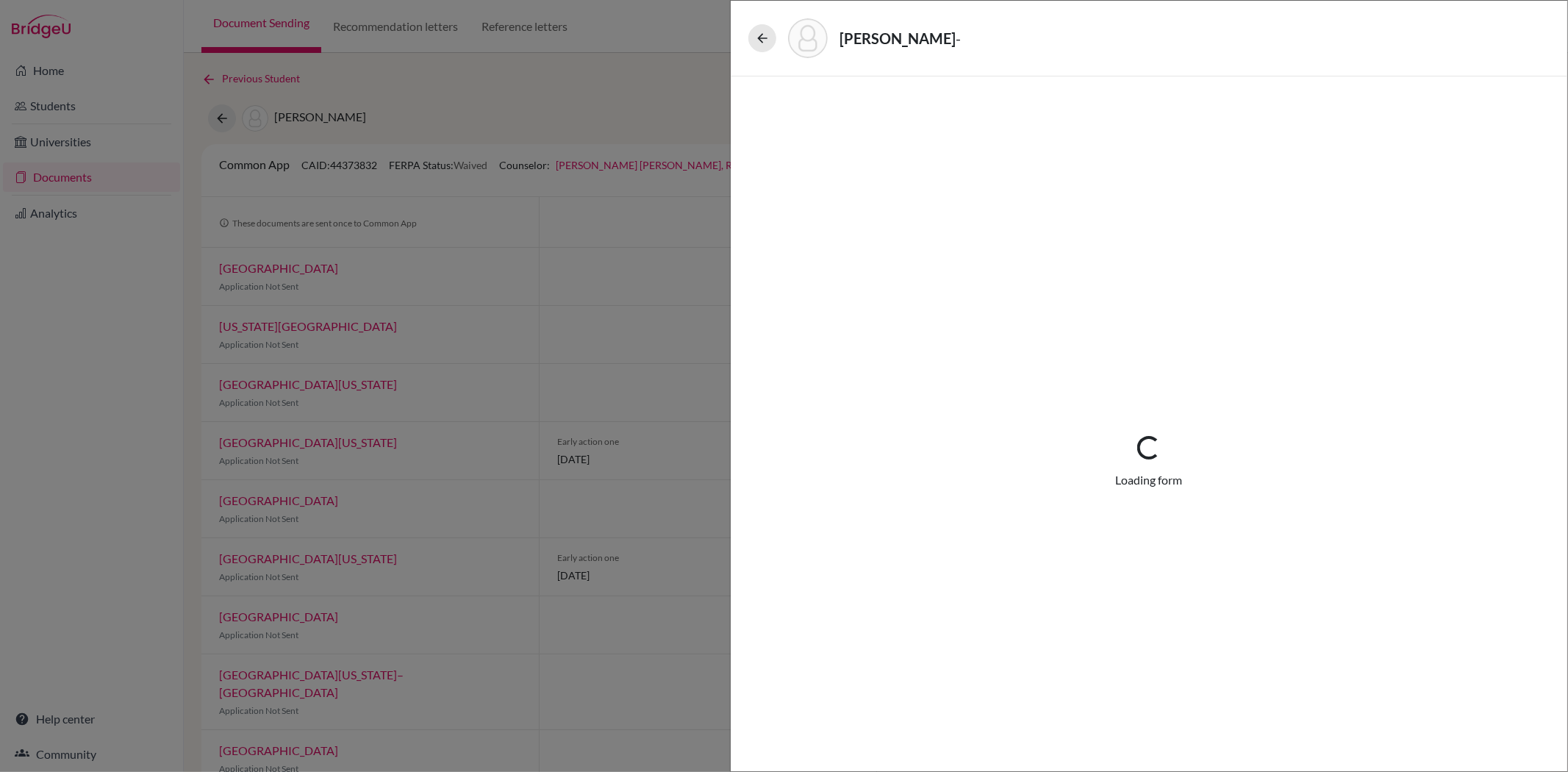
select select "1"
select select "687065"
select select "1"
select select "687063"
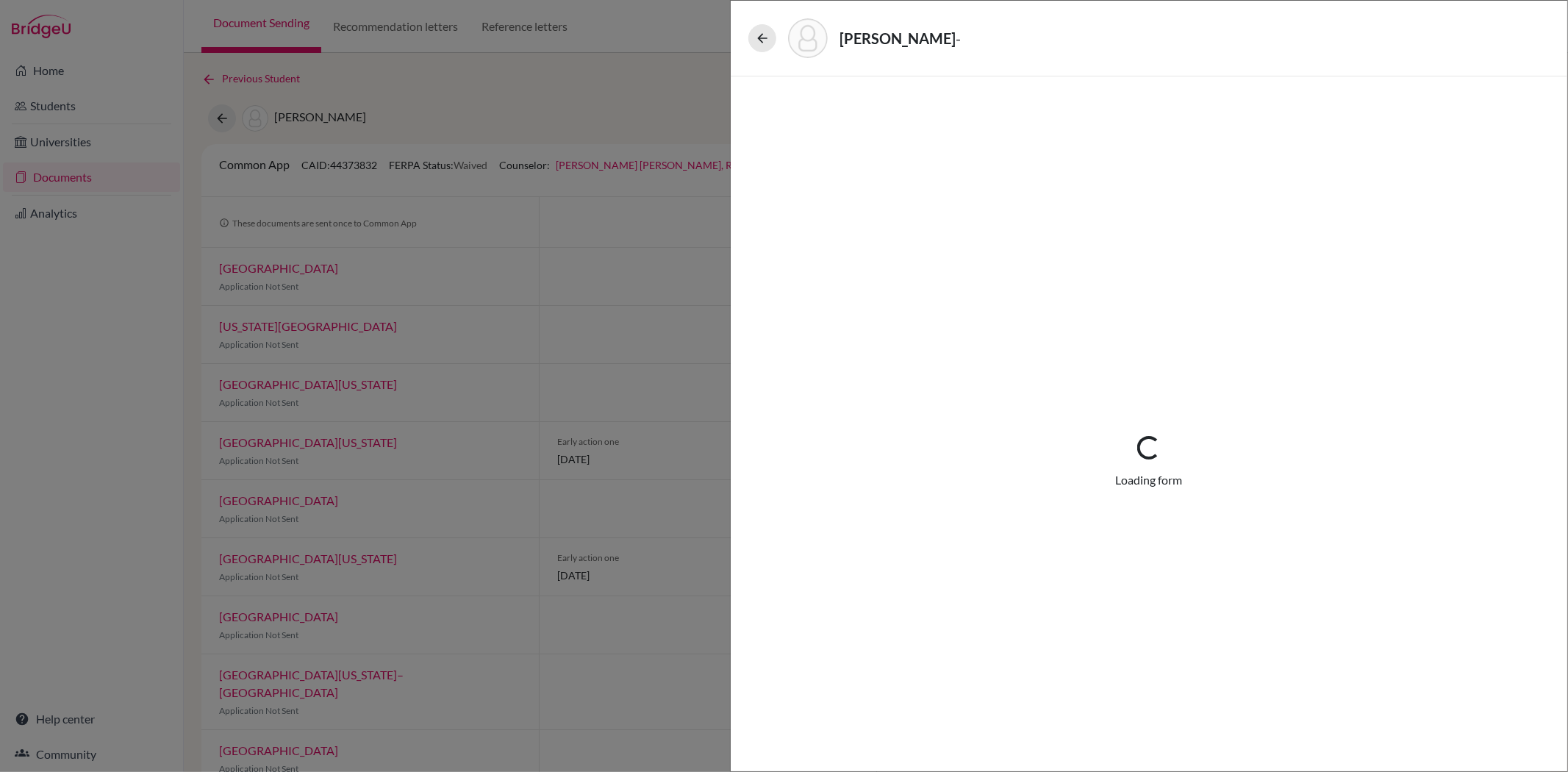
select select "0"
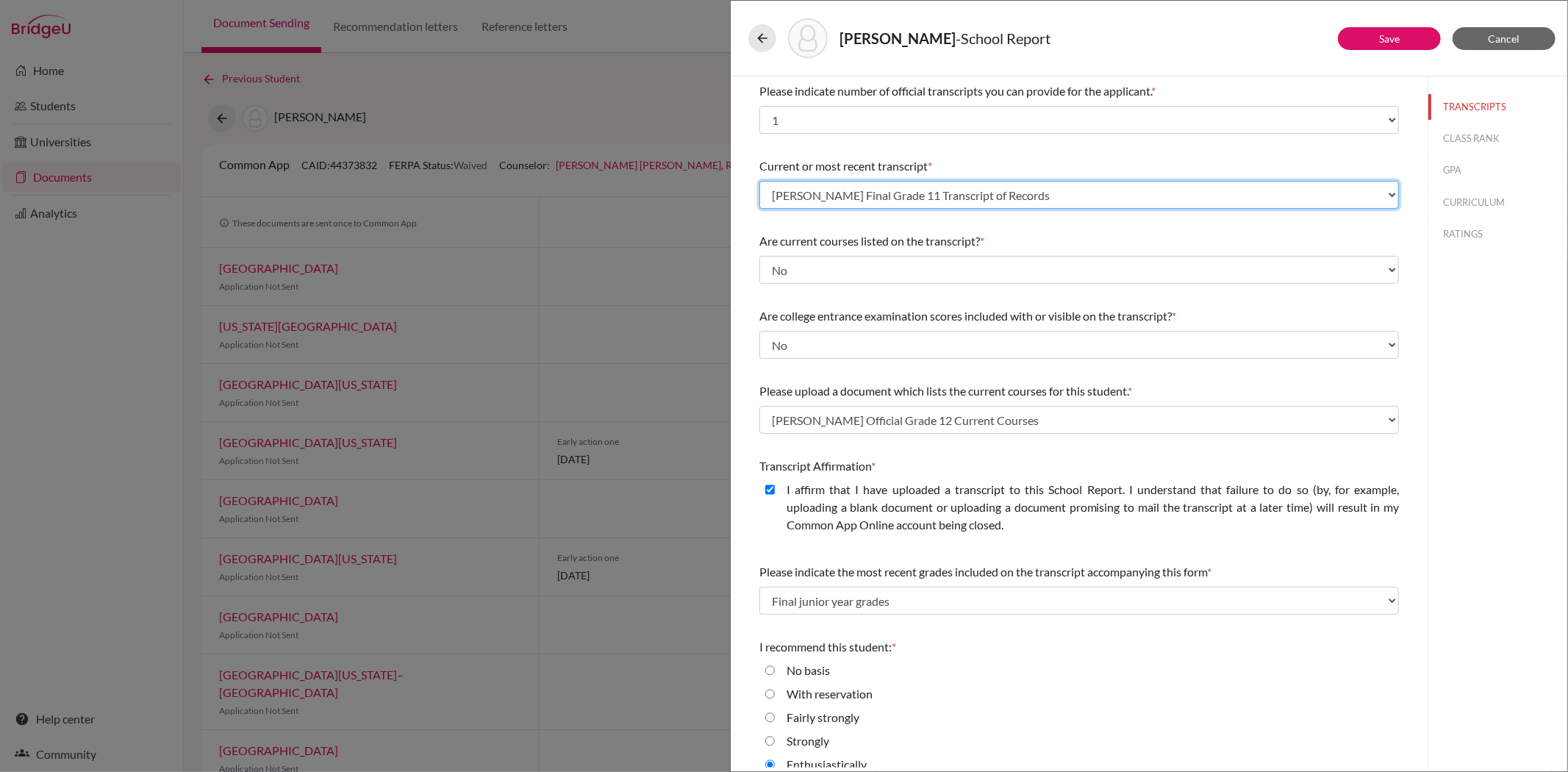
click at [792, 194] on select "Select existing document or upload a new one Allyn Wang Final Grade 11 Transcri…" at bounding box center [1079, 194] width 640 height 28
click at [760, 181] on select "Select existing document or upload a new one Allyn Wang Final Grade 11 Transcri…" at bounding box center [1079, 194] width 640 height 28
click at [1025, 200] on select "Select existing document or upload a new one Allyn Wang Final Grade 11 Transcri…" at bounding box center [1079, 194] width 640 height 28
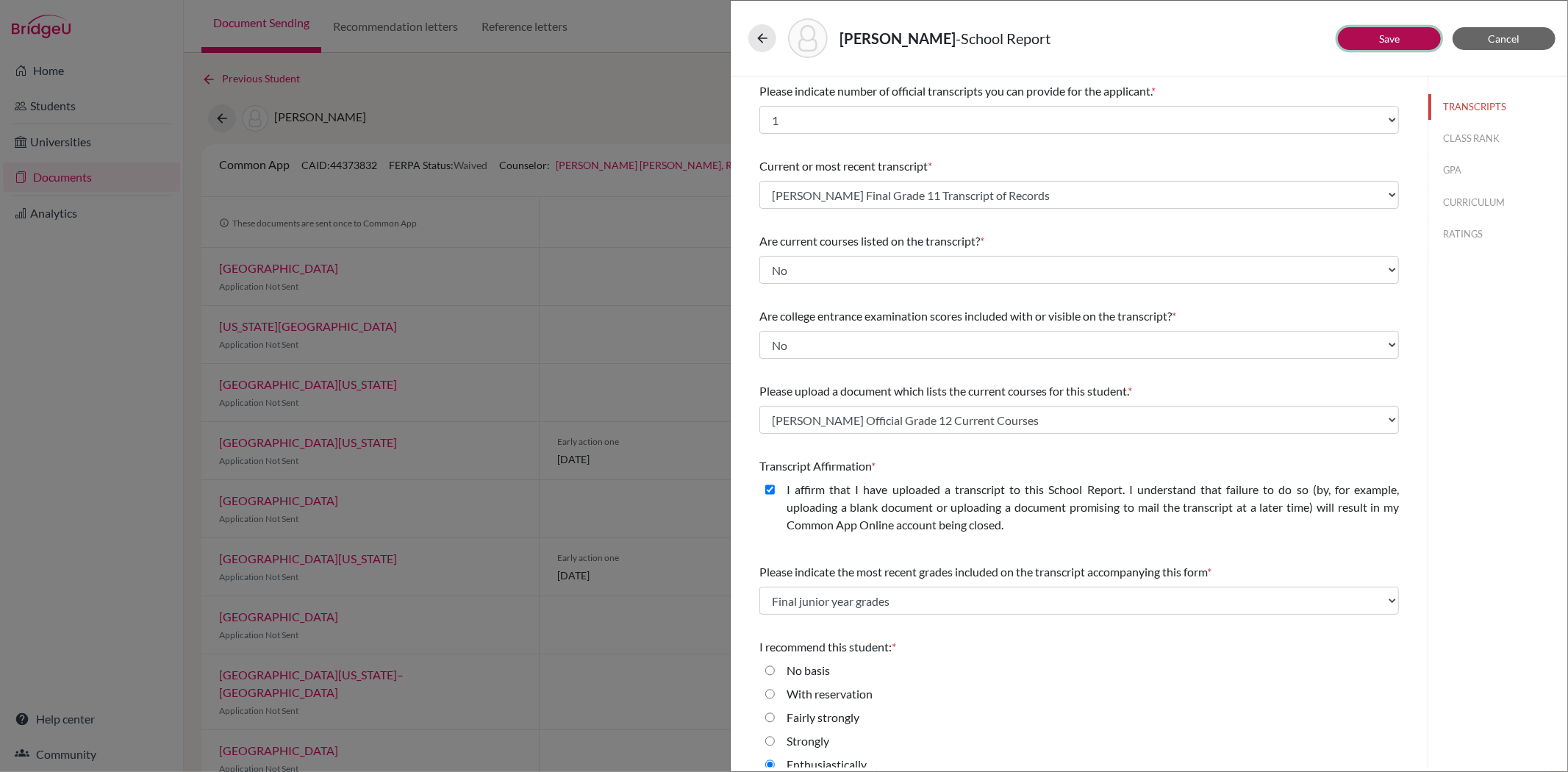
click at [1407, 38] on button "Save" at bounding box center [1389, 39] width 103 height 23
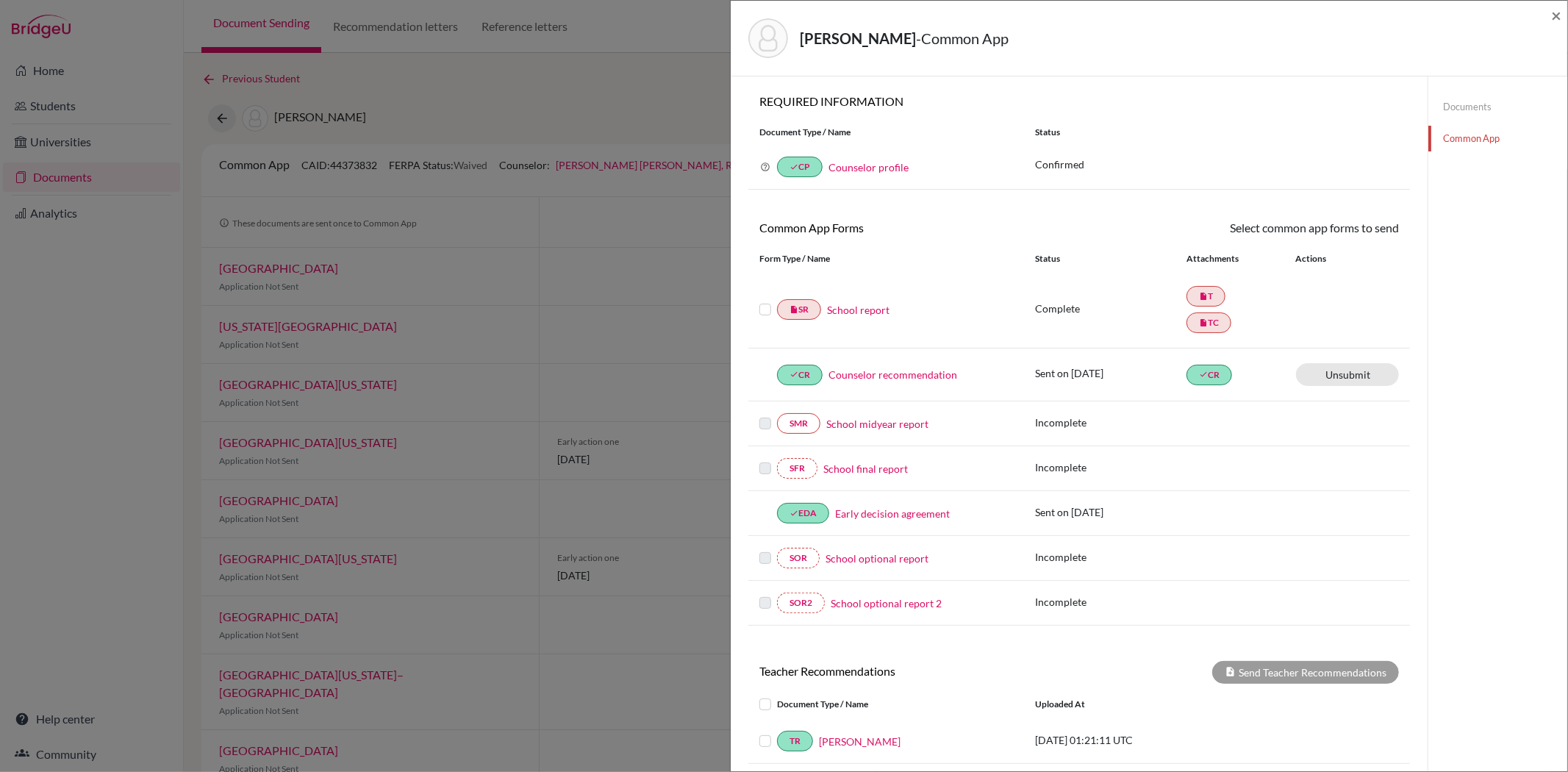
click at [1457, 99] on link "Documents" at bounding box center [1498, 107] width 139 height 26
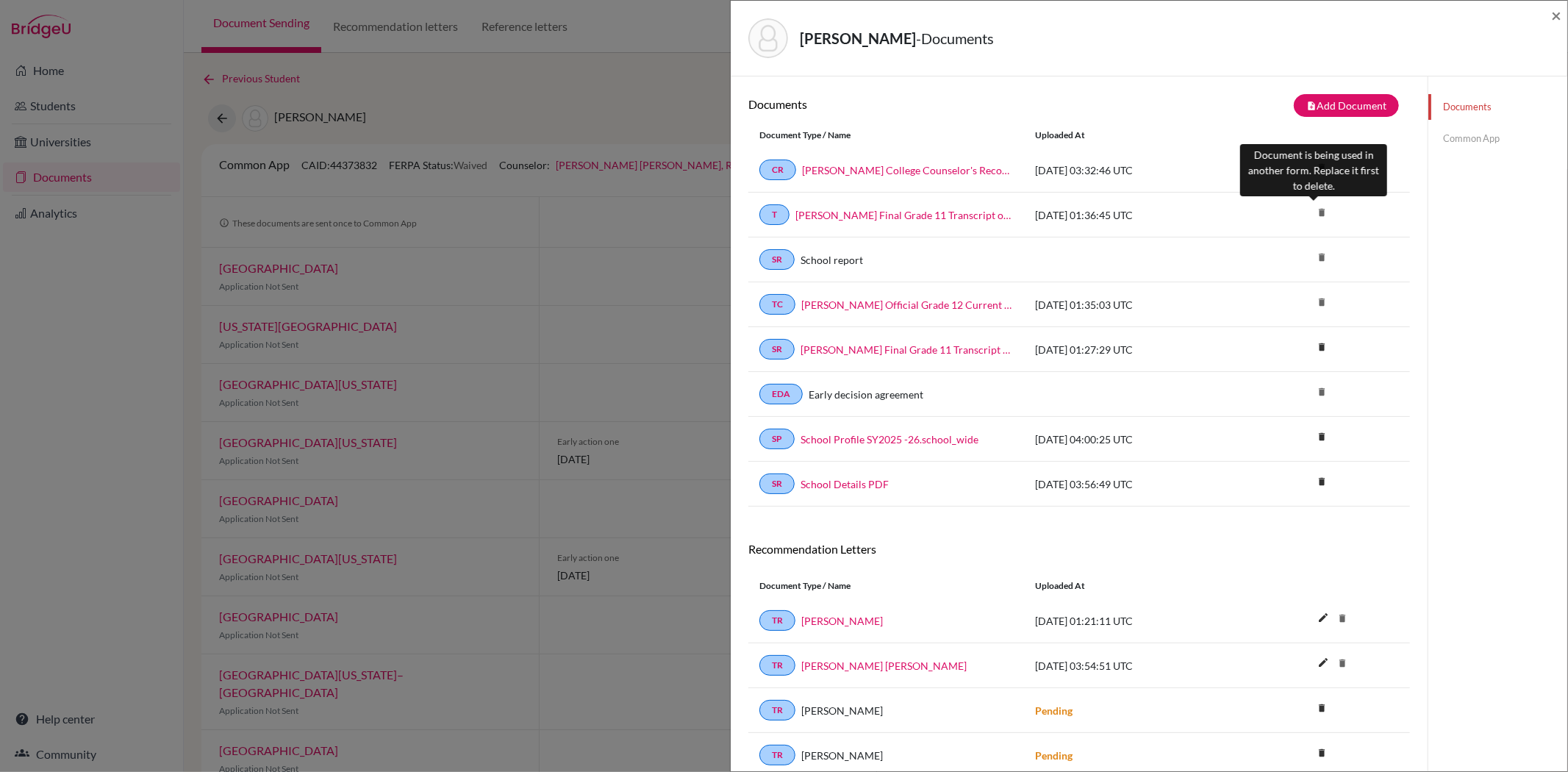
click at [1311, 213] on icon "delete" at bounding box center [1322, 212] width 22 height 22
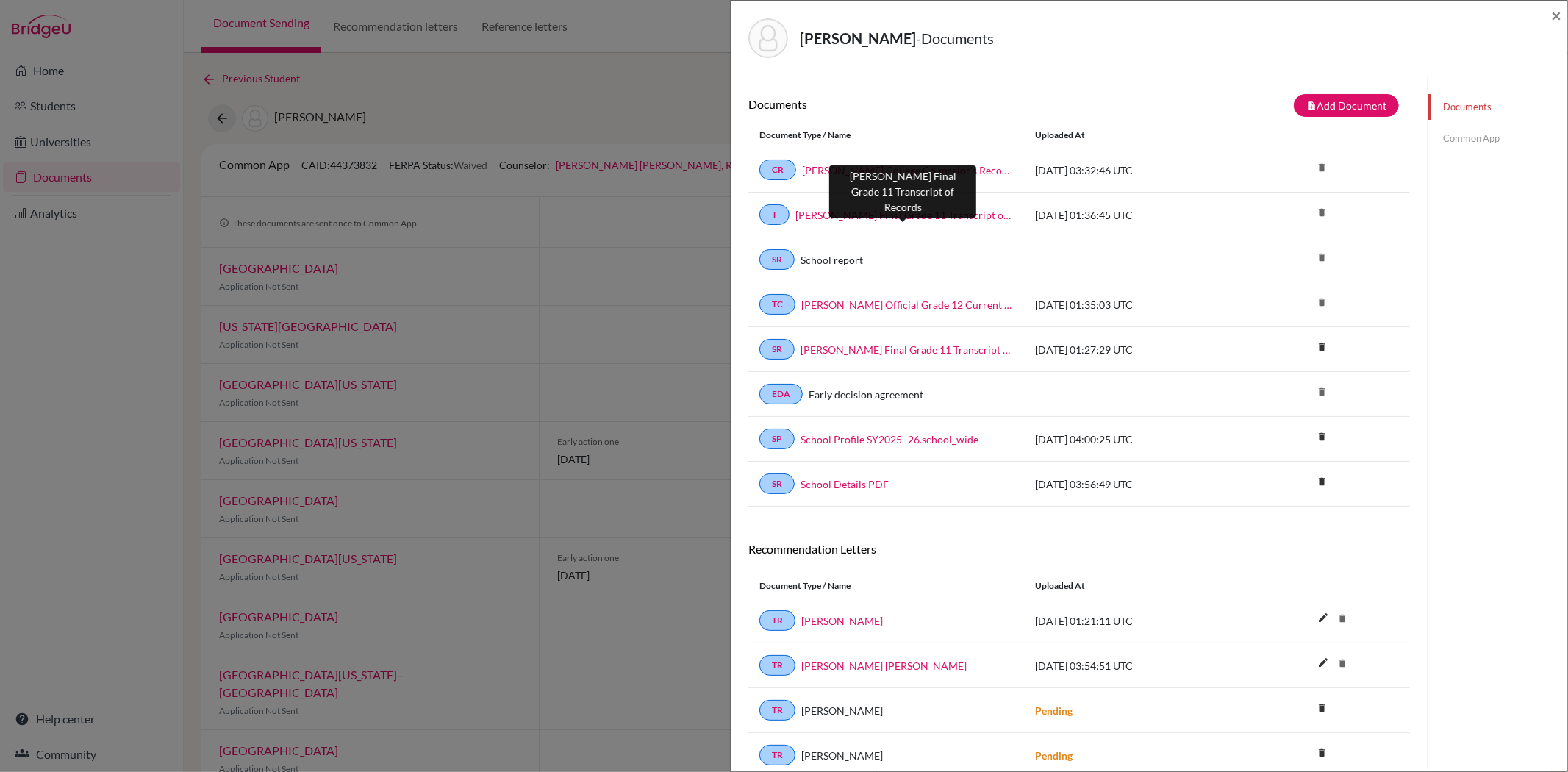
click at [887, 216] on link "[PERSON_NAME] Final Grade 11 Transcript of Records" at bounding box center [904, 215] width 217 height 16
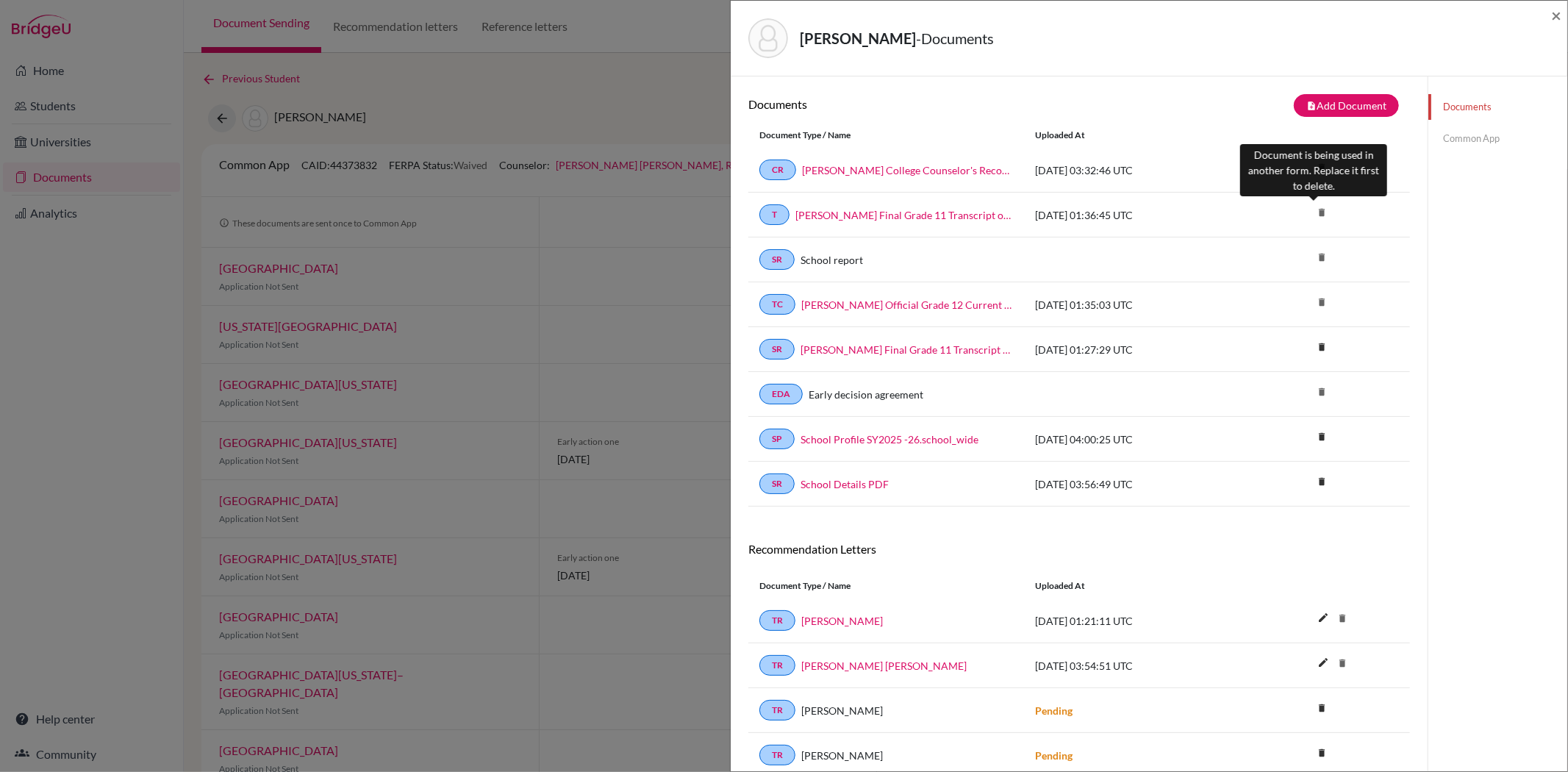
click at [1314, 210] on icon "delete" at bounding box center [1322, 212] width 22 height 22
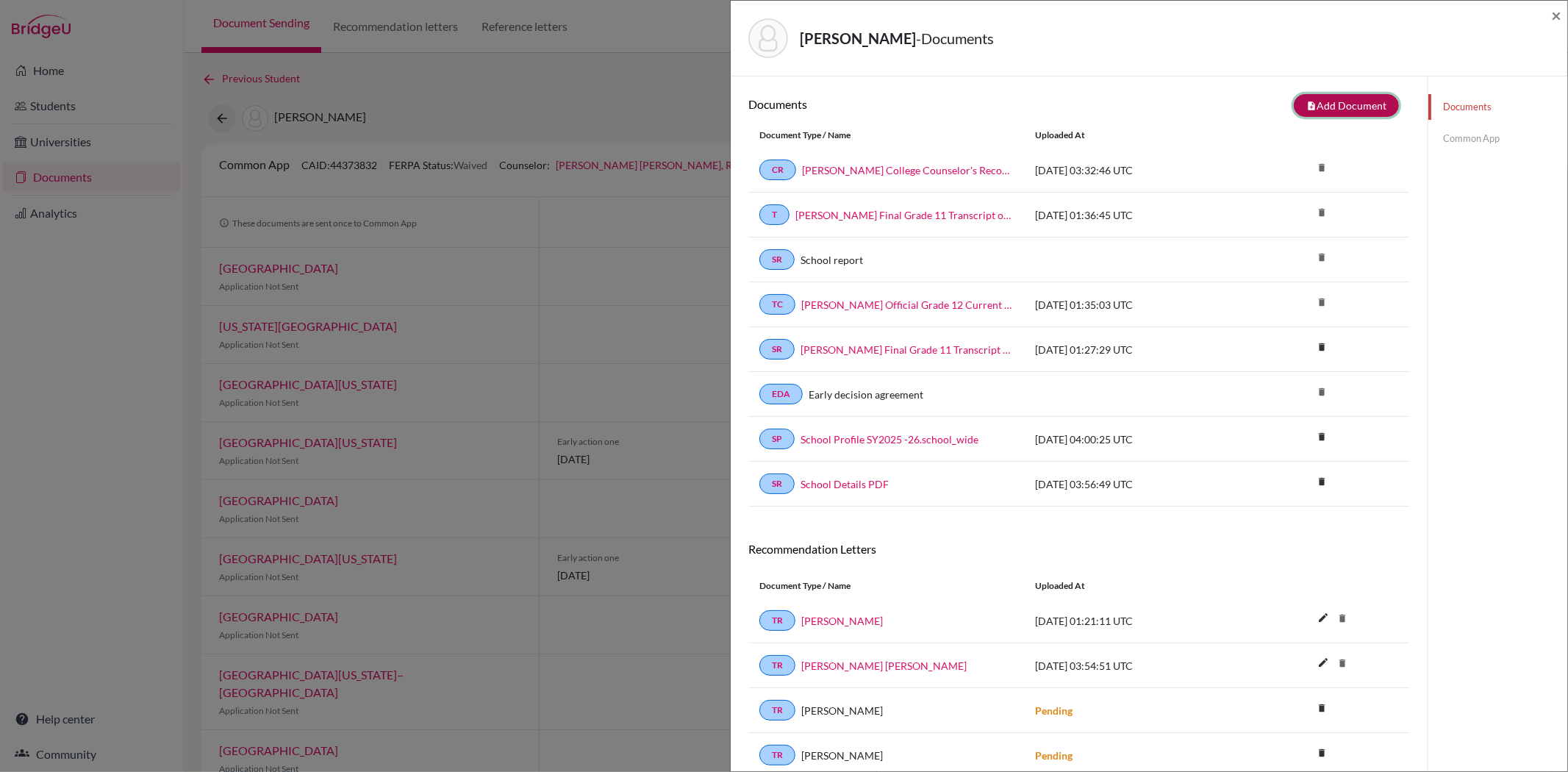
click at [1316, 99] on button "note_add Add Document" at bounding box center [1347, 105] width 105 height 23
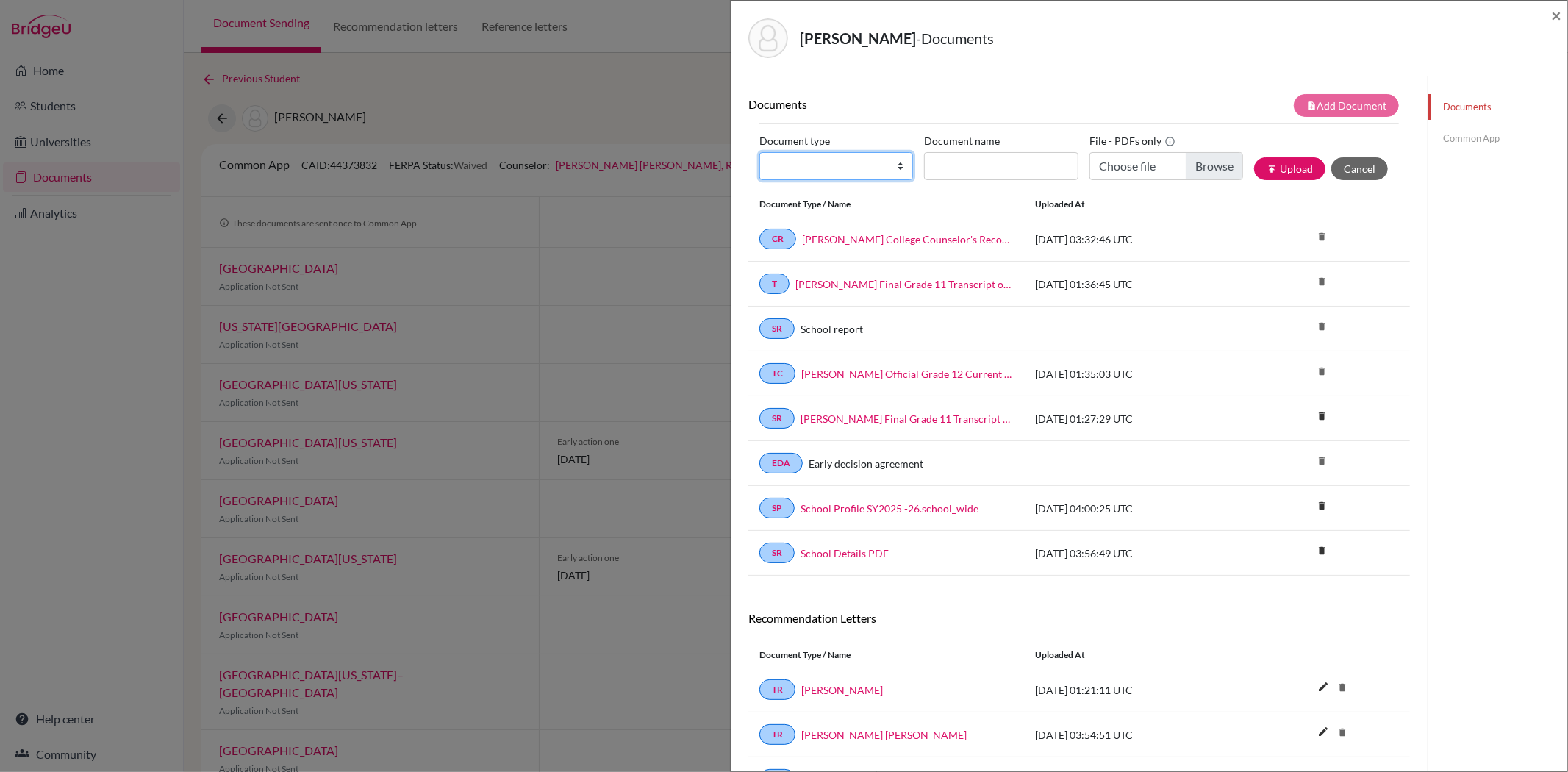
click at [808, 163] on select "Change explanation for Common App reports Counselor recommendation Internationa…" at bounding box center [836, 165] width 153 height 28
click at [760, 152] on select "Change explanation for Common App reports Counselor recommendation Internationa…" at bounding box center [836, 165] width 153 height 28
click at [960, 170] on input "Document name" at bounding box center [1000, 165] width 153 height 28
click at [850, 169] on select "Change explanation for Common App reports Counselor recommendation Internationa…" at bounding box center [836, 165] width 153 height 28
select select "44"
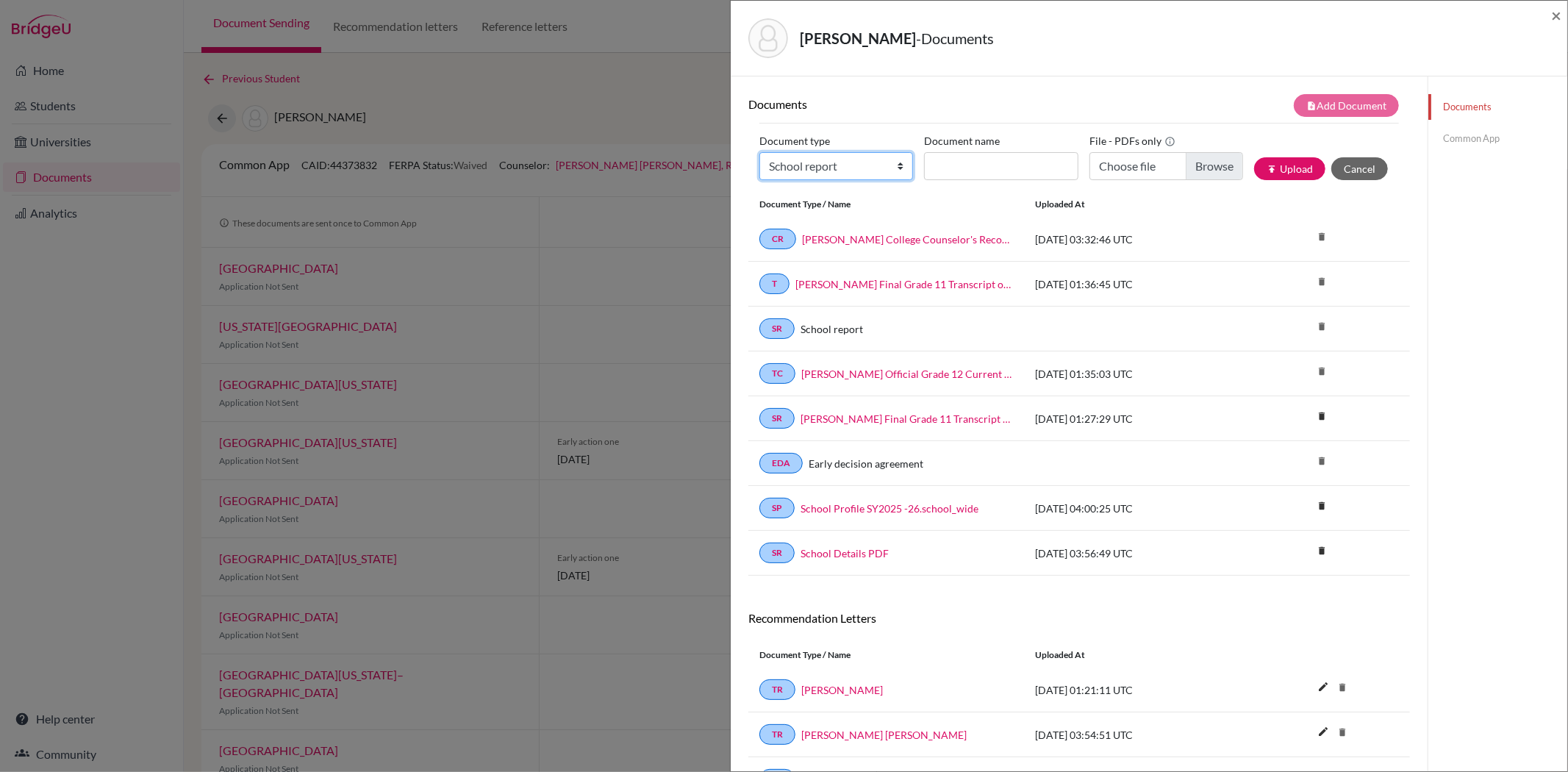
click at [760, 152] on select "Change explanation for Common App reports Counselor recommendation Internationa…" at bounding box center [836, 165] width 153 height 28
click at [952, 169] on input "Document name" at bounding box center [1000, 165] width 153 height 28
type input "Allyn Wang Grades 9 to 11 Transcript of Records"
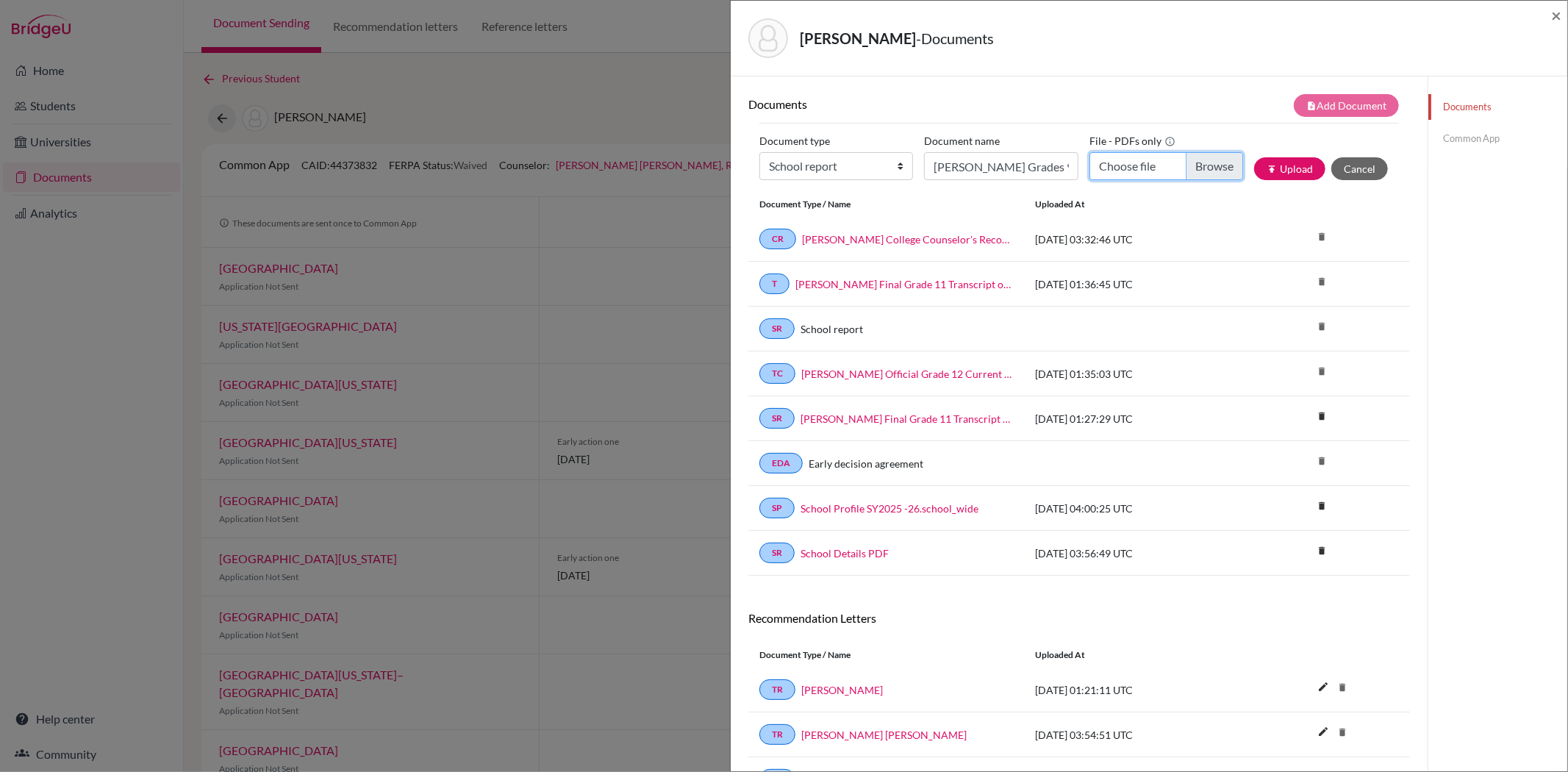
click at [1193, 167] on input "Choose file" at bounding box center [1166, 165] width 153 height 28
type input "C:\fakepath\Allyn Wang Final Grades 9 to 11 Transcript of Records.PDF"
click at [1300, 161] on button "publish Upload" at bounding box center [1289, 168] width 72 height 23
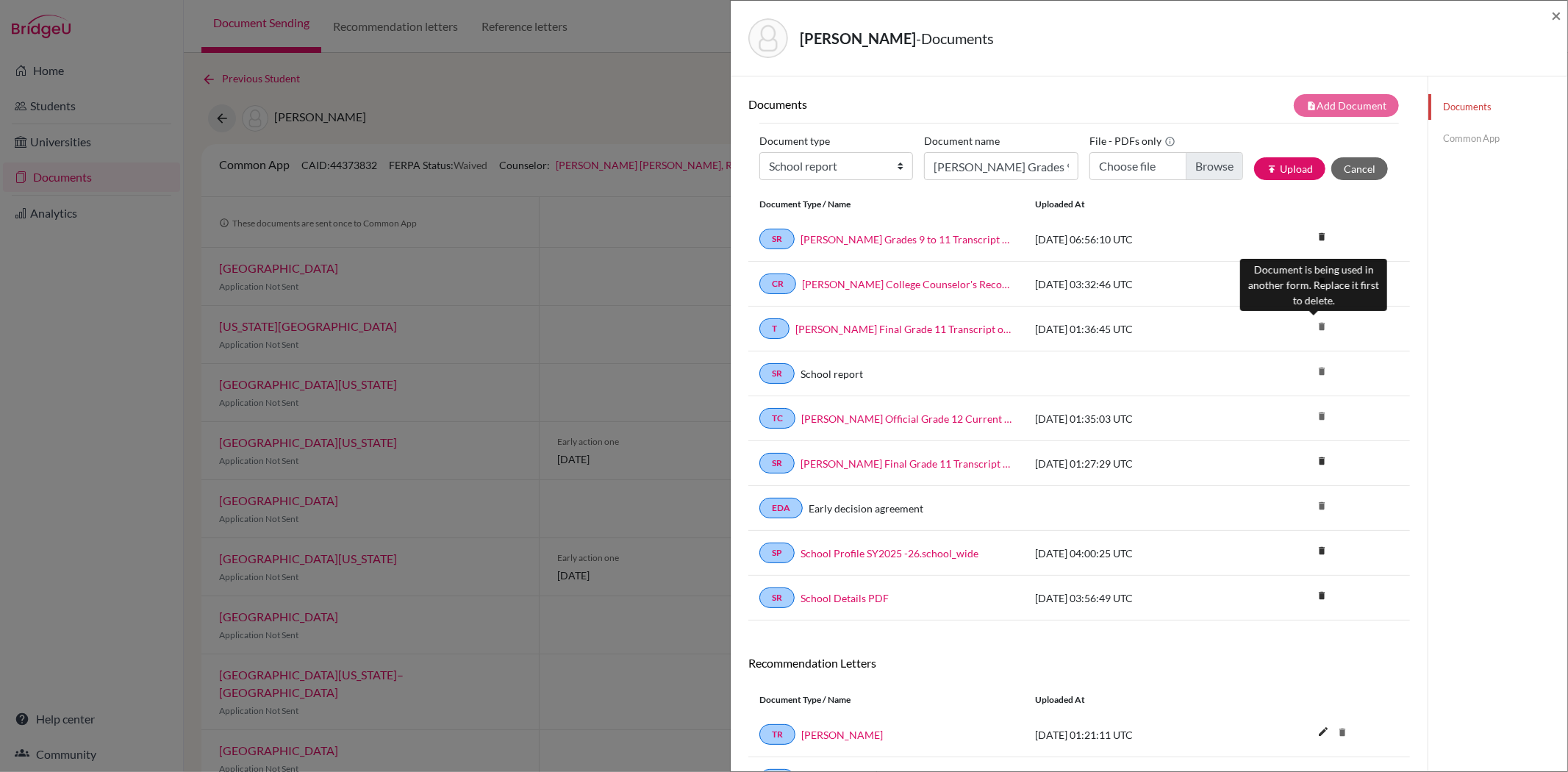
click at [1312, 324] on icon "delete" at bounding box center [1322, 327] width 22 height 22
click at [1452, 132] on link "Common App" at bounding box center [1498, 139] width 139 height 26
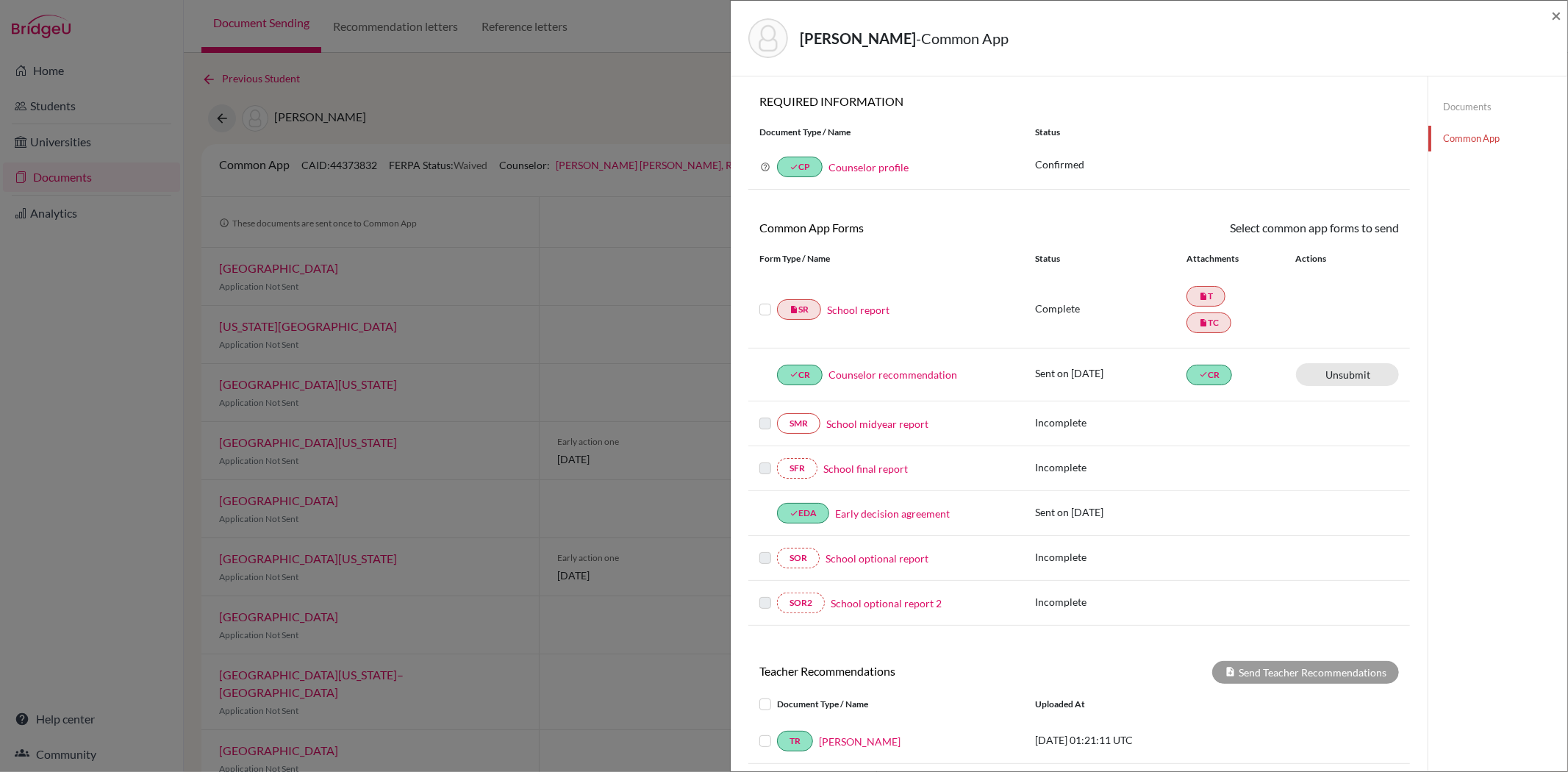
click at [860, 308] on link "School report" at bounding box center [858, 310] width 62 height 16
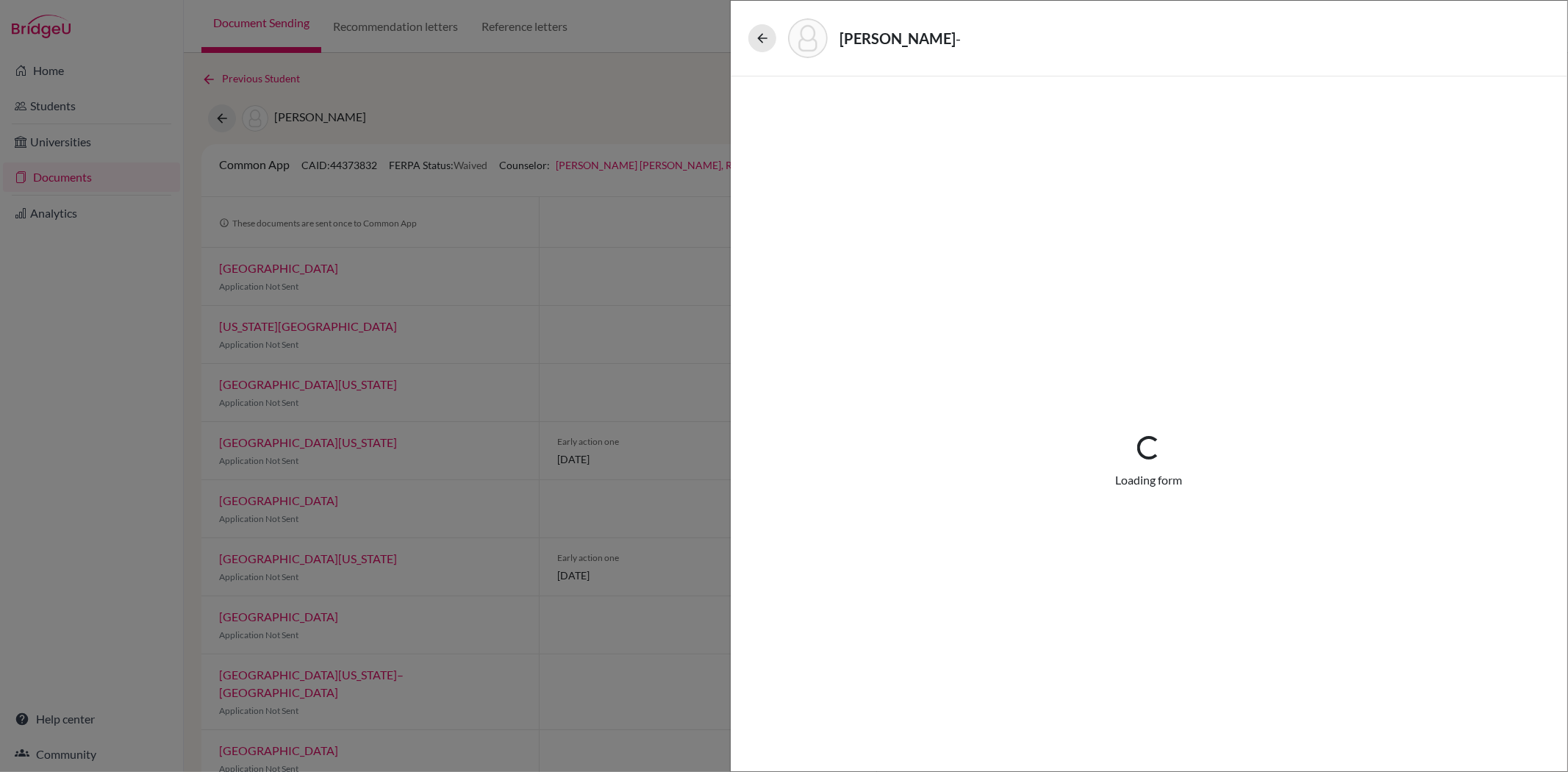
select select "1"
select select "687065"
select select "1"
select select "687063"
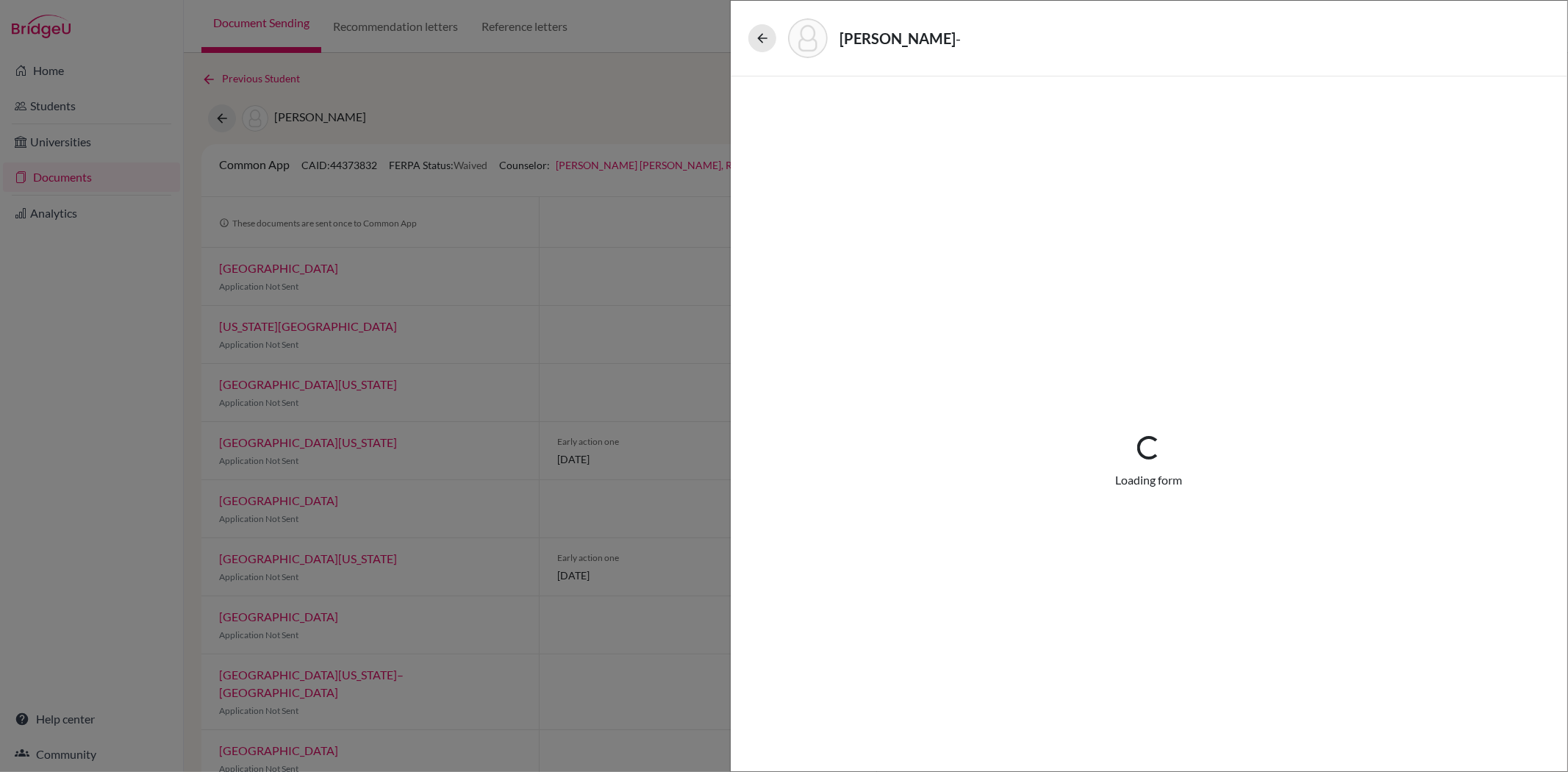
select select "0"
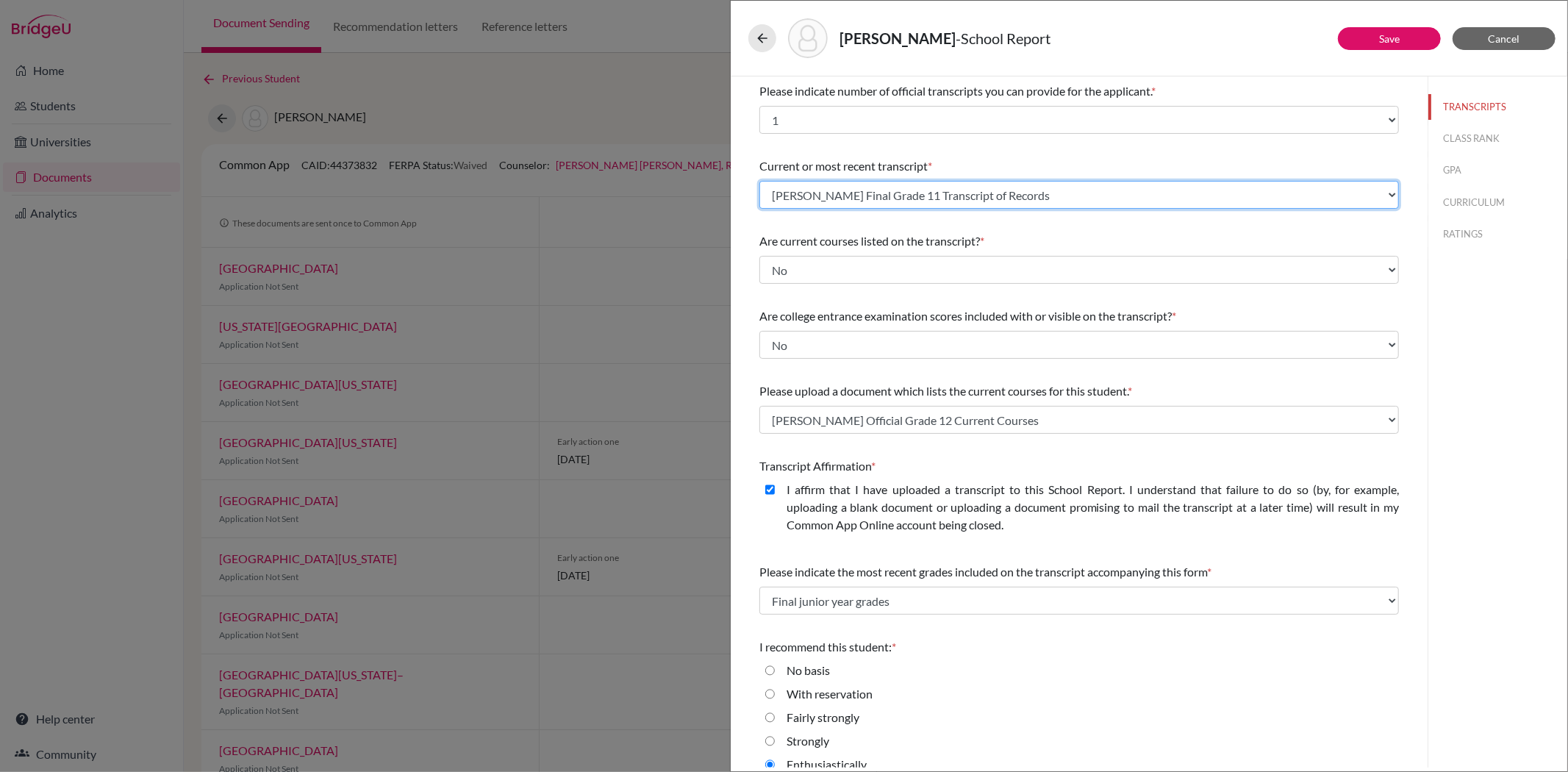
click at [1145, 202] on select "Select existing document or upload a new one Allyn Wang Final Grade 11 Transcri…" at bounding box center [1079, 194] width 640 height 28
click at [760, 181] on select "Select existing document or upload a new one Allyn Wang Final Grade 11 Transcri…" at bounding box center [1079, 194] width 640 height 28
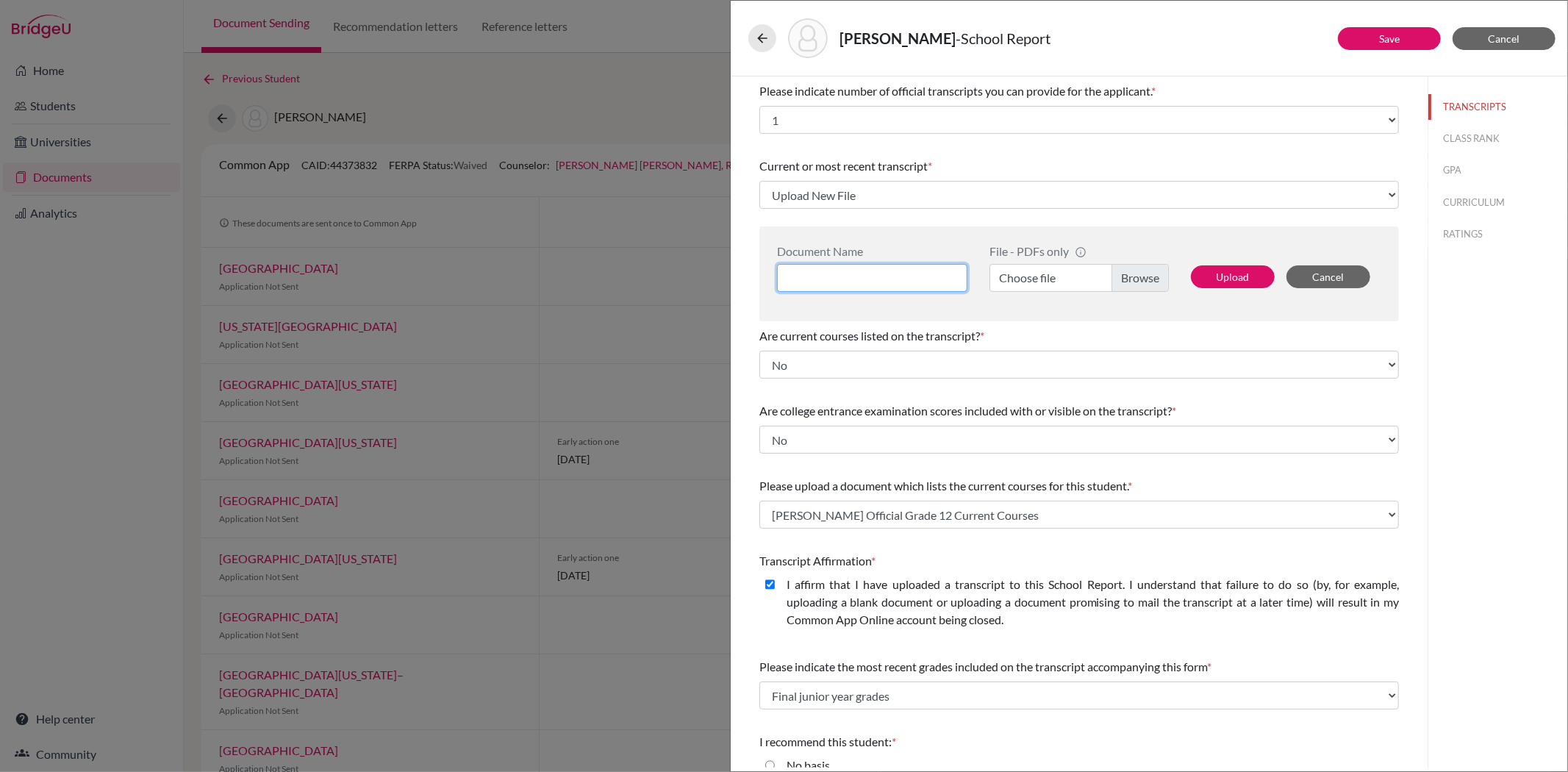
click at [845, 275] on input at bounding box center [872, 277] width 190 height 28
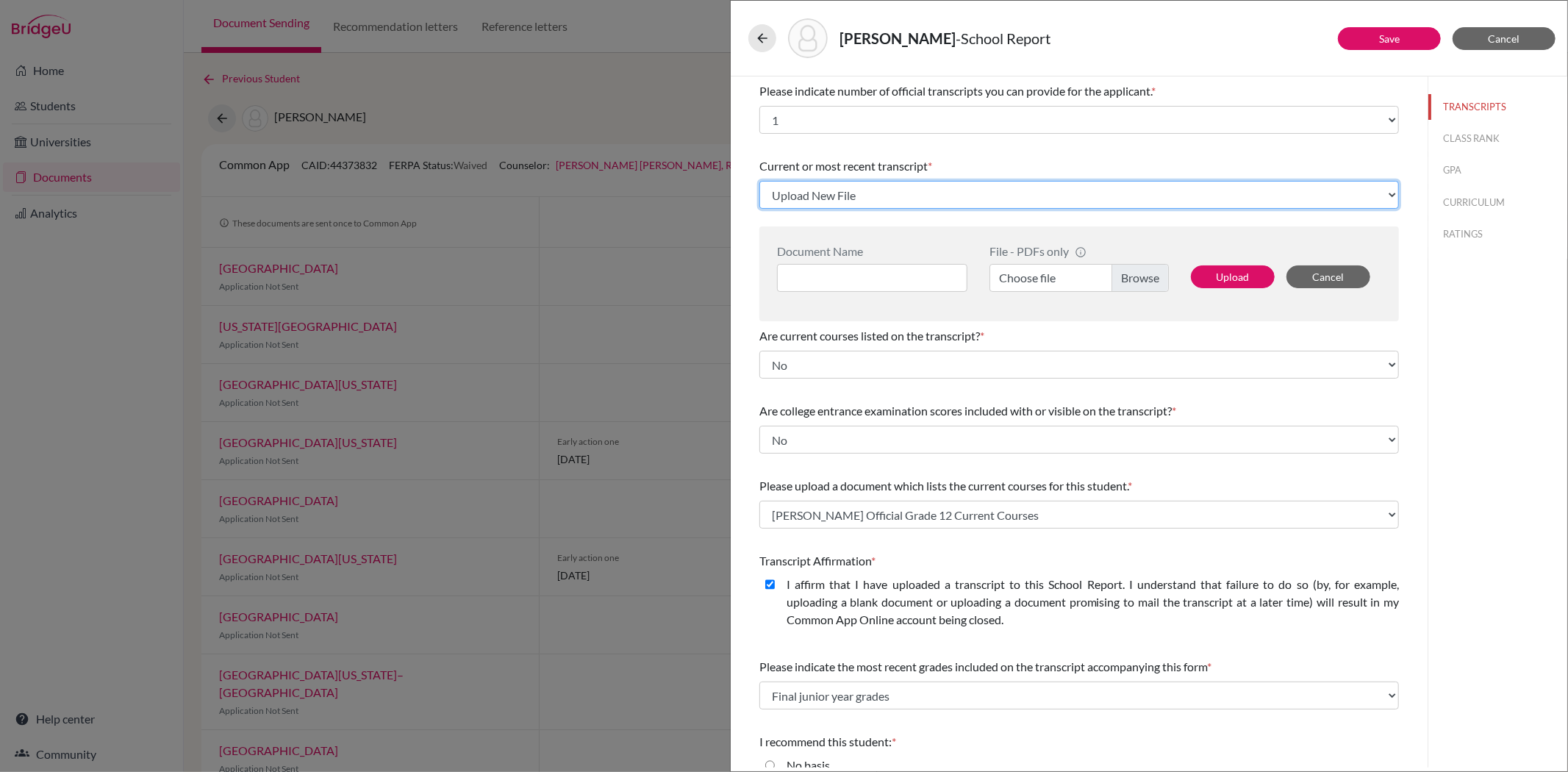
click at [869, 183] on select "Select existing document or upload a new one Allyn Wang Final Grade 11 Transcri…" at bounding box center [1079, 194] width 640 height 28
click at [760, 181] on select "Select existing document or upload a new one Allyn Wang Final Grade 11 Transcri…" at bounding box center [1079, 194] width 640 height 28
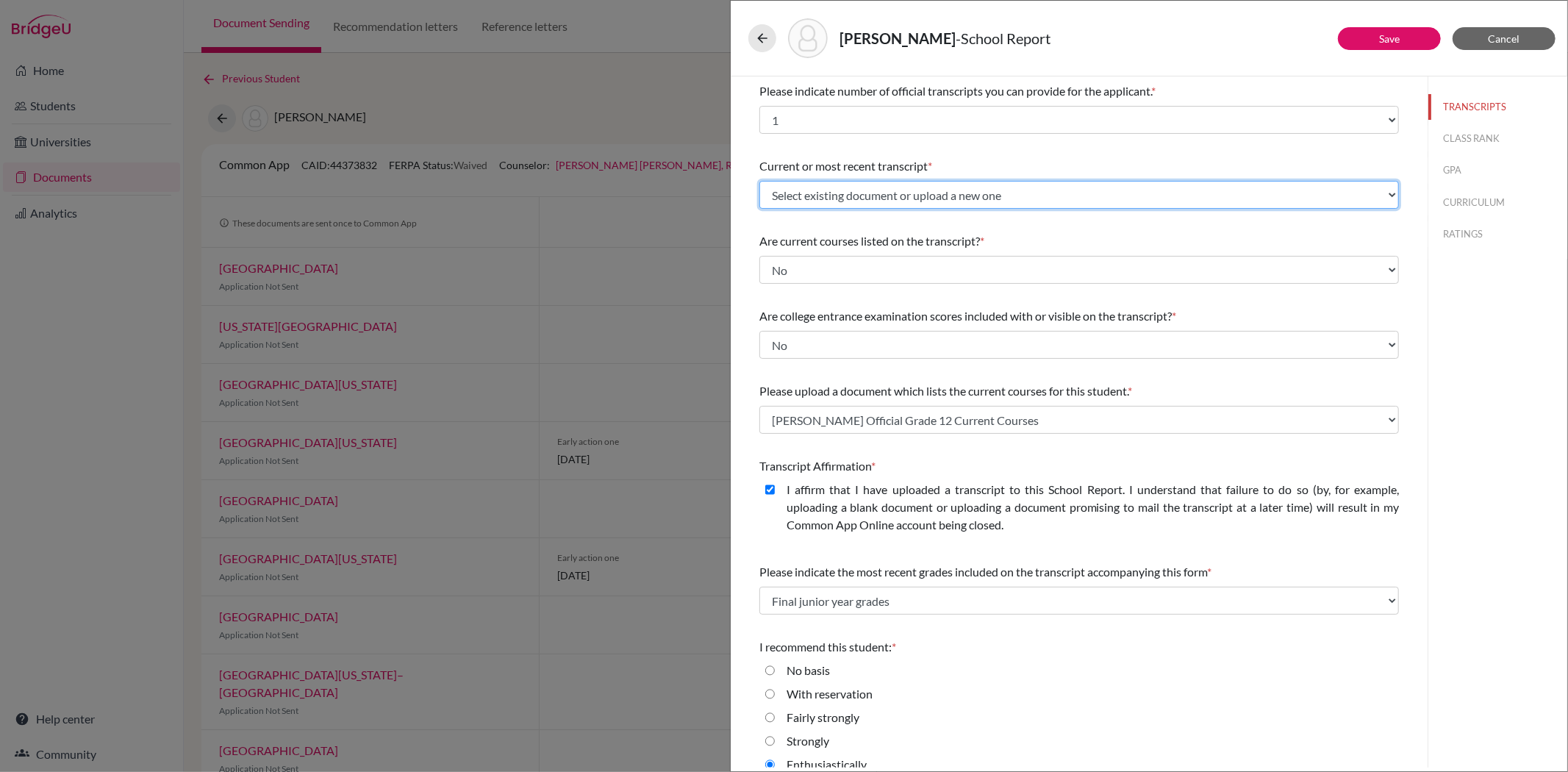
click at [851, 194] on select "Select existing document or upload a new one Allyn Wang Final Grade 11 Transcri…" at bounding box center [1079, 194] width 640 height 28
select select "Upload New File"
click at [760, 181] on select "Select existing document or upload a new one Allyn Wang Final Grade 11 Transcri…" at bounding box center [1079, 194] width 640 height 28
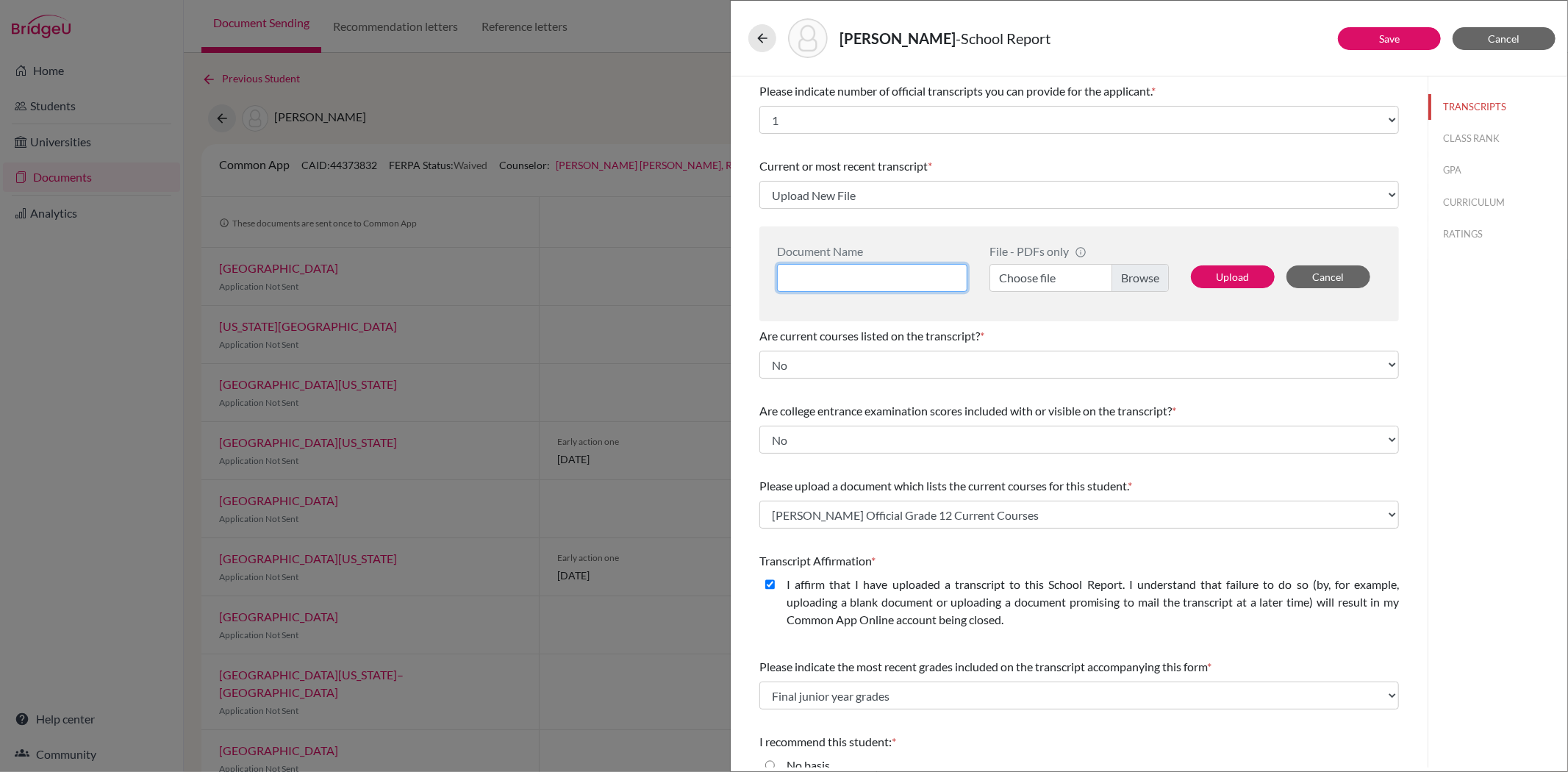
click at [843, 283] on input at bounding box center [872, 277] width 190 height 28
type input "A"
type input "S"
type input "T"
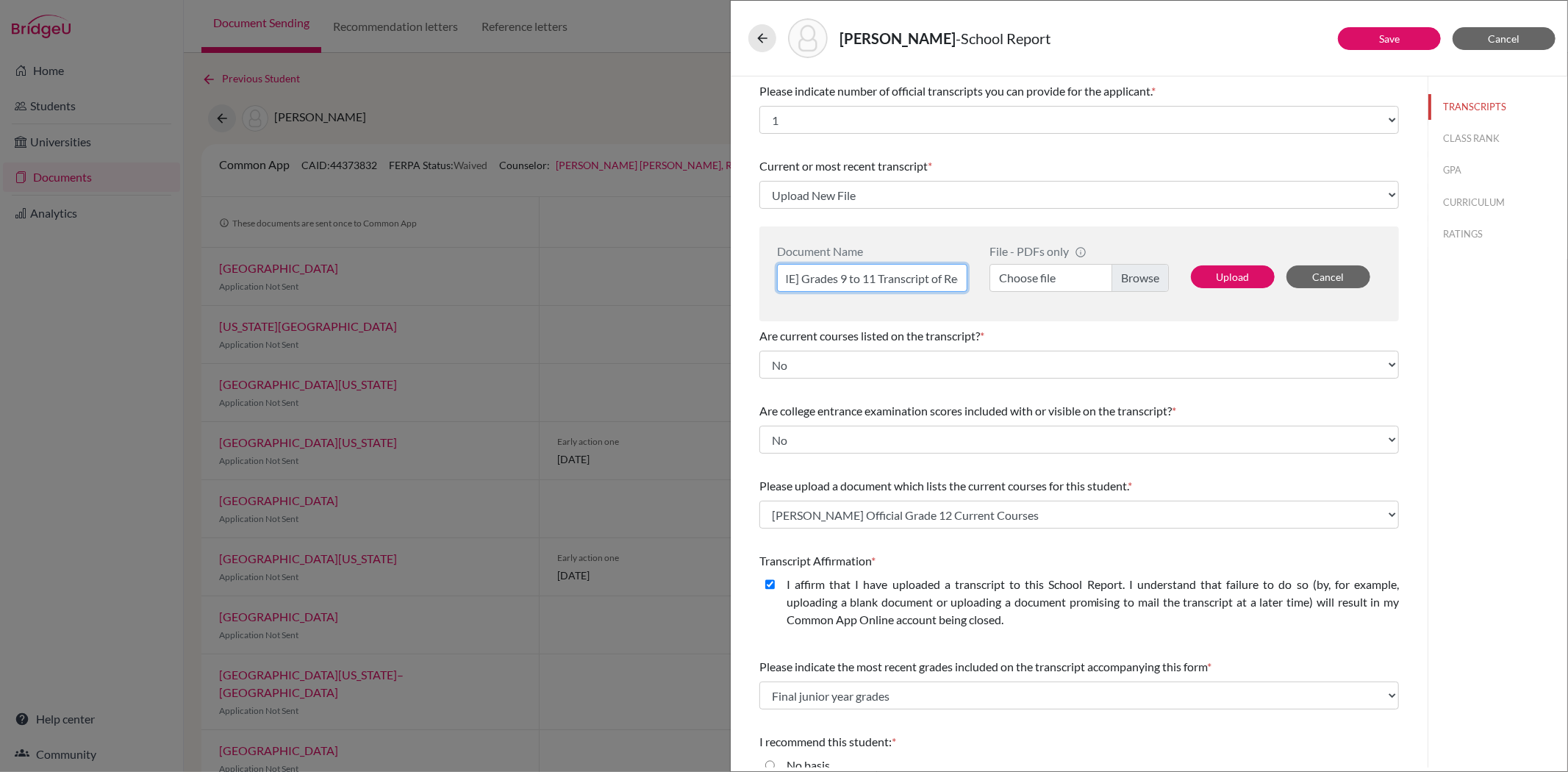
type input "Allyn Wang Grades 9 to 11 Transcript of Records"
click at [1130, 280] on label "Choose file" at bounding box center [1079, 277] width 179 height 28
click at [1130, 280] on input "Choose file" at bounding box center [1079, 277] width 179 height 28
click at [1211, 273] on button "Upload" at bounding box center [1233, 276] width 83 height 23
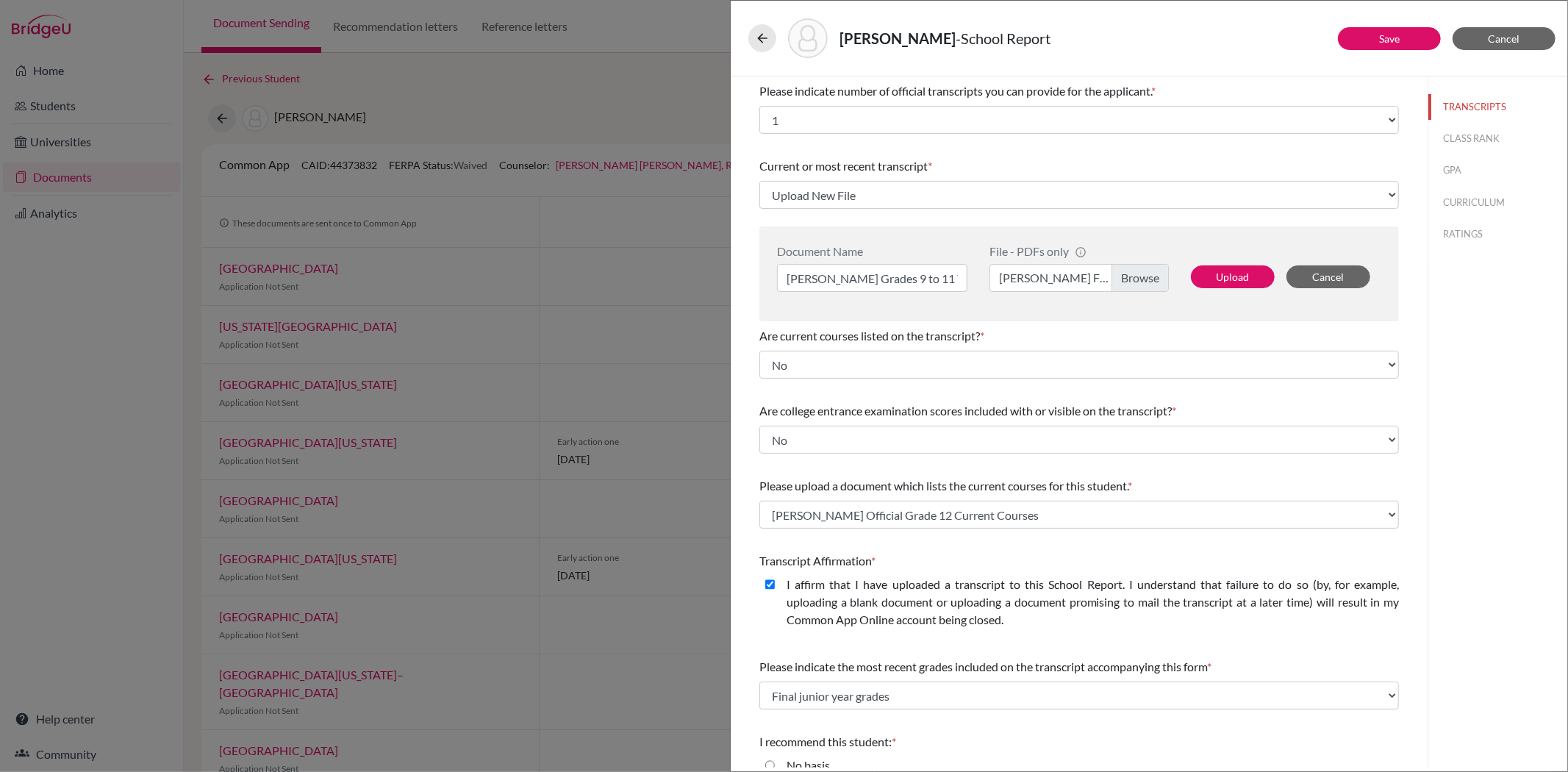
select select "687438"
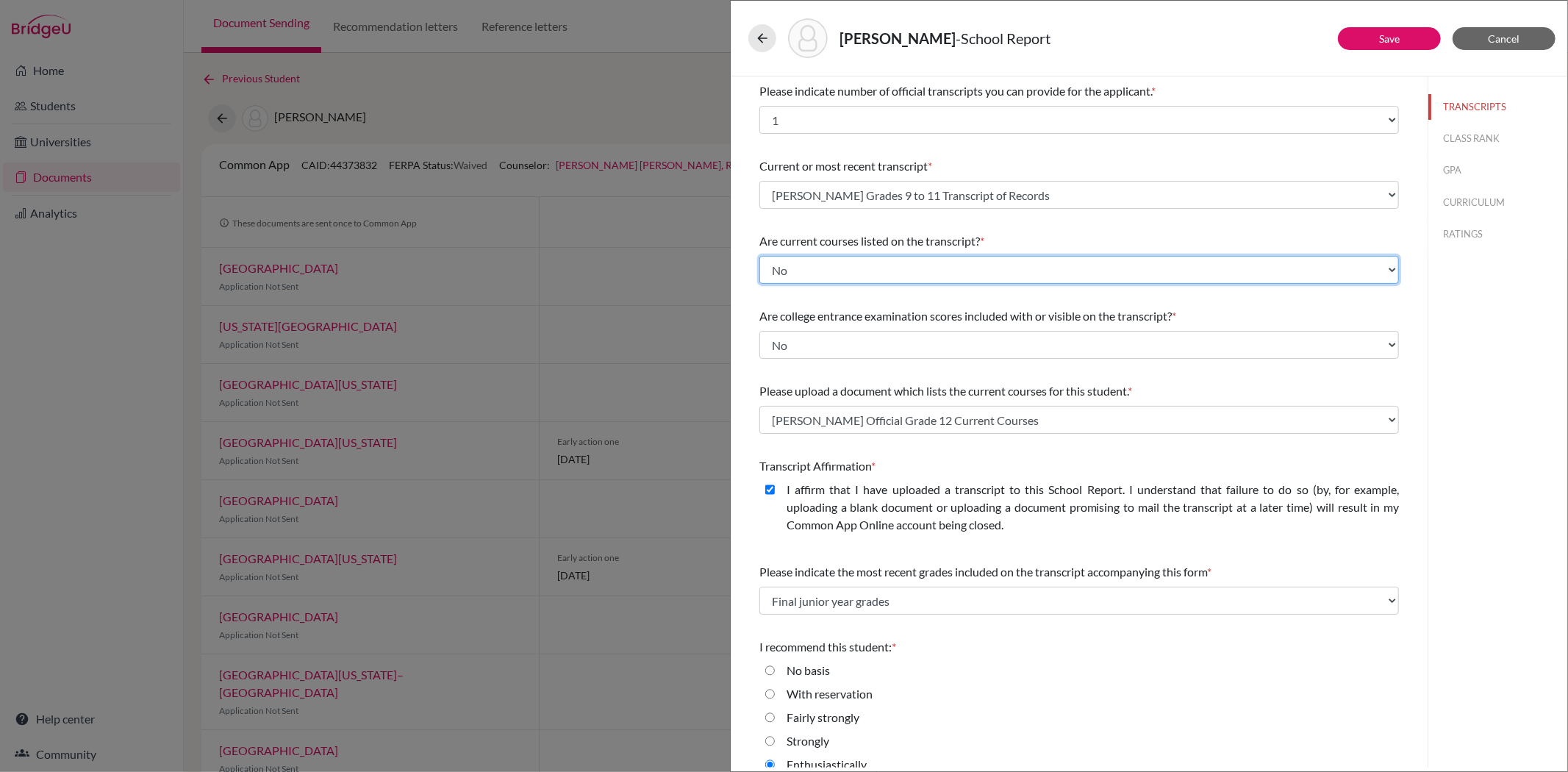
click at [845, 264] on select "Select... Yes No" at bounding box center [1079, 269] width 640 height 28
click at [760, 256] on select "Select... Yes No" at bounding box center [1079, 269] width 640 height 28
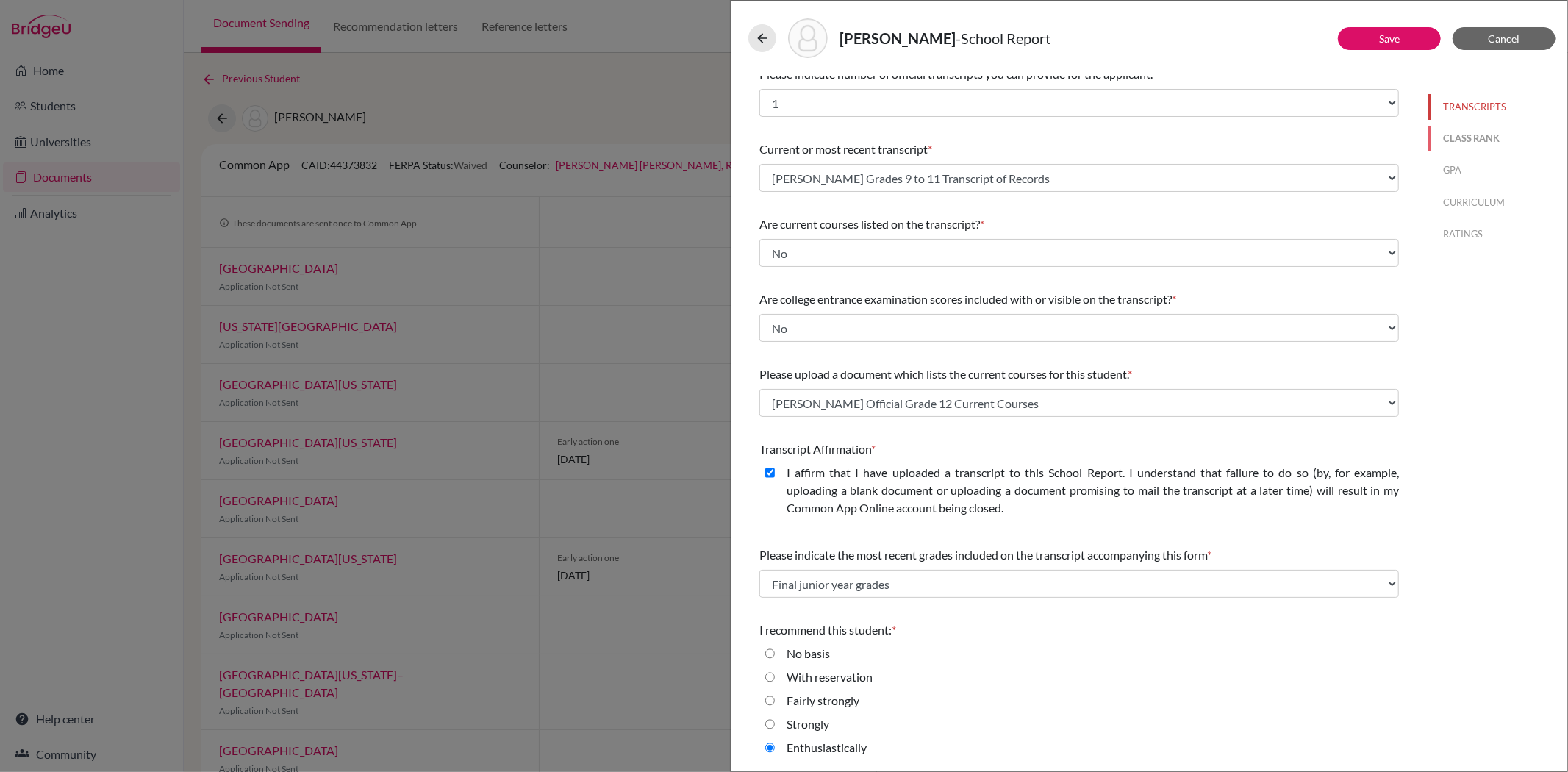
click at [1469, 138] on button "CLASS RANK" at bounding box center [1498, 139] width 139 height 26
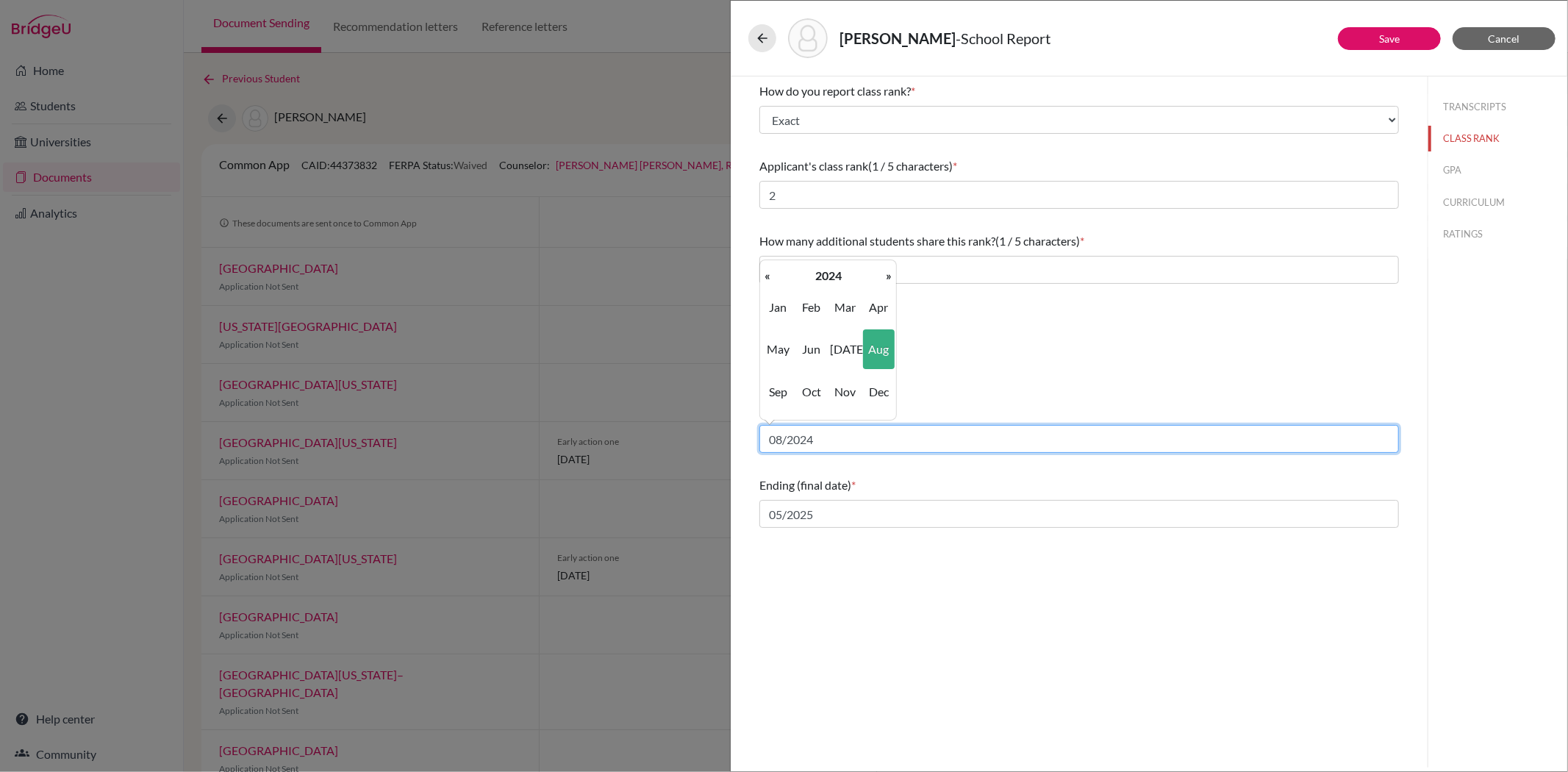
click at [795, 443] on input "08/2024" at bounding box center [1079, 438] width 640 height 28
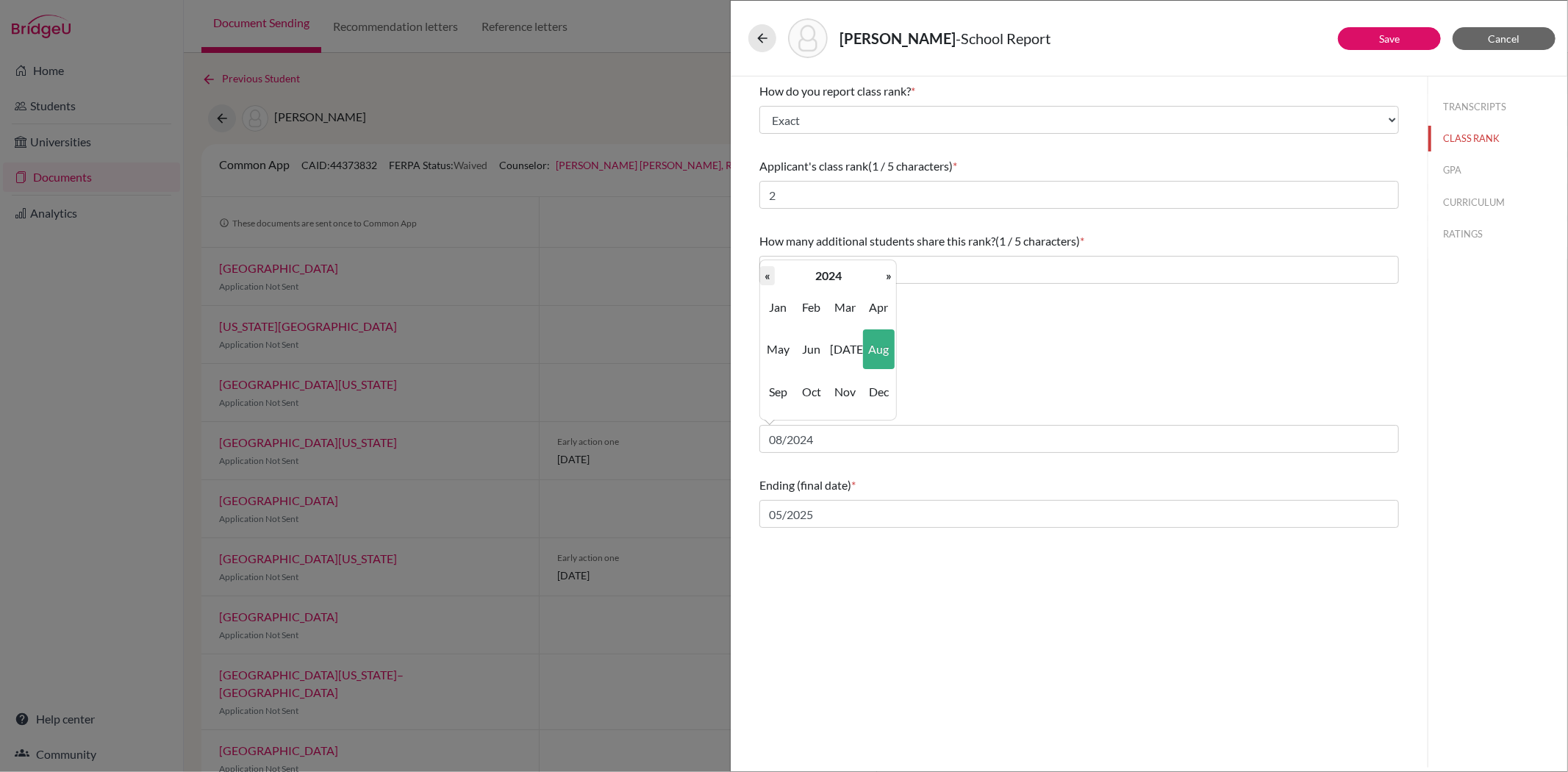
click at [764, 278] on th "«" at bounding box center [767, 275] width 15 height 19
click at [764, 277] on th "«" at bounding box center [767, 275] width 15 height 19
click at [889, 269] on th "»" at bounding box center [889, 275] width 15 height 19
click at [883, 353] on span "Aug" at bounding box center [878, 349] width 31 height 39
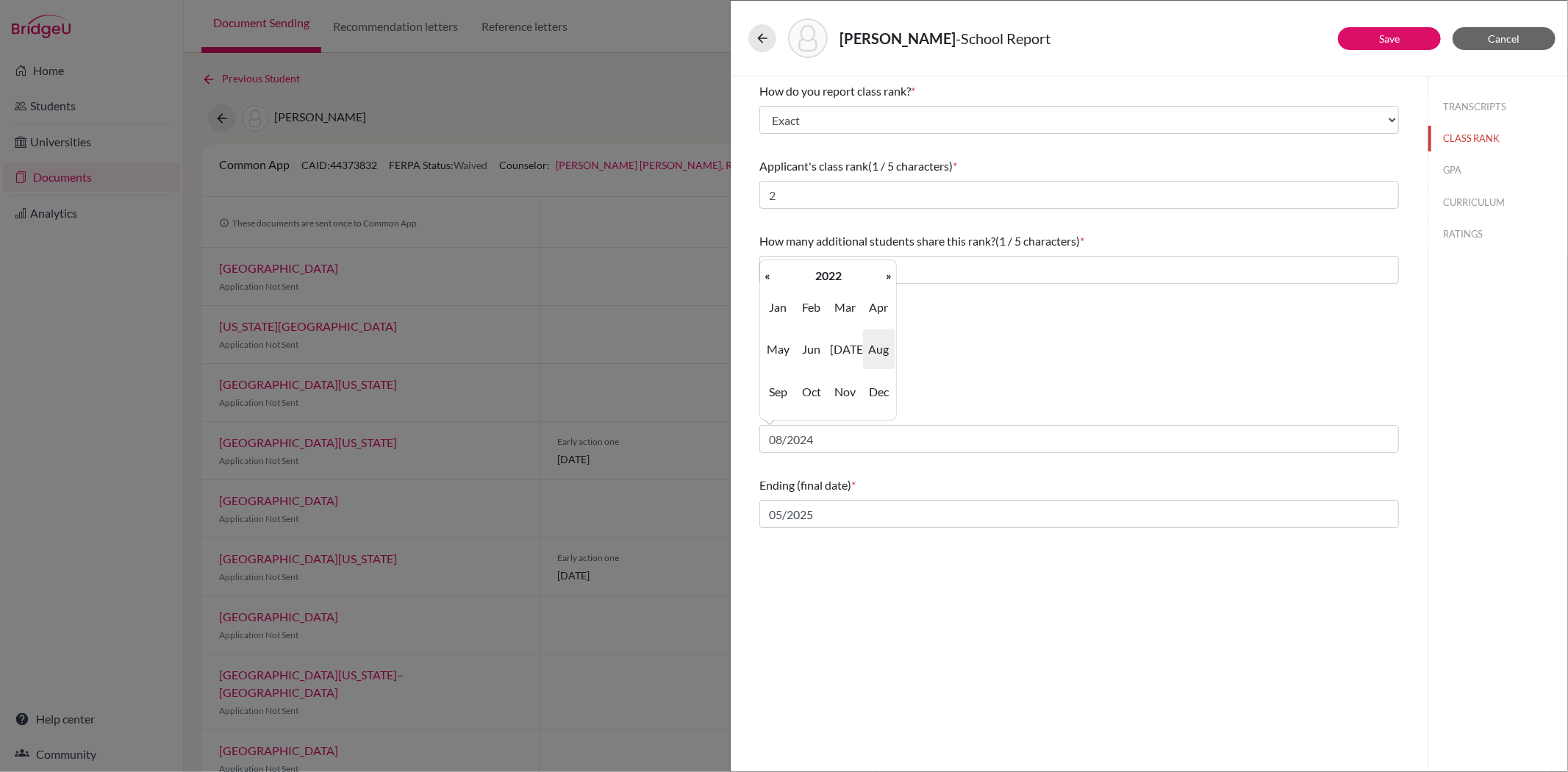
type input "08/2022"
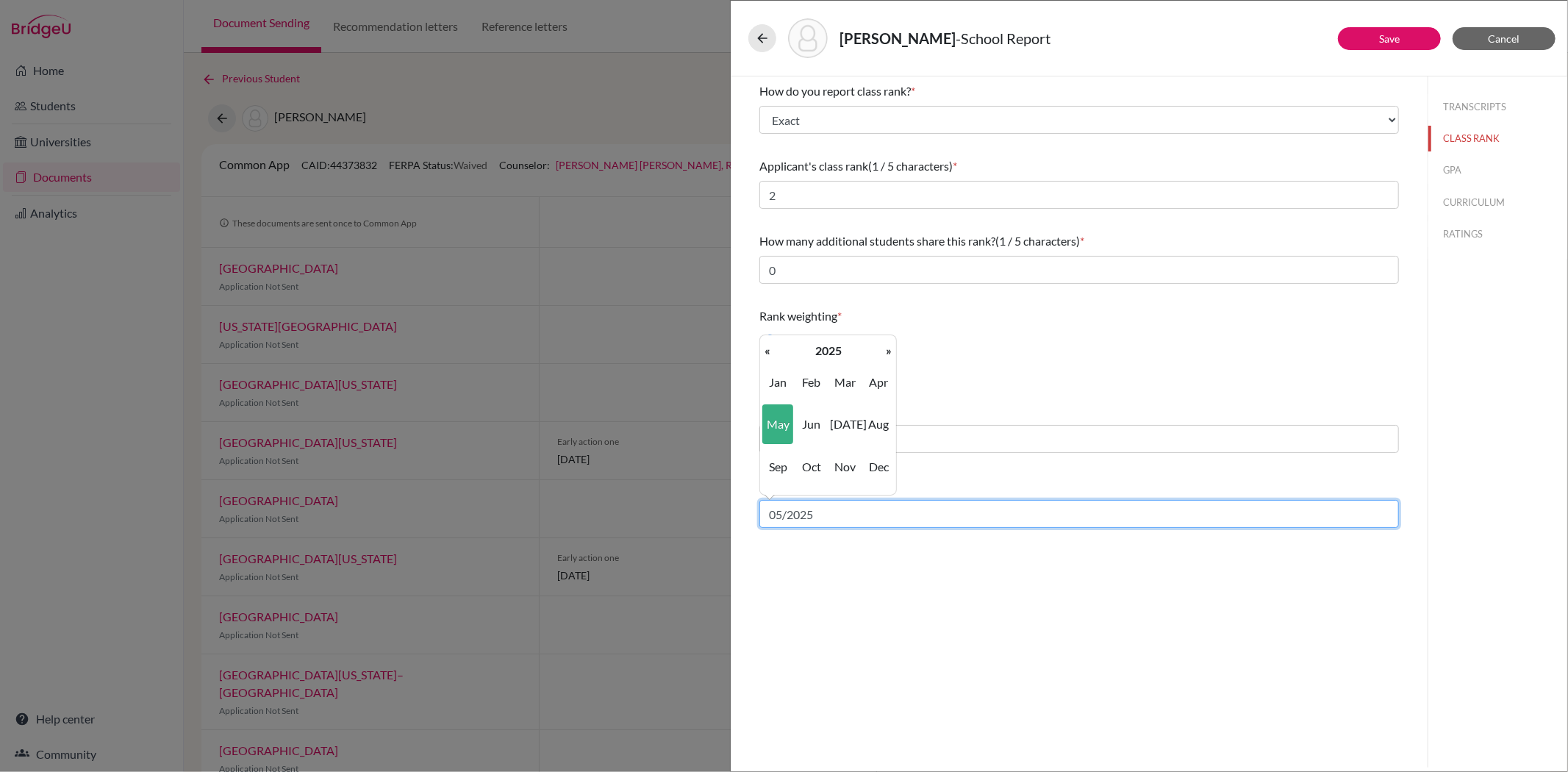
click at [822, 516] on input "05/2025" at bounding box center [1079, 513] width 640 height 28
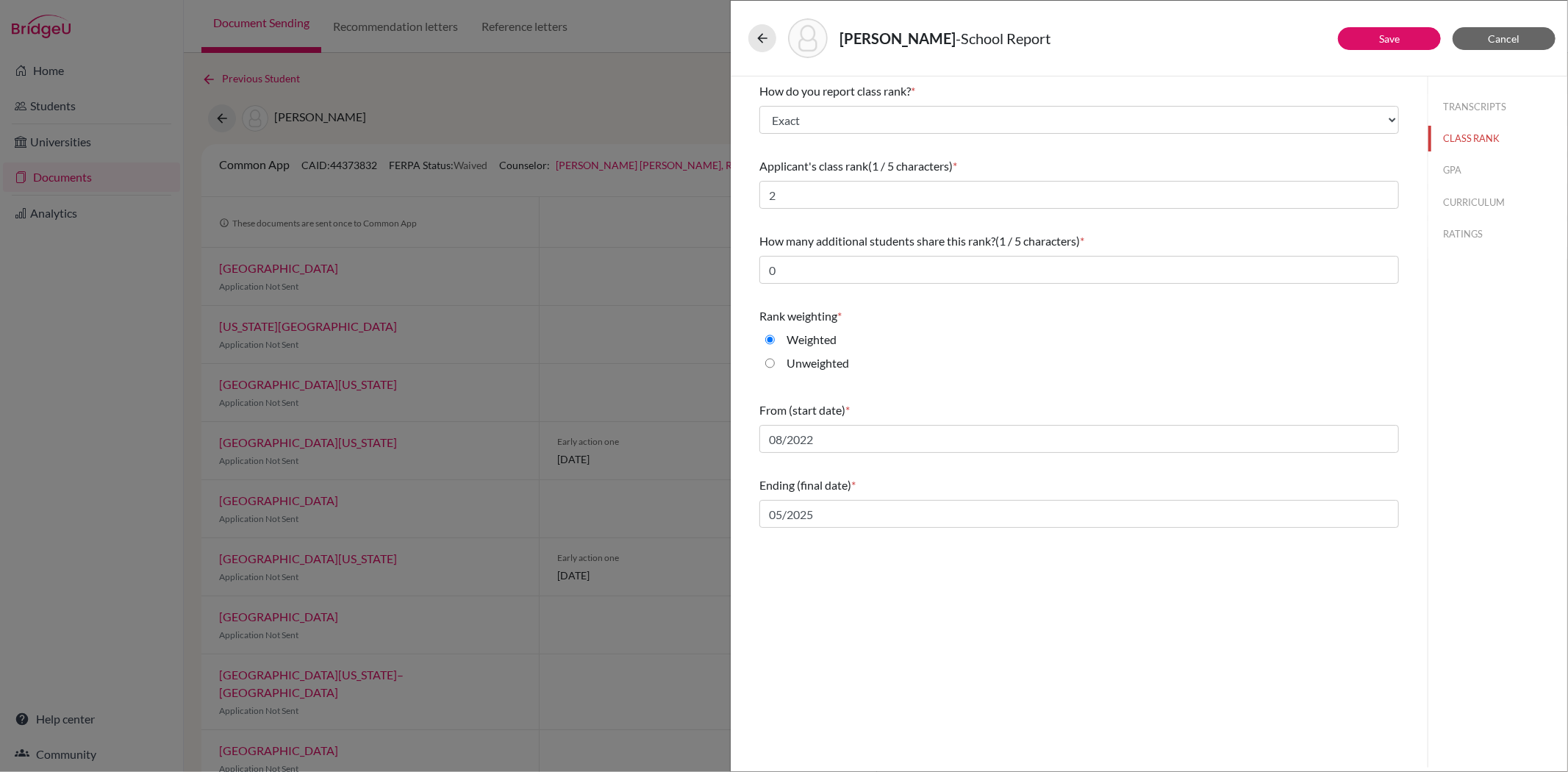
click at [863, 591] on div "How do you report class rank? * Select... Exact Decile Quintile Quartile None A…" at bounding box center [1078, 422] width 697 height 691
click at [1442, 170] on button "GPA" at bounding box center [1498, 170] width 139 height 26
type input "4.17"
type input "4.22"
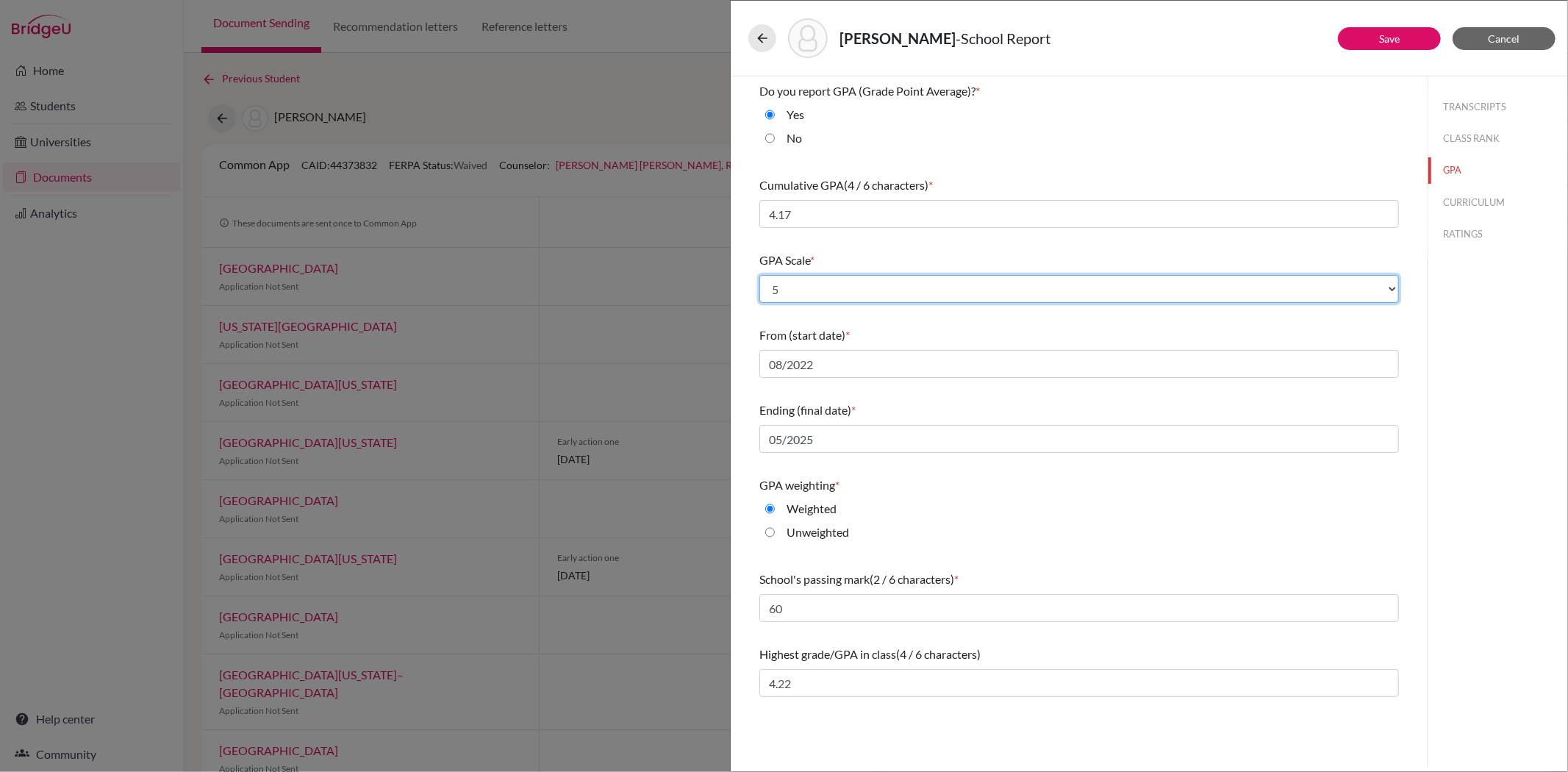
click at [787, 293] on select "Select... 4 5 6 7 8 9 10 11 12 13 14 15 16 17 18 19 20 100" at bounding box center [1079, 288] width 640 height 28
select select "4"
click at [760, 275] on select "Select... 4 5 6 7 8 9 10 11 12 13 14 15 16 17 18 19 20 100" at bounding box center [1079, 288] width 640 height 28
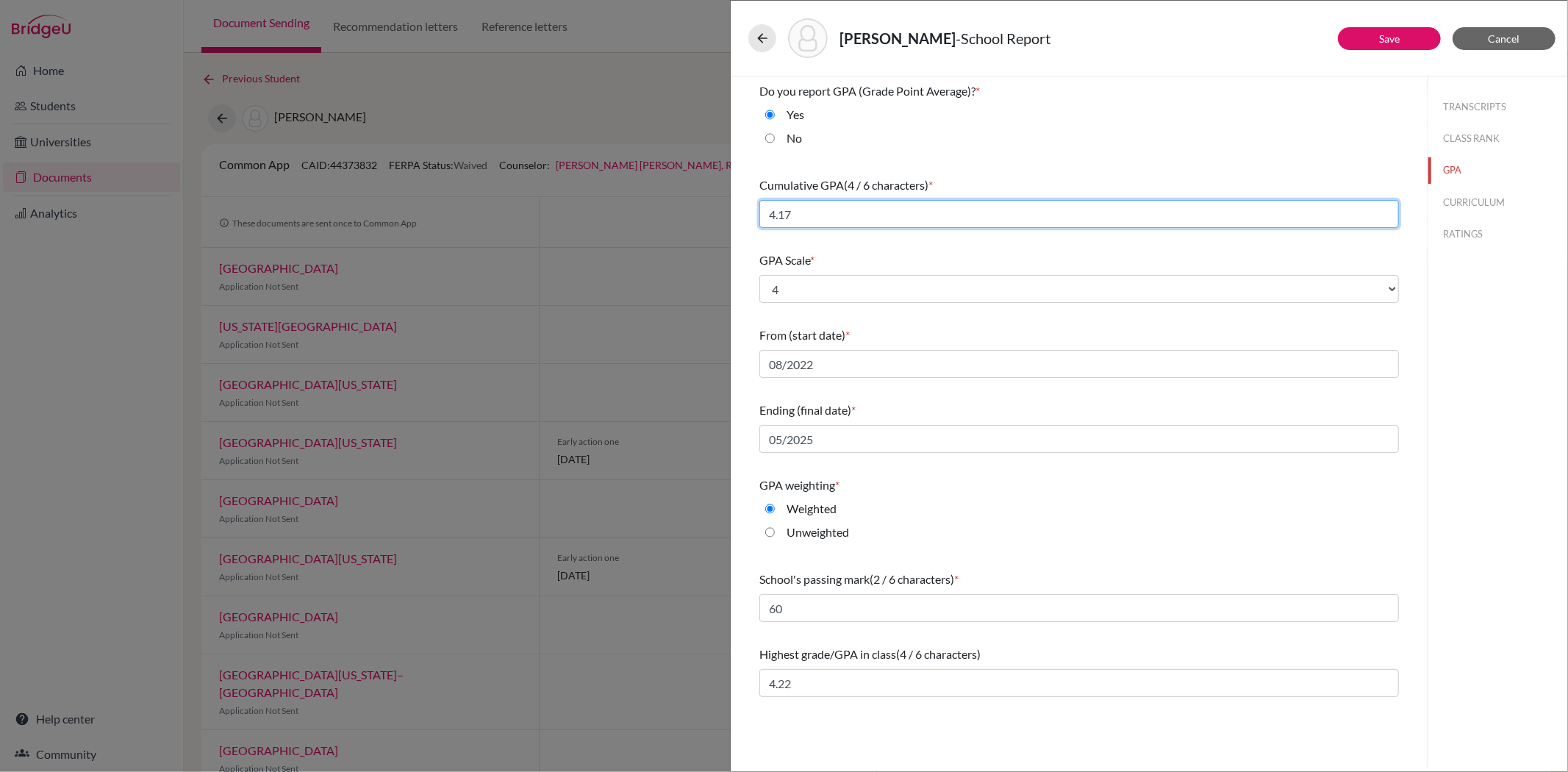
click at [900, 211] on input "4.17" at bounding box center [1079, 213] width 640 height 28
click at [1489, 200] on button "CURRICULUM" at bounding box center [1498, 202] width 139 height 26
select select "4"
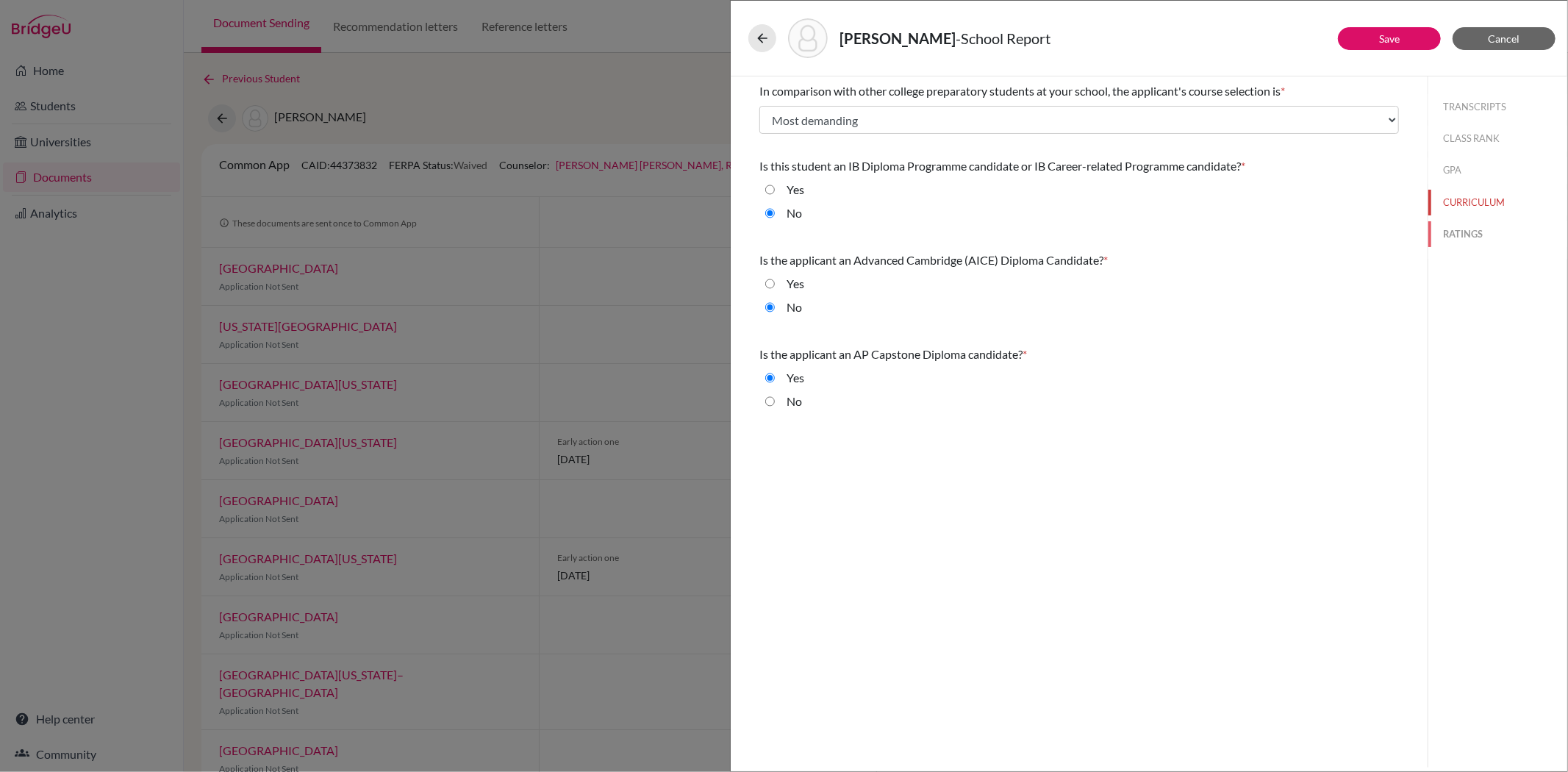
click at [1466, 235] on button "RATINGS" at bounding box center [1498, 234] width 139 height 26
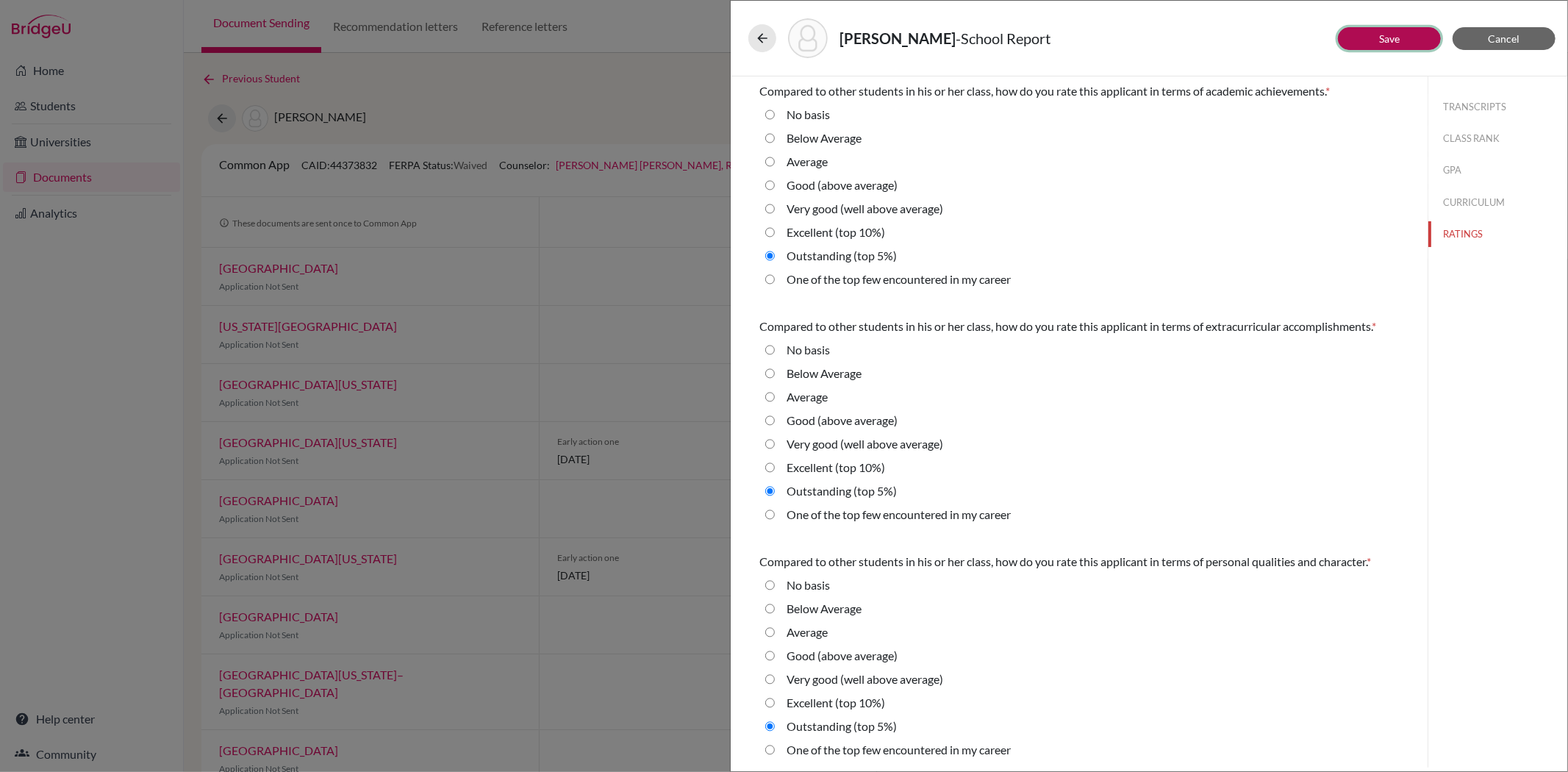
click at [1400, 35] on button "Save" at bounding box center [1389, 39] width 103 height 23
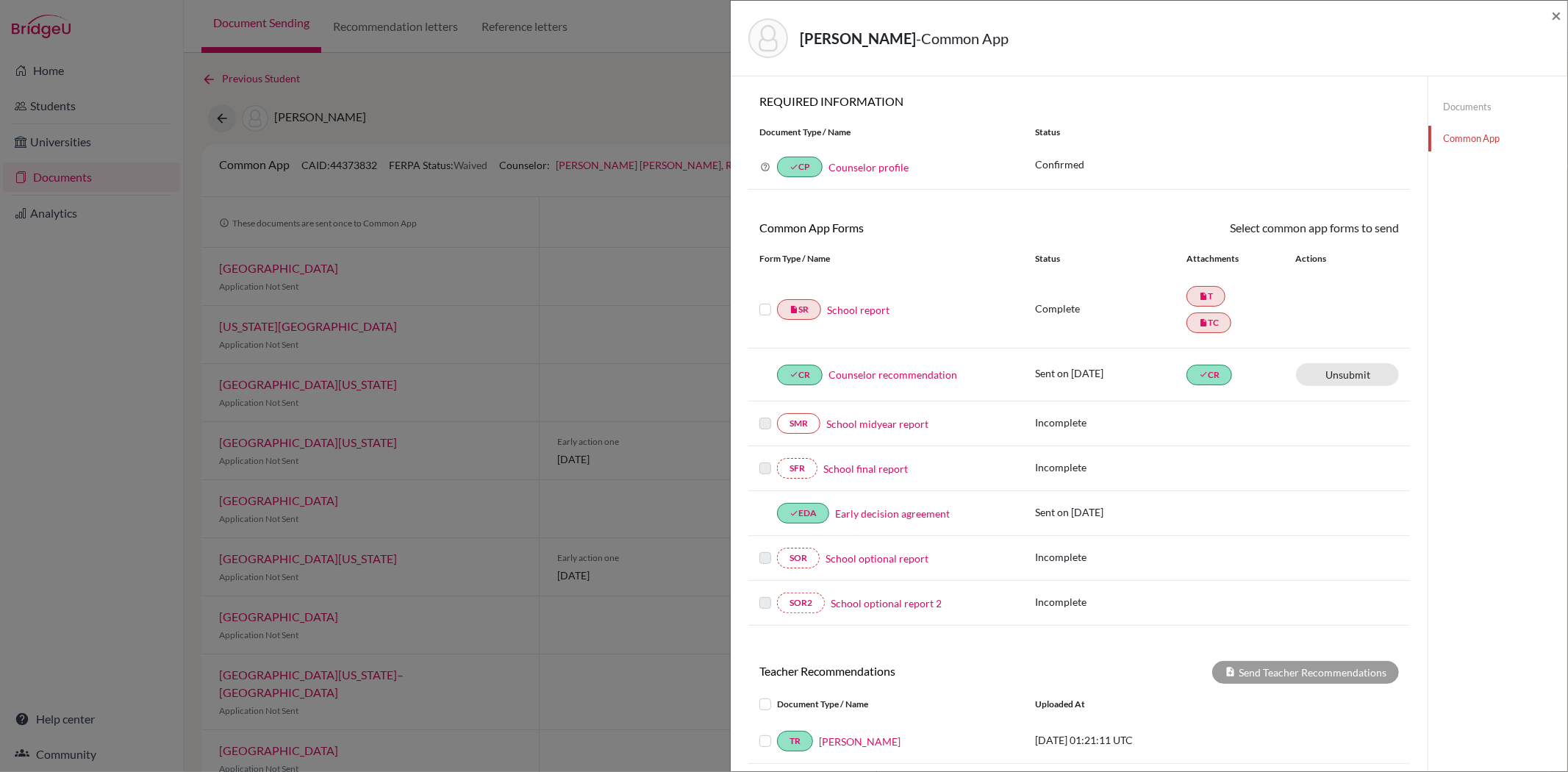
click at [764, 301] on label at bounding box center [765, 301] width 12 height 0
click at [0, 0] on input "checkbox" at bounding box center [0, 0] width 0 height 0
click at [1358, 228] on link "Send" at bounding box center [1369, 230] width 61 height 23
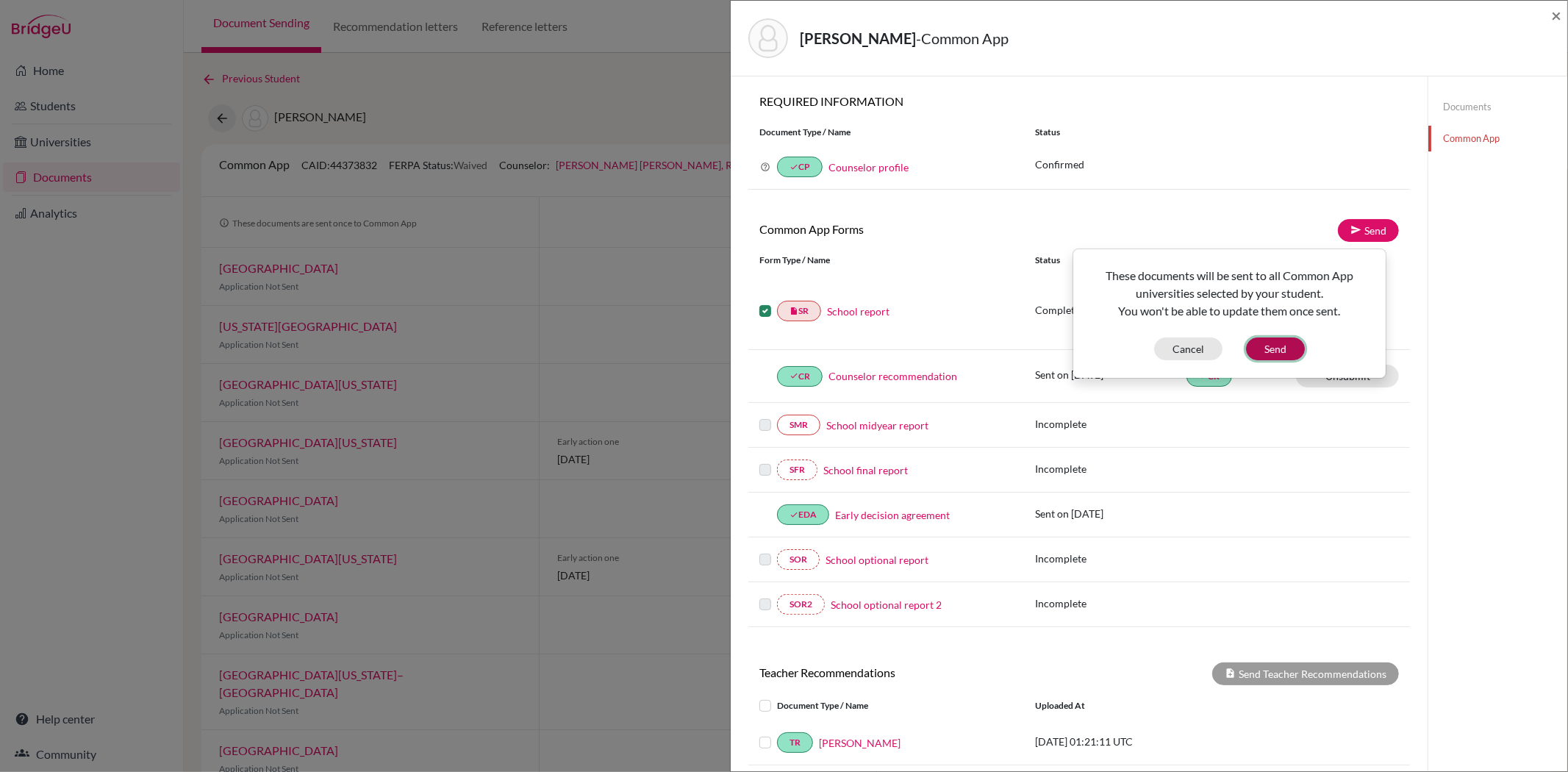
click at [1281, 350] on button "Send" at bounding box center [1275, 349] width 59 height 23
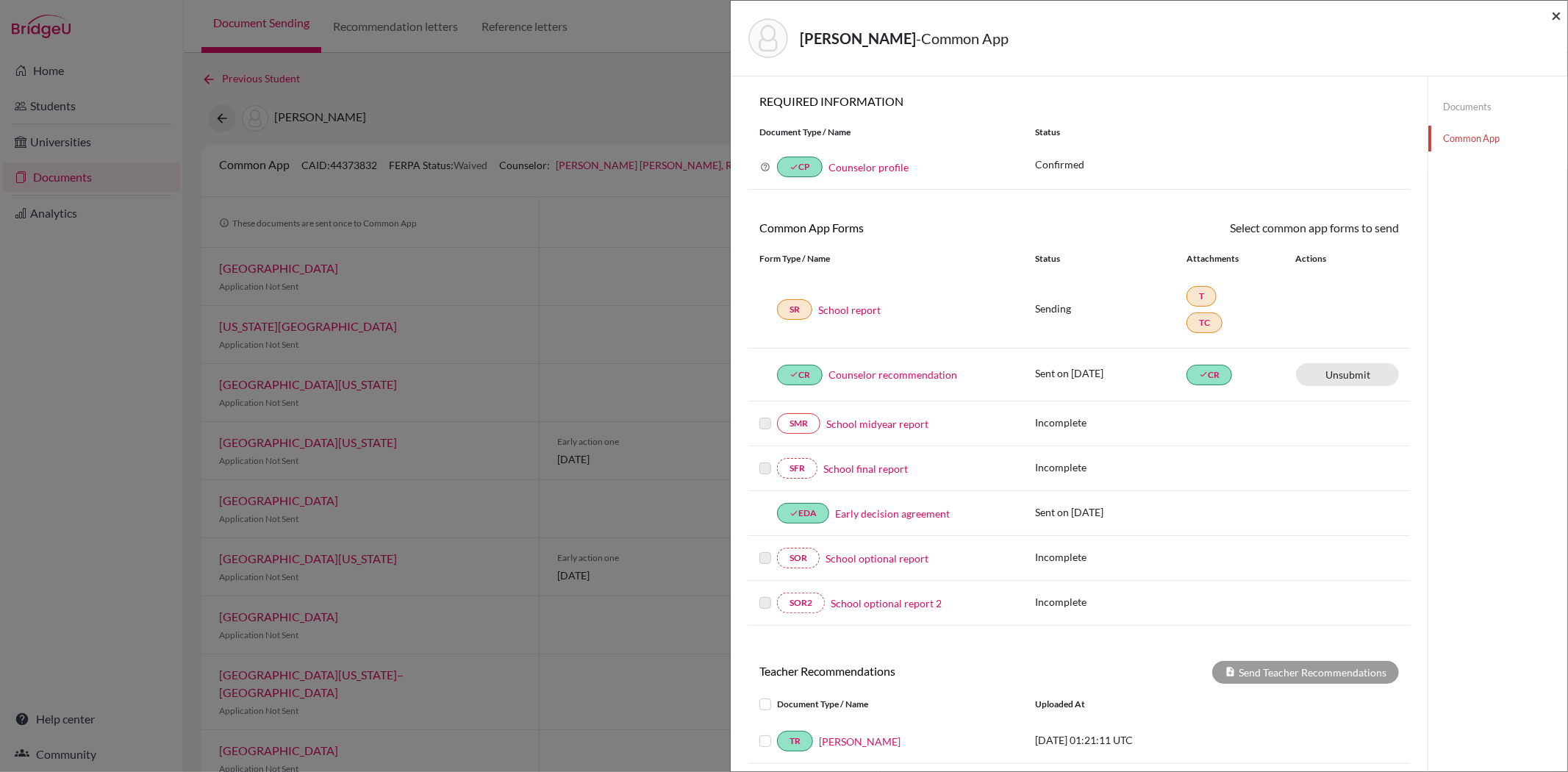
click at [1554, 17] on span "×" at bounding box center [1556, 15] width 10 height 21
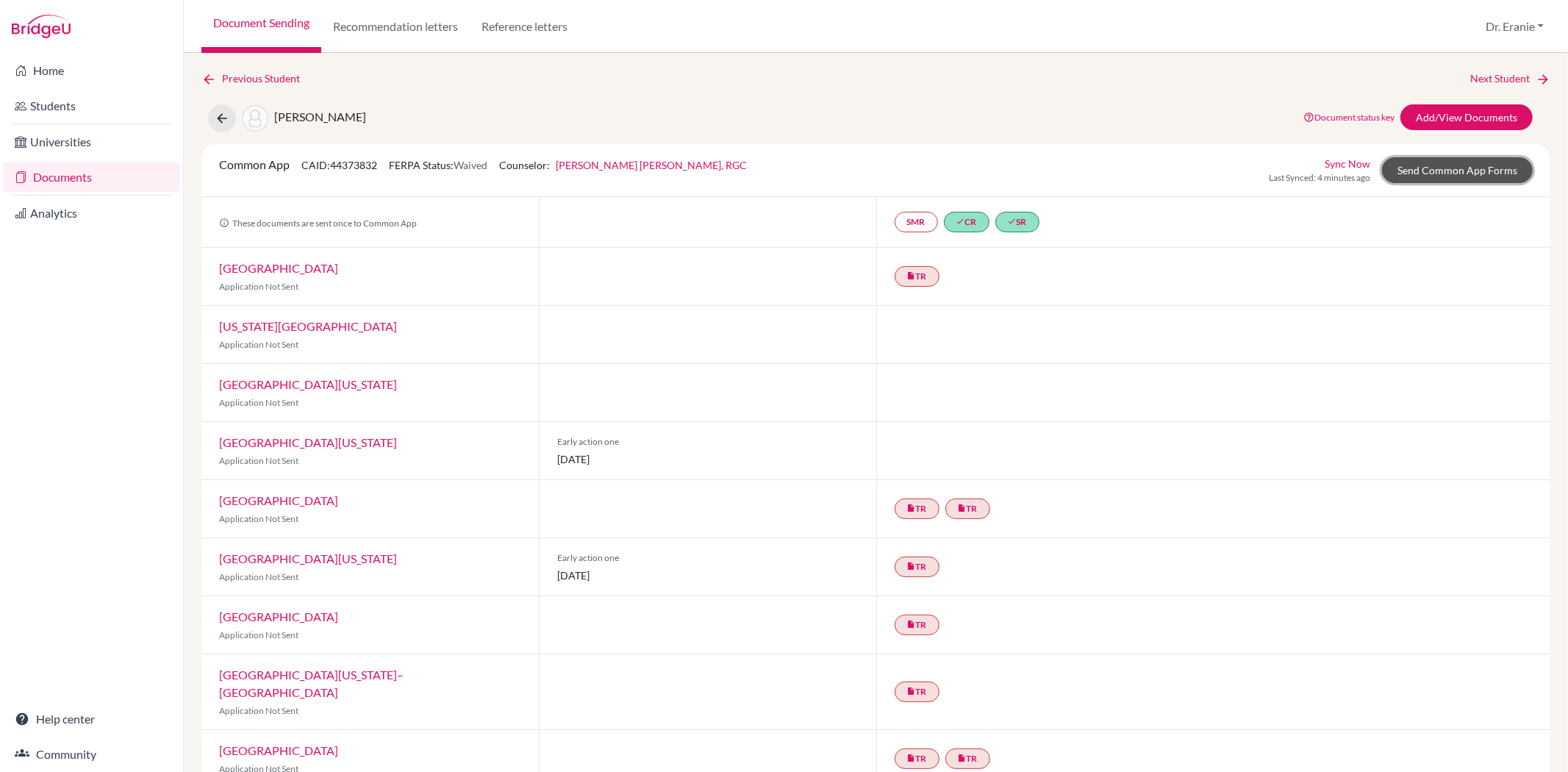
click at [1430, 171] on link "Send Common App Forms" at bounding box center [1457, 170] width 150 height 26
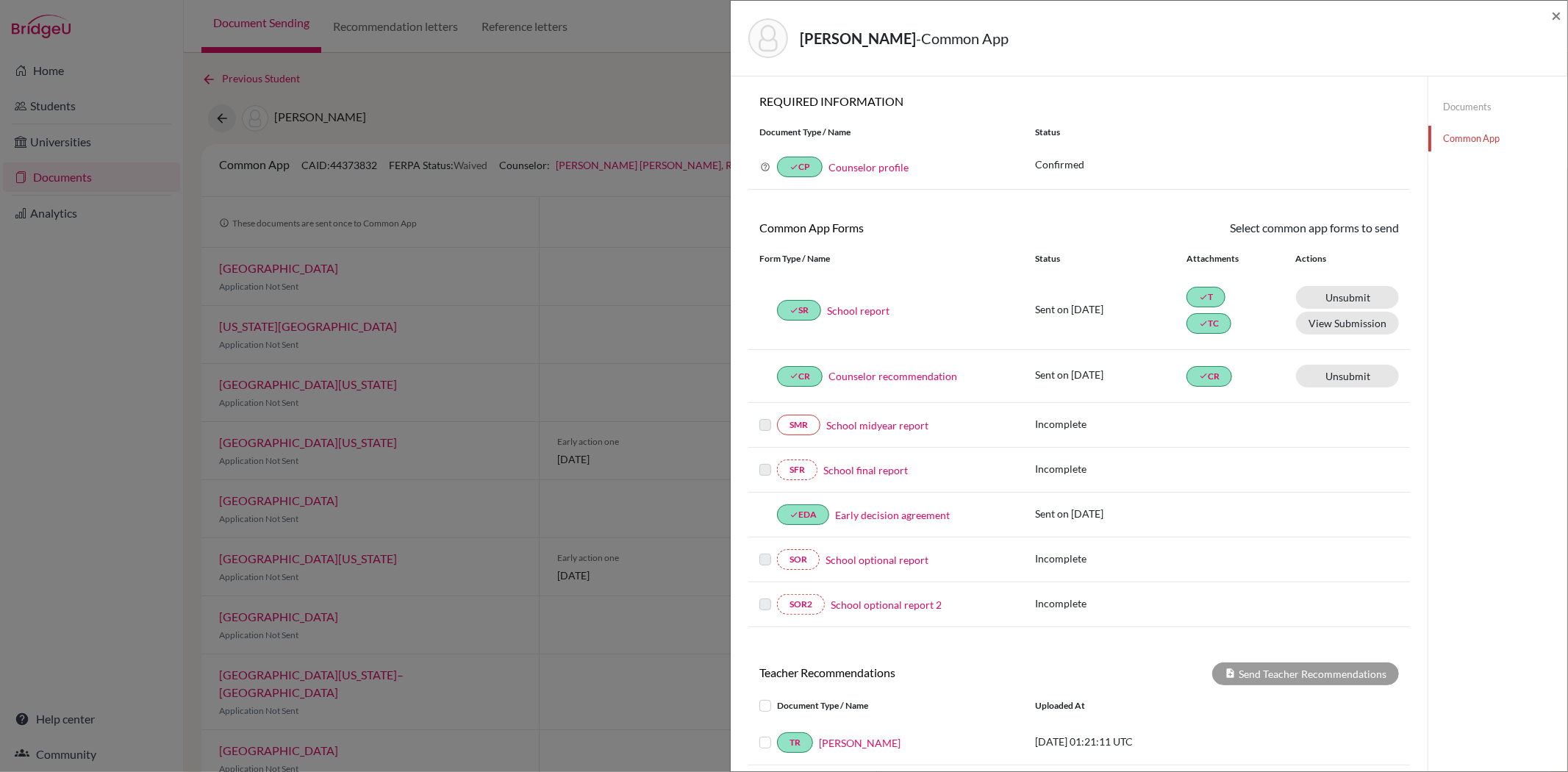
click at [1477, 108] on link "Documents" at bounding box center [1498, 107] width 139 height 26
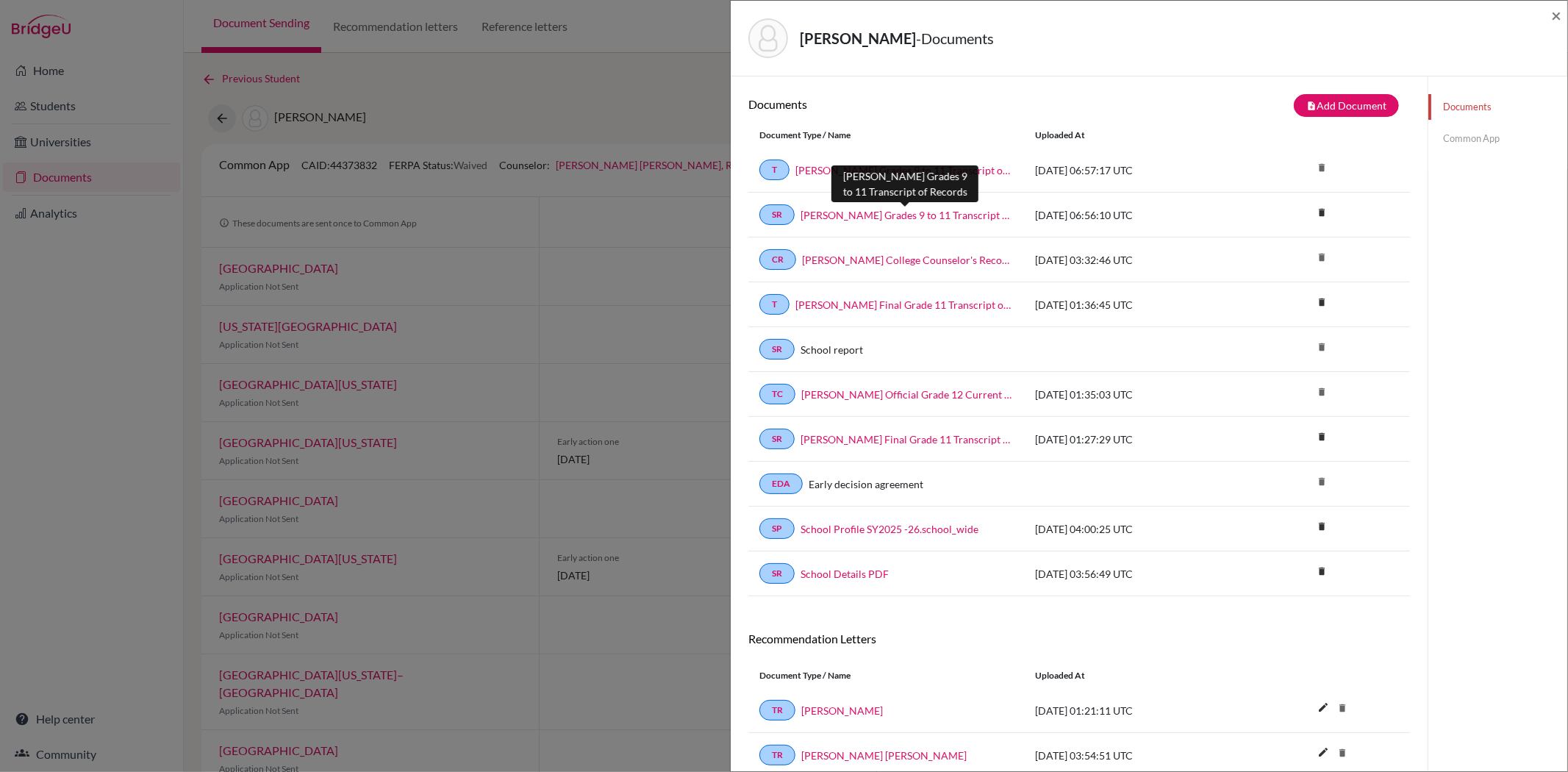
click at [923, 209] on link "[PERSON_NAME] Grades 9 to 11 Transcript of Records" at bounding box center [907, 215] width 213 height 16
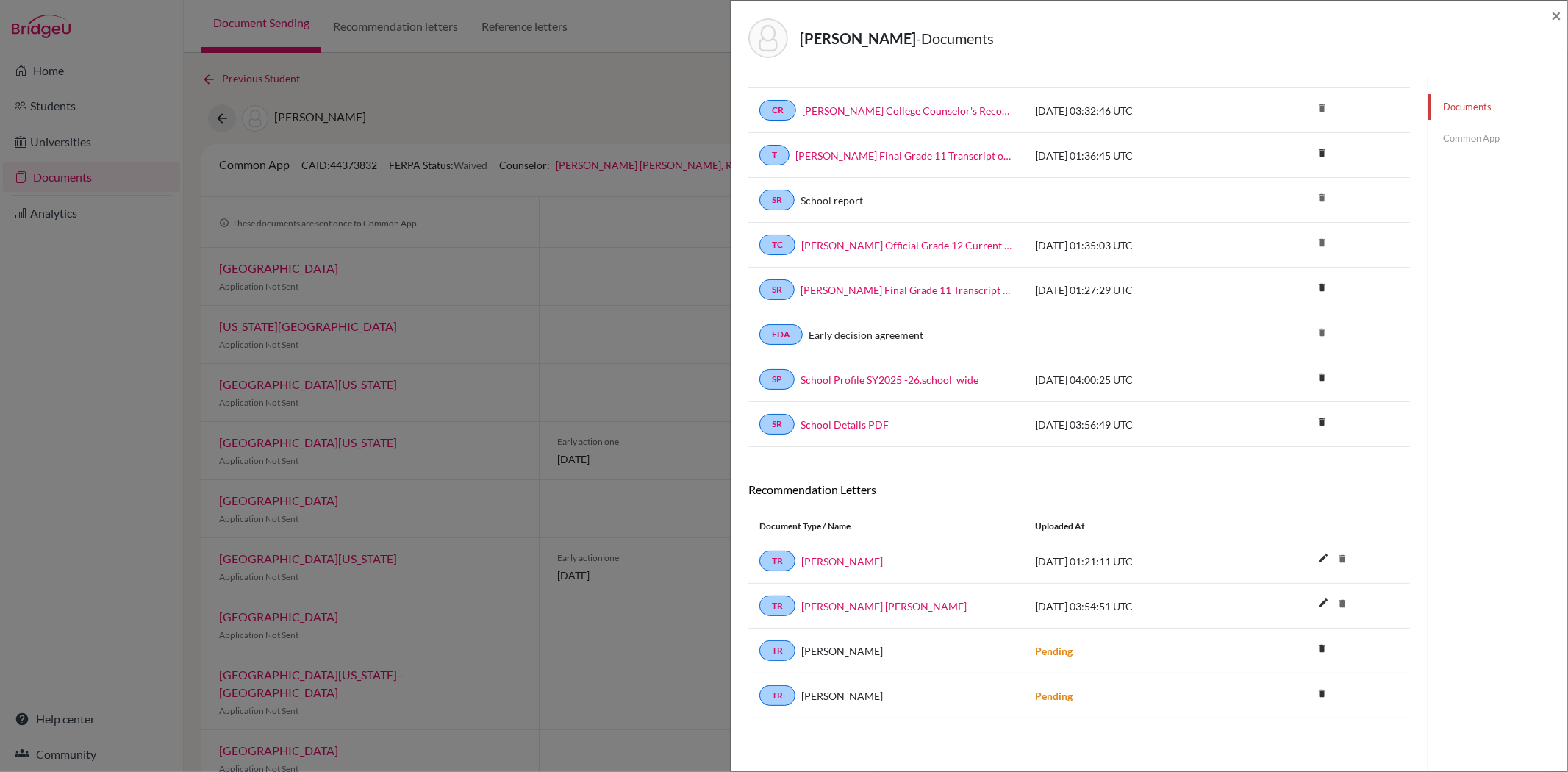
scroll to position [71, 0]
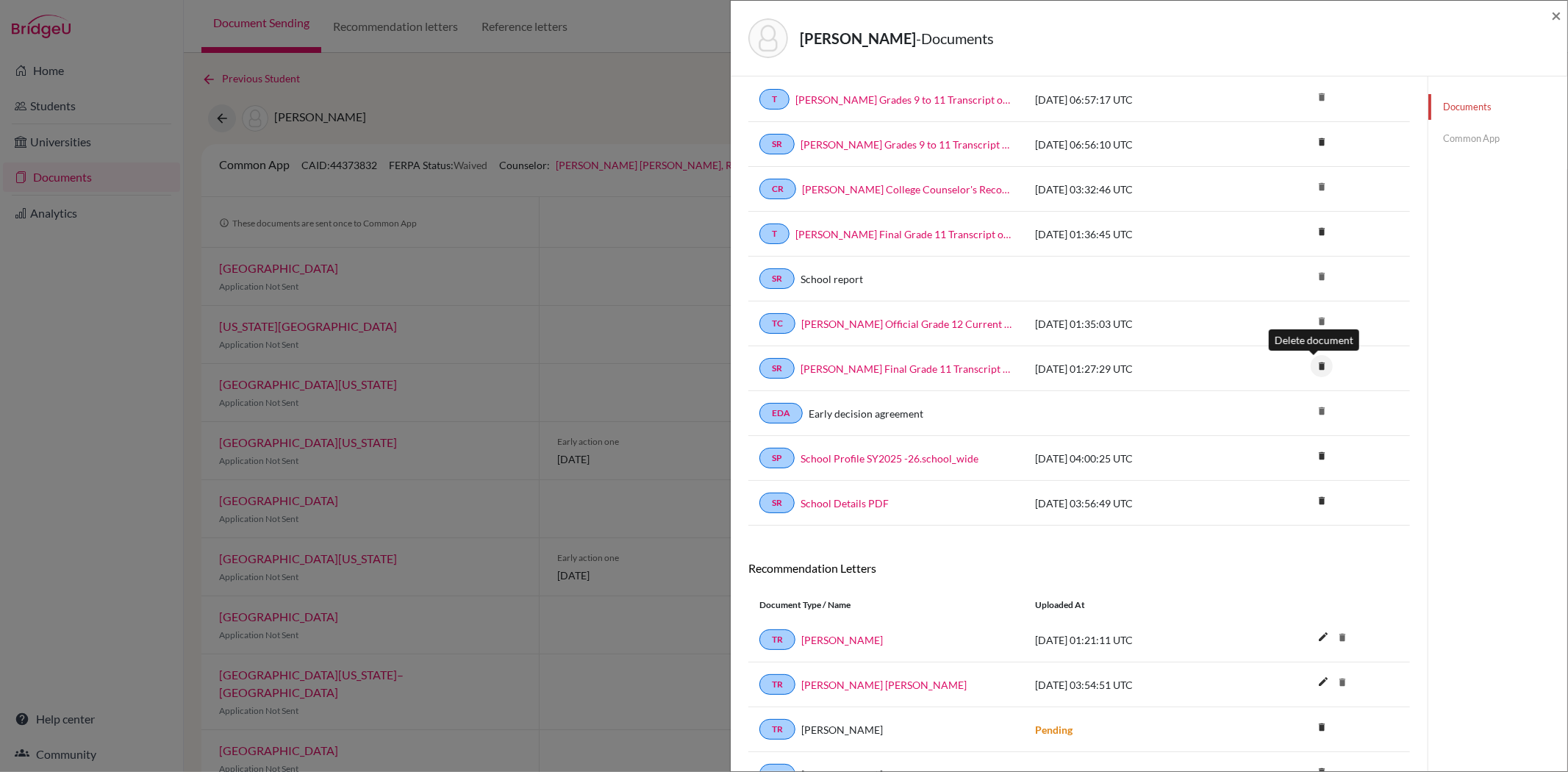
click at [1316, 366] on icon "delete" at bounding box center [1322, 366] width 22 height 22
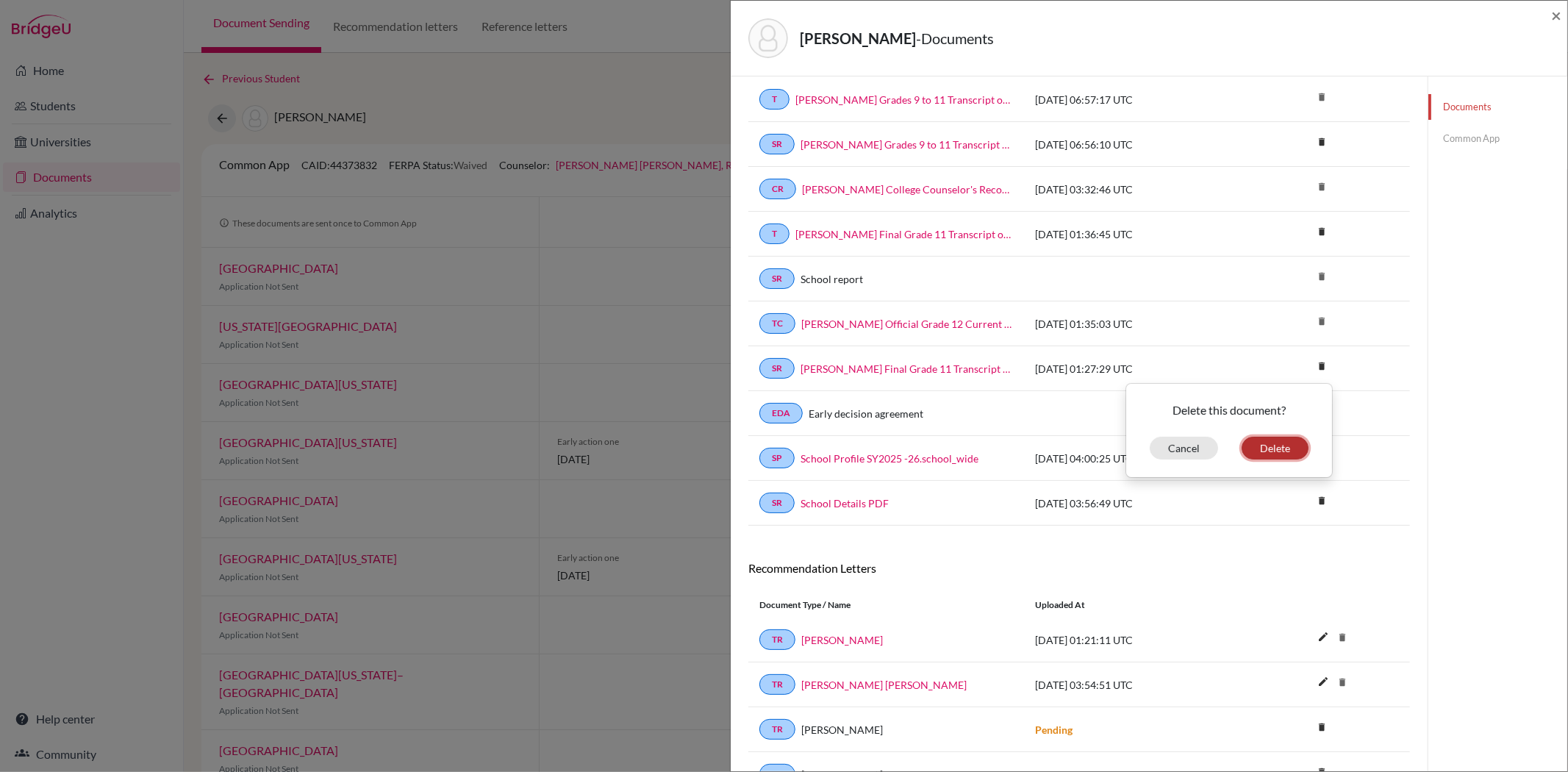
click at [1265, 452] on button "Delete" at bounding box center [1274, 448] width 67 height 23
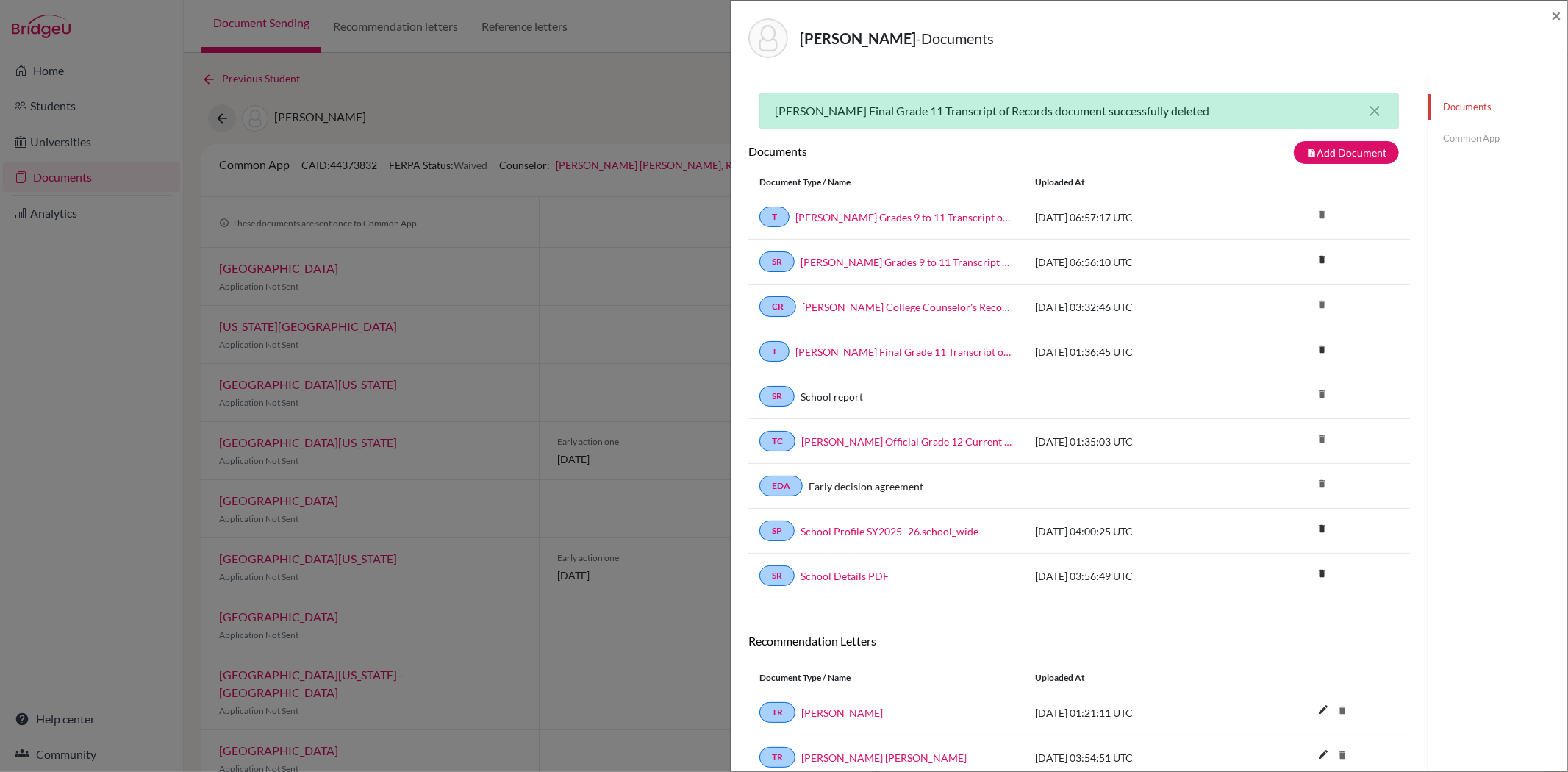
scroll to position [0, 0]
click at [1474, 236] on div "Documents Common App" at bounding box center [1497, 500] width 139 height 848
click at [1470, 259] on div "Documents Common App" at bounding box center [1497, 500] width 139 height 848
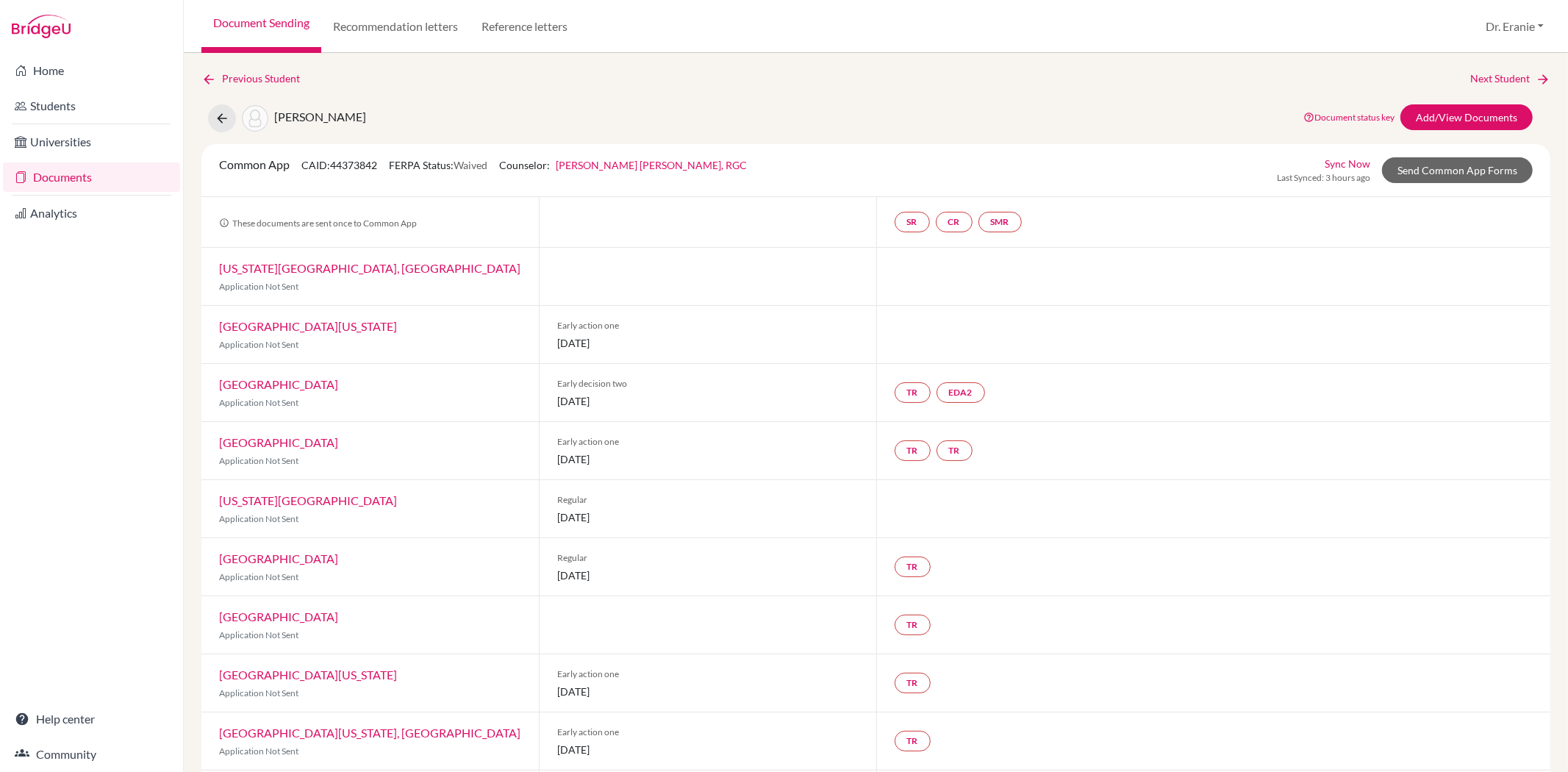
click at [198, 66] on div "Previous Student Next Student [PERSON_NAME]-An Document status key TR Requireme…" at bounding box center [875, 412] width 1385 height 718
click at [202, 74] on icon at bounding box center [209, 79] width 15 height 15
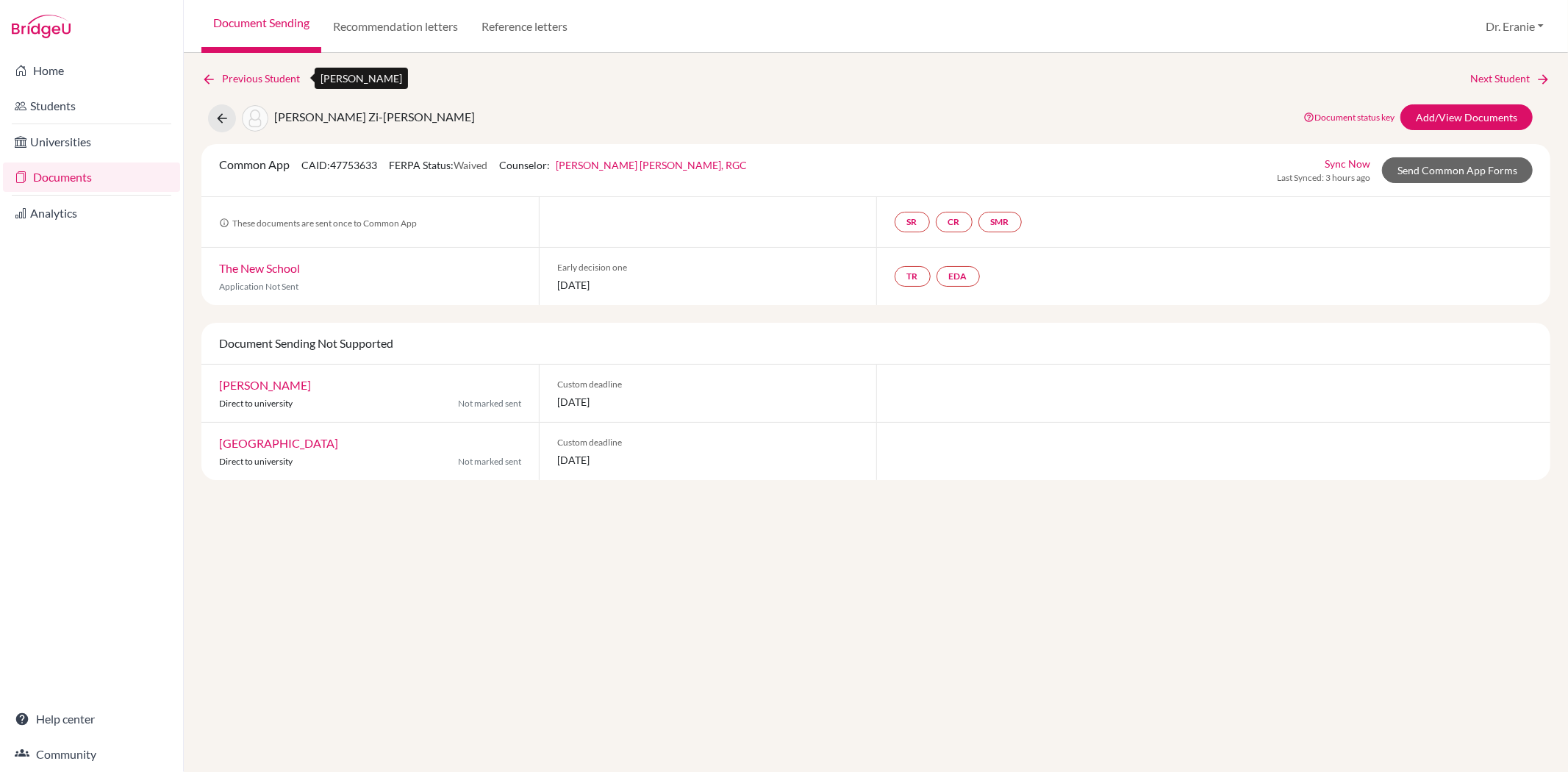
click at [202, 74] on icon at bounding box center [209, 79] width 15 height 15
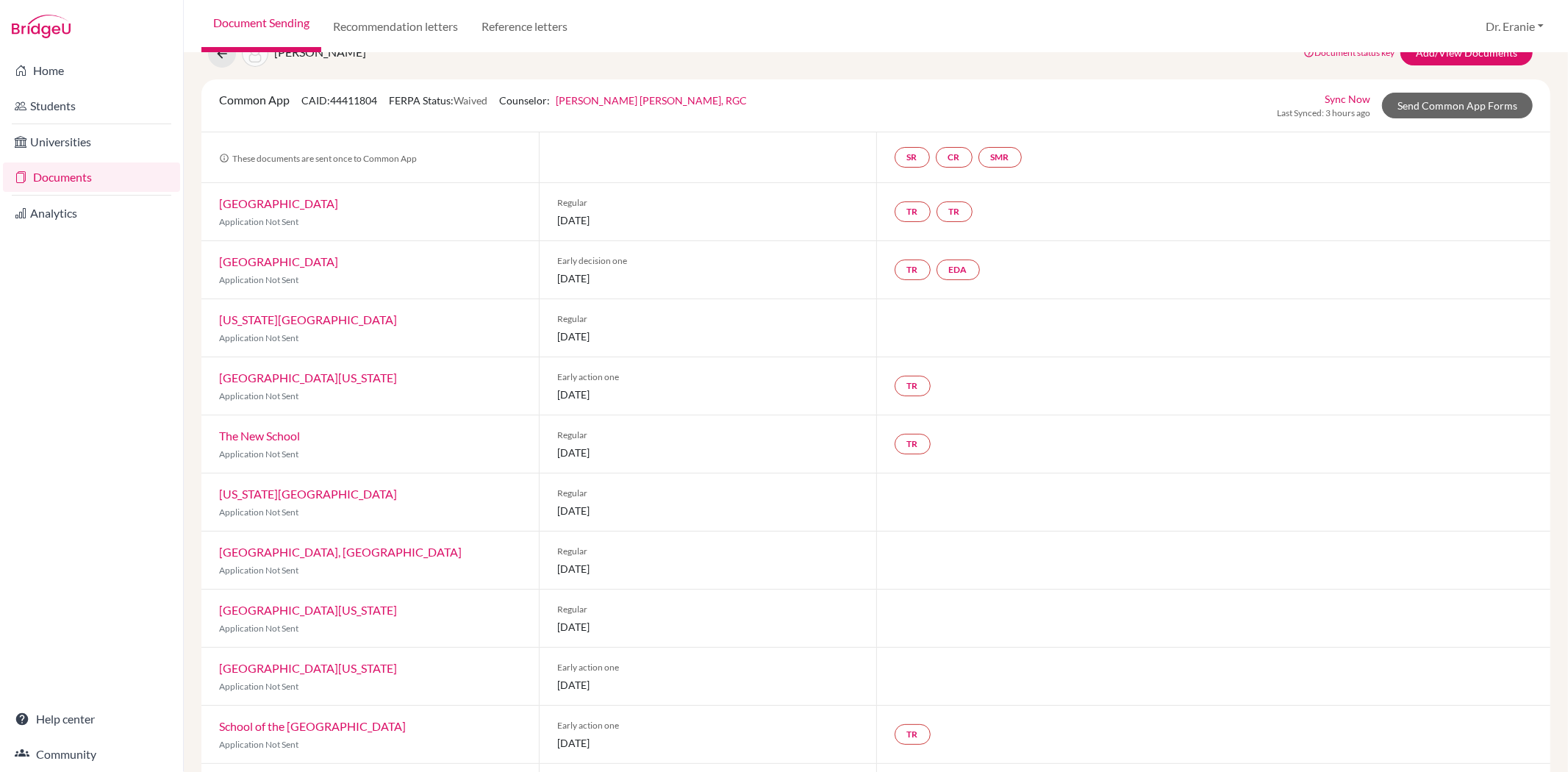
scroll to position [163, 0]
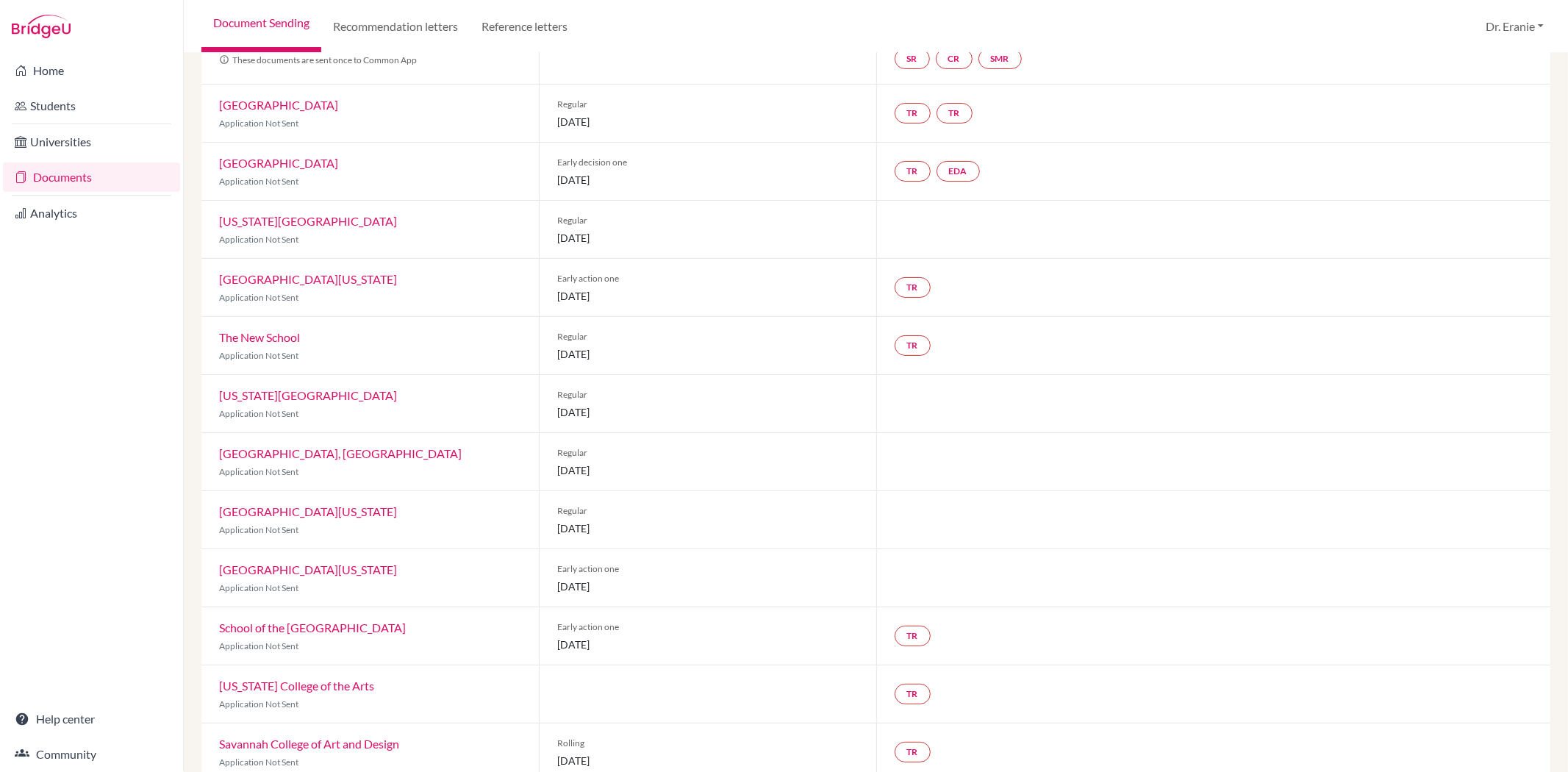
click at [577, 349] on span "[DATE]" at bounding box center [708, 354] width 301 height 16
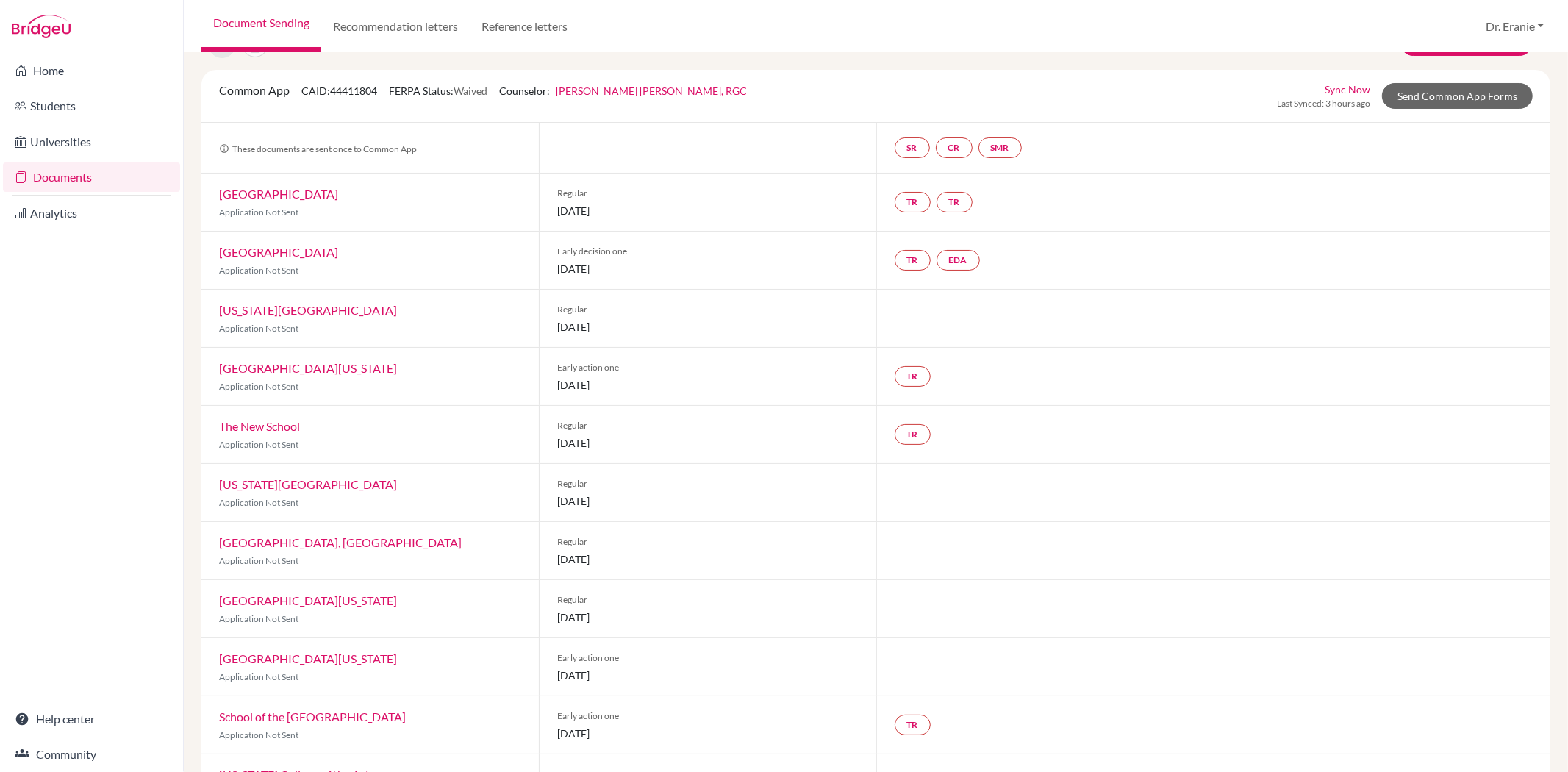
scroll to position [0, 0]
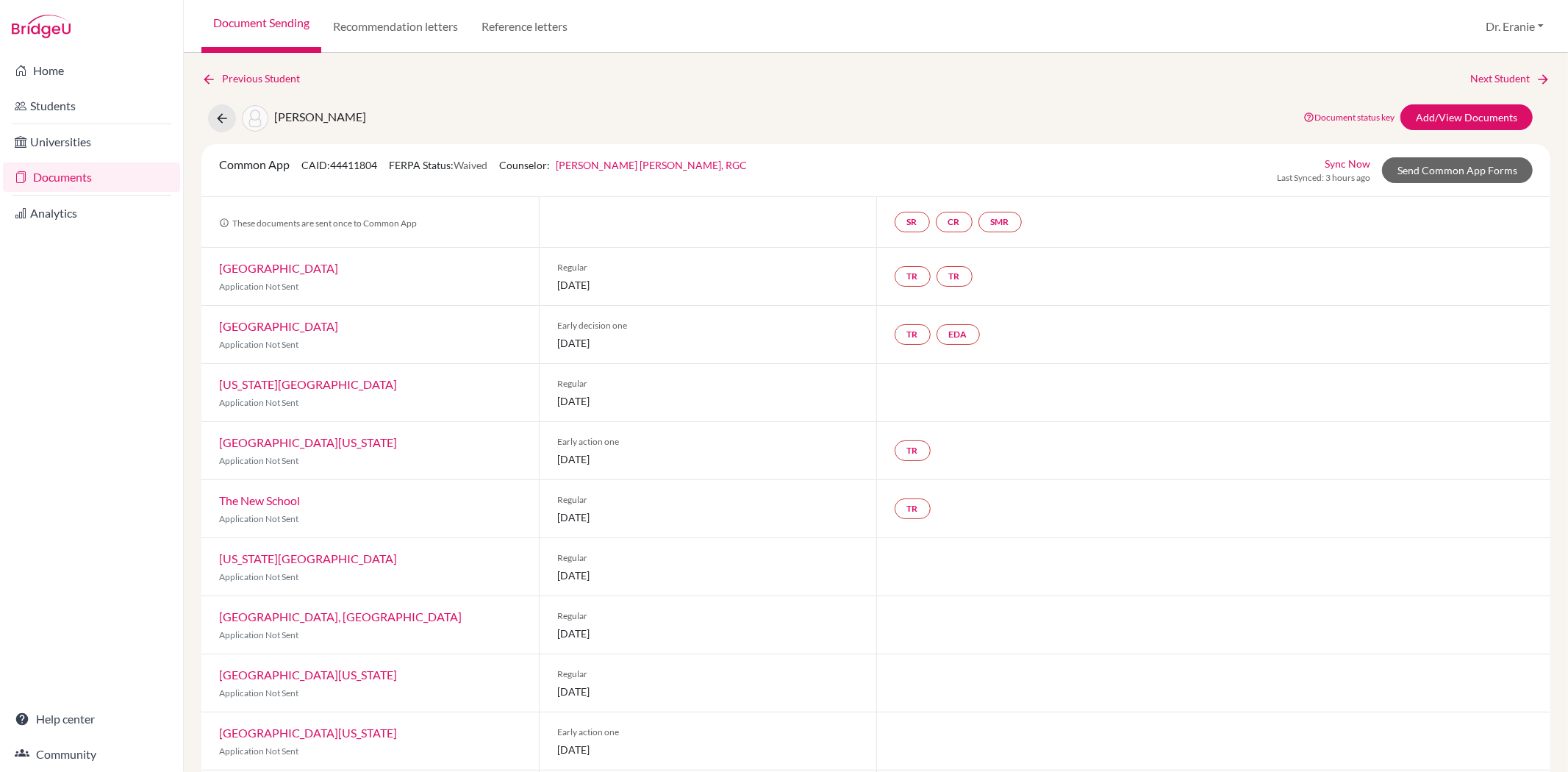
click at [1346, 161] on link "Sync Now" at bounding box center [1348, 164] width 46 height 16
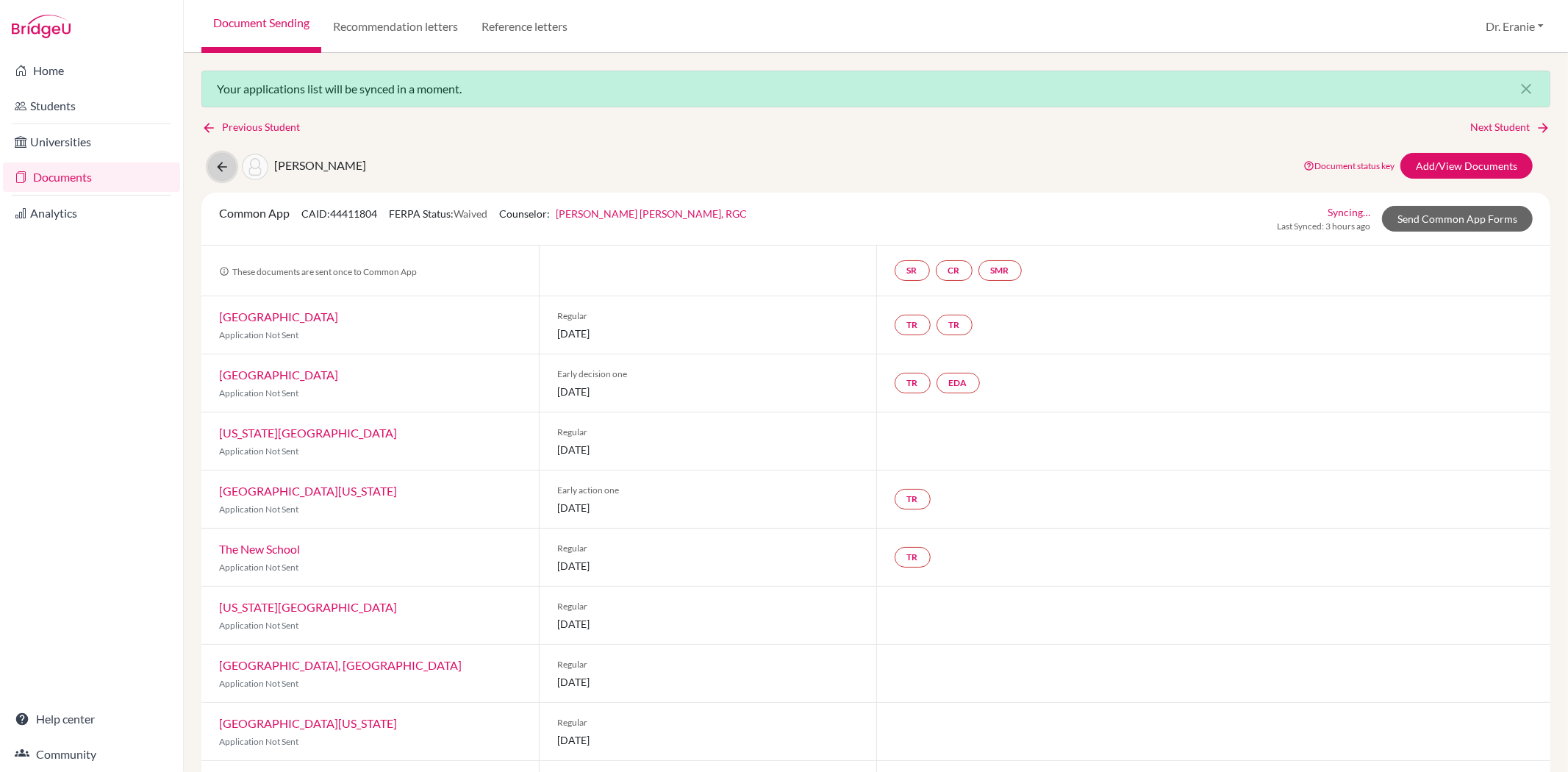
click at [220, 173] on button at bounding box center [221, 166] width 28 height 28
click at [217, 166] on icon at bounding box center [222, 167] width 15 height 15
click at [1340, 213] on link "Syncing…" at bounding box center [1349, 212] width 43 height 16
click at [46, 175] on link "Documents" at bounding box center [91, 176] width 177 height 29
click at [206, 125] on icon at bounding box center [209, 127] width 15 height 15
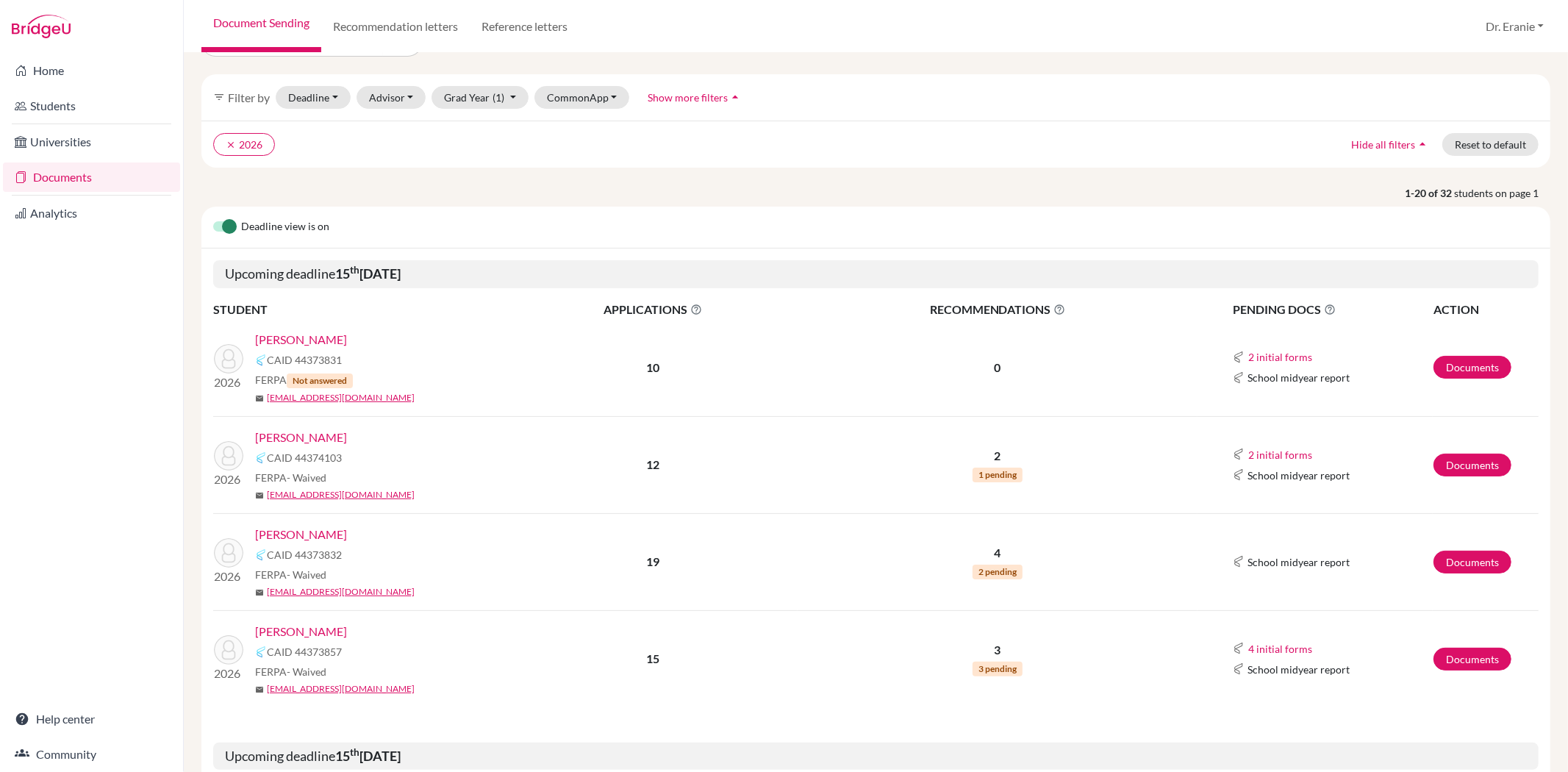
scroll to position [82, 0]
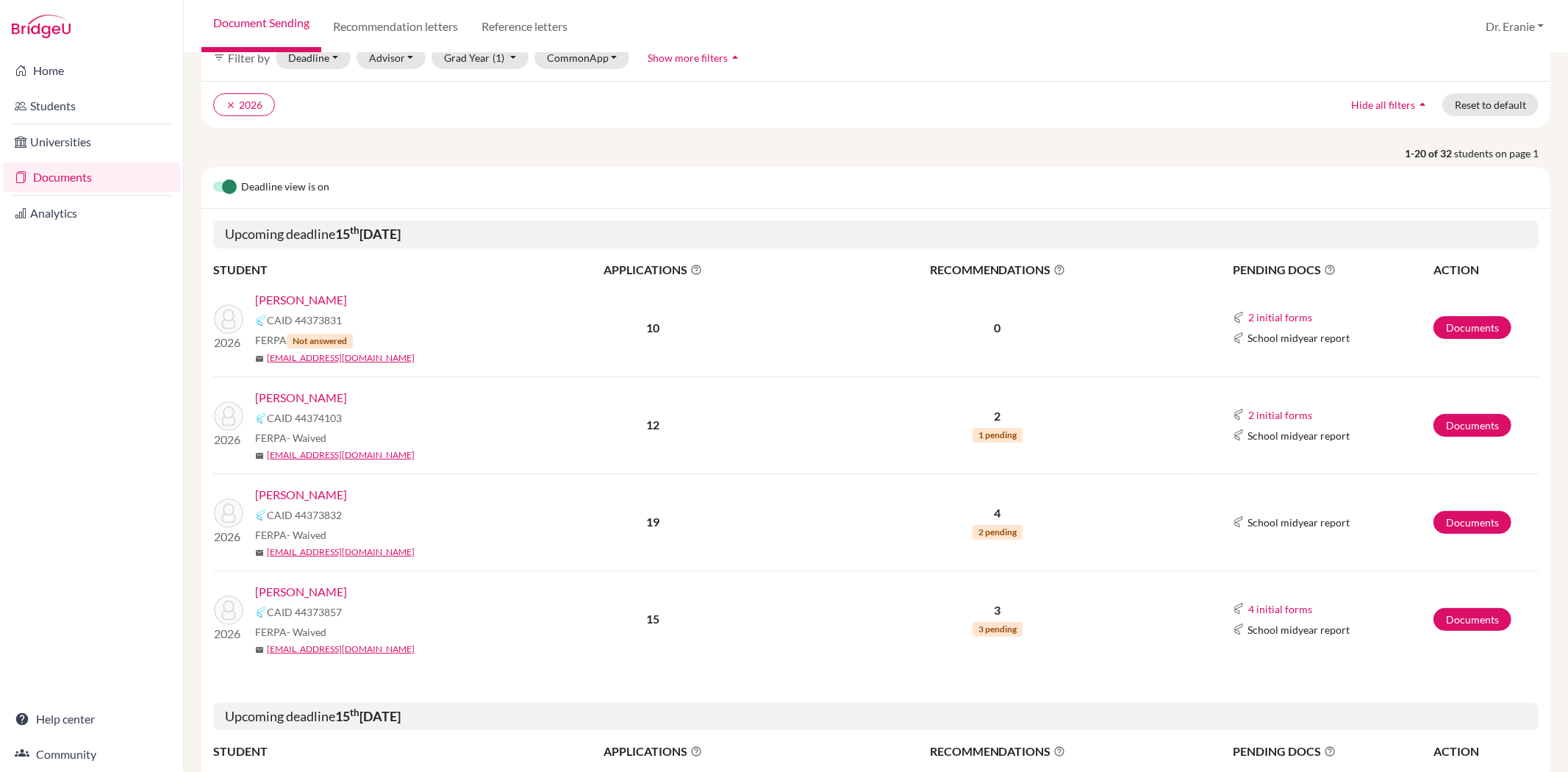
click at [285, 298] on link "[PERSON_NAME]" at bounding box center [301, 300] width 92 height 17
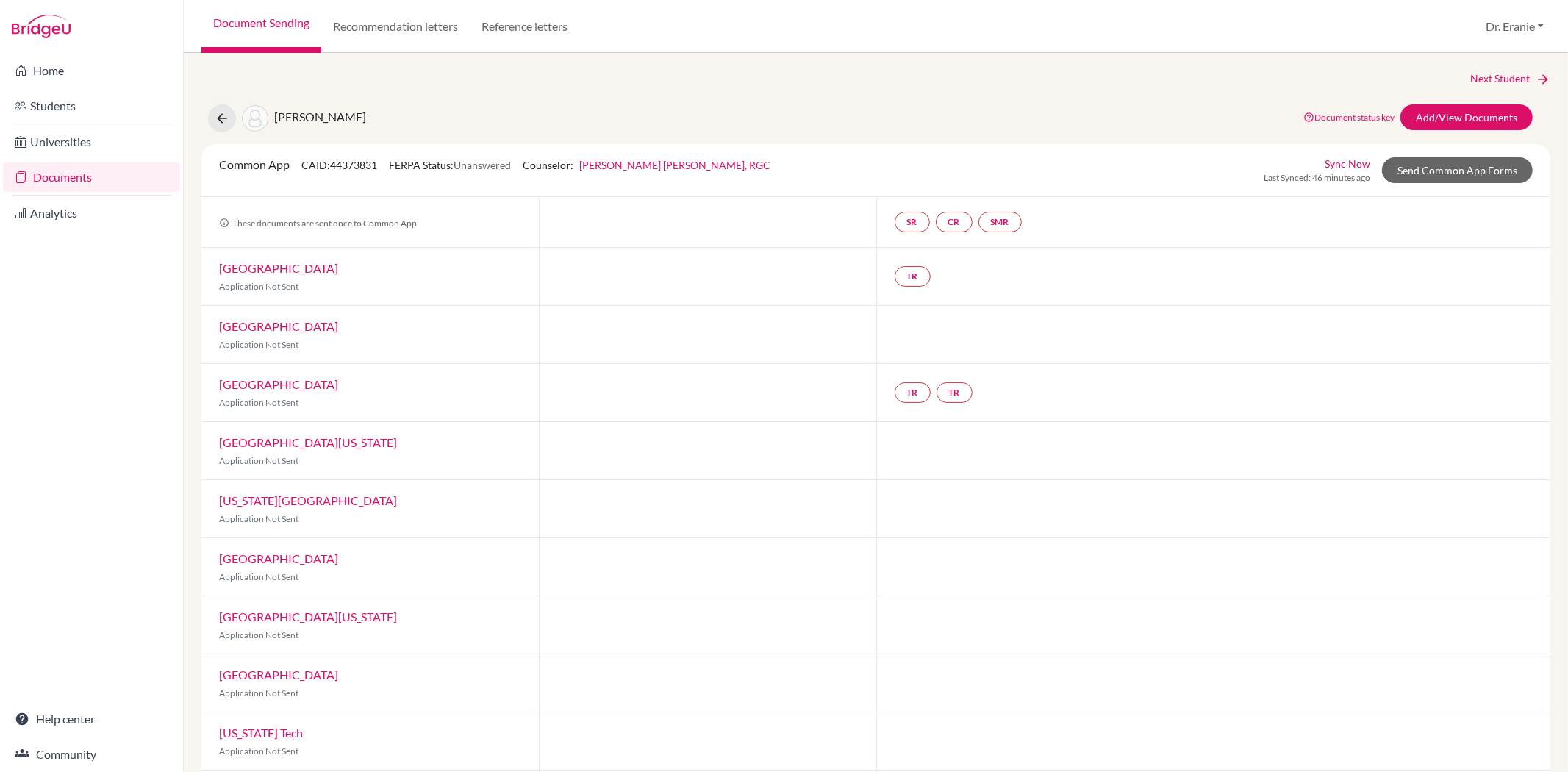
click at [1334, 158] on link "Sync Now" at bounding box center [1348, 164] width 46 height 16
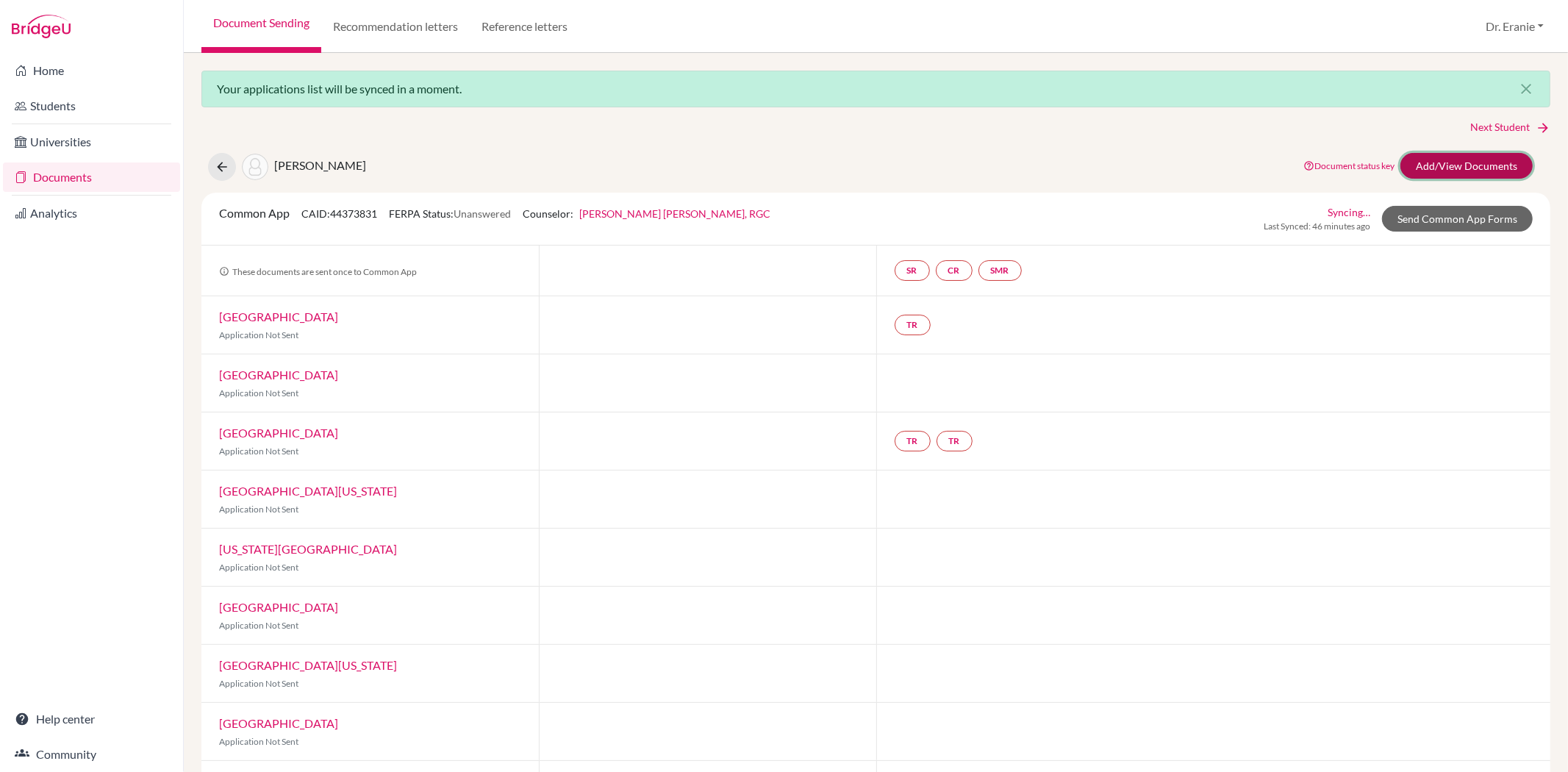
click at [1429, 164] on link "Add/View Documents" at bounding box center [1466, 165] width 132 height 26
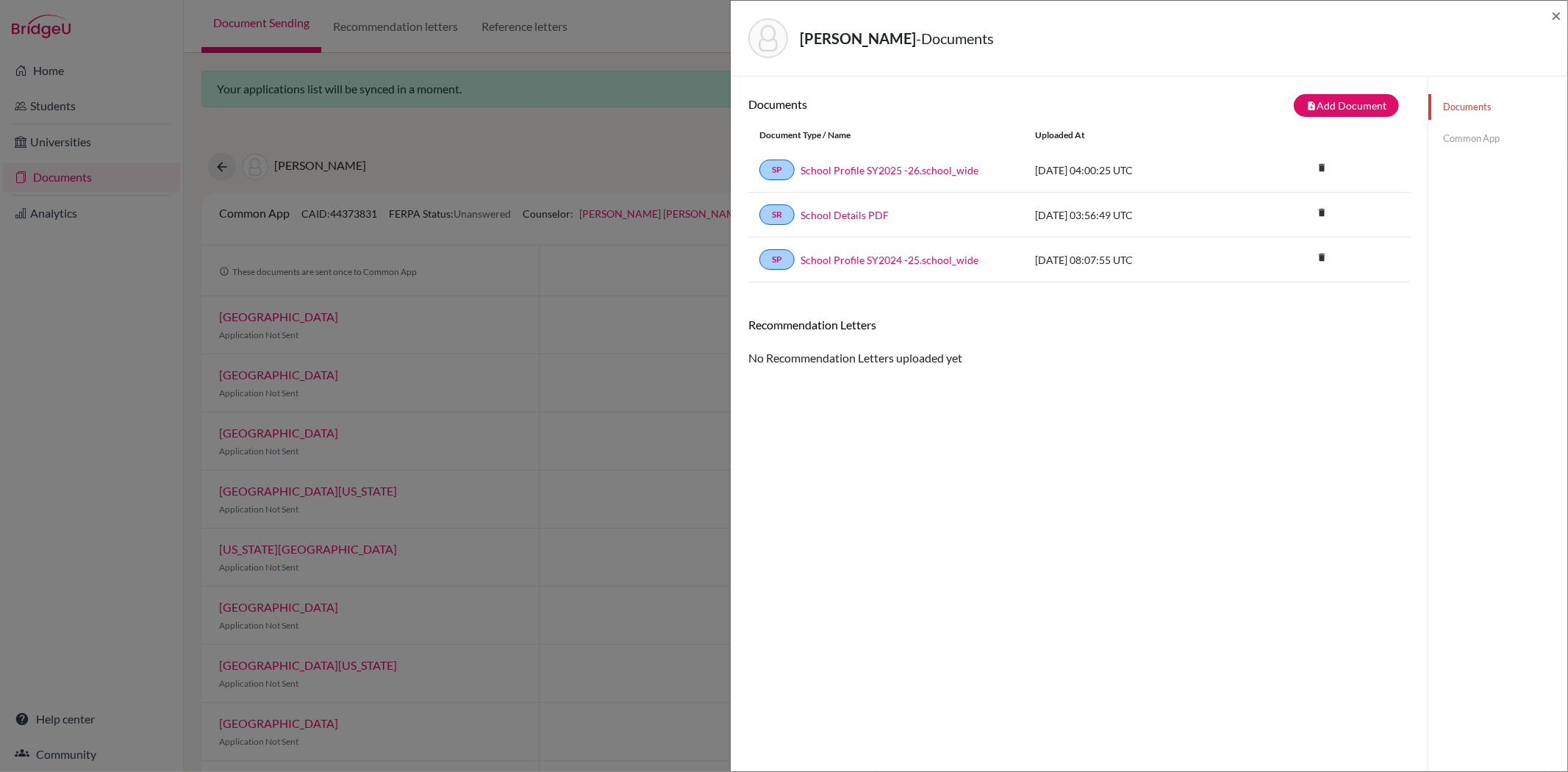
click at [1441, 137] on link "Common App" at bounding box center [1498, 139] width 139 height 26
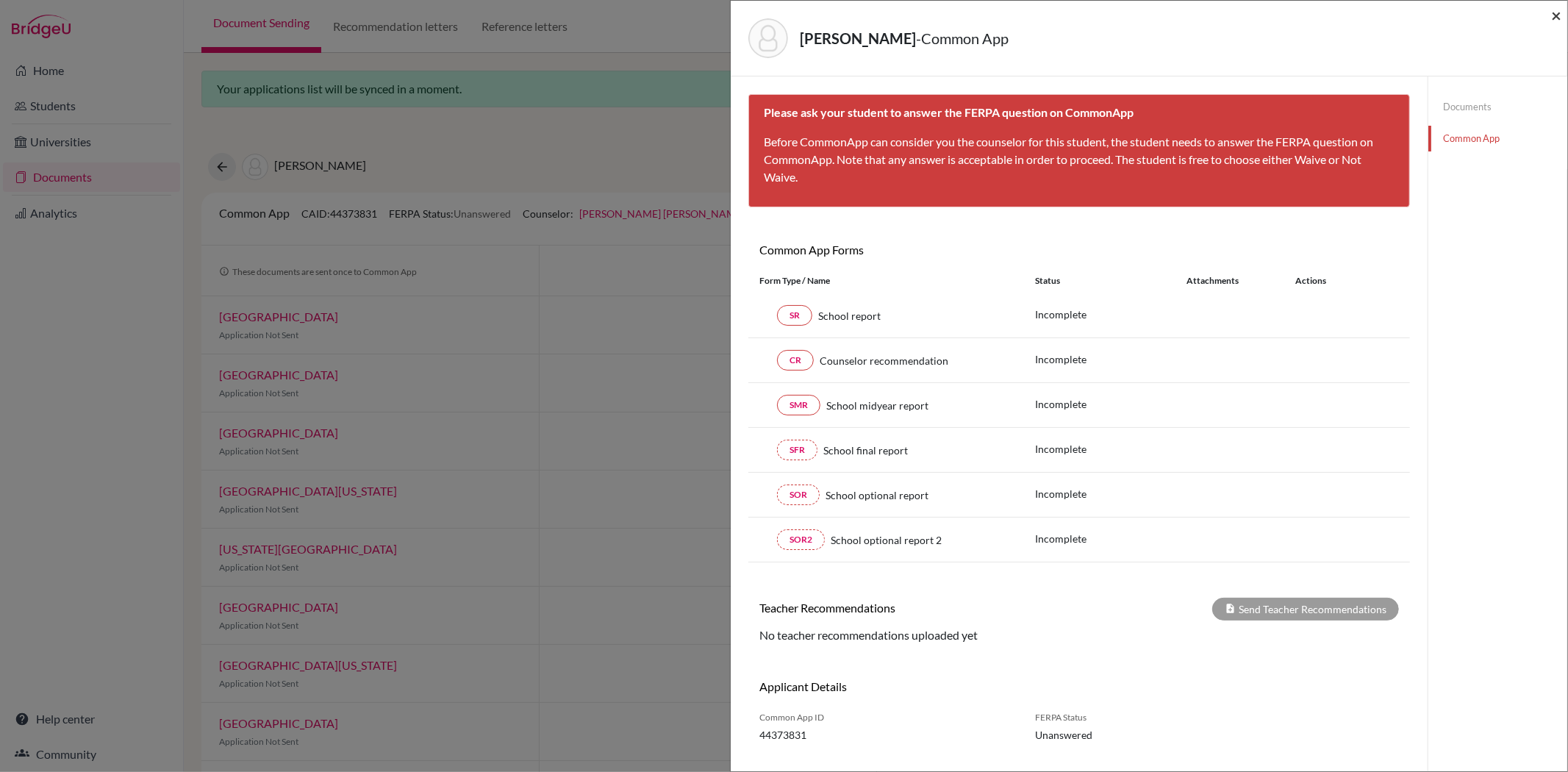
click at [1552, 13] on span "×" at bounding box center [1556, 15] width 10 height 21
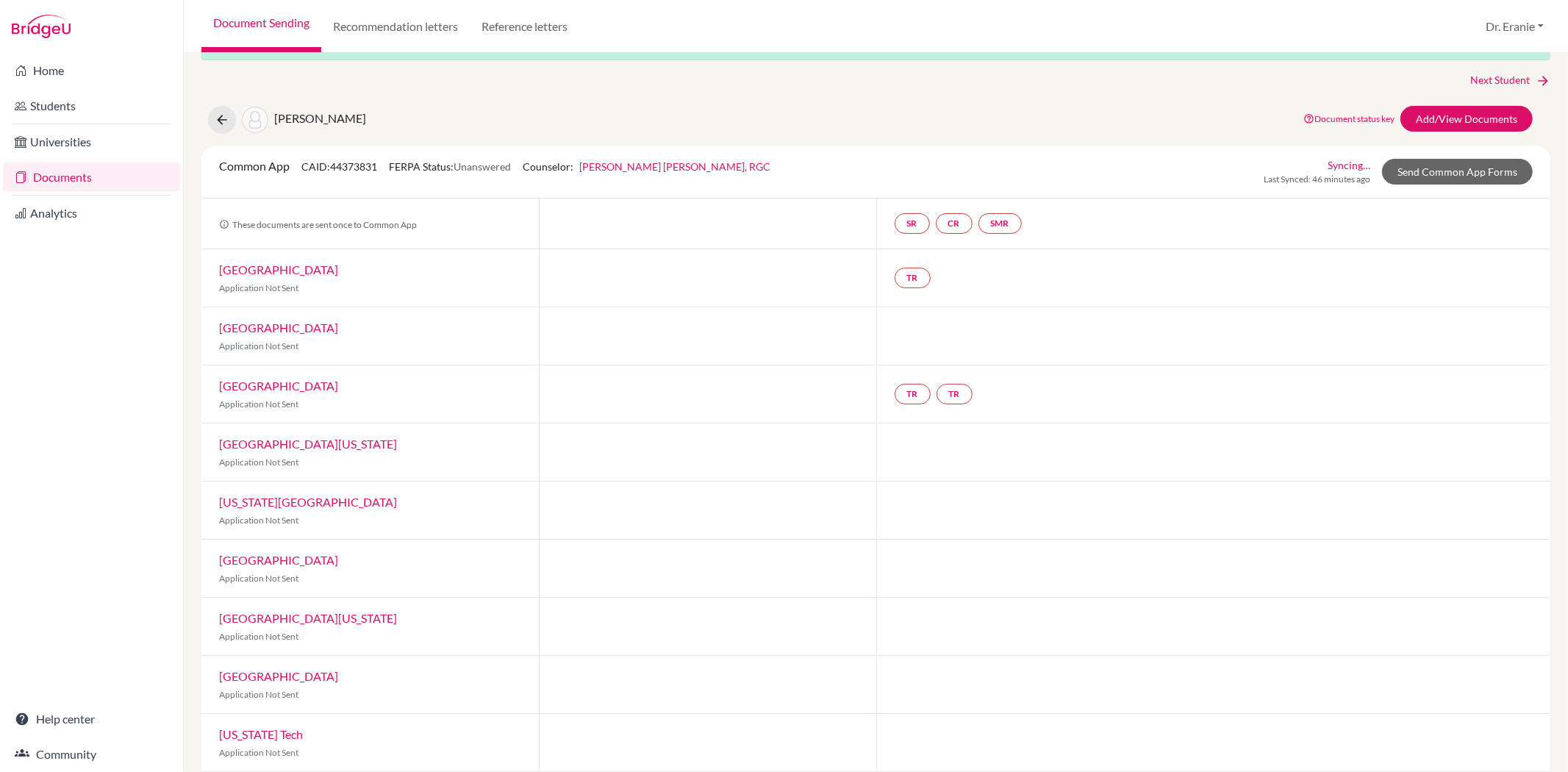
scroll to position [122, 0]
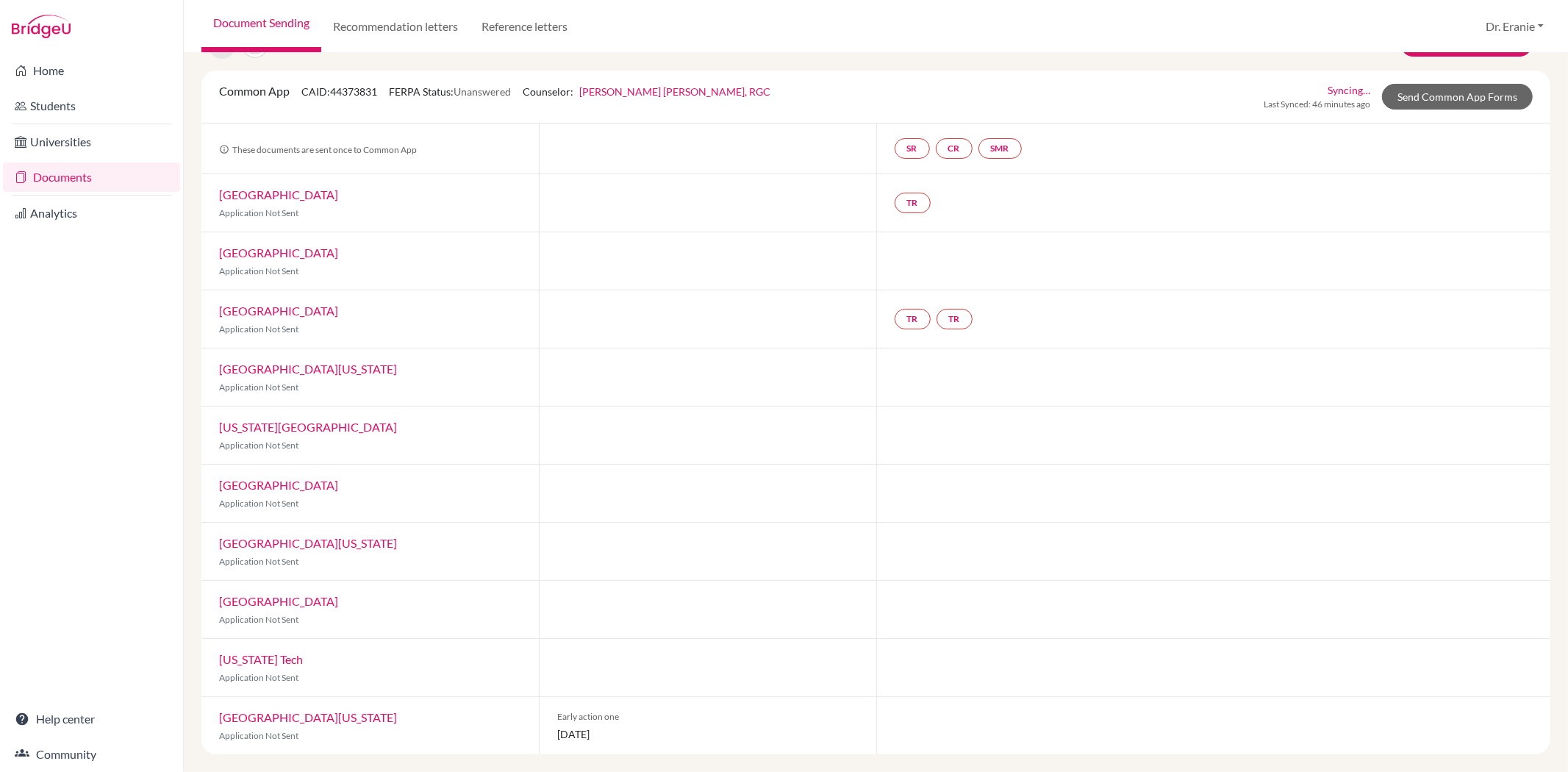
click at [312, 714] on link "[GEOGRAPHIC_DATA][US_STATE]" at bounding box center [308, 717] width 178 height 14
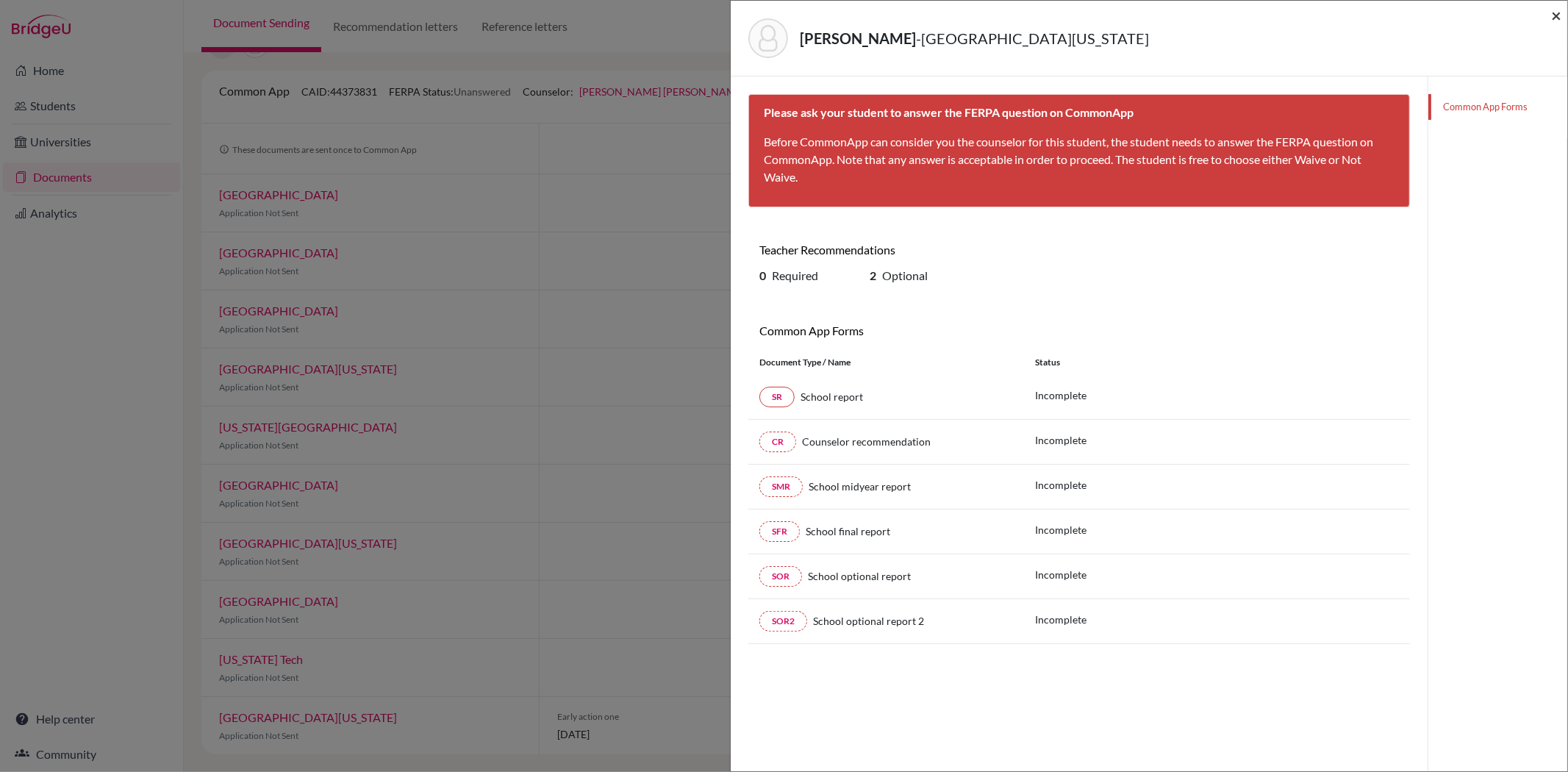
click at [1557, 17] on span "×" at bounding box center [1556, 15] width 10 height 21
click at [1560, 11] on span "×" at bounding box center [1556, 15] width 10 height 21
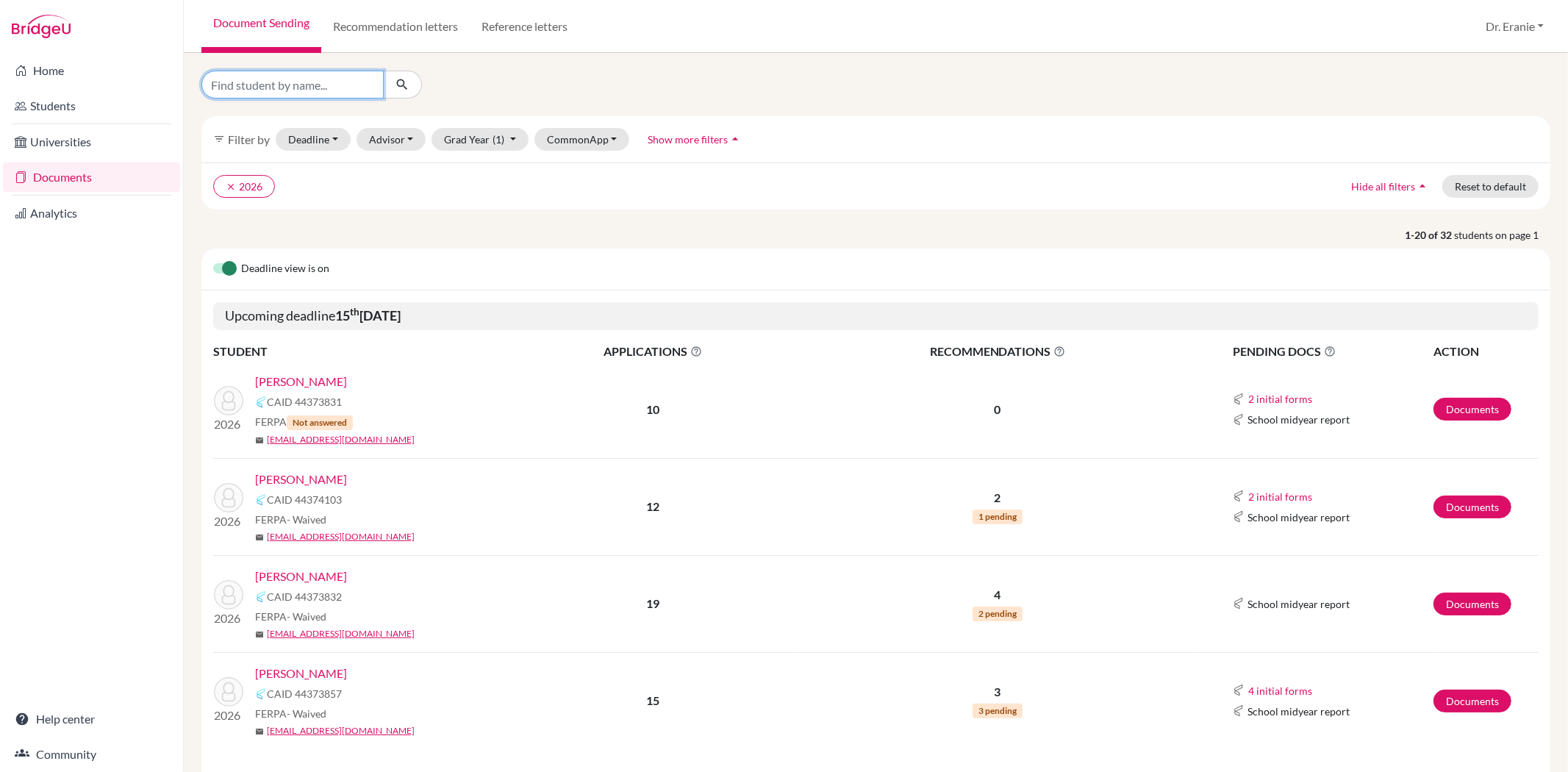
click at [326, 88] on input "Find student by name..." at bounding box center [293, 84] width 183 height 28
type input "Br"
click at [306, 672] on link "Yeh, Brennan" at bounding box center [301, 673] width 92 height 17
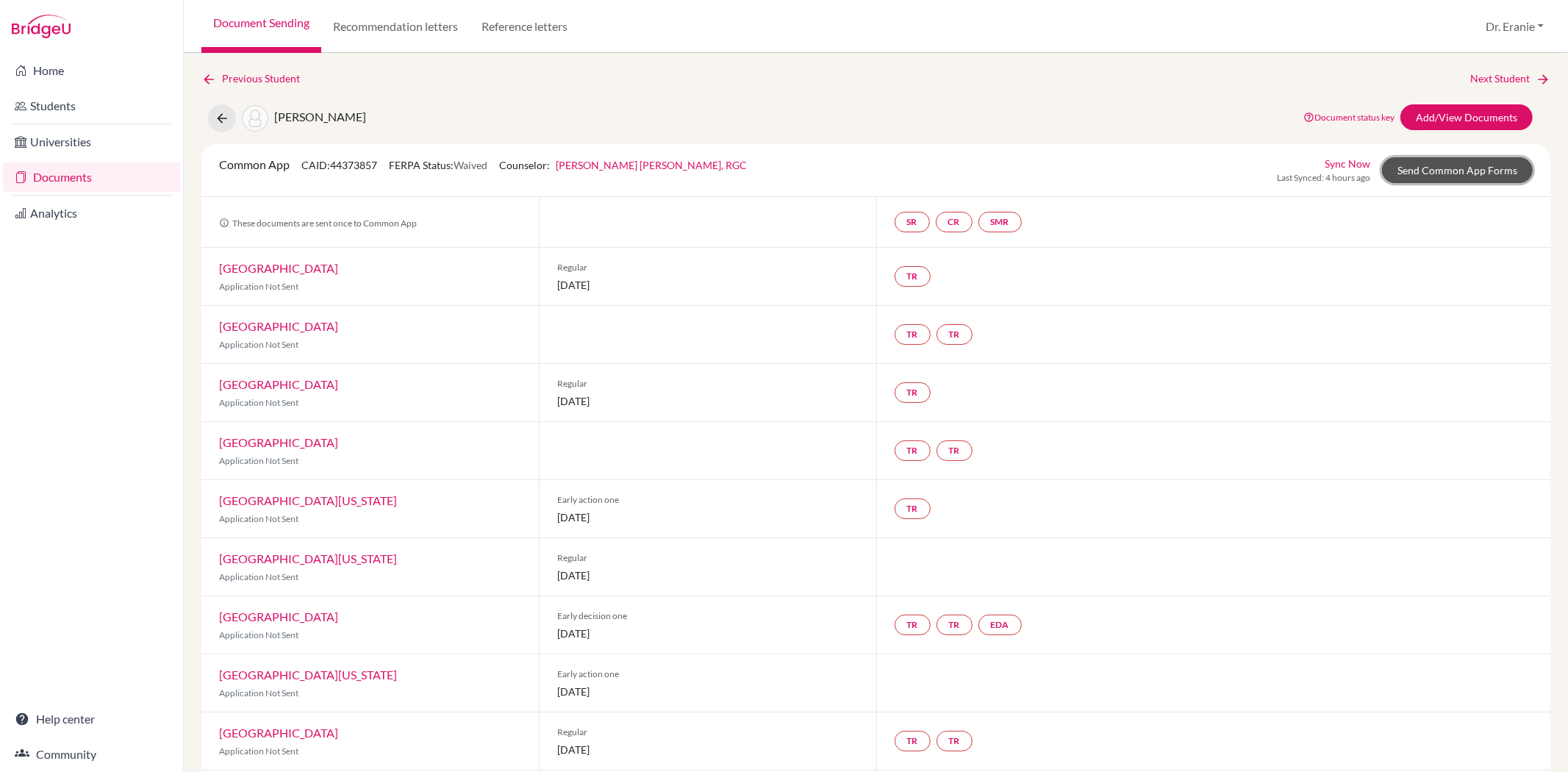
click at [1424, 171] on link "Send Common App Forms" at bounding box center [1457, 170] width 150 height 26
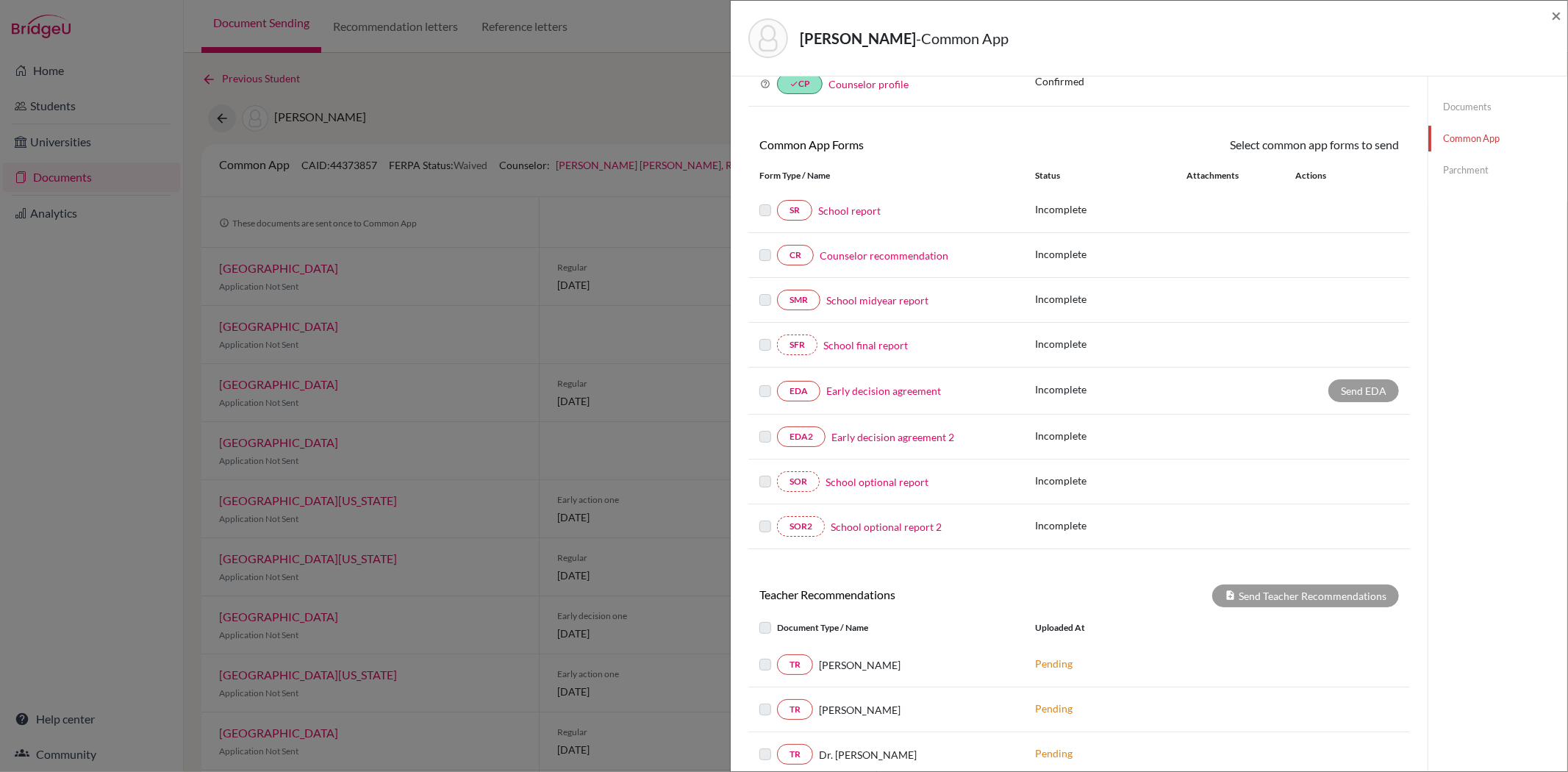
scroll to position [245, 0]
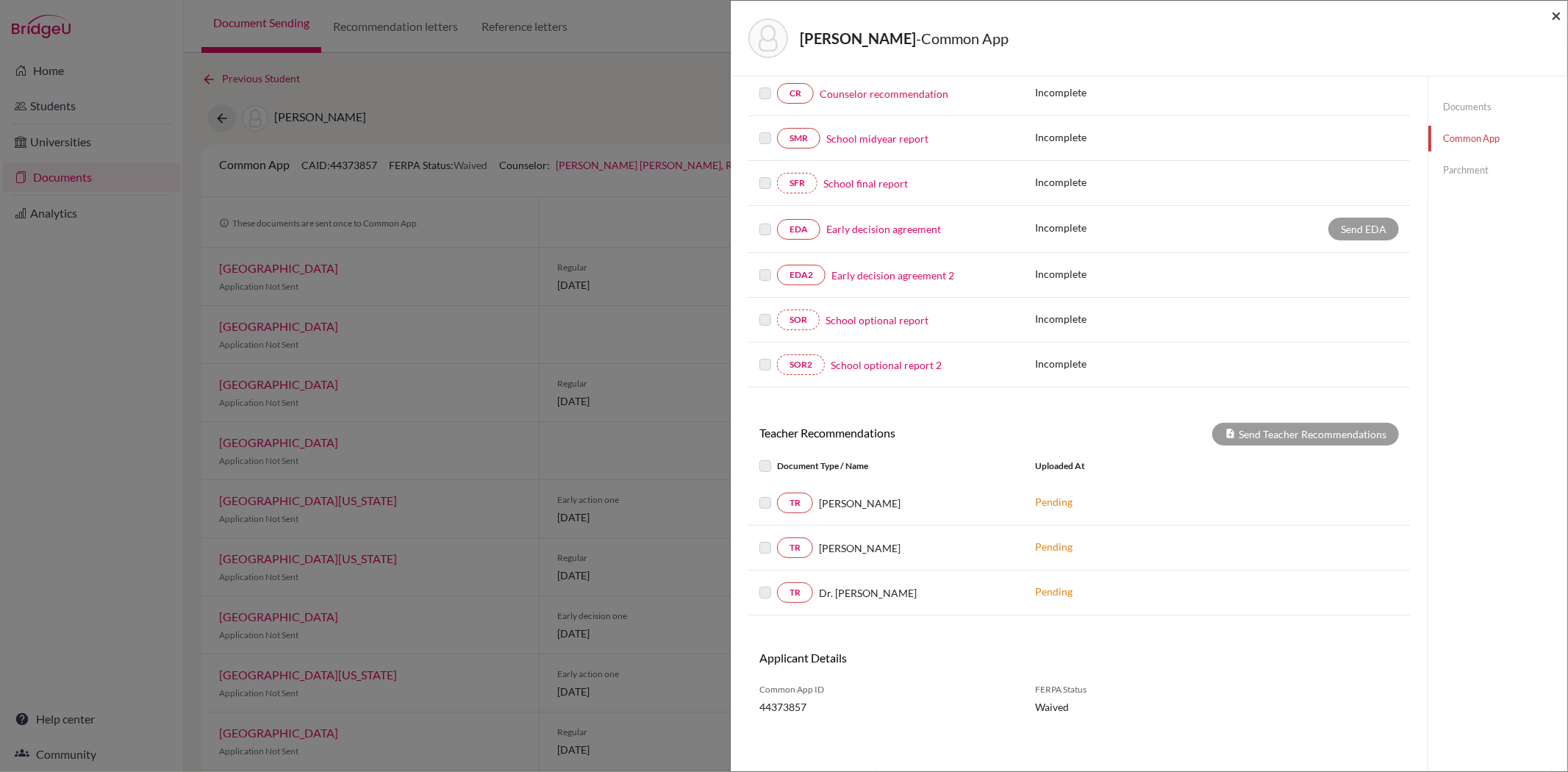
click at [1555, 17] on span "×" at bounding box center [1556, 15] width 10 height 21
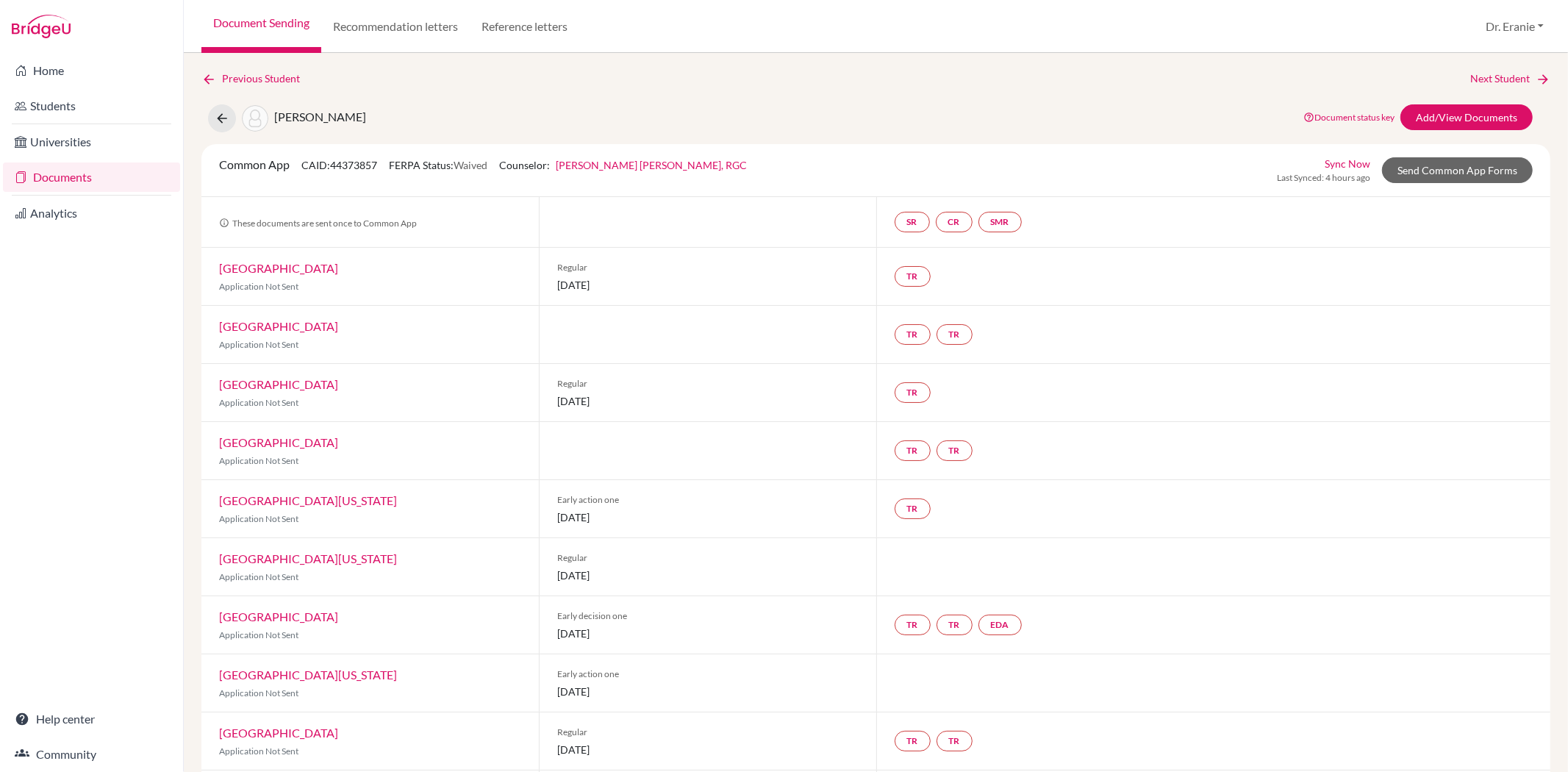
click at [287, 673] on link "[GEOGRAPHIC_DATA][US_STATE]" at bounding box center [308, 674] width 178 height 14
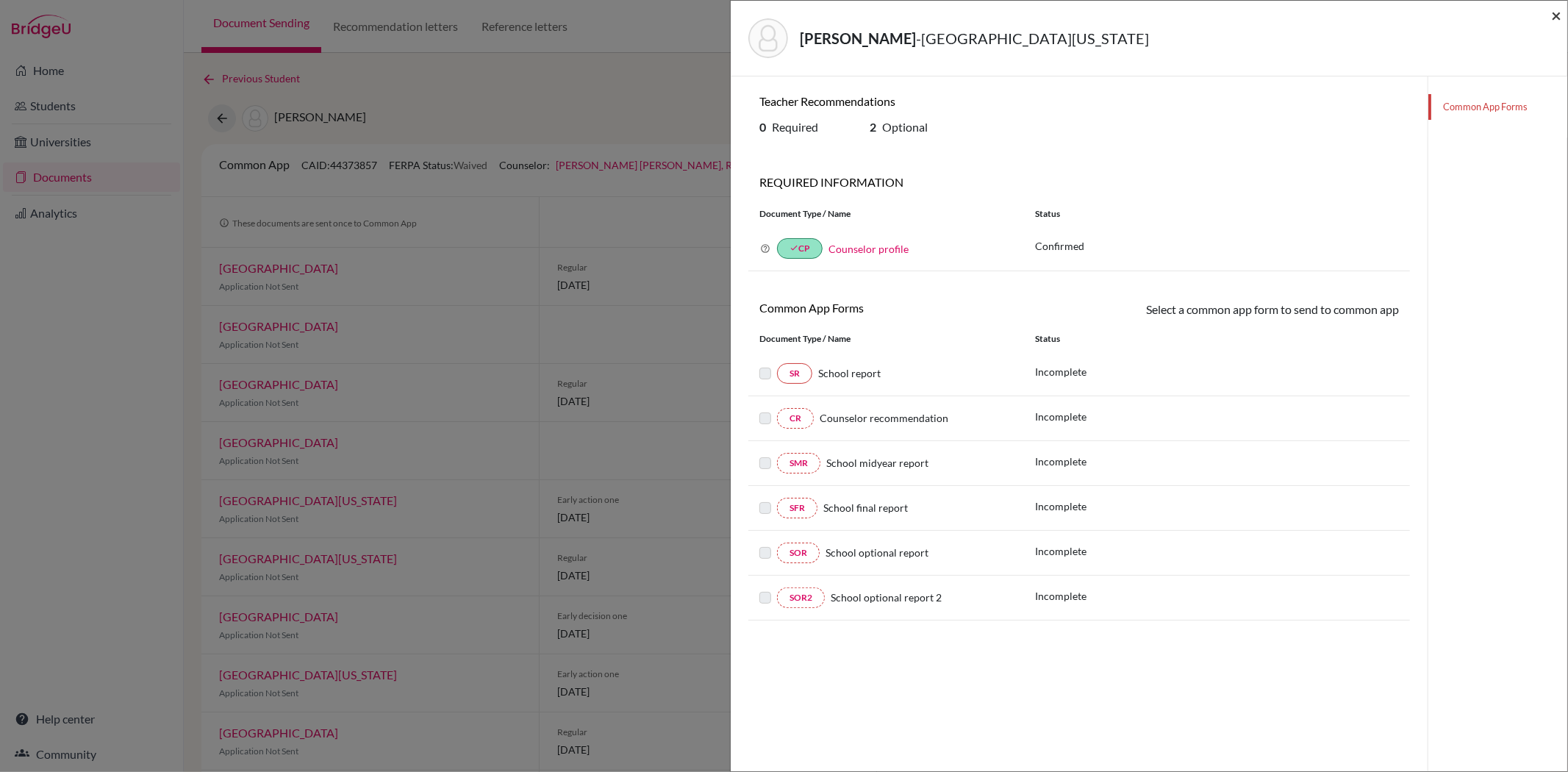
click at [1557, 13] on span "×" at bounding box center [1556, 15] width 10 height 21
